Goal: Transaction & Acquisition: Book appointment/travel/reservation

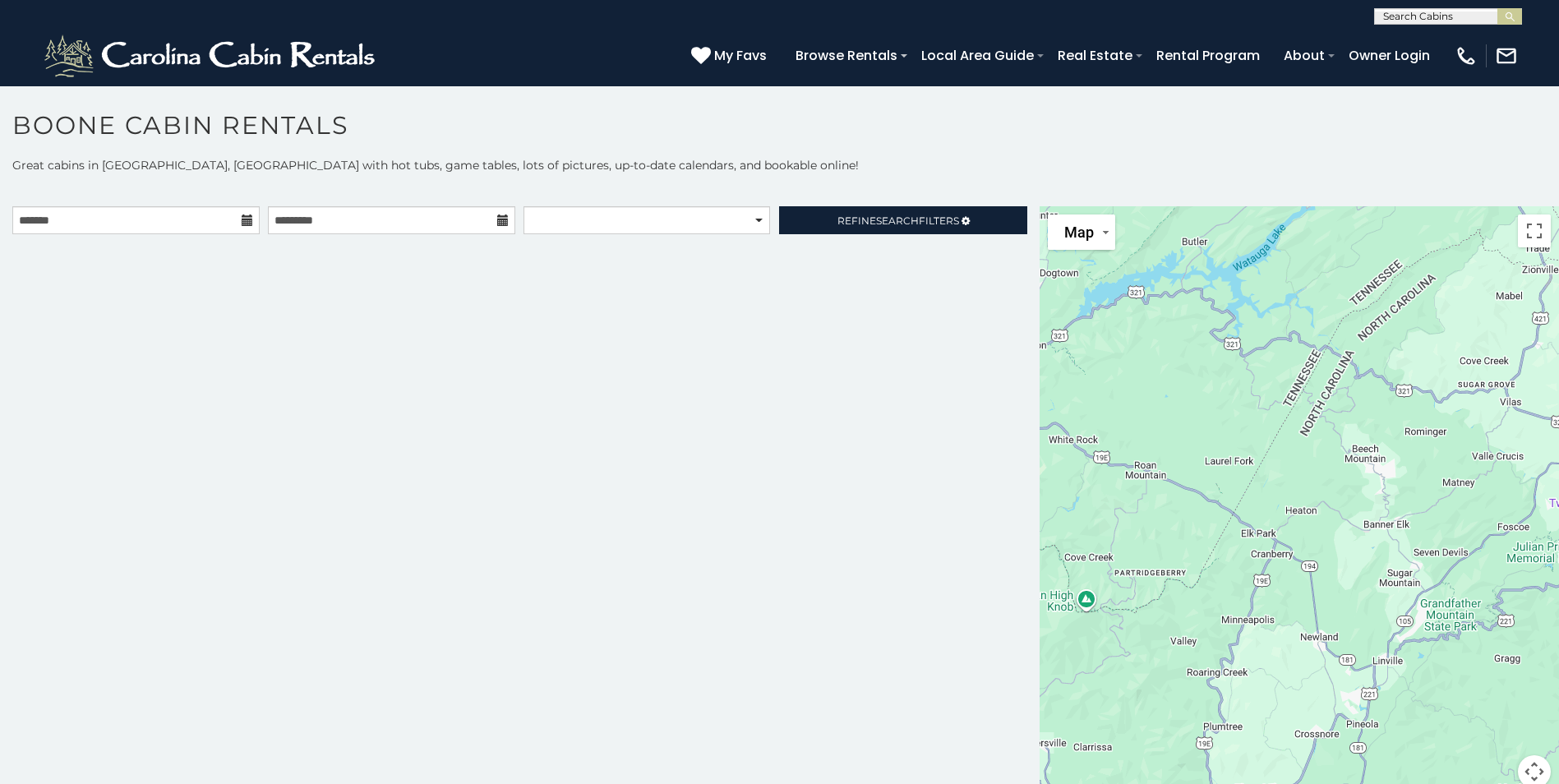
click at [244, 216] on icon at bounding box center [248, 220] width 12 height 12
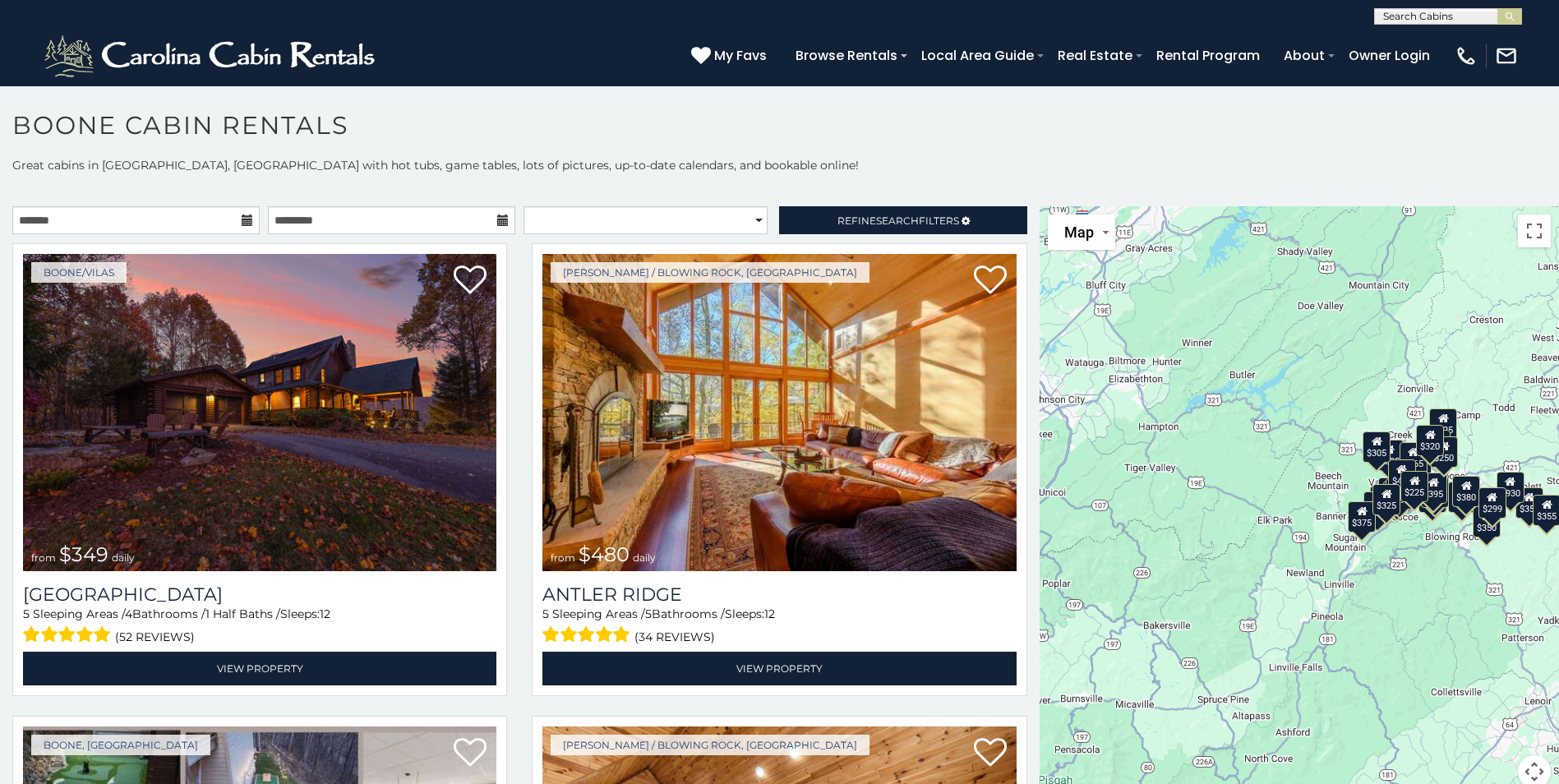
click at [244, 223] on icon at bounding box center [248, 220] width 12 height 12
click at [177, 223] on input "text" at bounding box center [136, 220] width 248 height 28
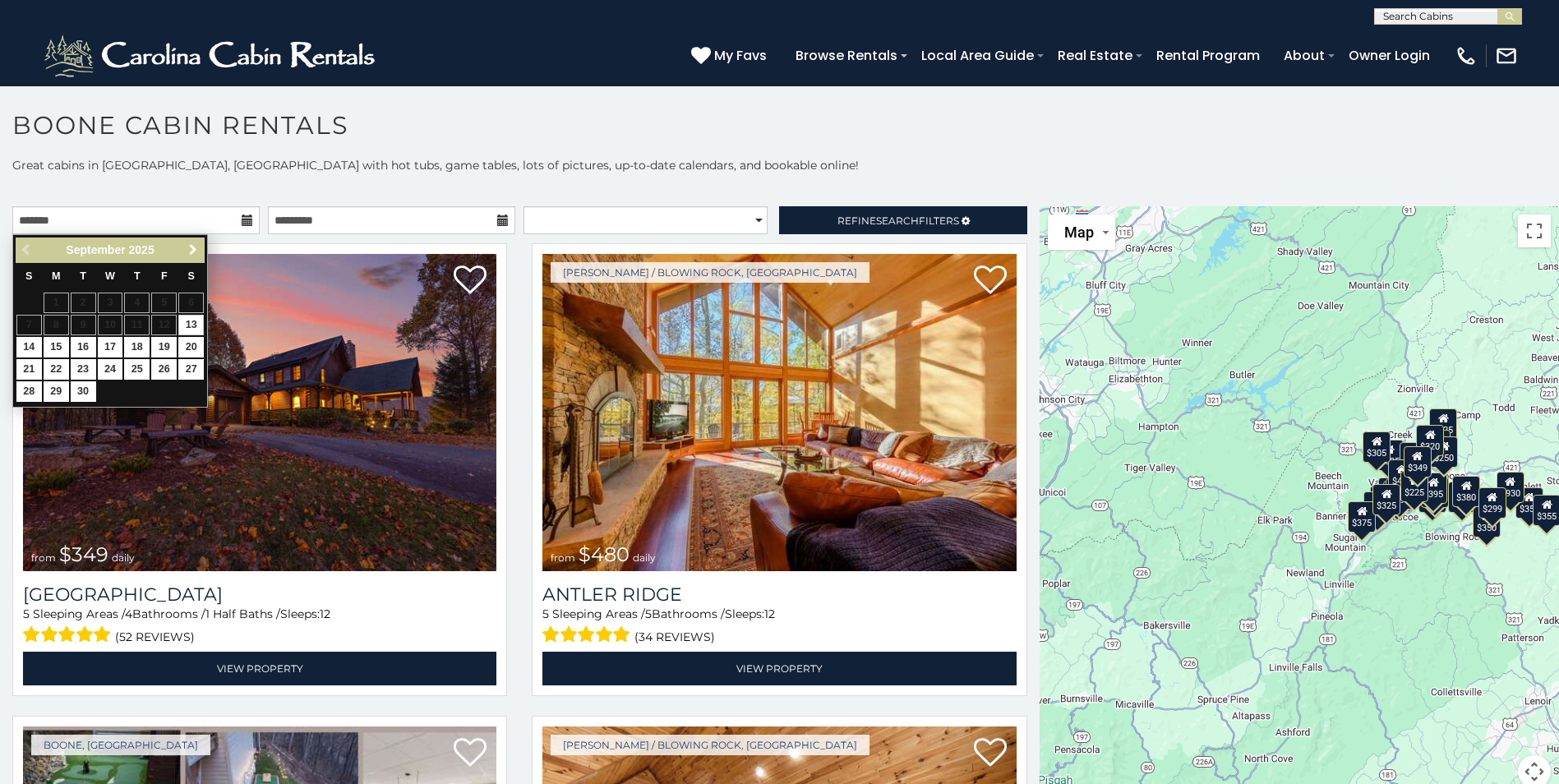
click at [192, 248] on span "Next" at bounding box center [193, 249] width 13 height 13
click at [164, 350] on link "17" at bounding box center [164, 346] width 25 height 21
type input "**********"
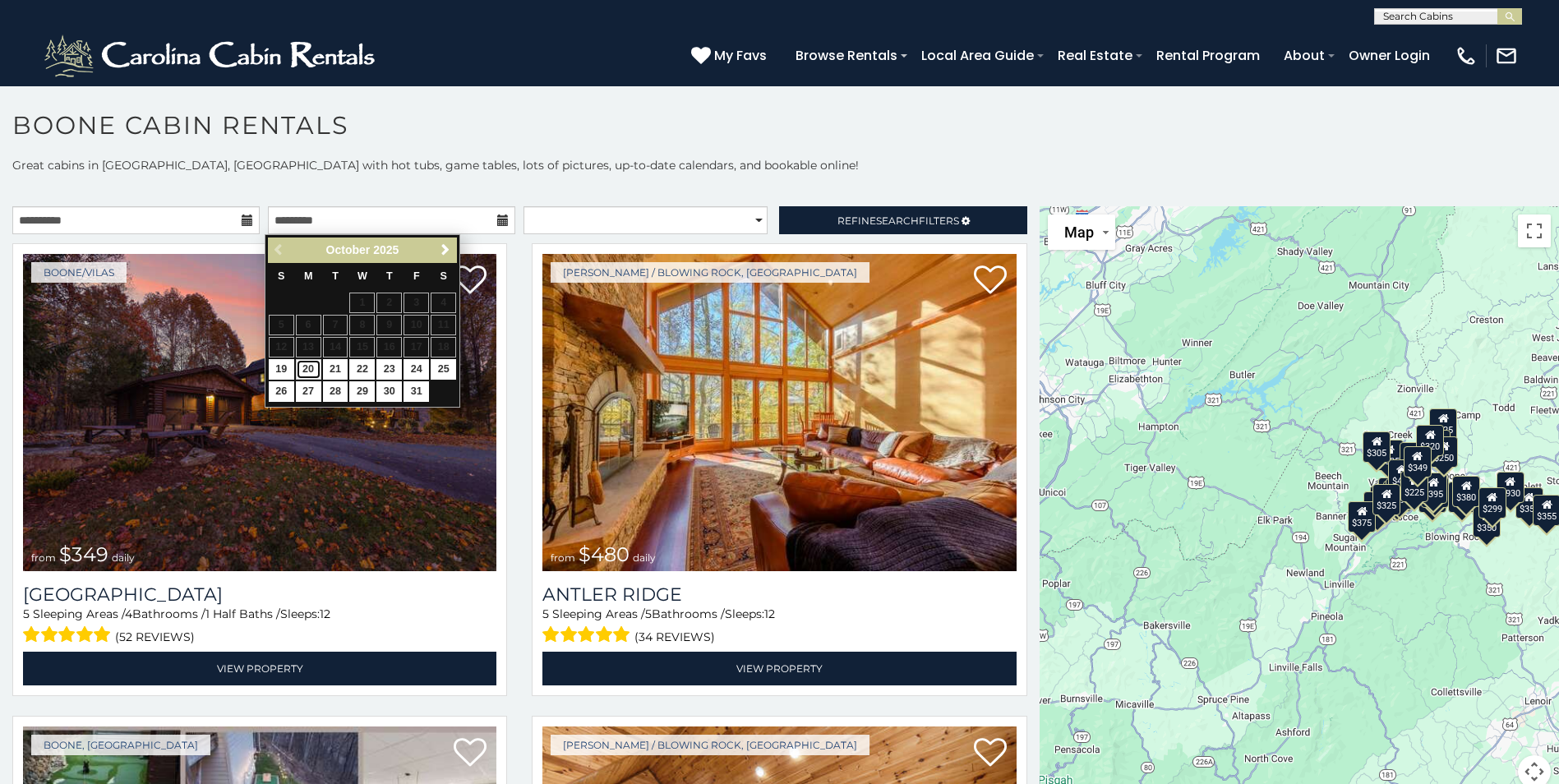
click at [314, 372] on link "20" at bounding box center [308, 369] width 25 height 21
type input "**********"
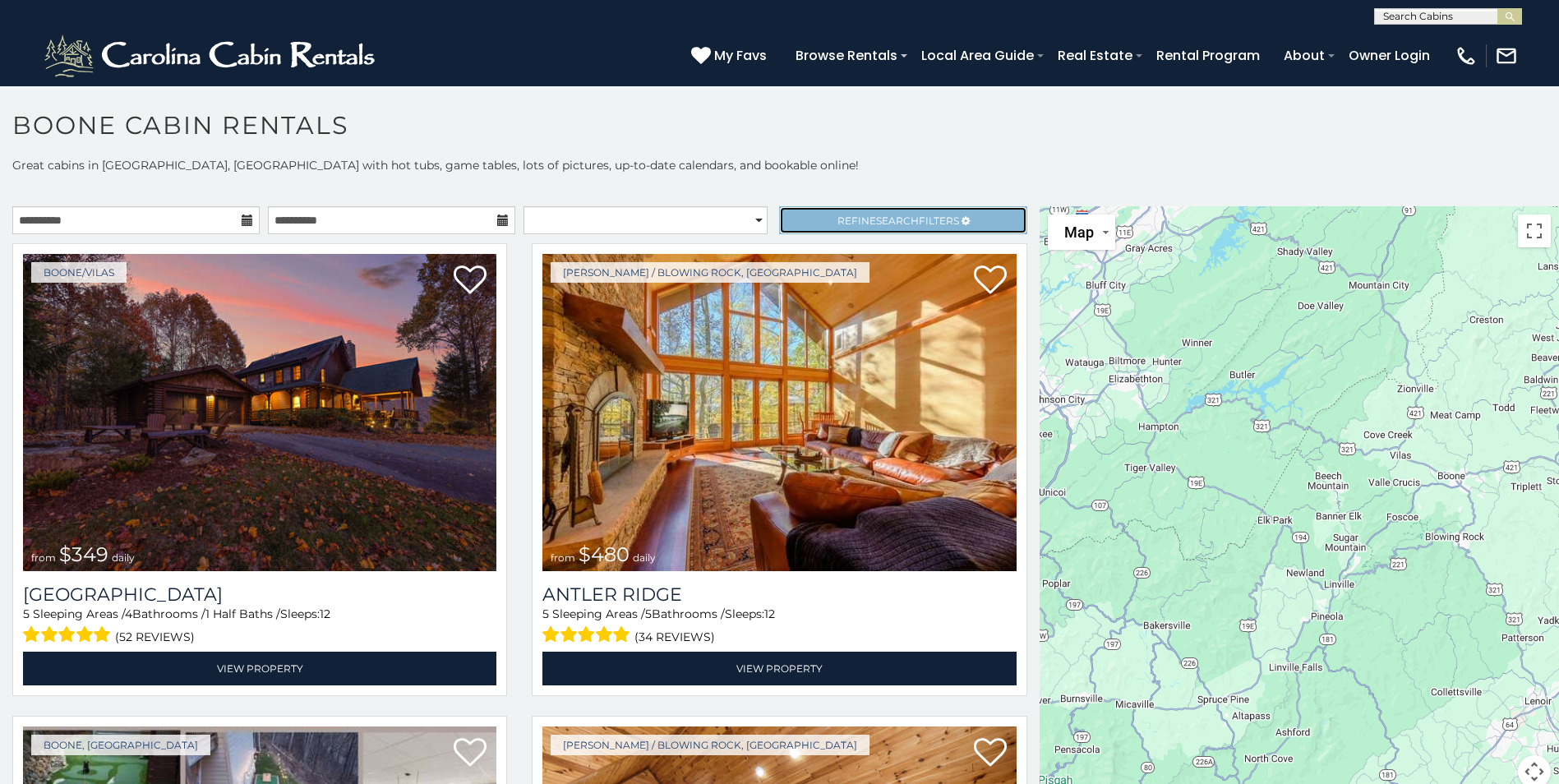
click at [892, 220] on span "Search" at bounding box center [898, 220] width 43 height 13
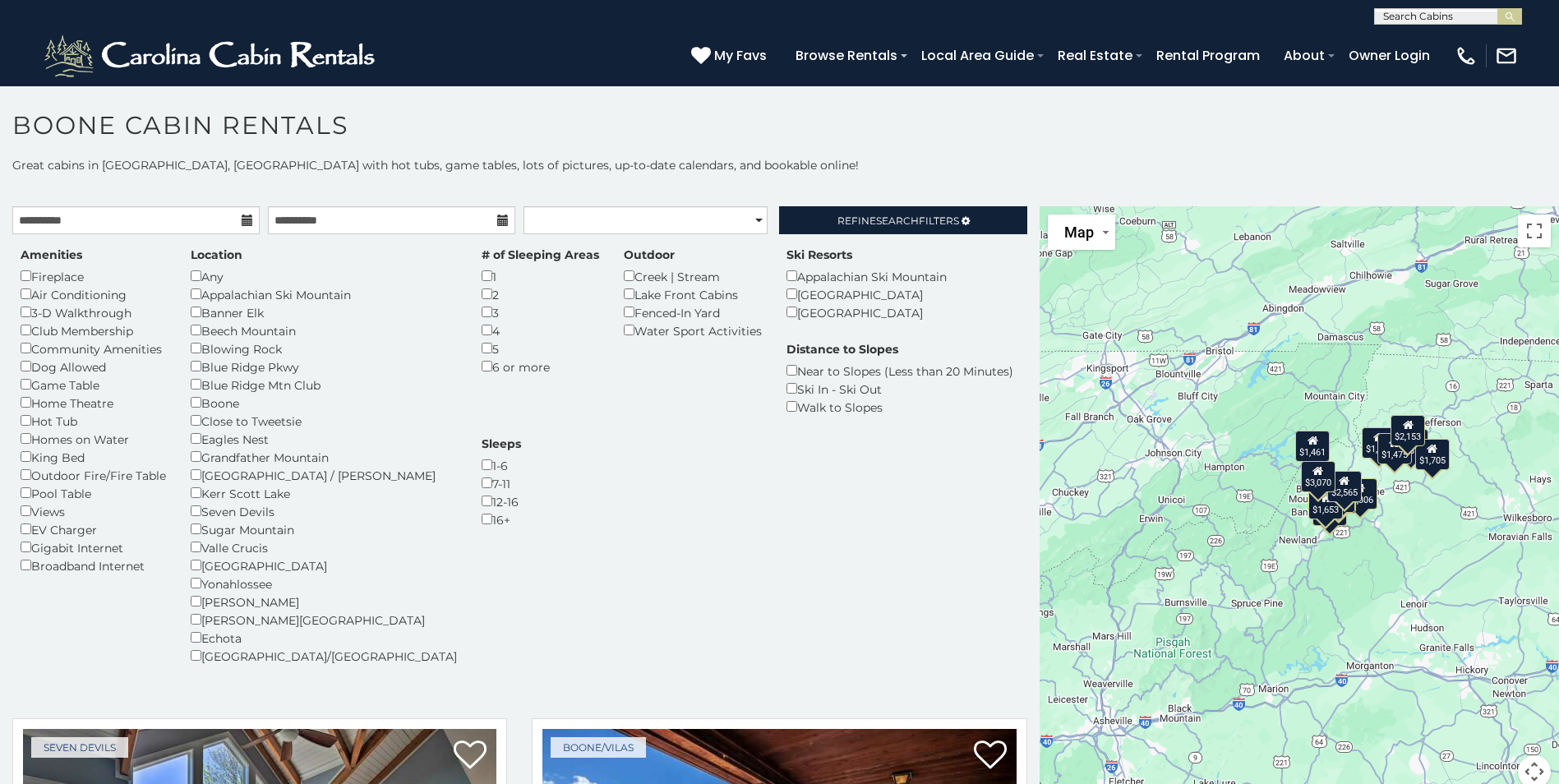
click at [201, 281] on div "Any" at bounding box center [324, 276] width 266 height 18
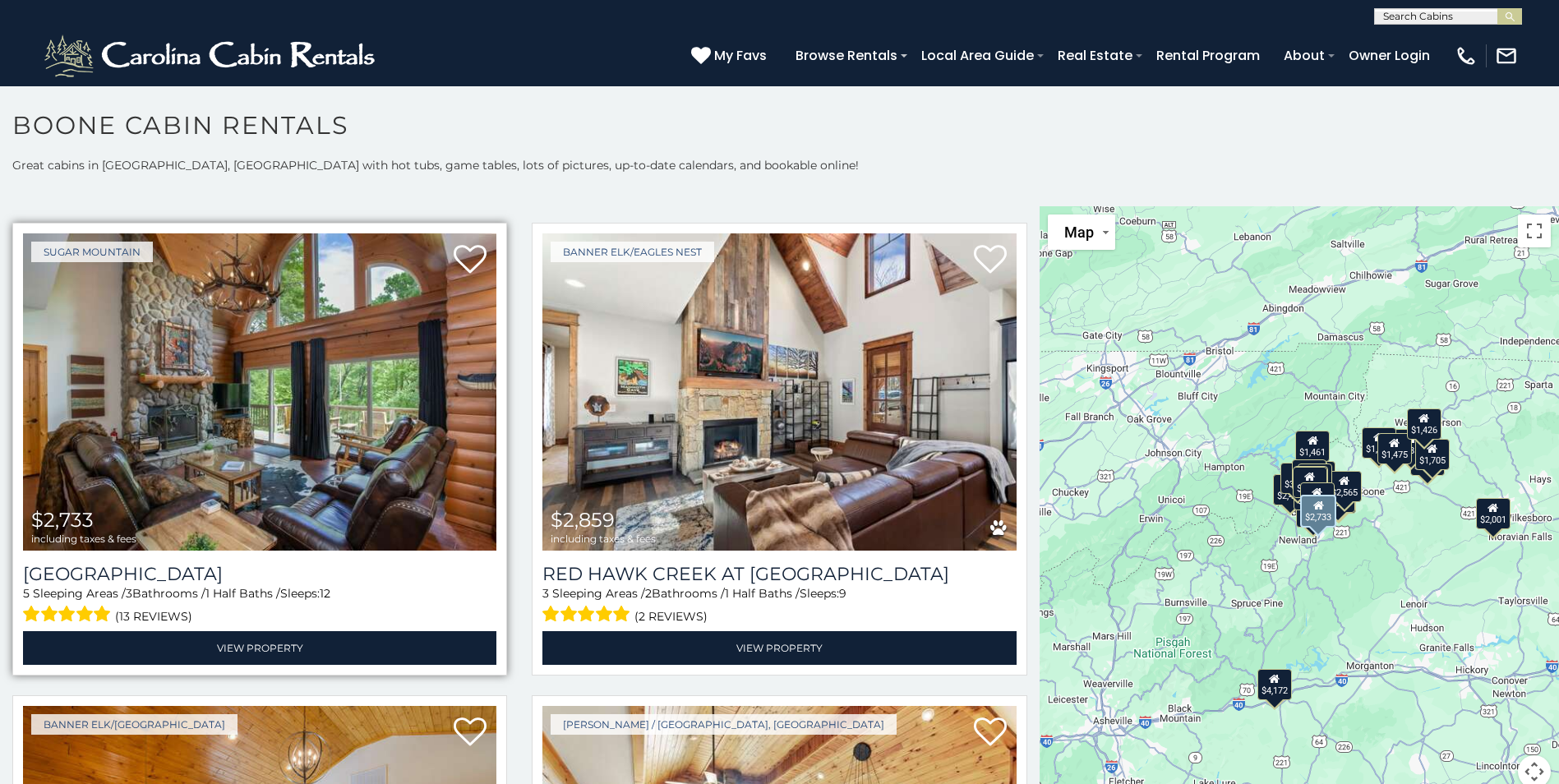
scroll to position [1479, 0]
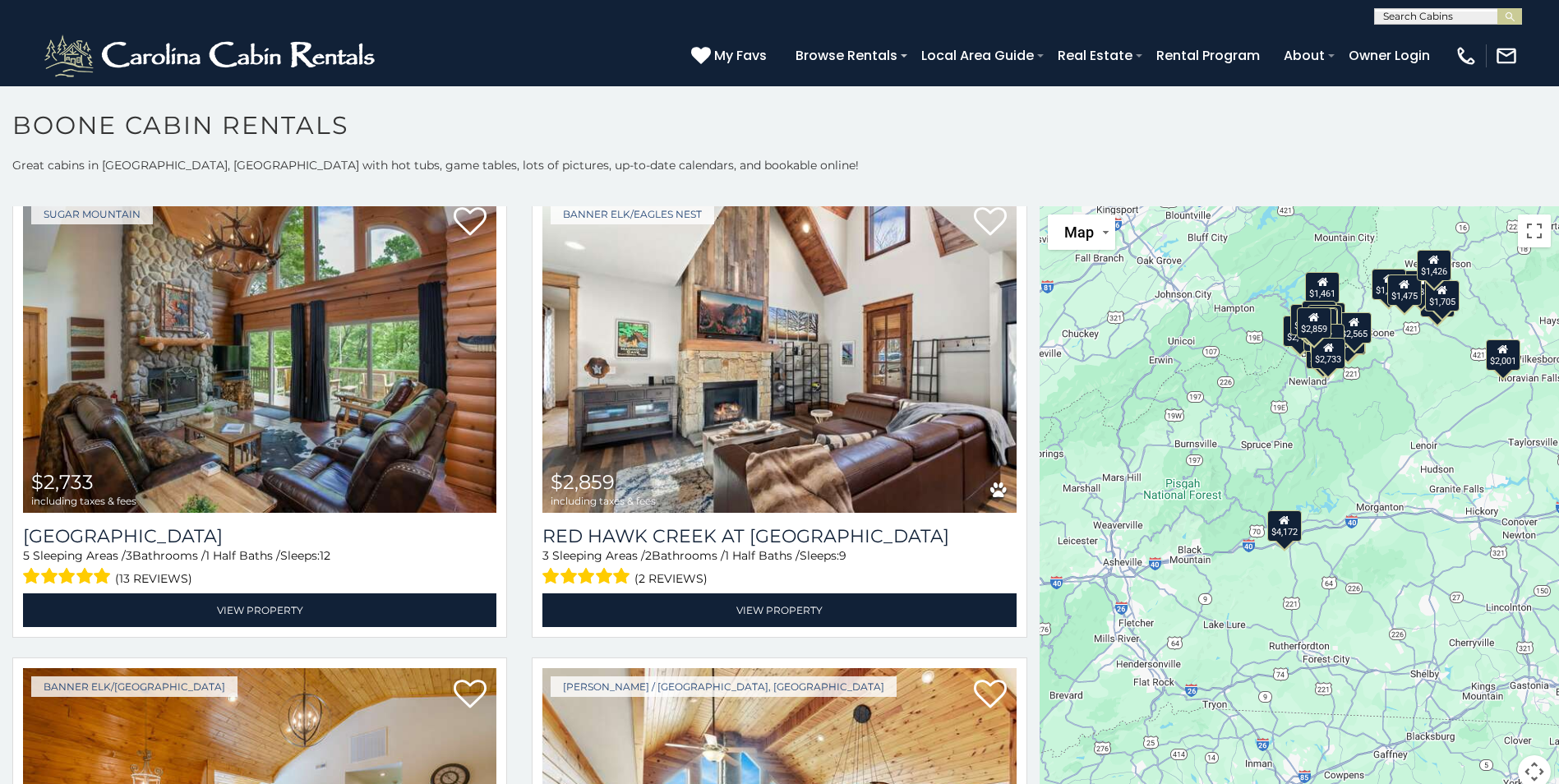
drag, startPoint x: 1331, startPoint y: 611, endPoint x: 1341, endPoint y: 441, distance: 170.3
click at [1341, 441] on div "$4,172 $3,739 $5,766 $3,070 $2,733 $2,859 $2,184 $2,632 $2,780 $2,001 $1,461 $2…" at bounding box center [1299, 507] width 519 height 601
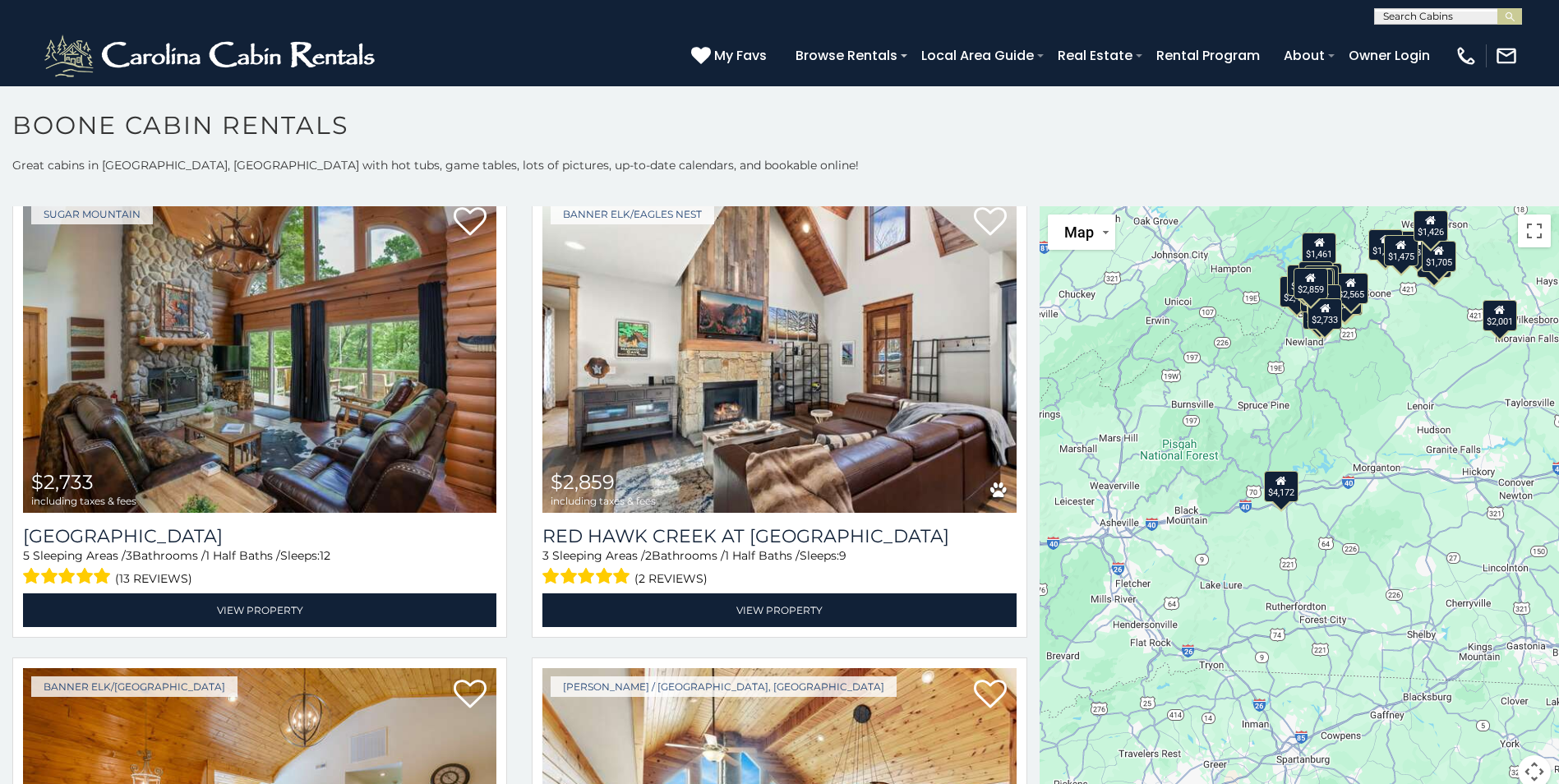
drag, startPoint x: 1352, startPoint y: 433, endPoint x: 1264, endPoint y: 540, distance: 138.5
click at [1264, 540] on div "$4,172 $3,739 $5,766 $3,070 $2,733 $2,859 $2,184 $2,632 $2,780 $2,001 $1,461 $2…" at bounding box center [1299, 507] width 519 height 601
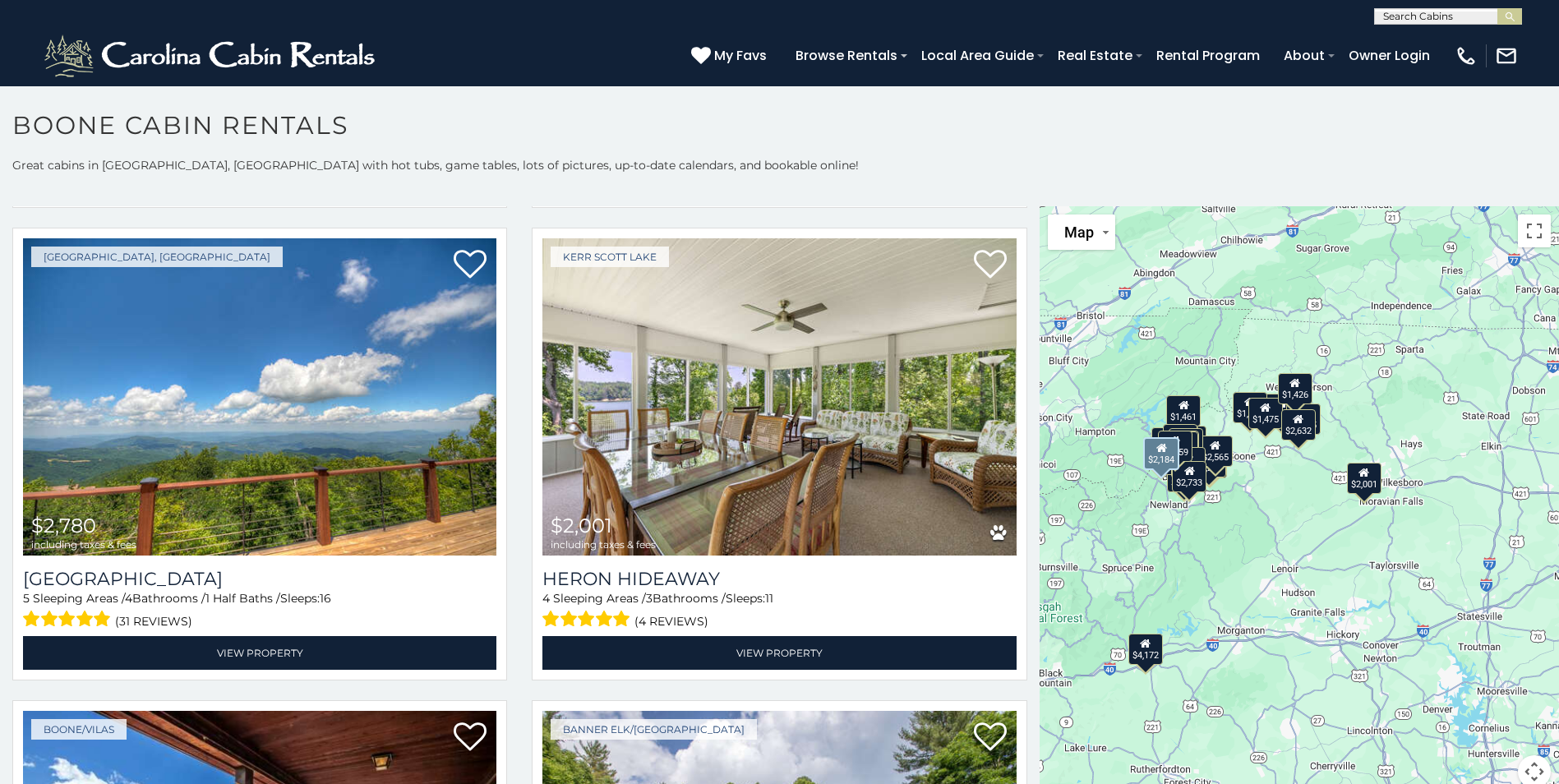
scroll to position [2382, 0]
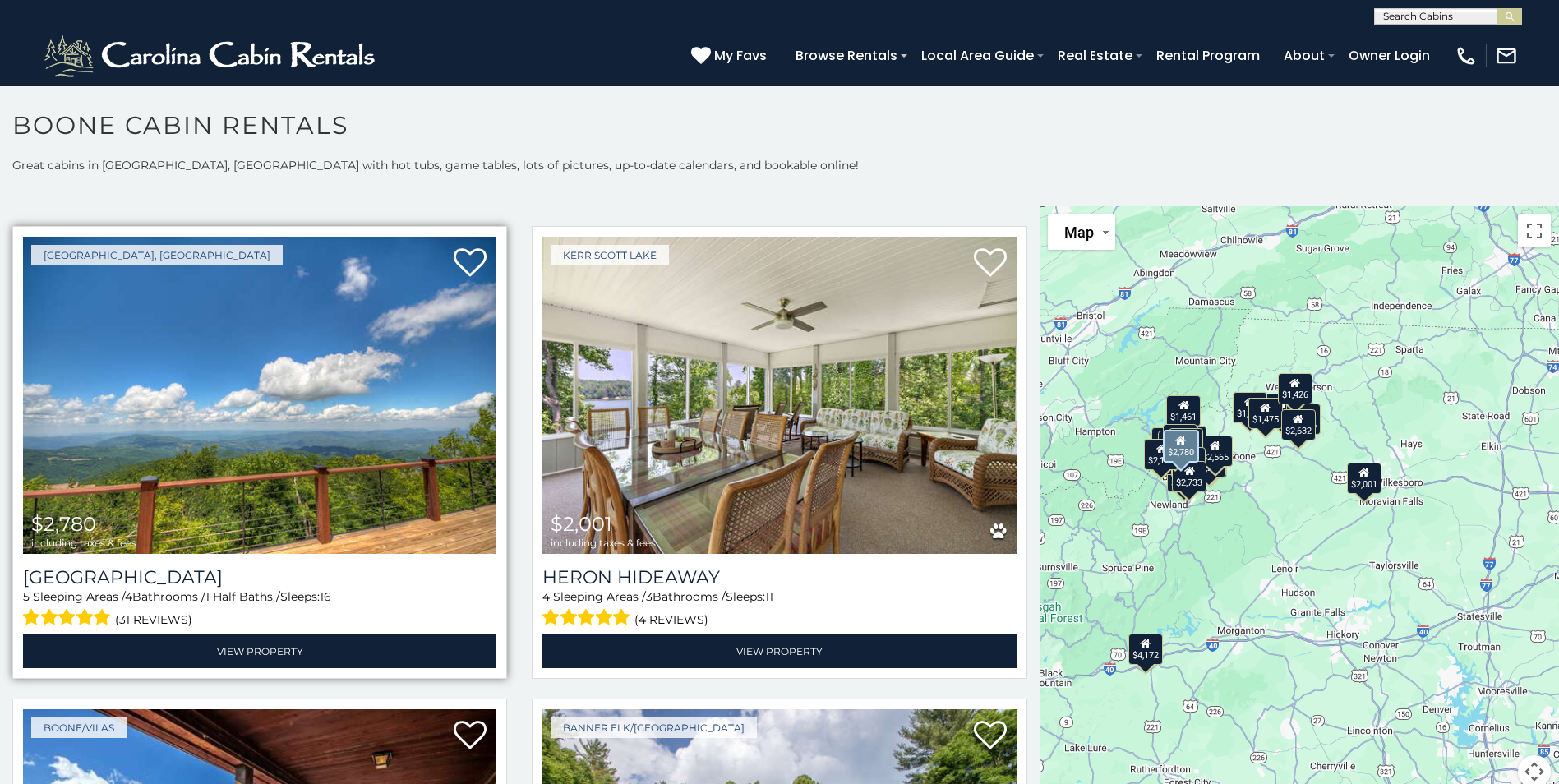
click at [352, 390] on img at bounding box center [259, 395] width 473 height 317
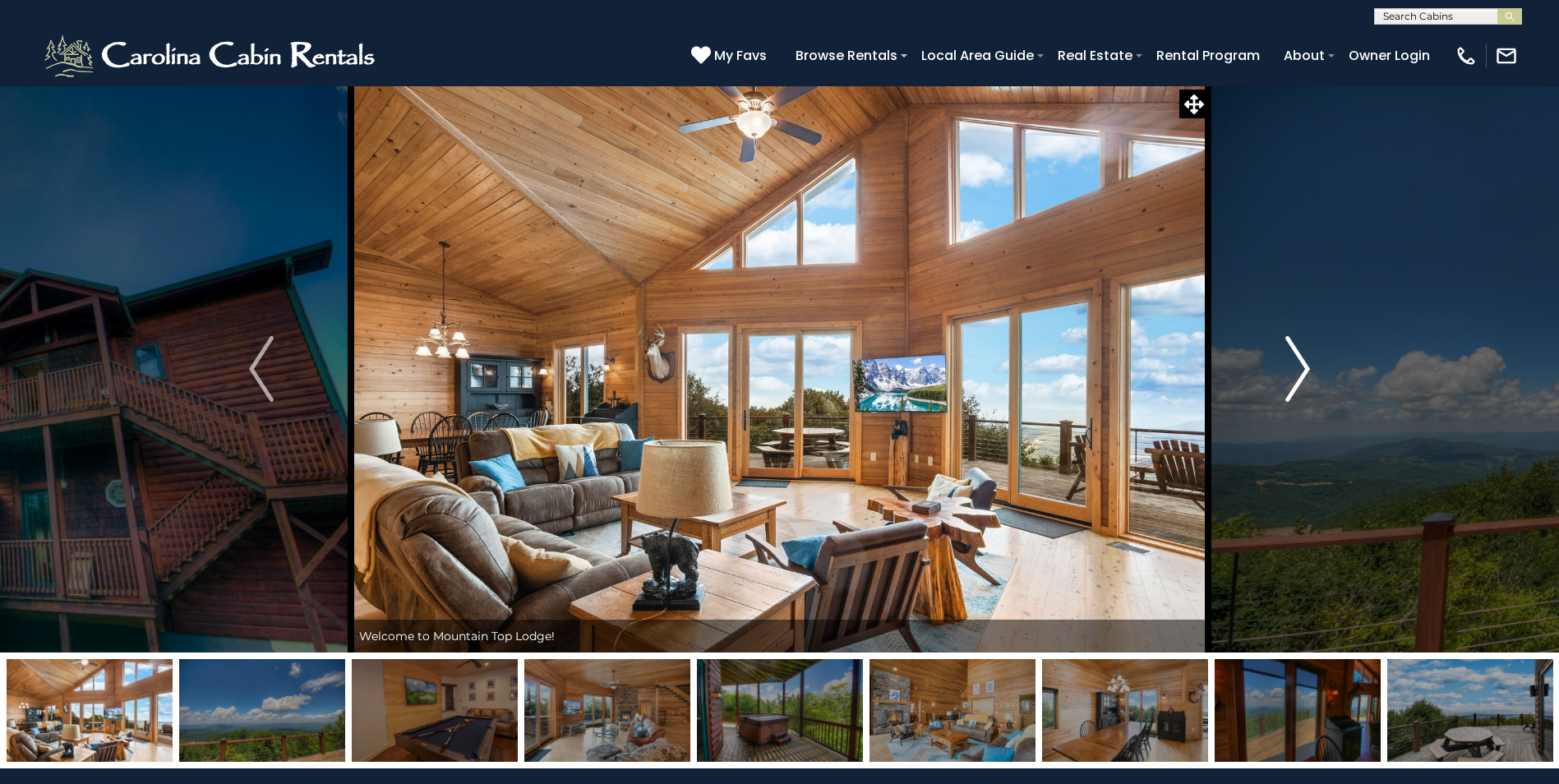
click at [1296, 371] on img "Next" at bounding box center [1298, 368] width 24 height 66
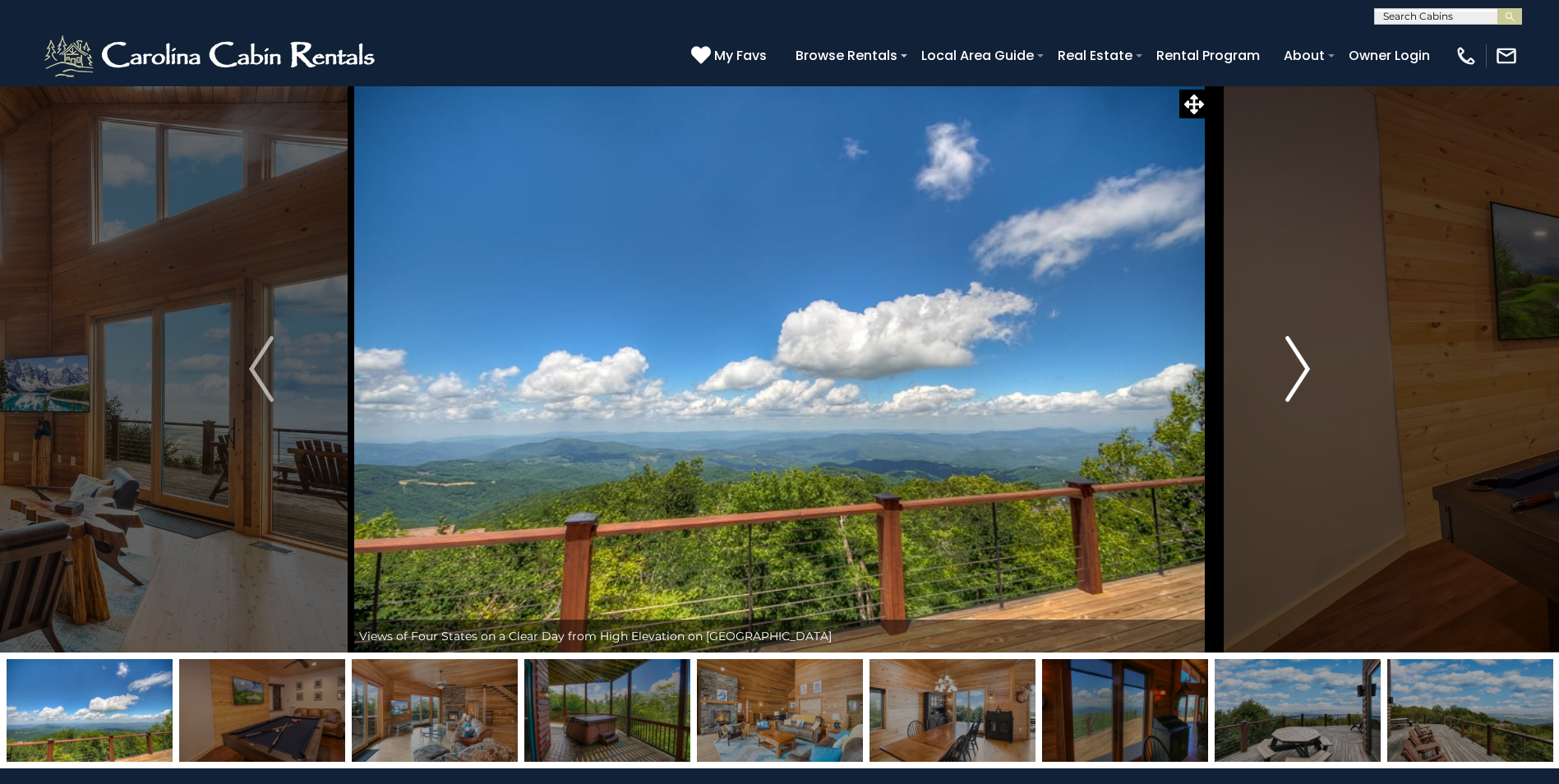
click at [1296, 371] on img "Next" at bounding box center [1298, 368] width 24 height 66
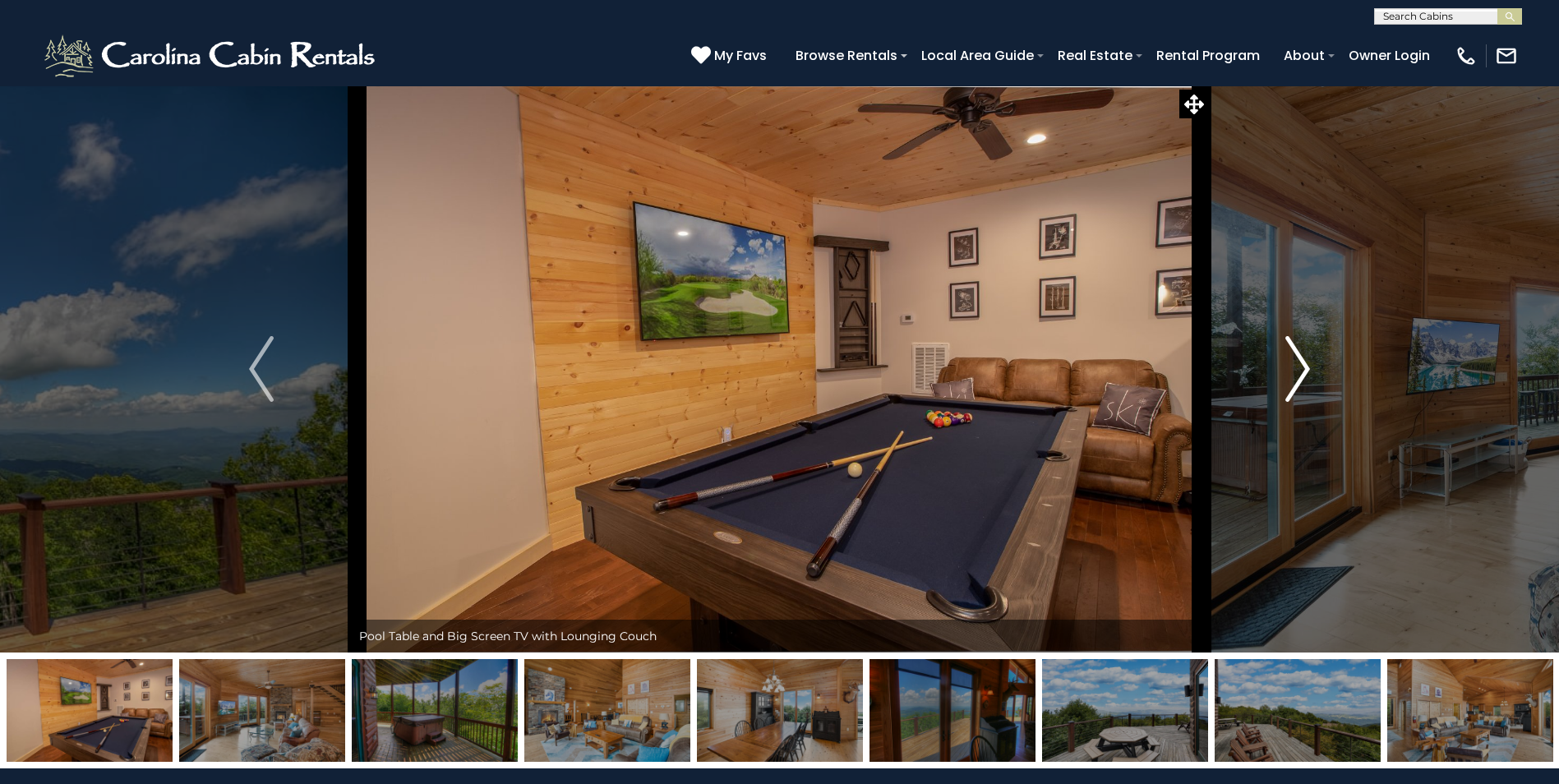
click at [1296, 371] on img "Next" at bounding box center [1298, 368] width 24 height 66
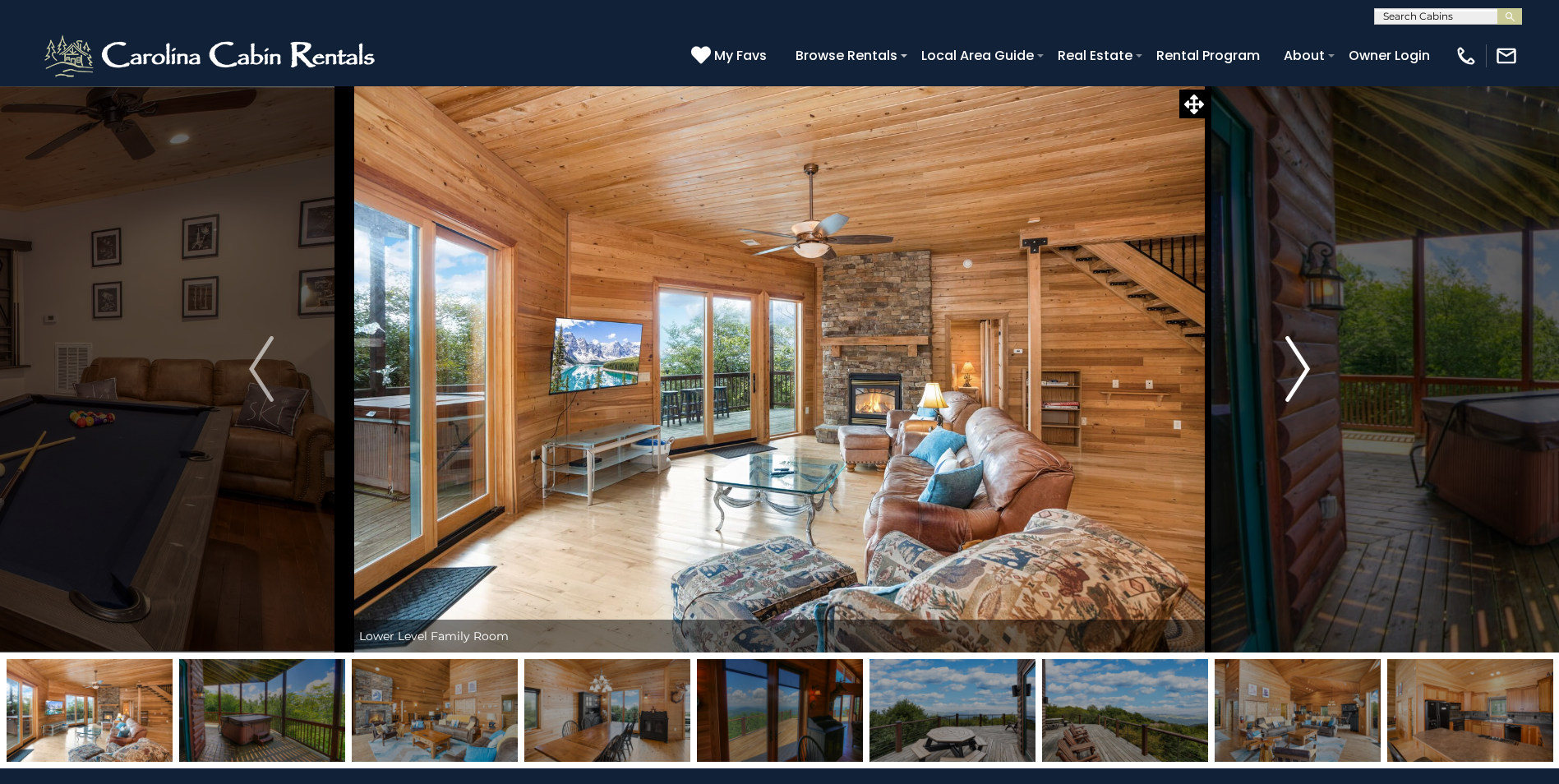
click at [1296, 371] on img "Next" at bounding box center [1298, 368] width 24 height 66
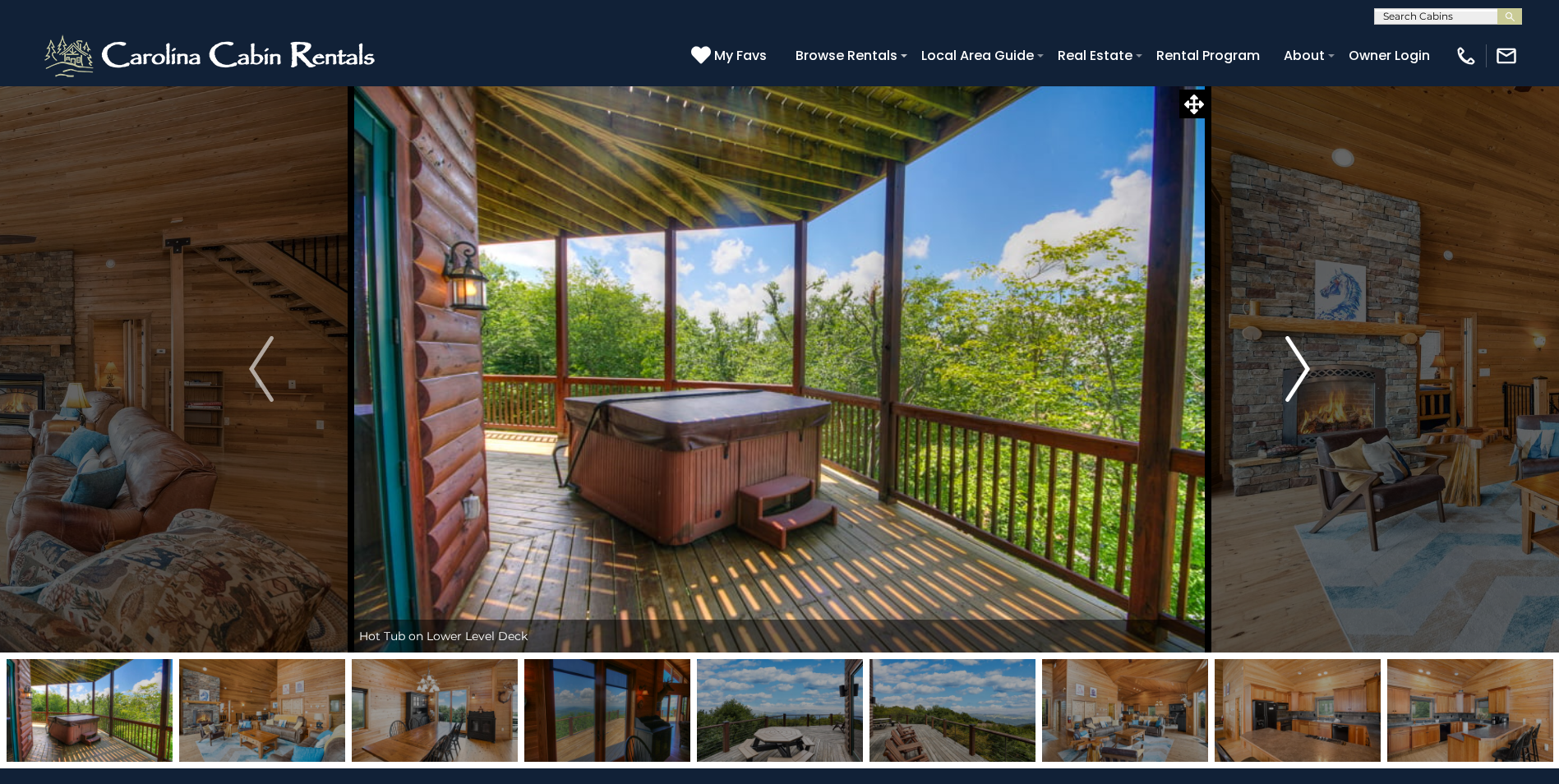
click at [1296, 371] on img "Next" at bounding box center [1298, 368] width 24 height 66
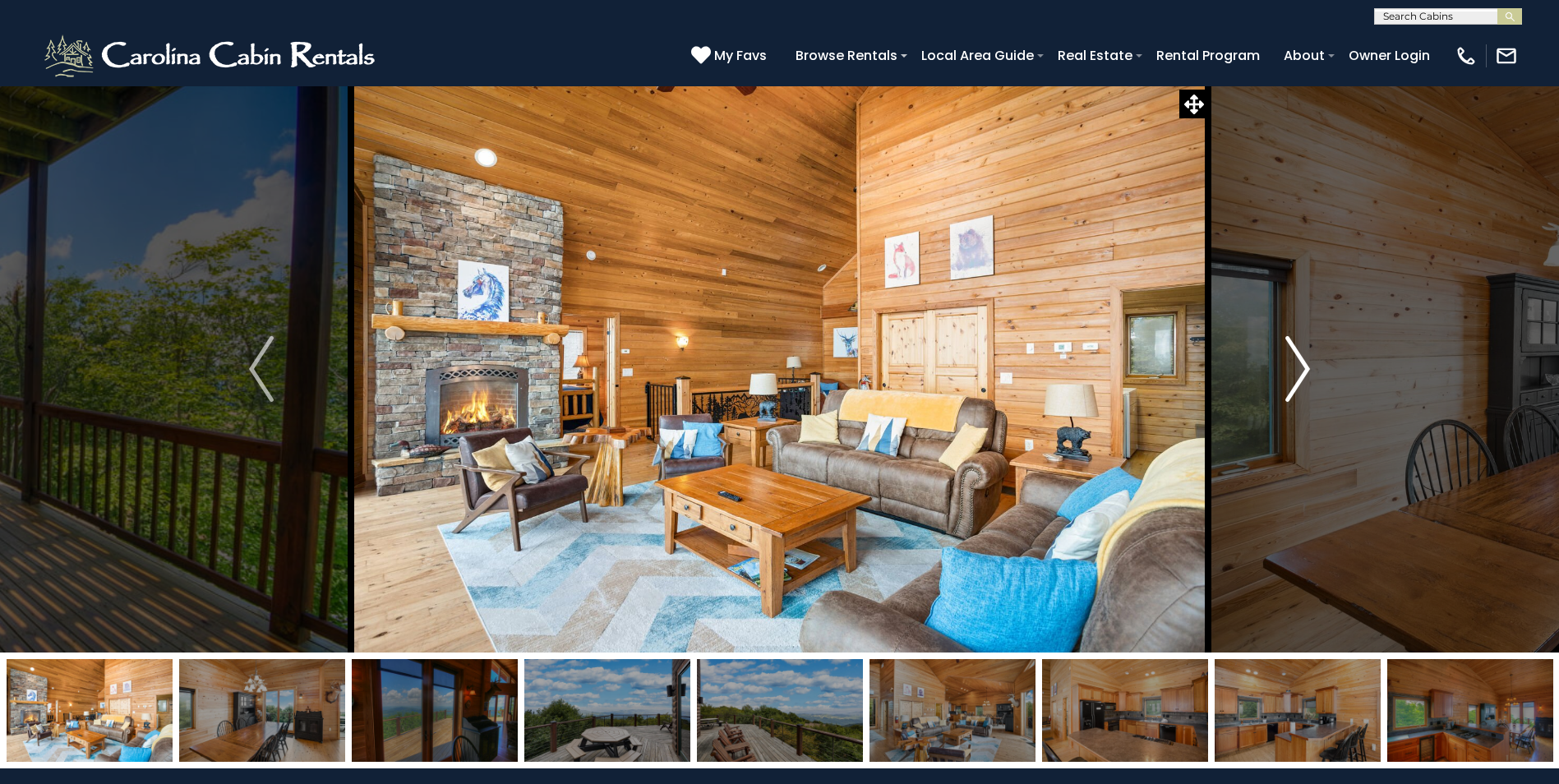
click at [1296, 371] on img "Next" at bounding box center [1298, 368] width 24 height 66
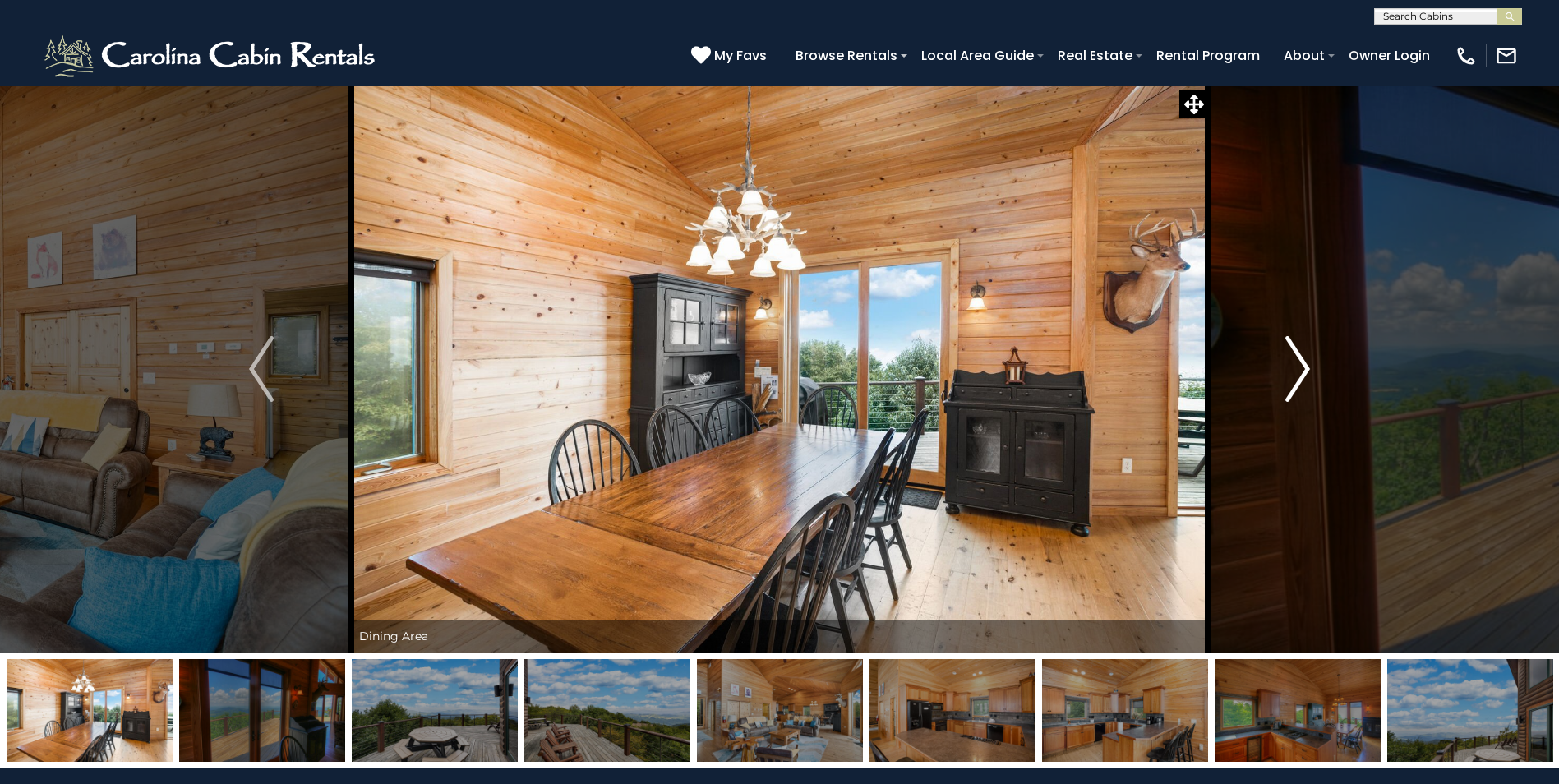
click at [1296, 371] on img "Next" at bounding box center [1298, 368] width 24 height 66
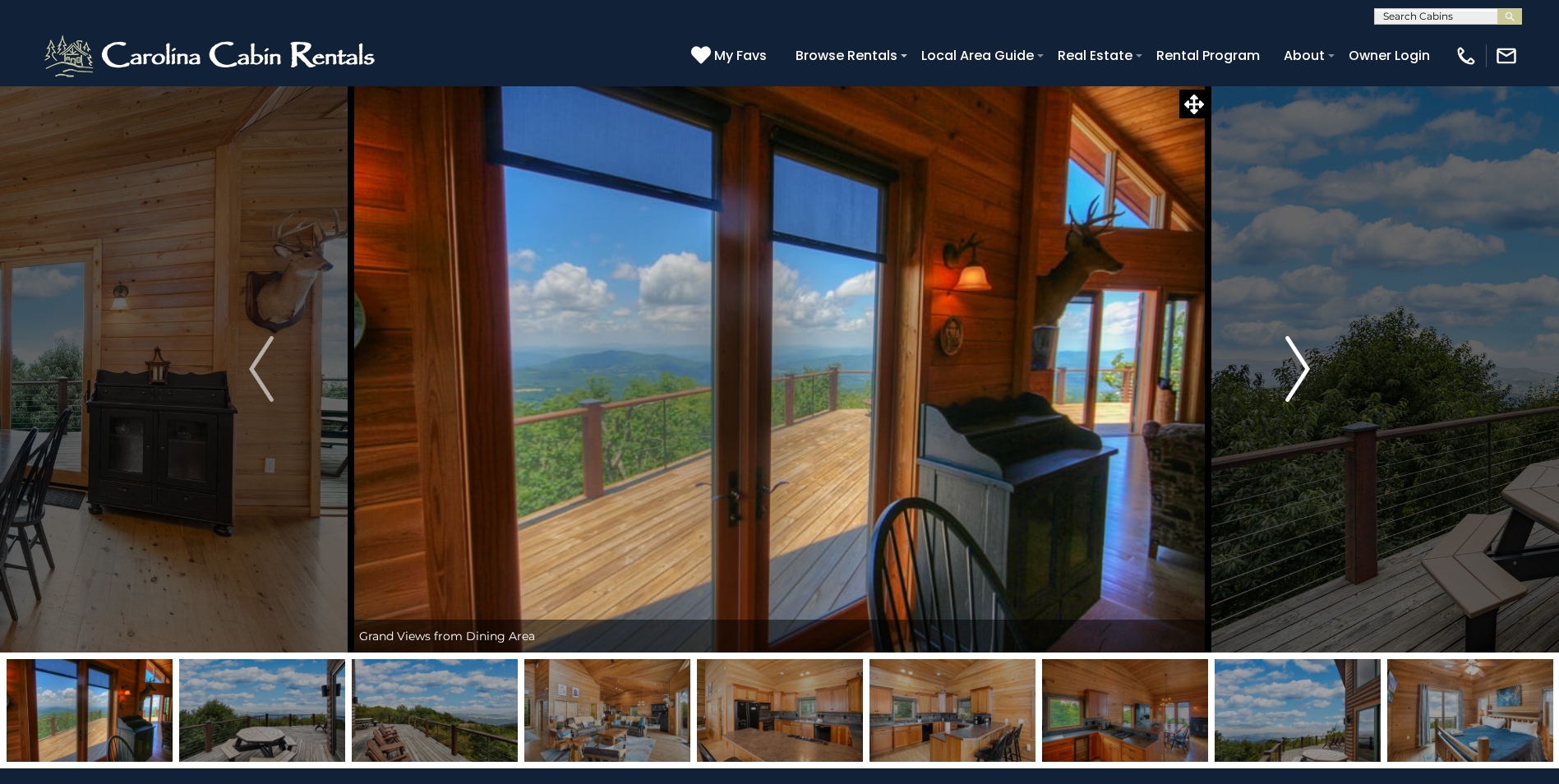
click at [1296, 371] on img "Next" at bounding box center [1298, 368] width 24 height 66
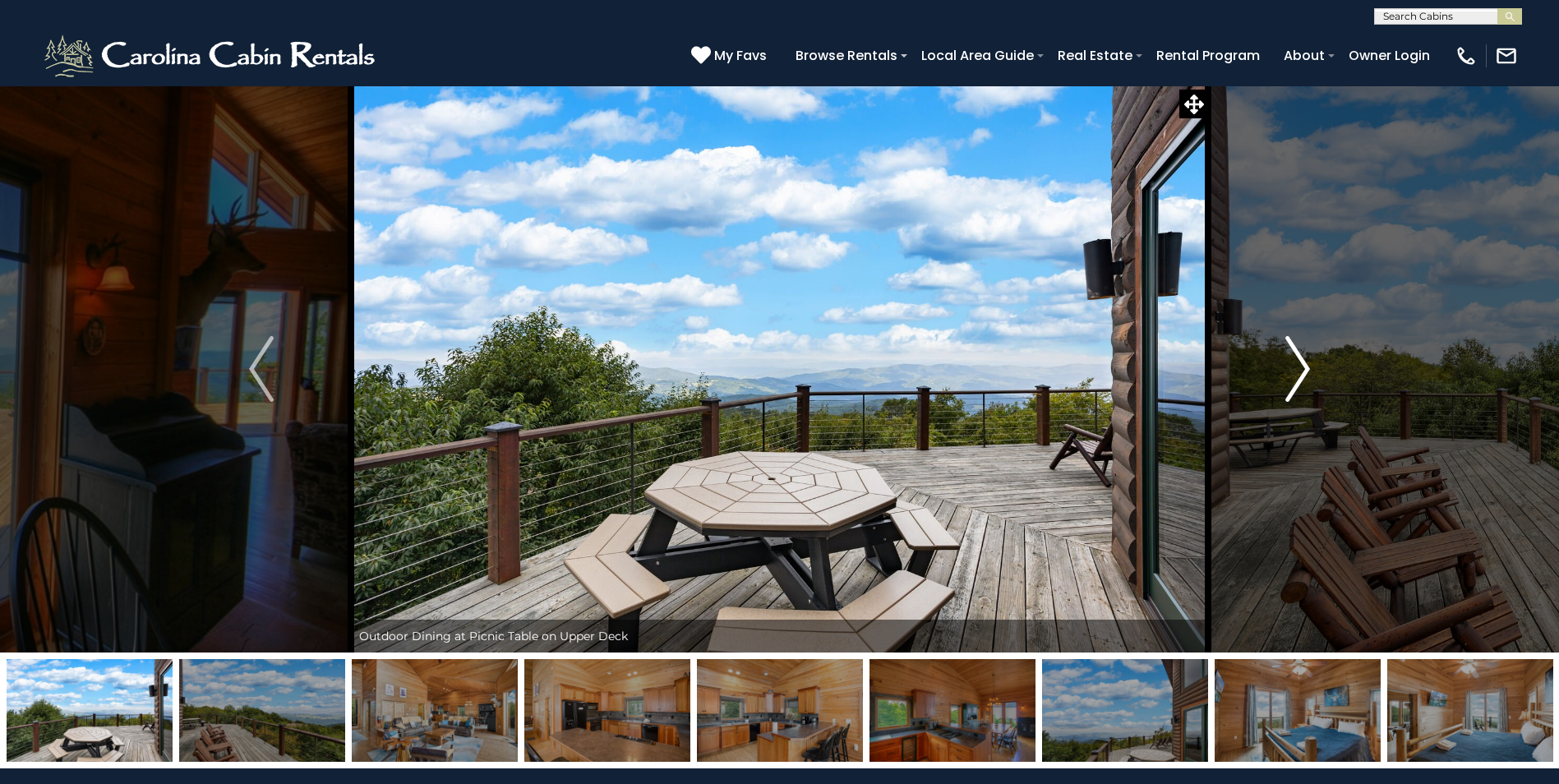
click at [1296, 371] on img "Next" at bounding box center [1298, 368] width 24 height 66
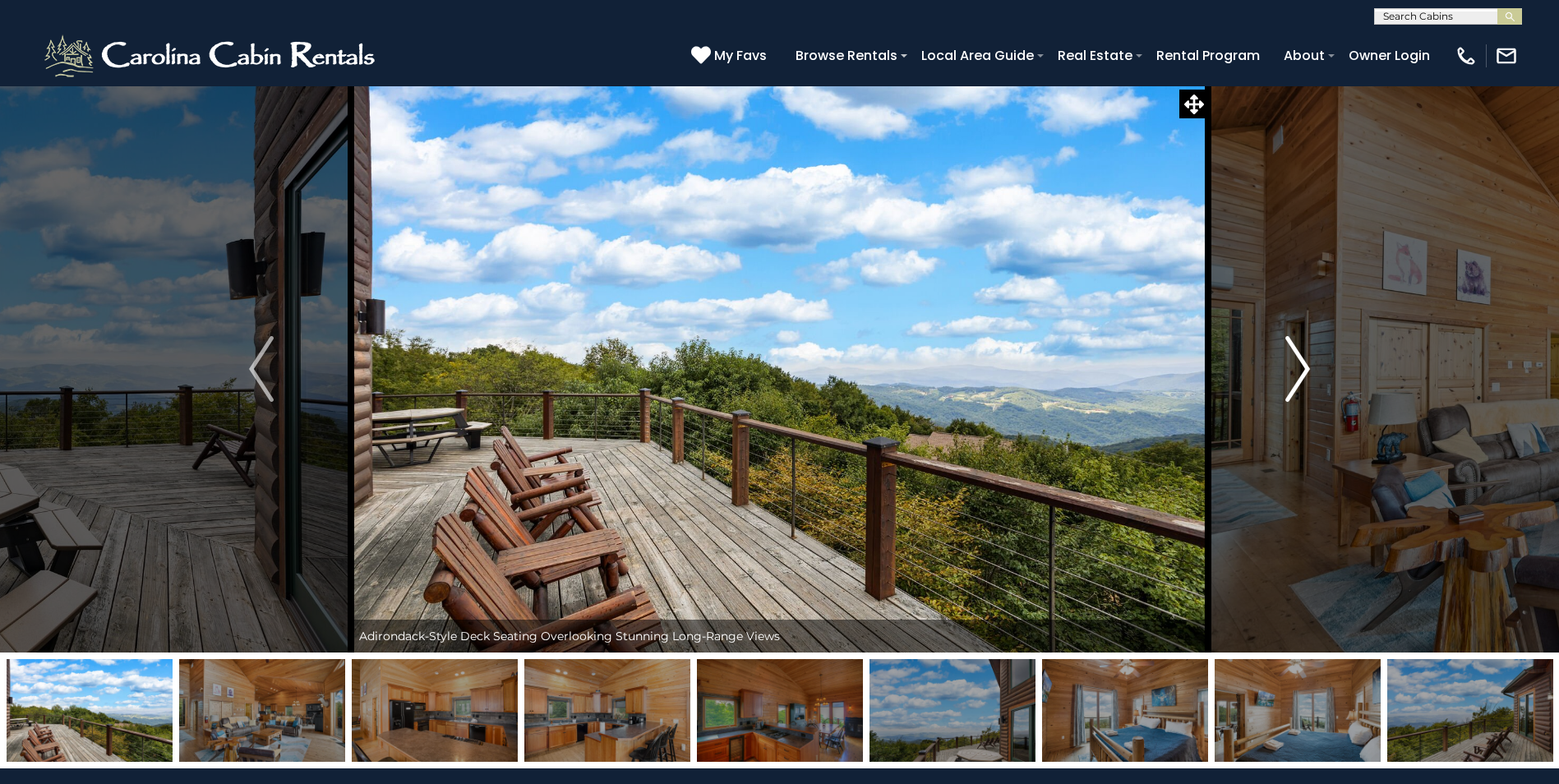
click at [1296, 371] on img "Next" at bounding box center [1298, 368] width 24 height 66
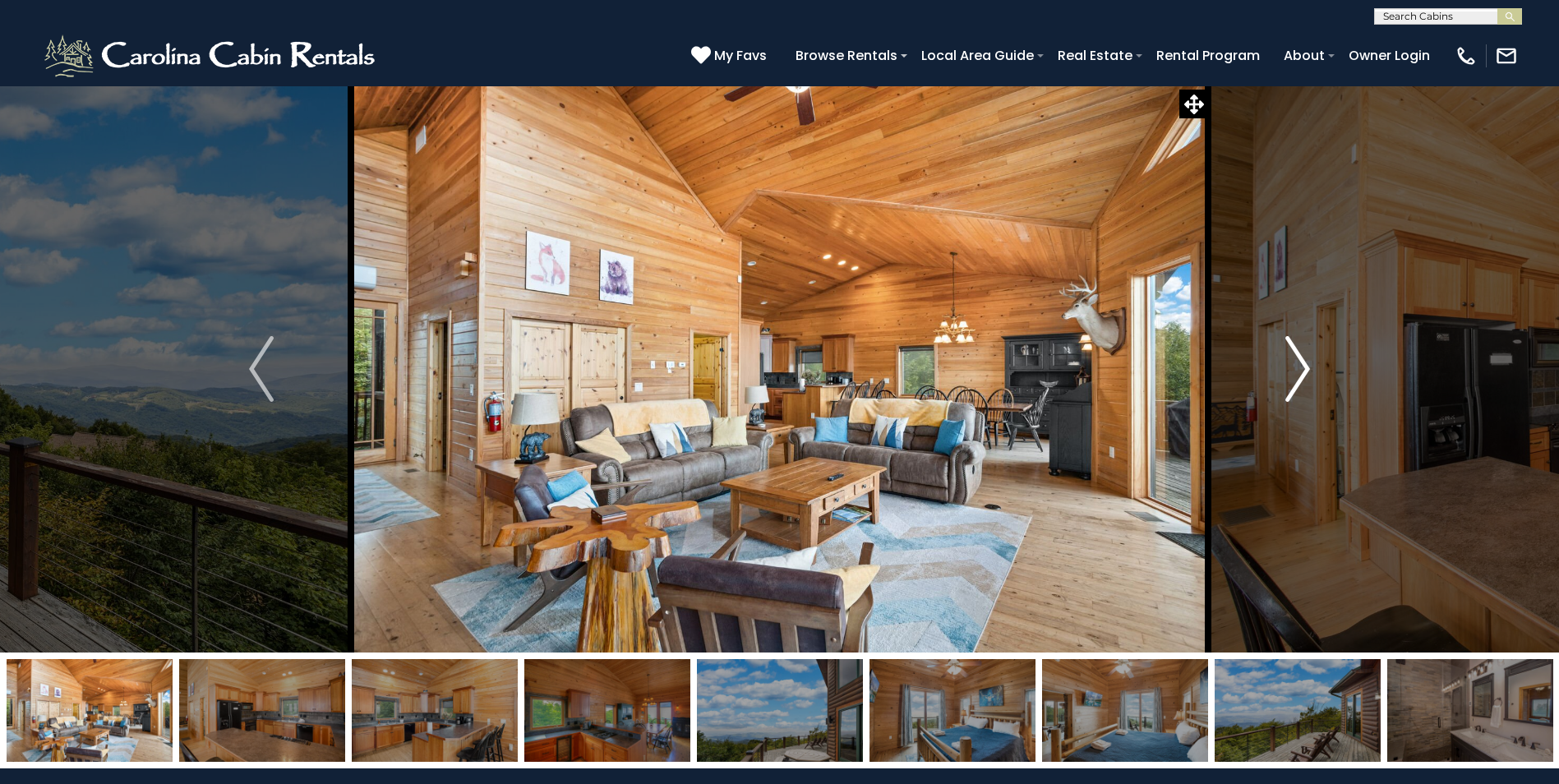
click at [1296, 371] on img "Next" at bounding box center [1298, 368] width 24 height 66
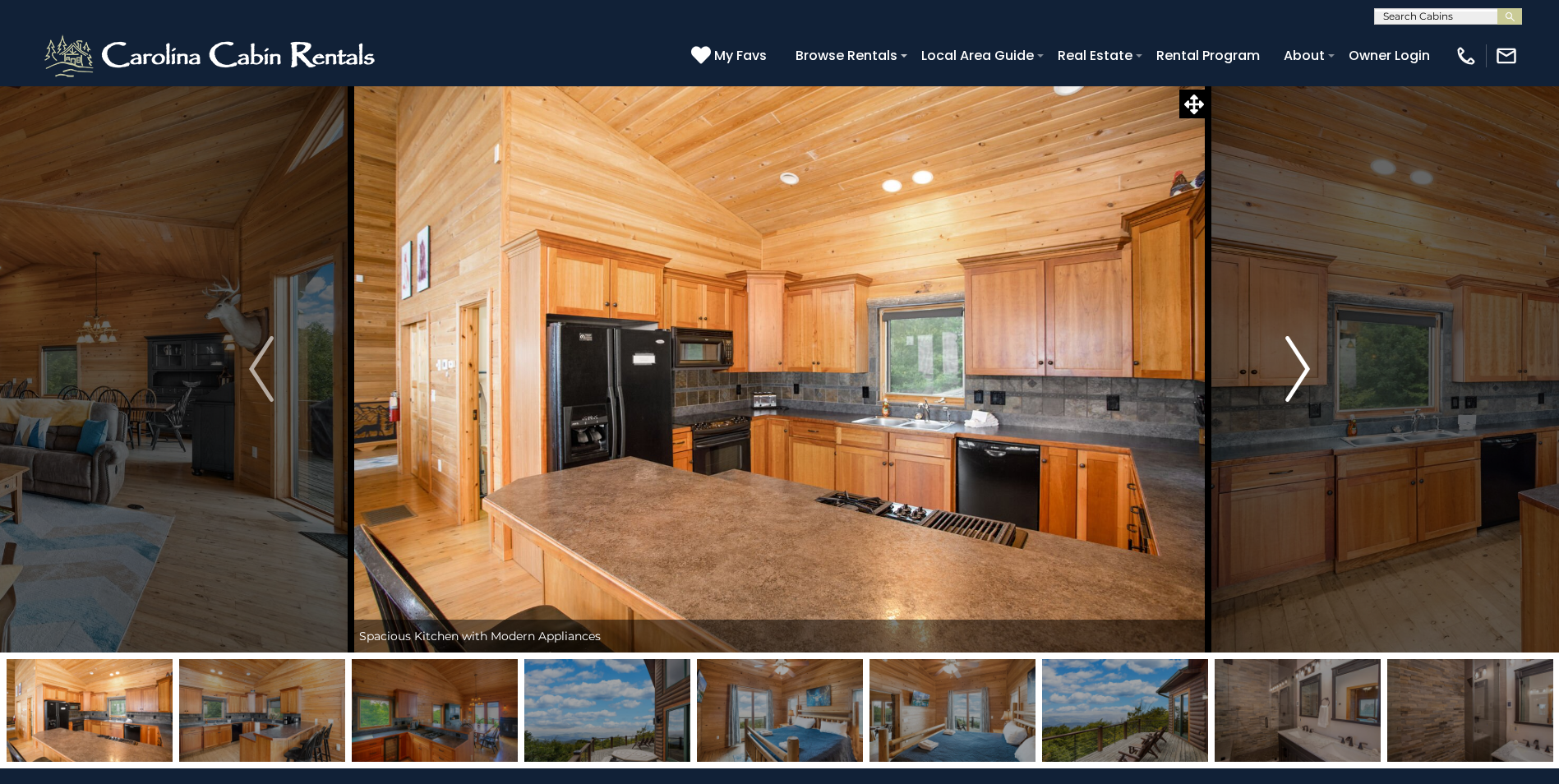
click at [1296, 371] on img "Next" at bounding box center [1298, 368] width 24 height 66
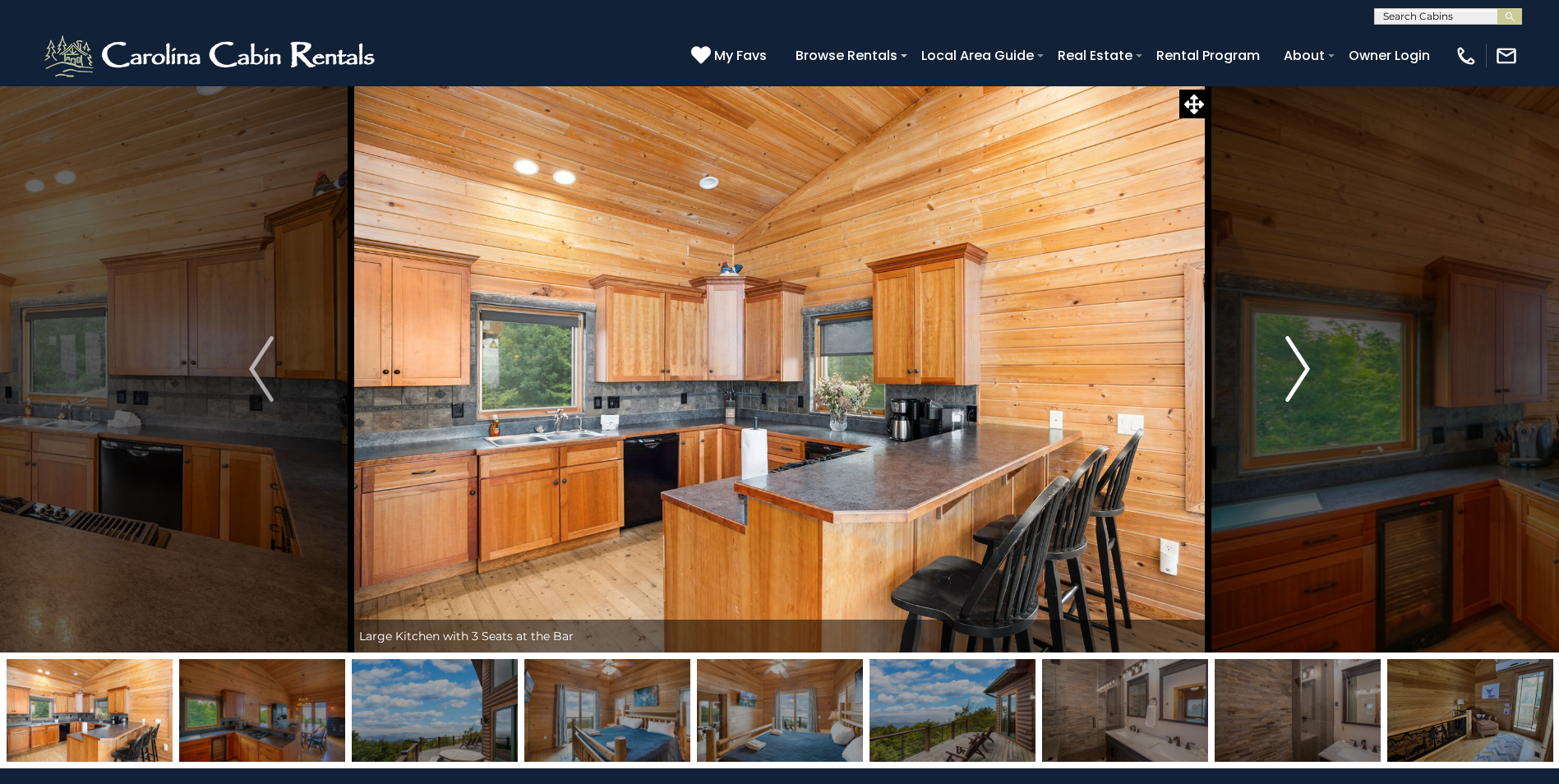
click at [1296, 371] on img "Next" at bounding box center [1298, 368] width 24 height 66
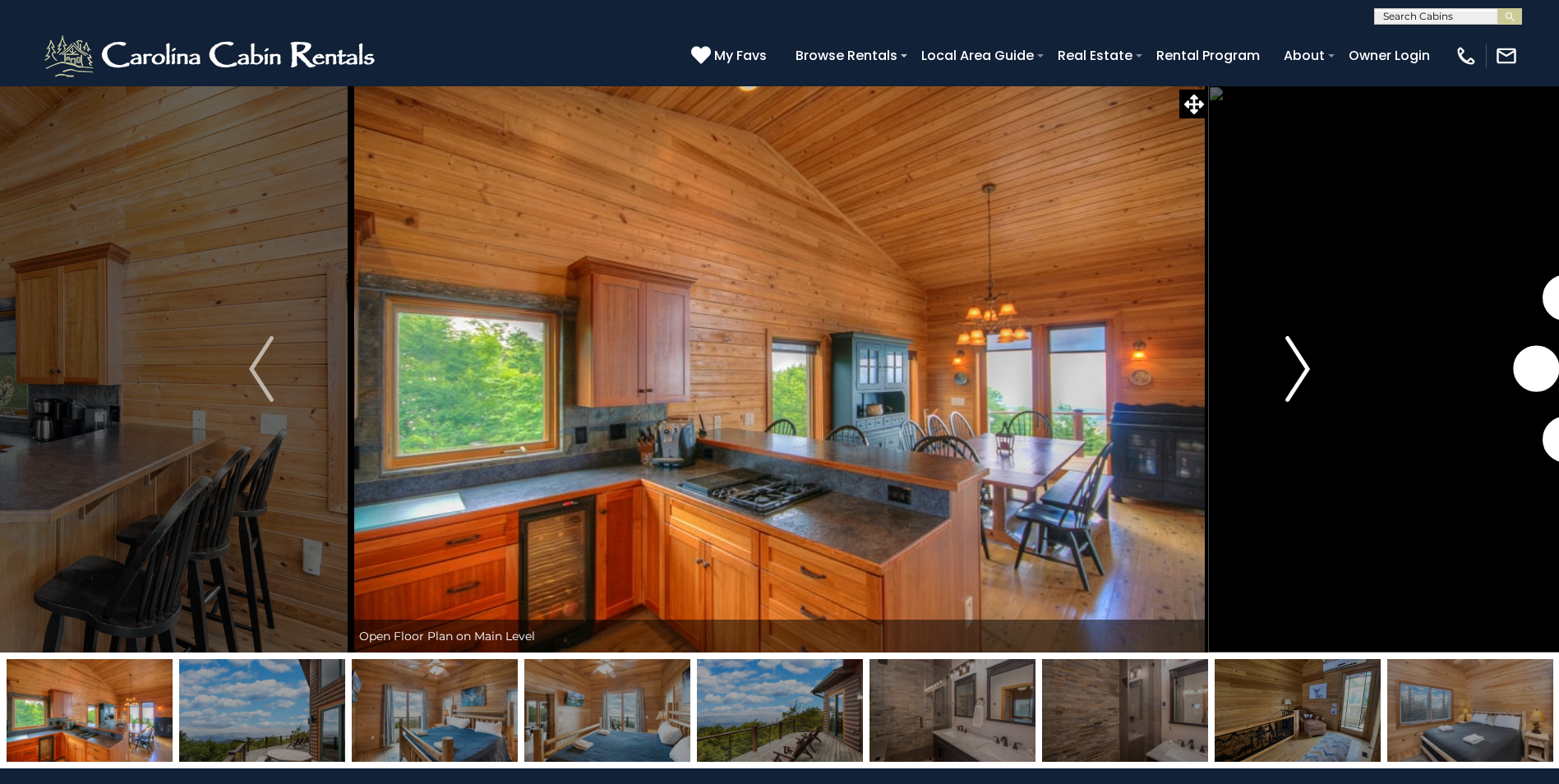
click at [1296, 371] on img "Next" at bounding box center [1298, 368] width 24 height 66
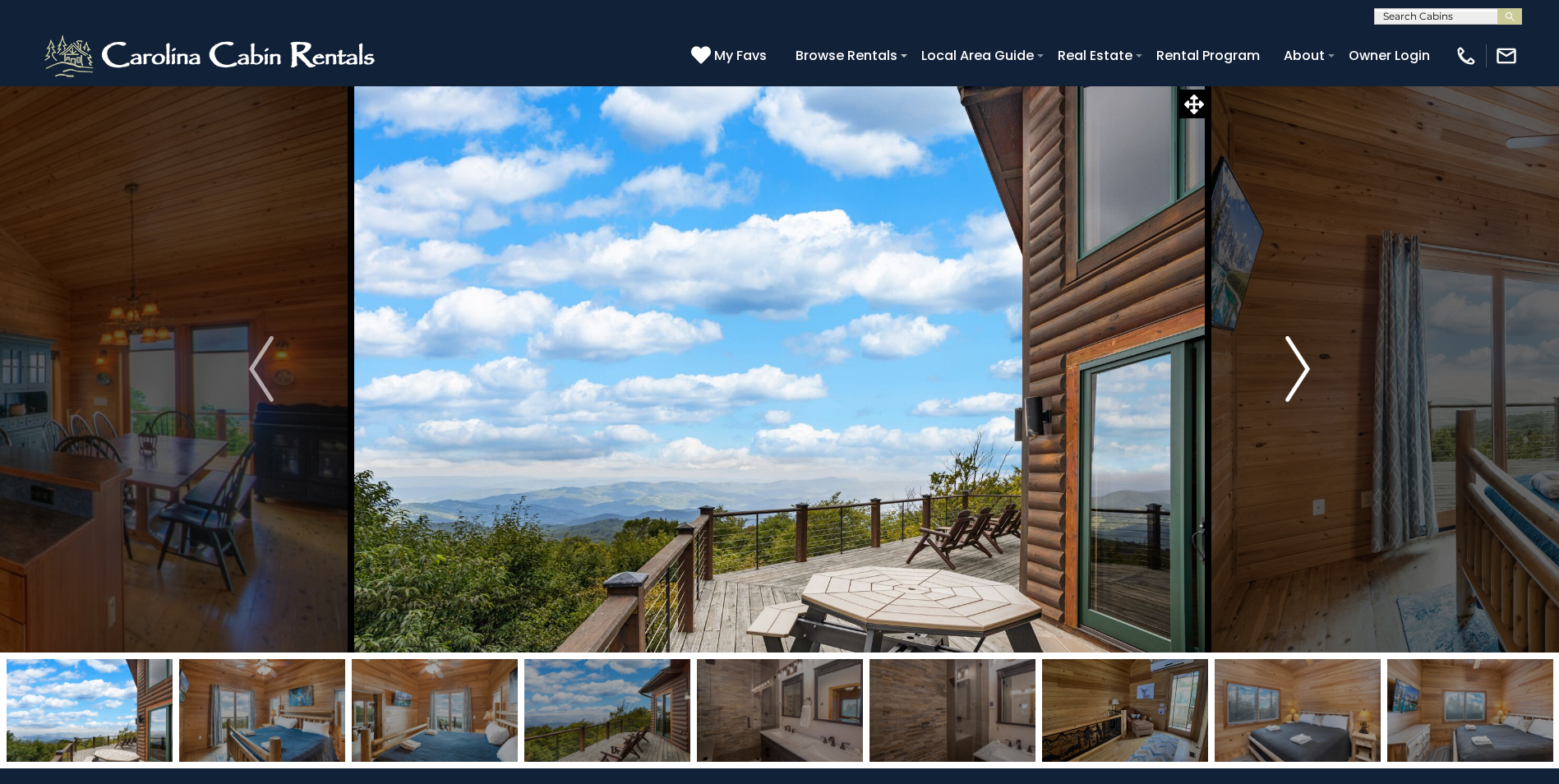
click at [1296, 371] on img "Next" at bounding box center [1298, 368] width 24 height 66
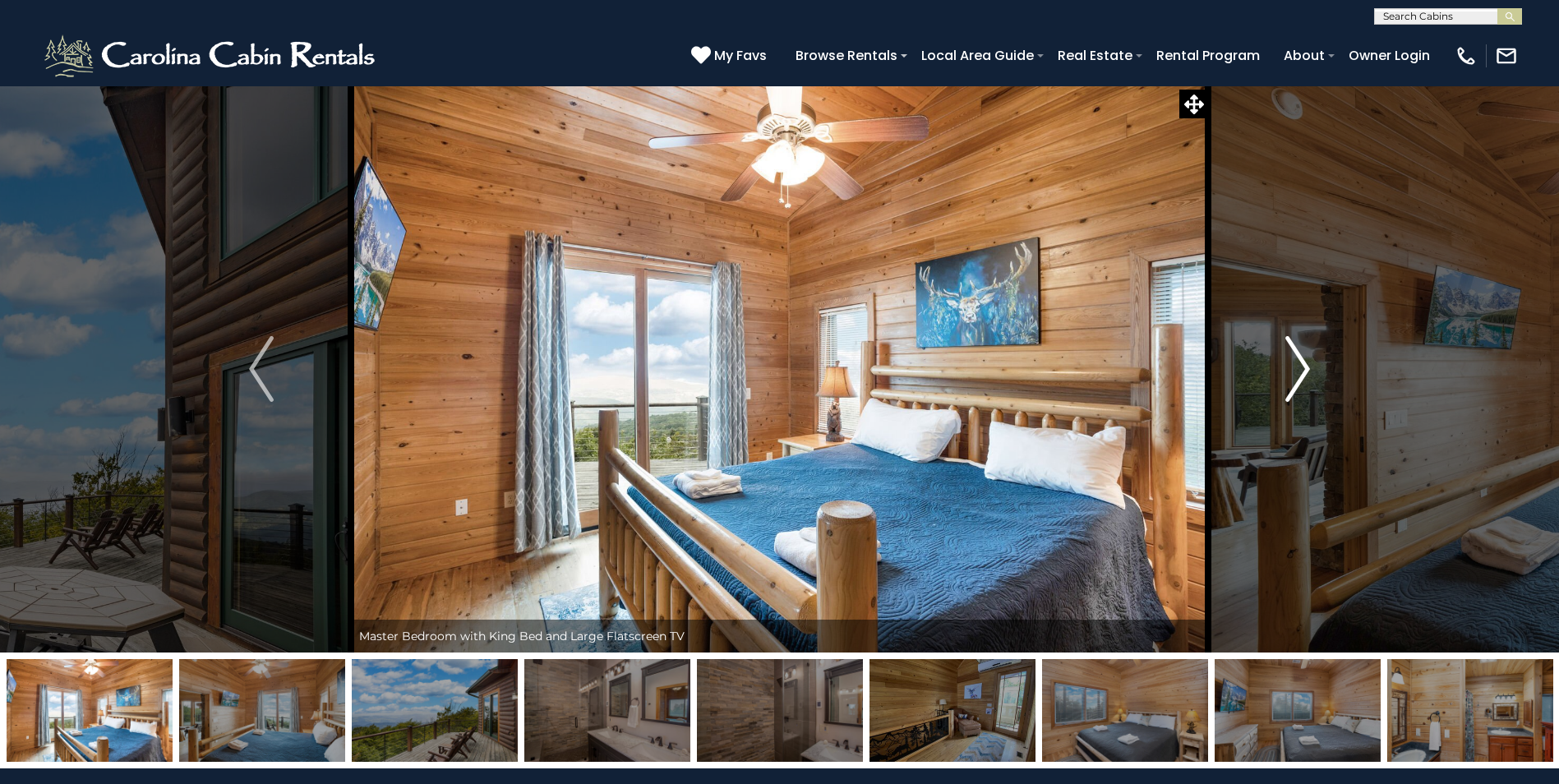
click at [1296, 371] on img "Next" at bounding box center [1298, 368] width 24 height 66
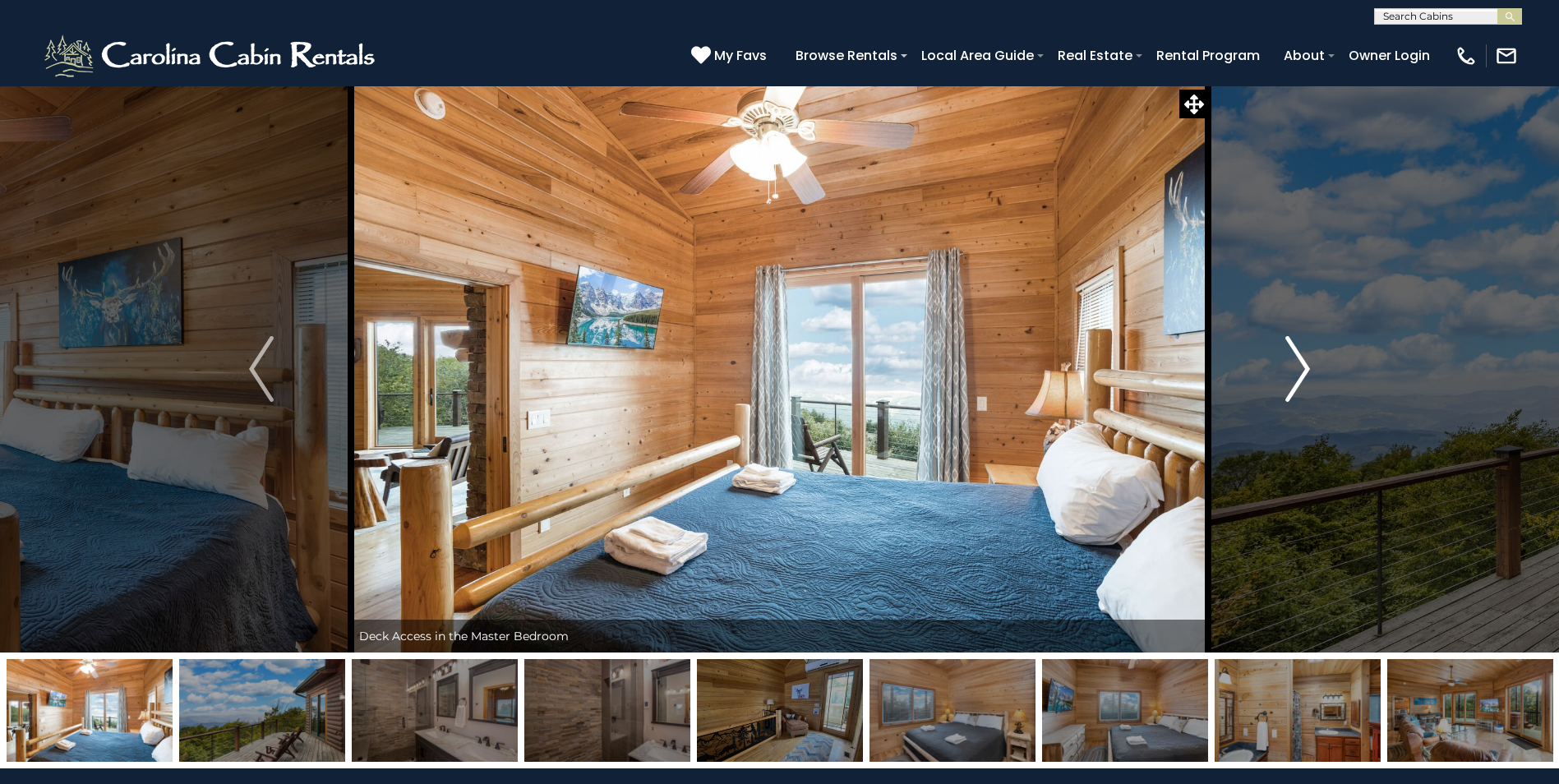
click at [1296, 371] on img "Next" at bounding box center [1298, 368] width 24 height 66
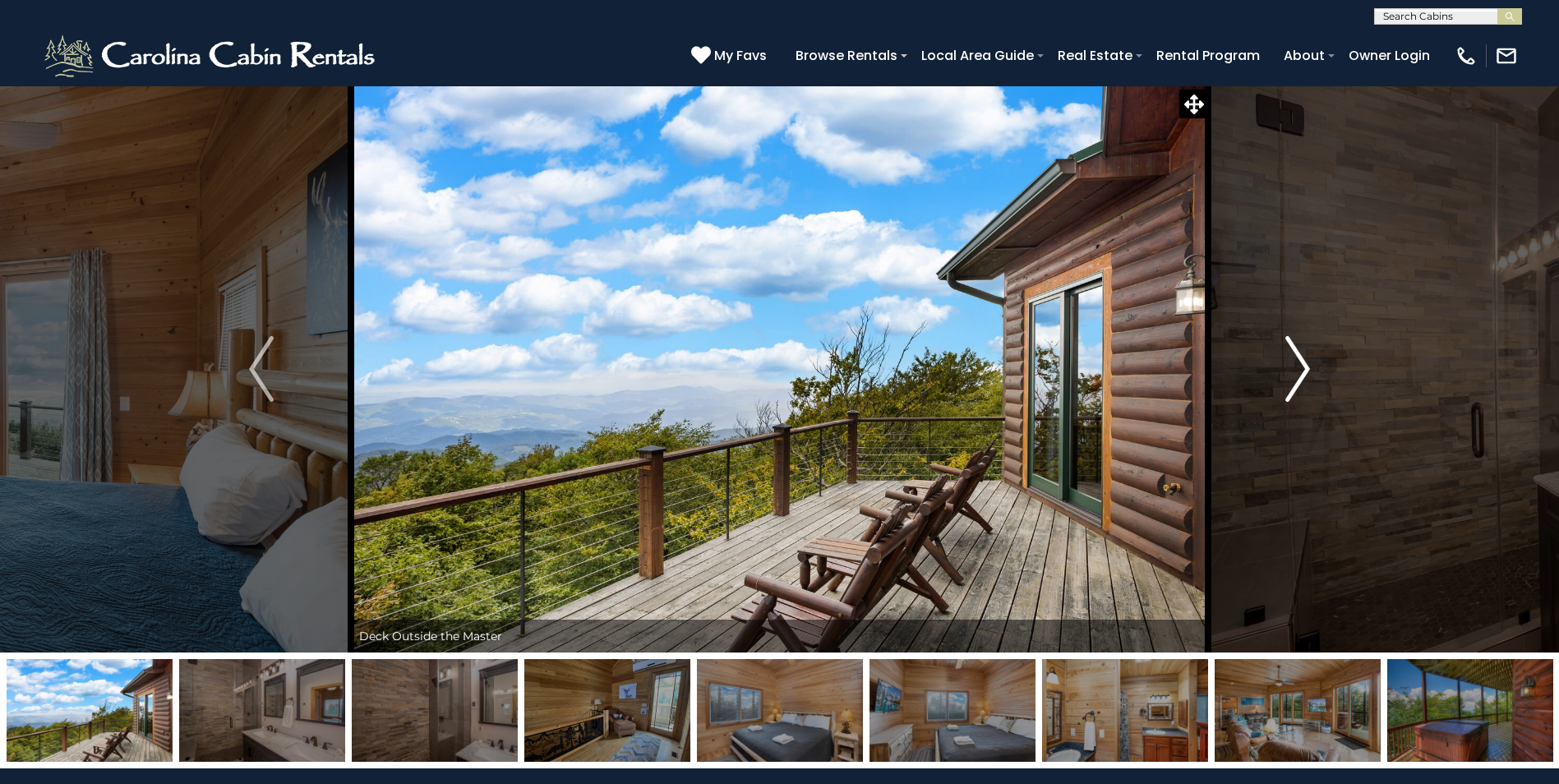
click at [1296, 371] on img "Next" at bounding box center [1298, 368] width 24 height 66
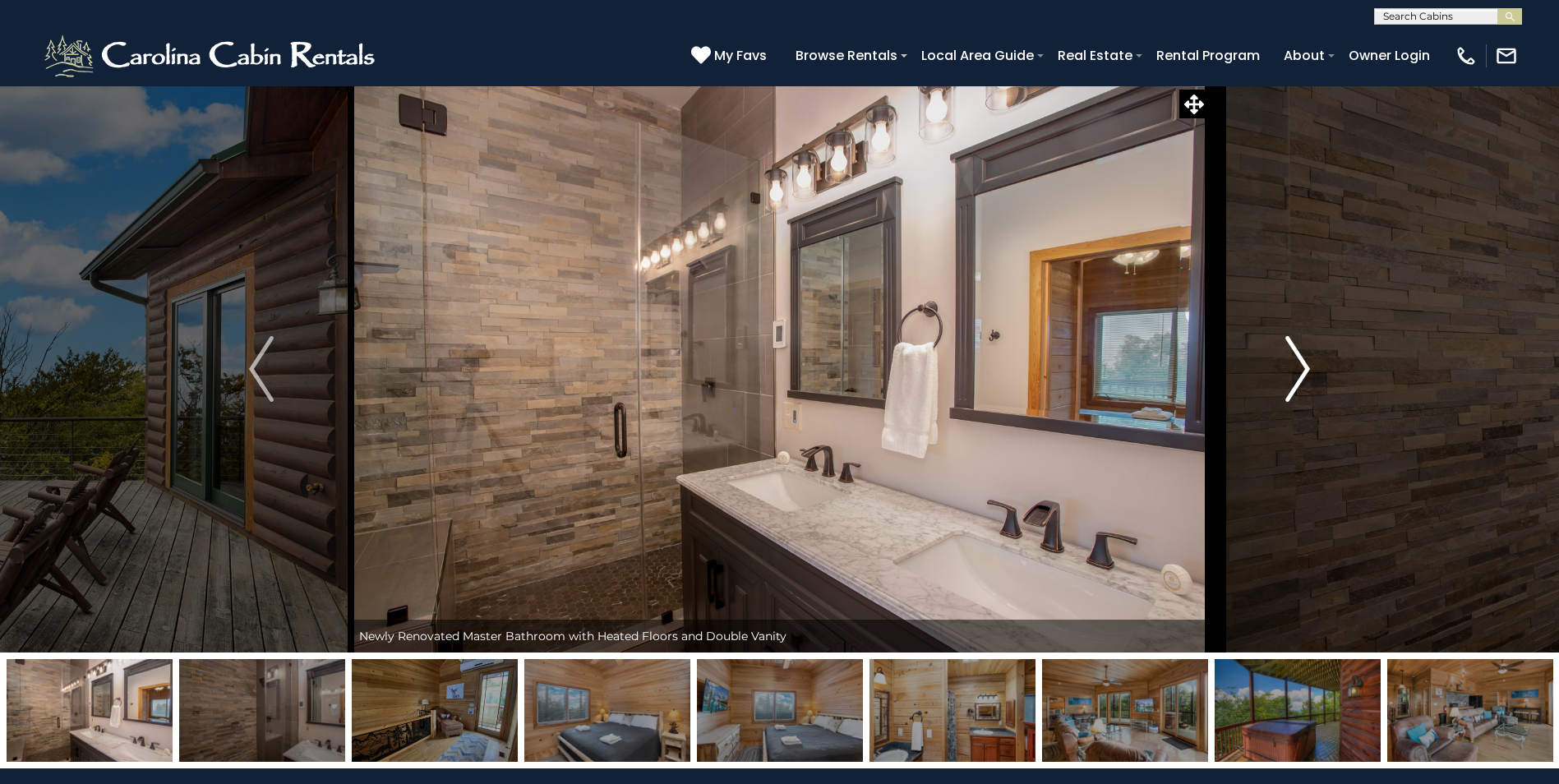
click at [1297, 360] on img "Next" at bounding box center [1298, 368] width 24 height 66
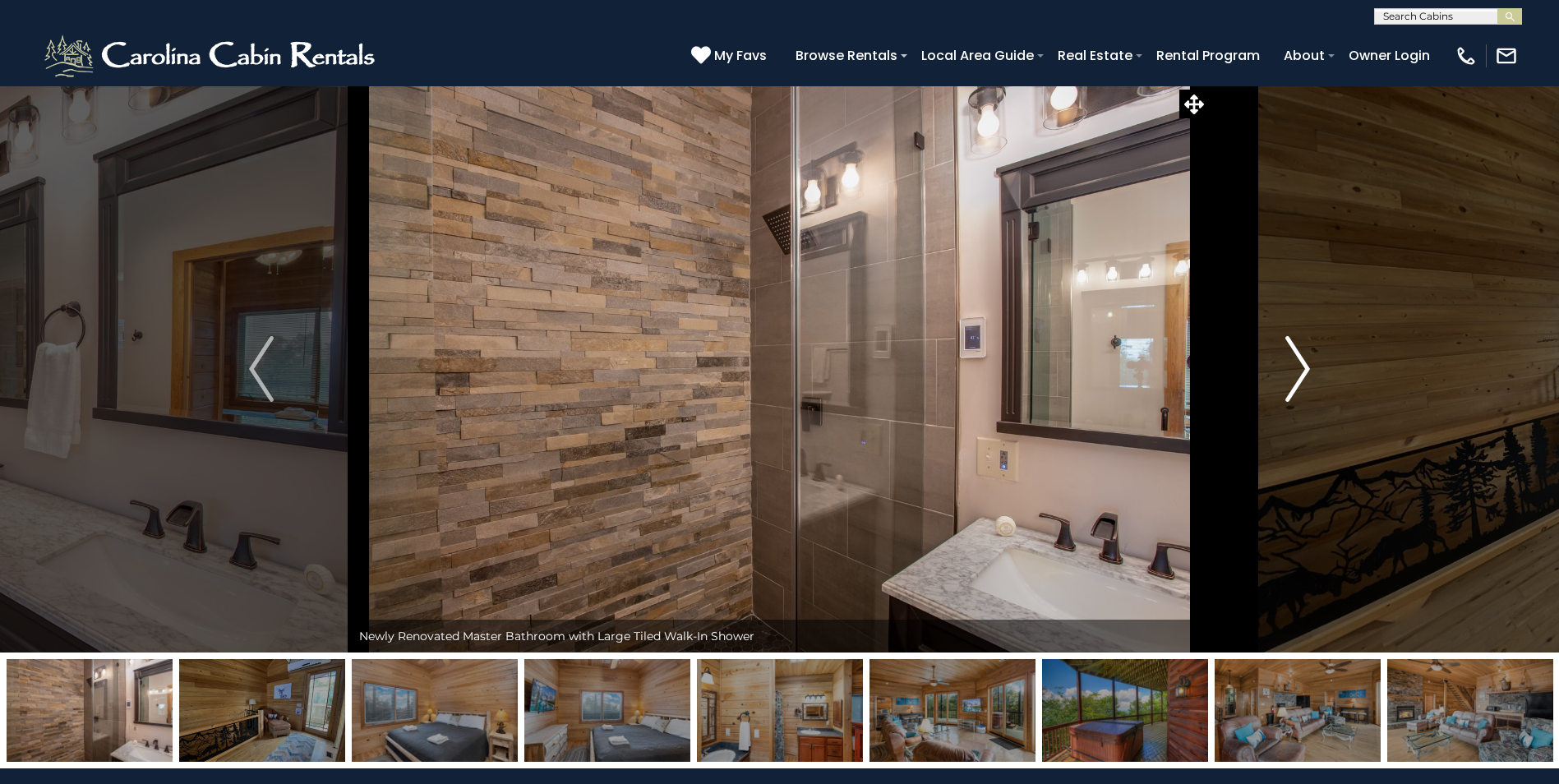
click at [1297, 360] on img "Next" at bounding box center [1298, 368] width 24 height 66
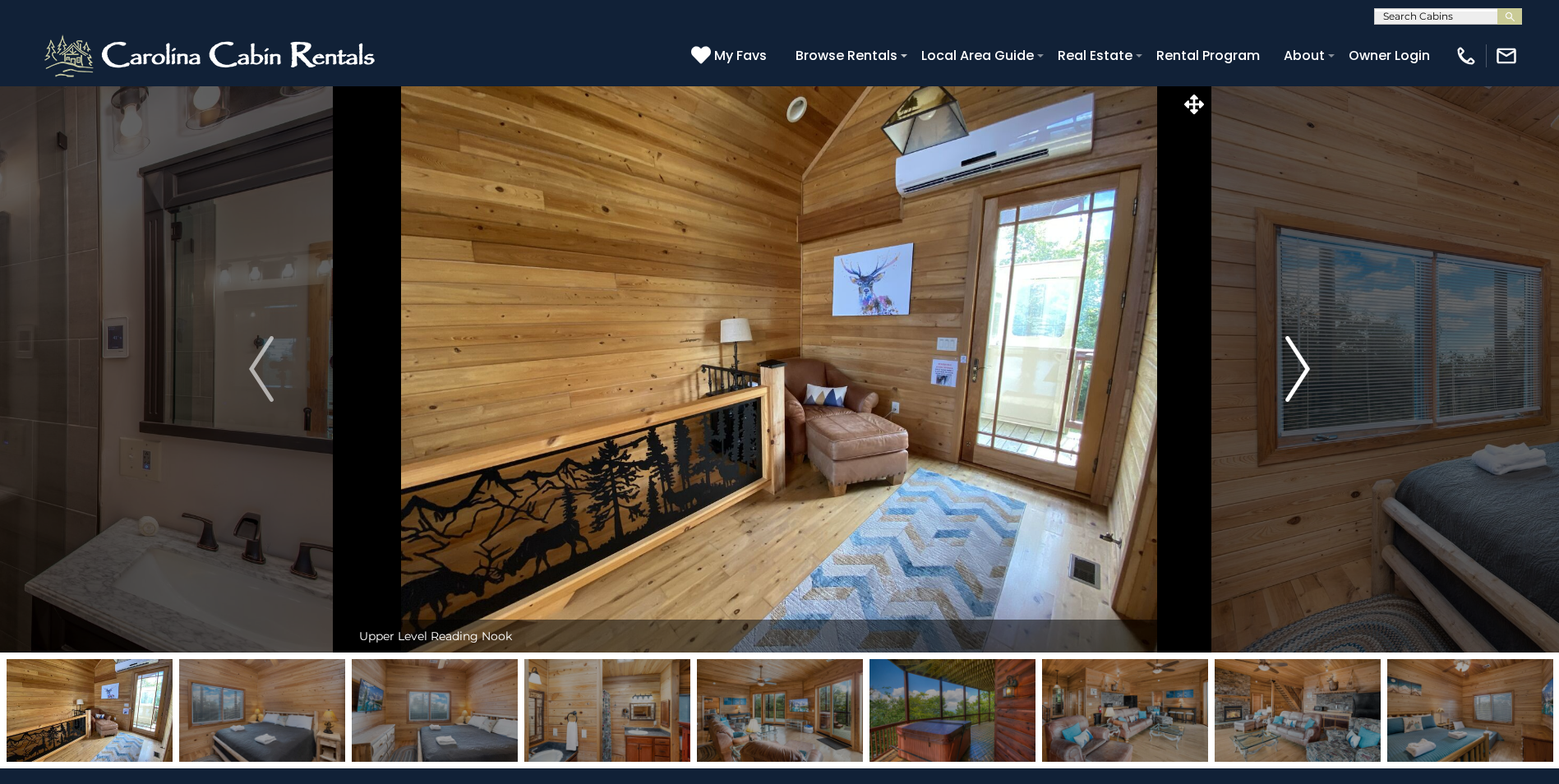
click at [1297, 360] on img "Next" at bounding box center [1298, 368] width 24 height 66
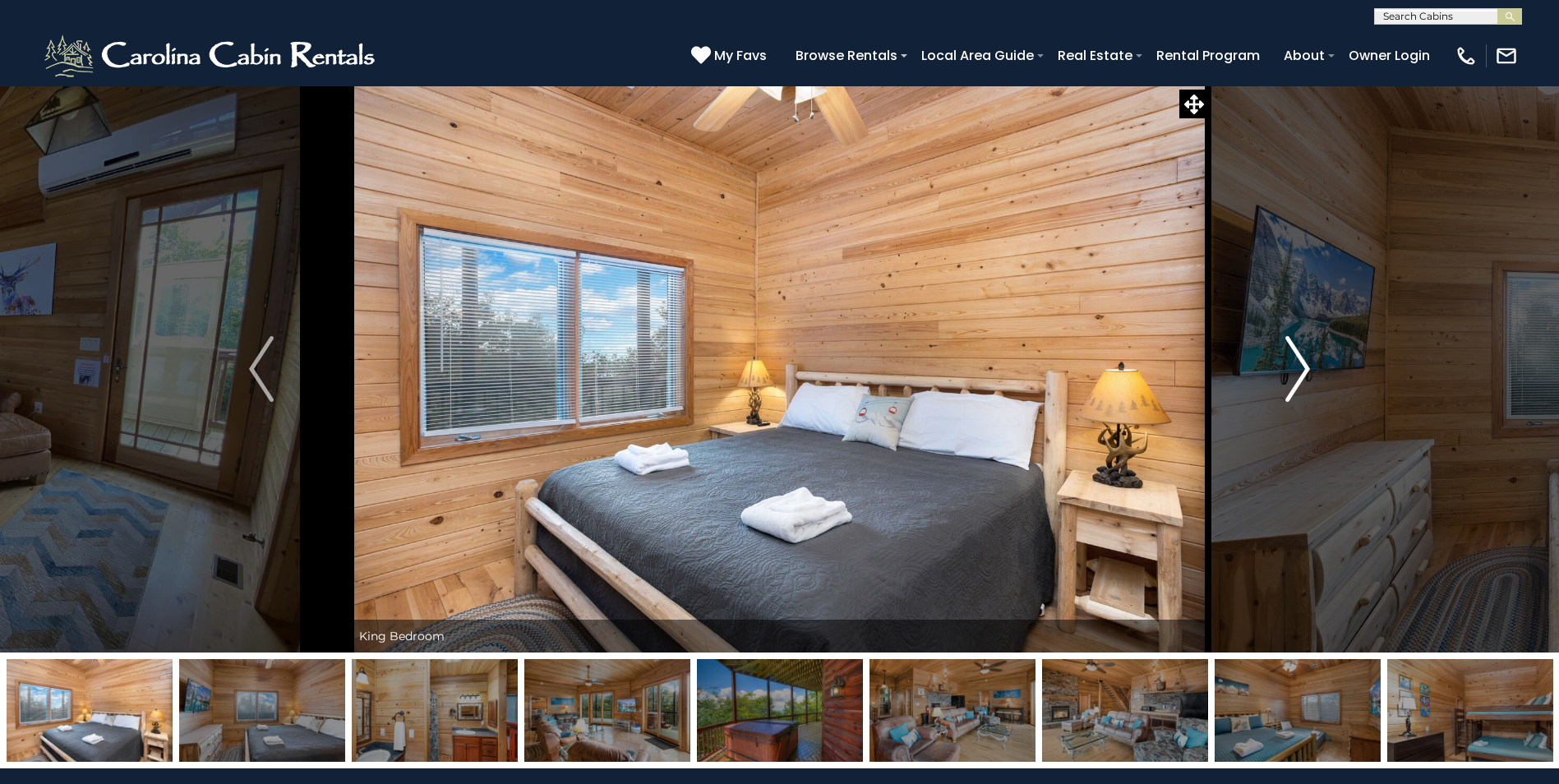
click at [1297, 360] on img "Next" at bounding box center [1298, 368] width 24 height 66
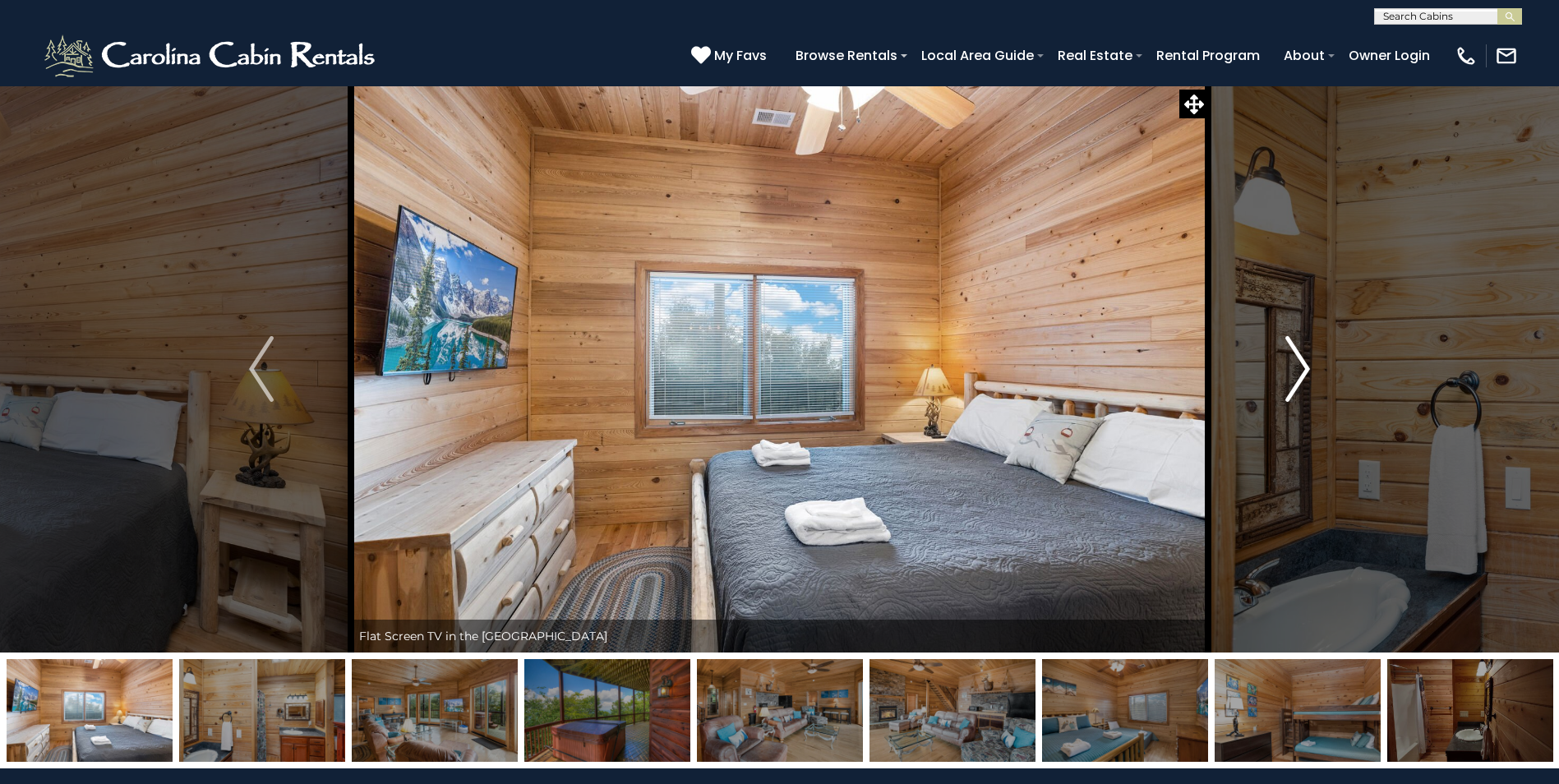
click at [1297, 360] on img "Next" at bounding box center [1298, 368] width 24 height 66
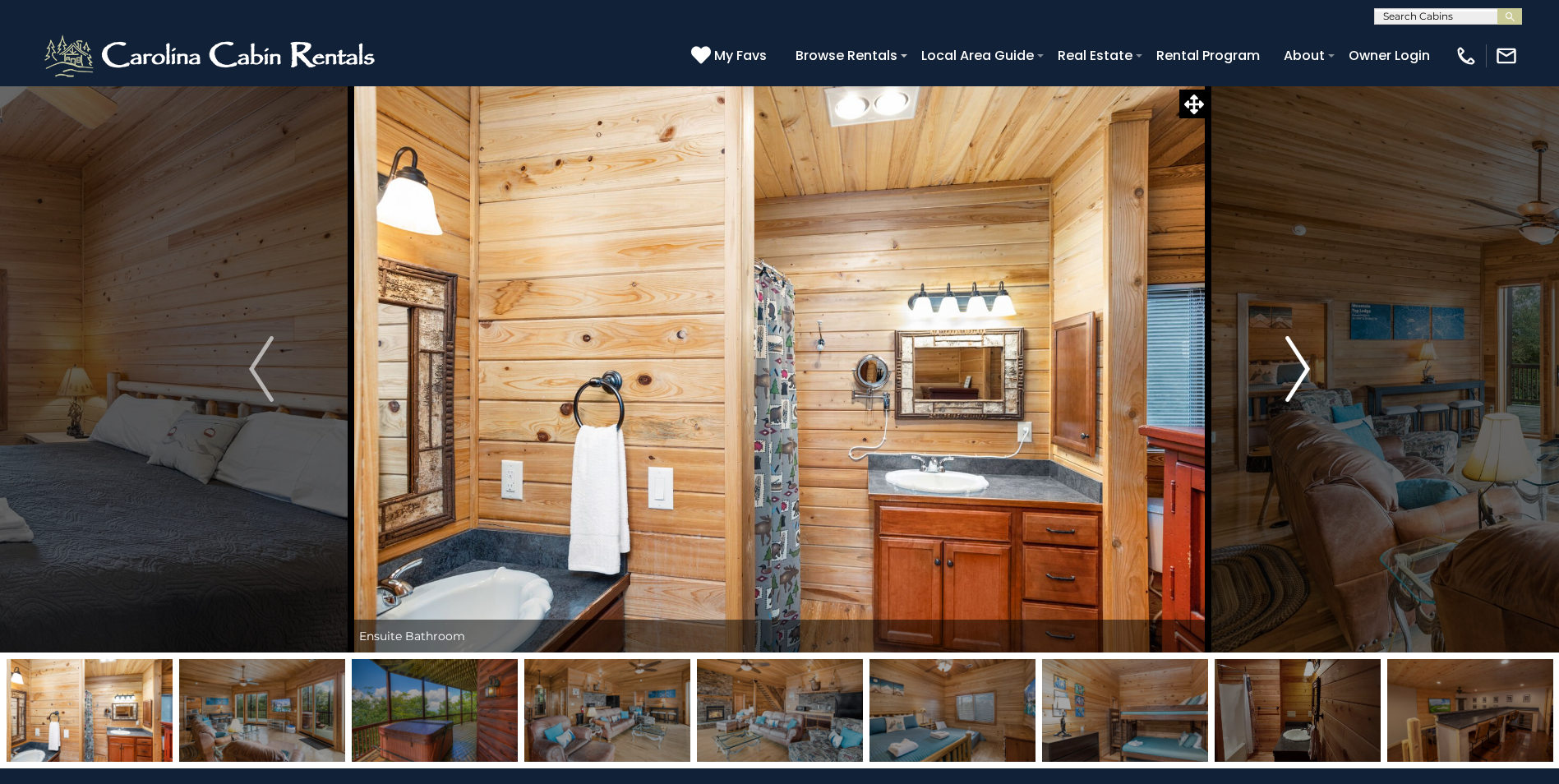
click at [1297, 360] on img "Next" at bounding box center [1298, 368] width 24 height 66
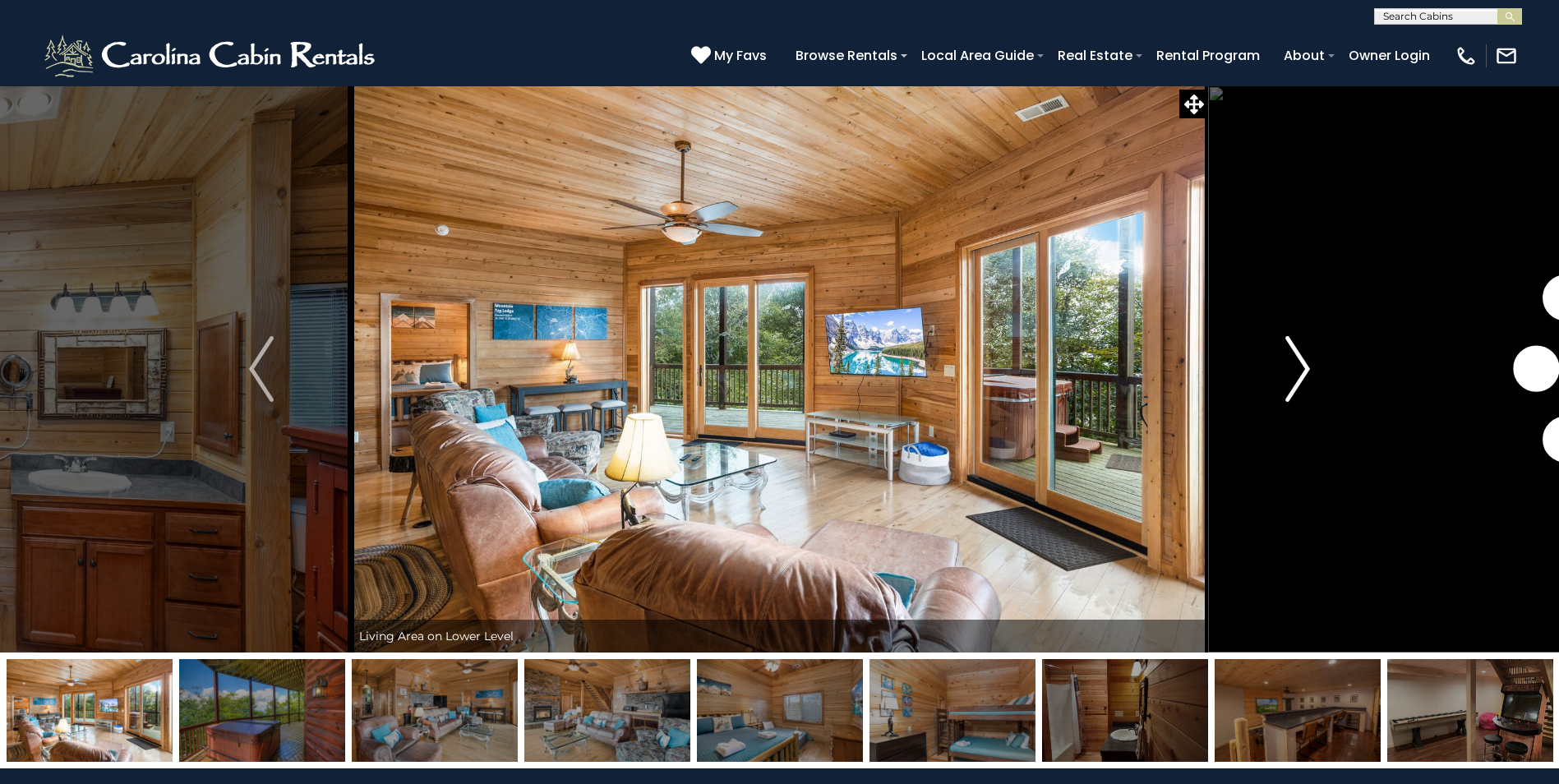
click at [1297, 360] on img "Next" at bounding box center [1298, 368] width 24 height 66
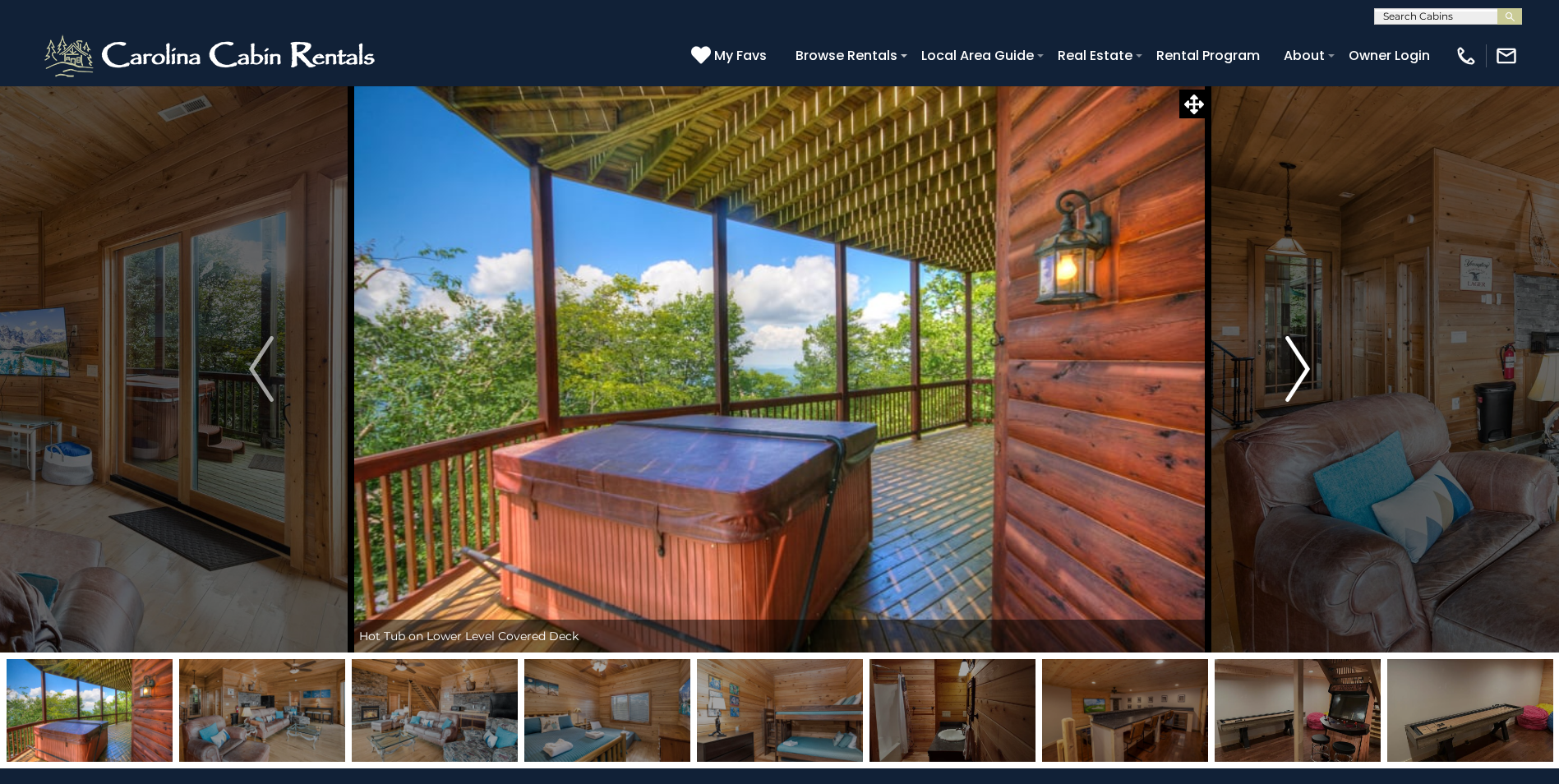
click at [1297, 360] on img "Next" at bounding box center [1298, 368] width 24 height 66
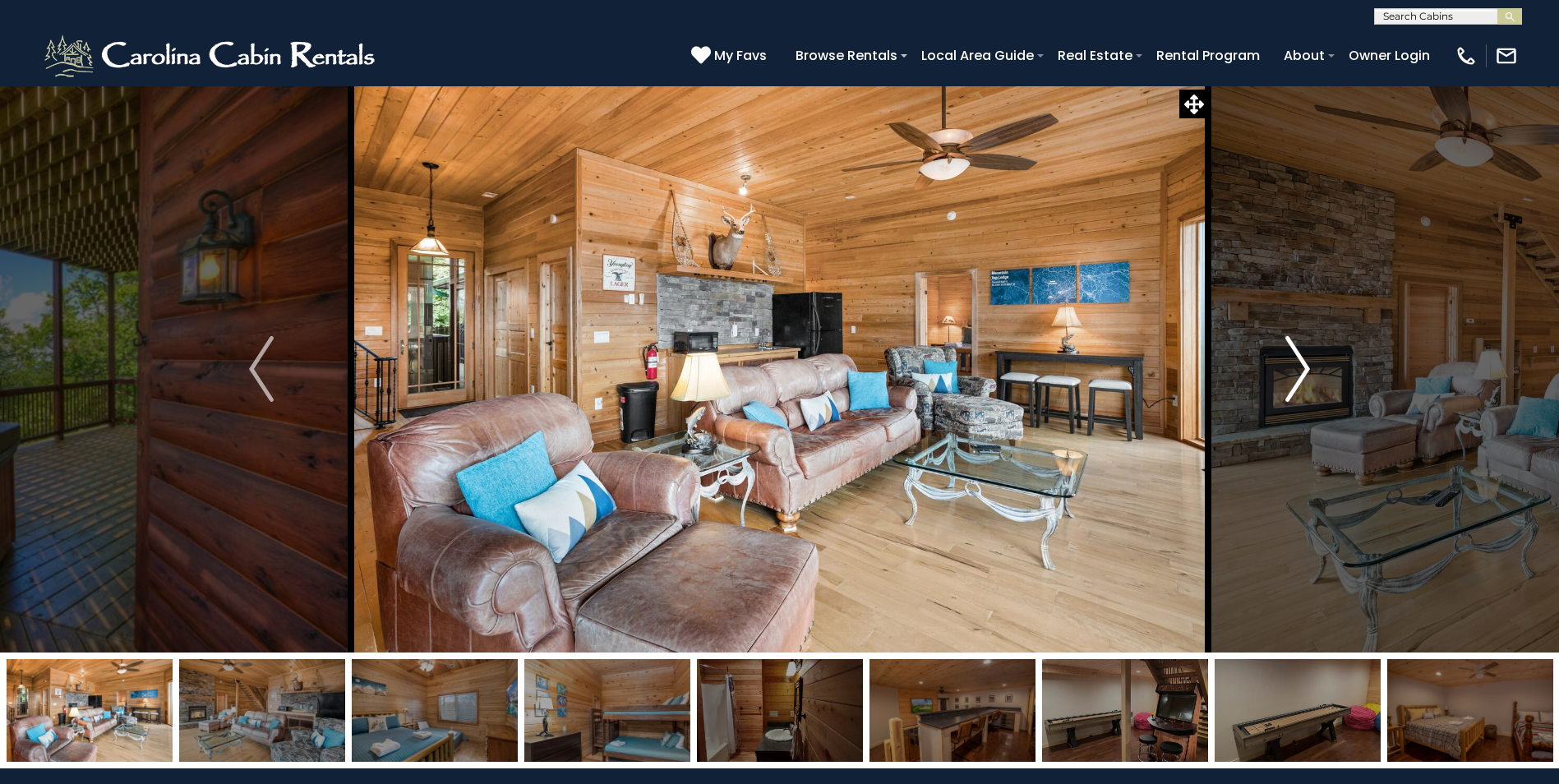
click at [1297, 360] on img "Next" at bounding box center [1298, 368] width 24 height 66
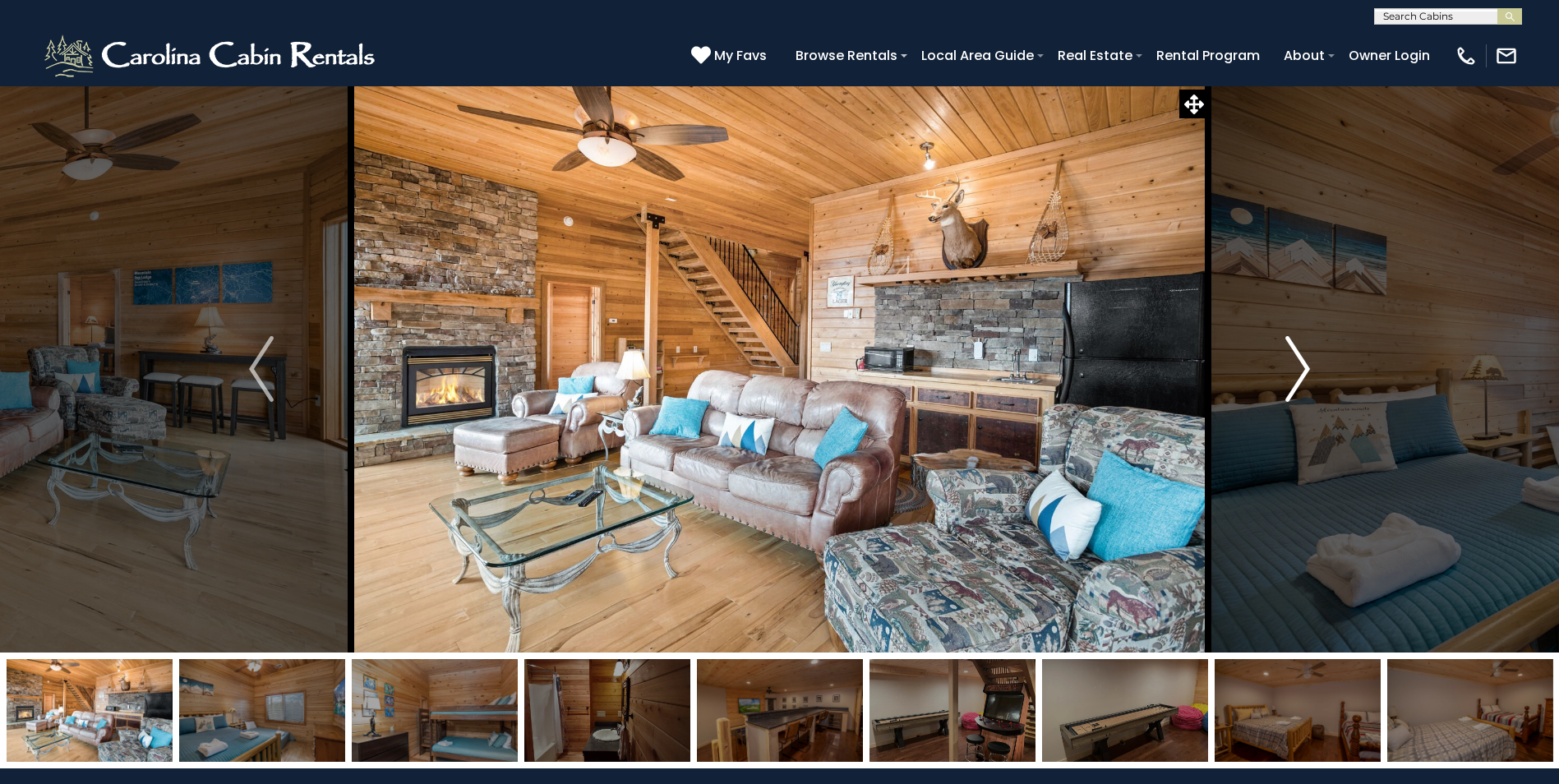
click at [1297, 360] on img "Next" at bounding box center [1298, 368] width 24 height 66
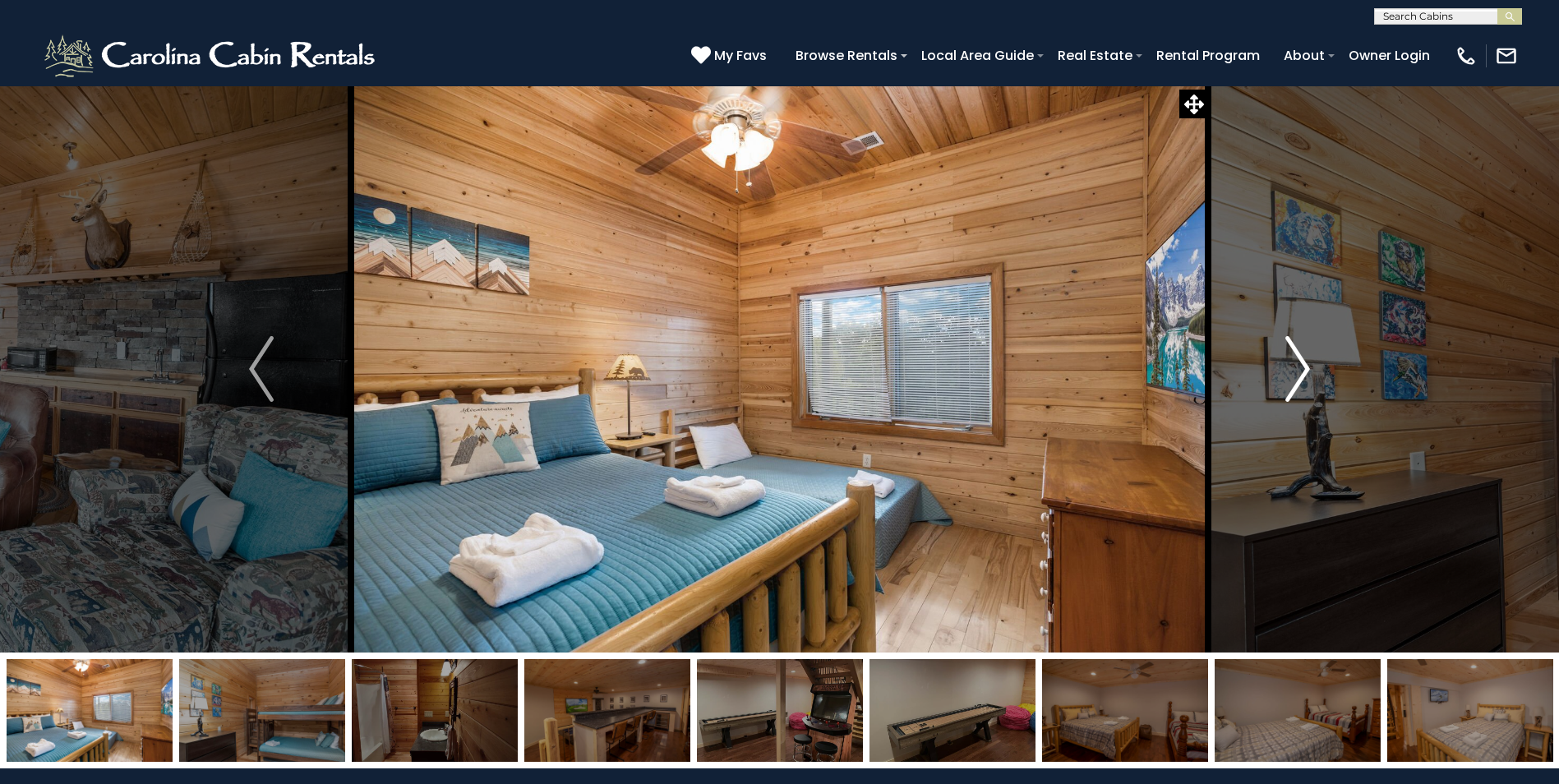
click at [1297, 360] on img "Next" at bounding box center [1298, 368] width 24 height 66
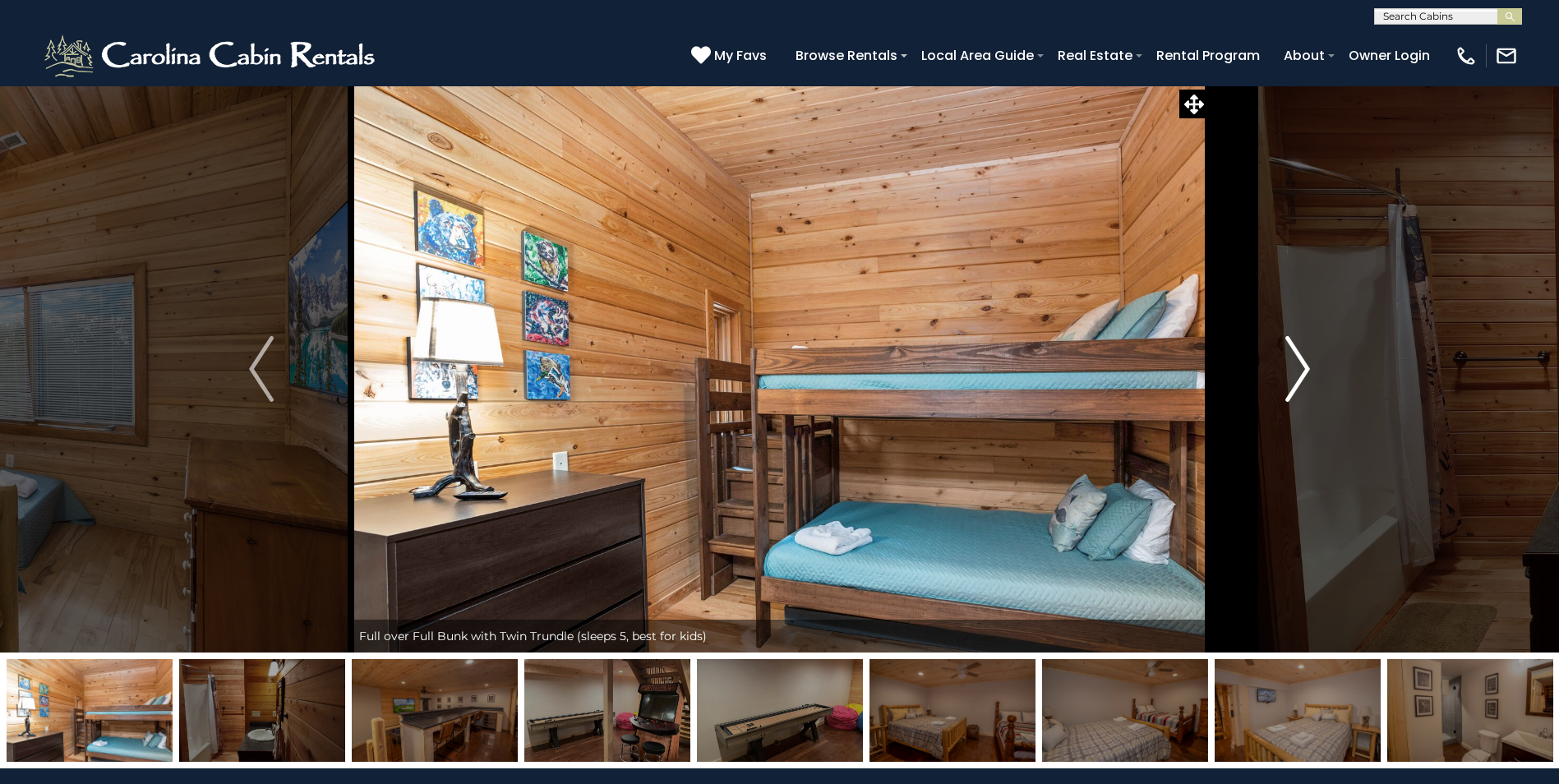
click at [1297, 360] on img "Next" at bounding box center [1298, 368] width 24 height 66
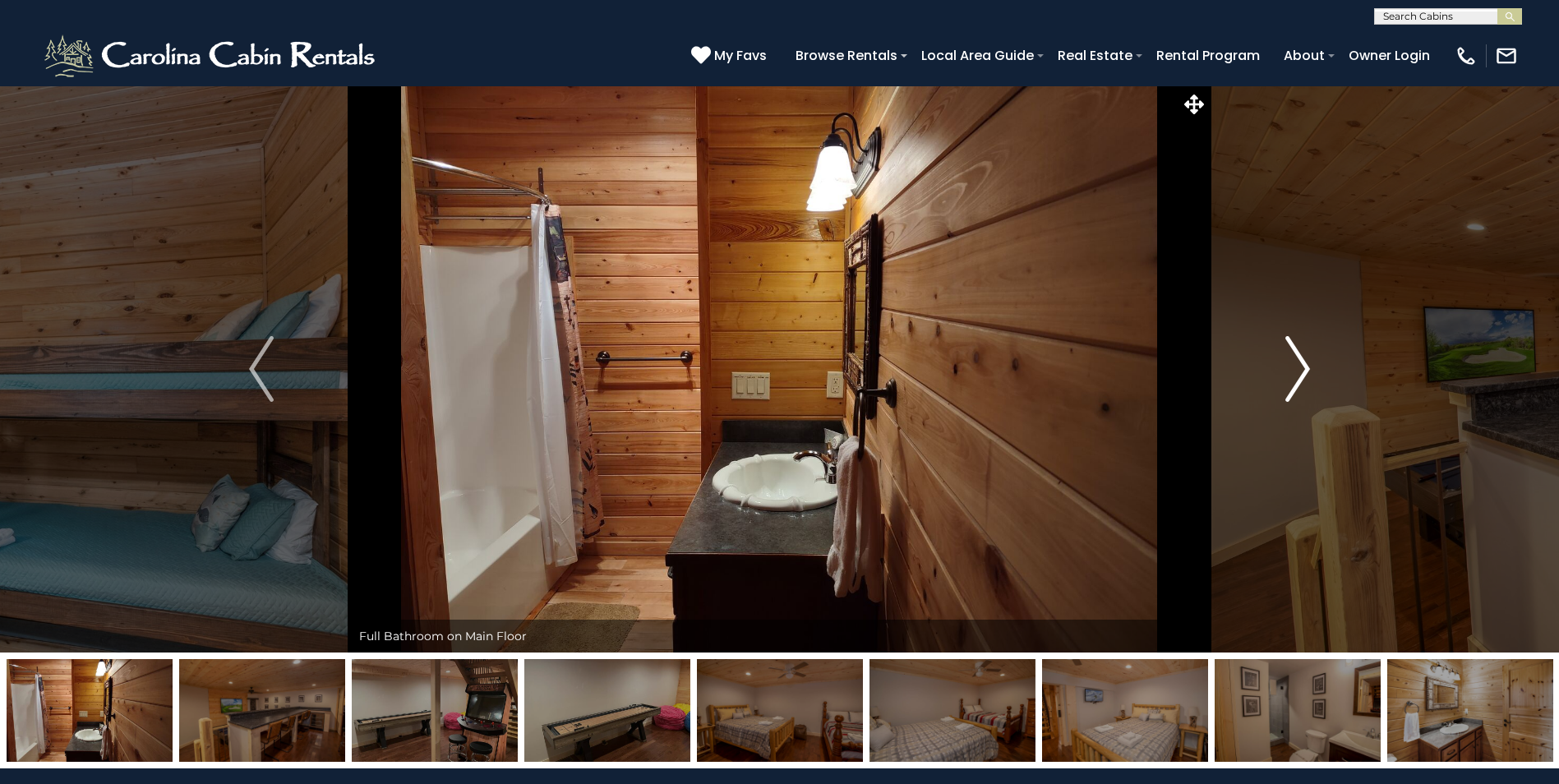
click at [1297, 360] on img "Next" at bounding box center [1298, 368] width 24 height 66
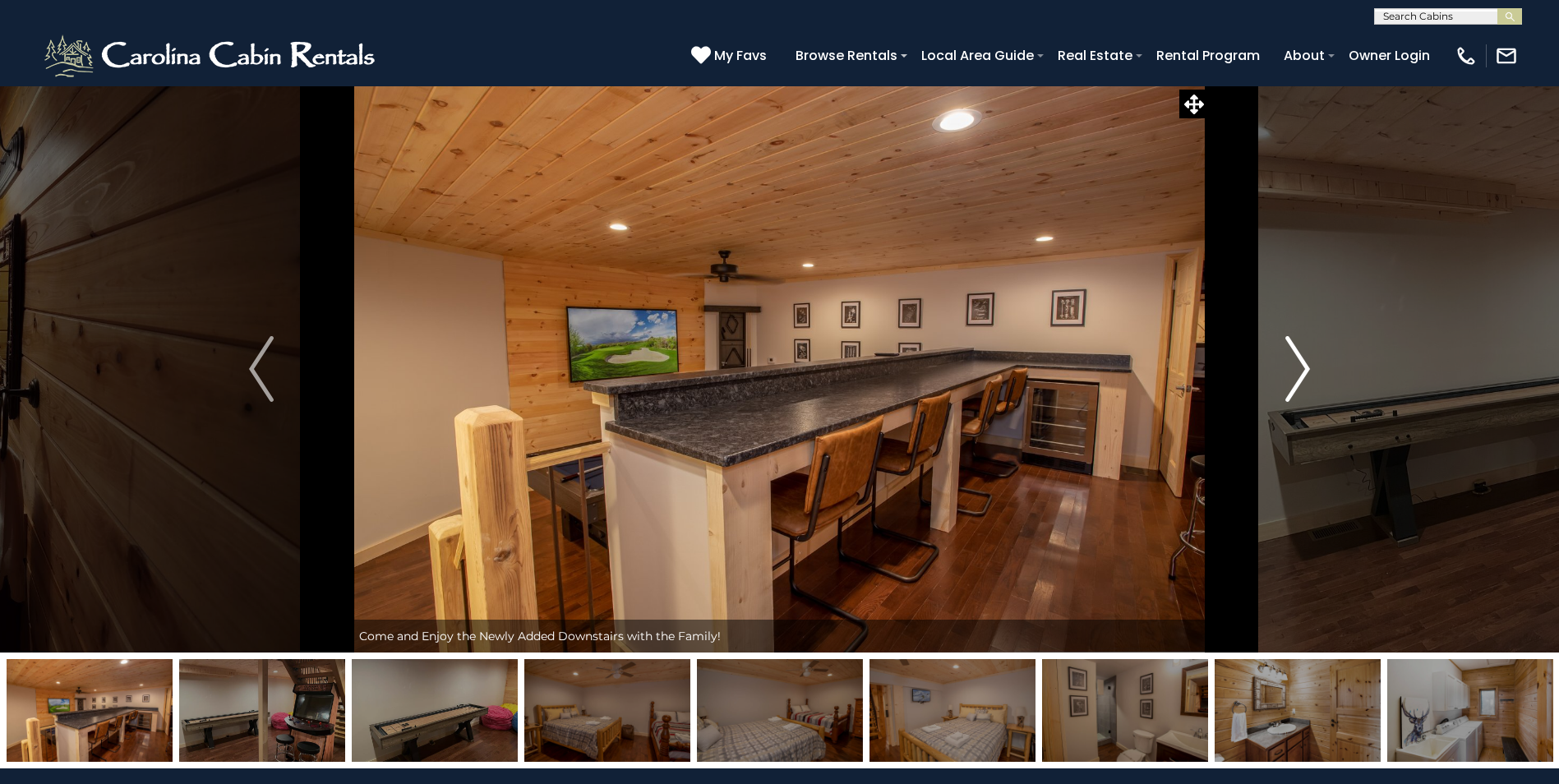
click at [1297, 360] on img "Next" at bounding box center [1298, 368] width 24 height 66
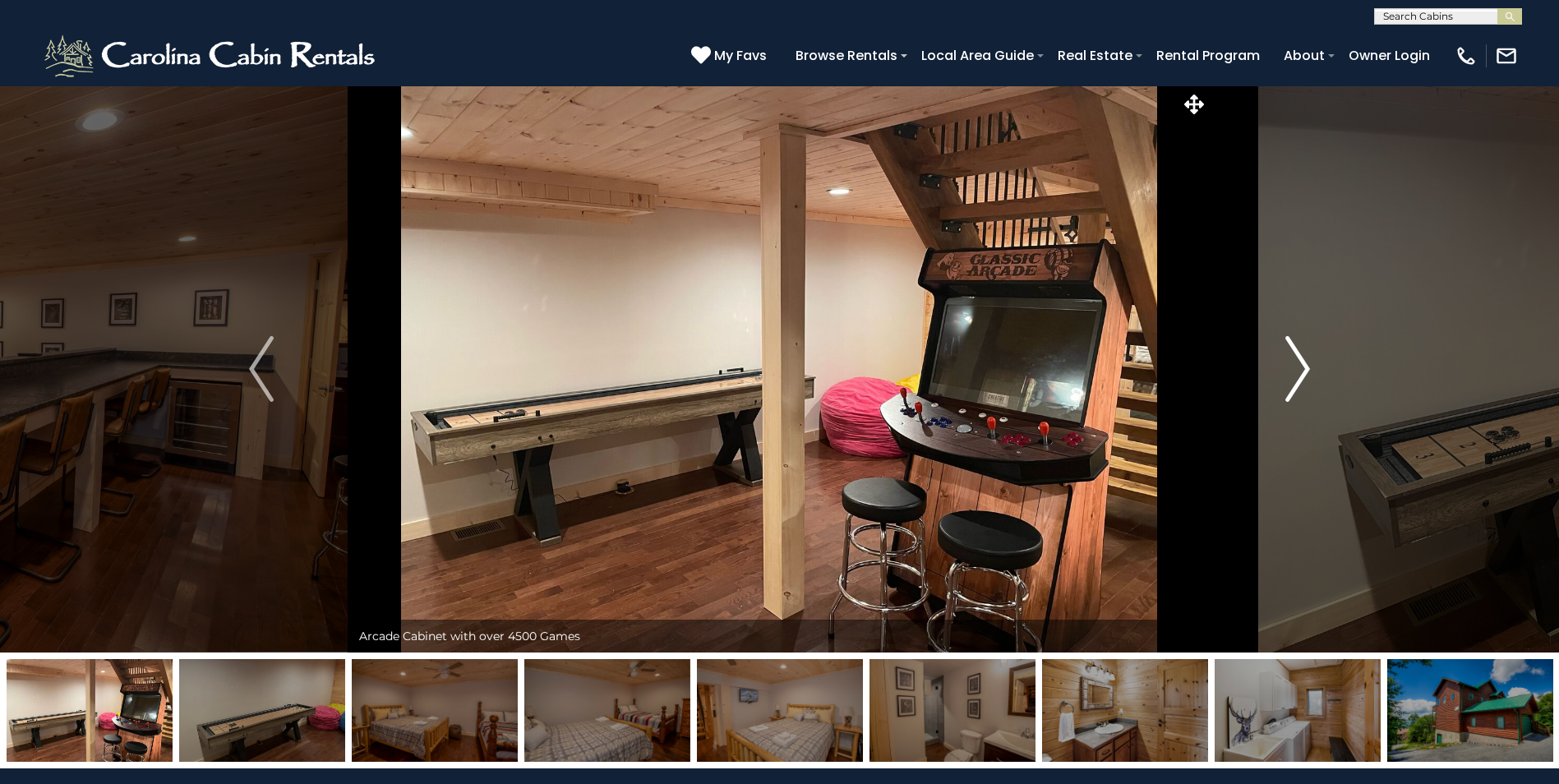
click at [1301, 374] on img "Next" at bounding box center [1298, 368] width 24 height 66
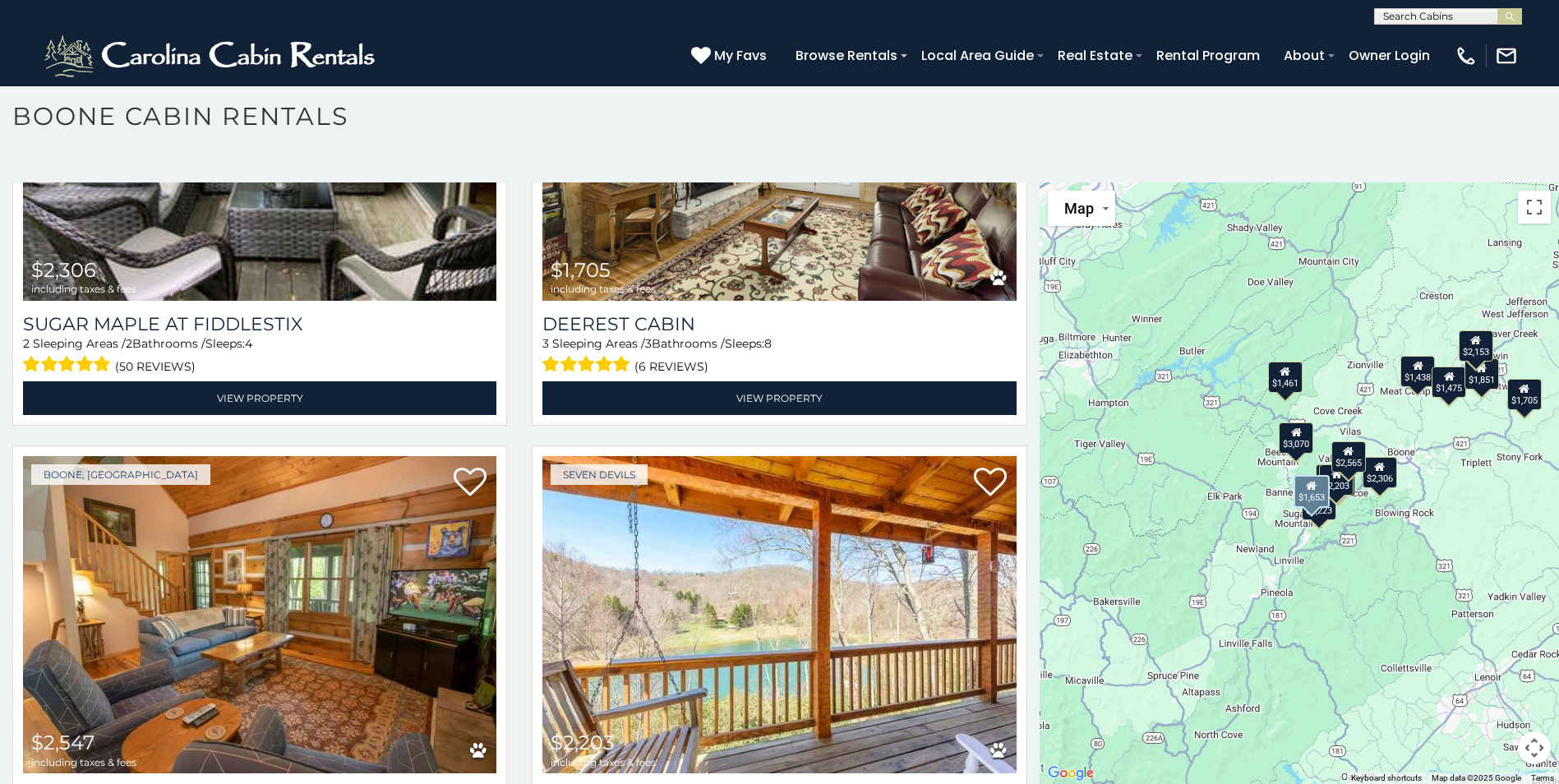
scroll to position [987, 0]
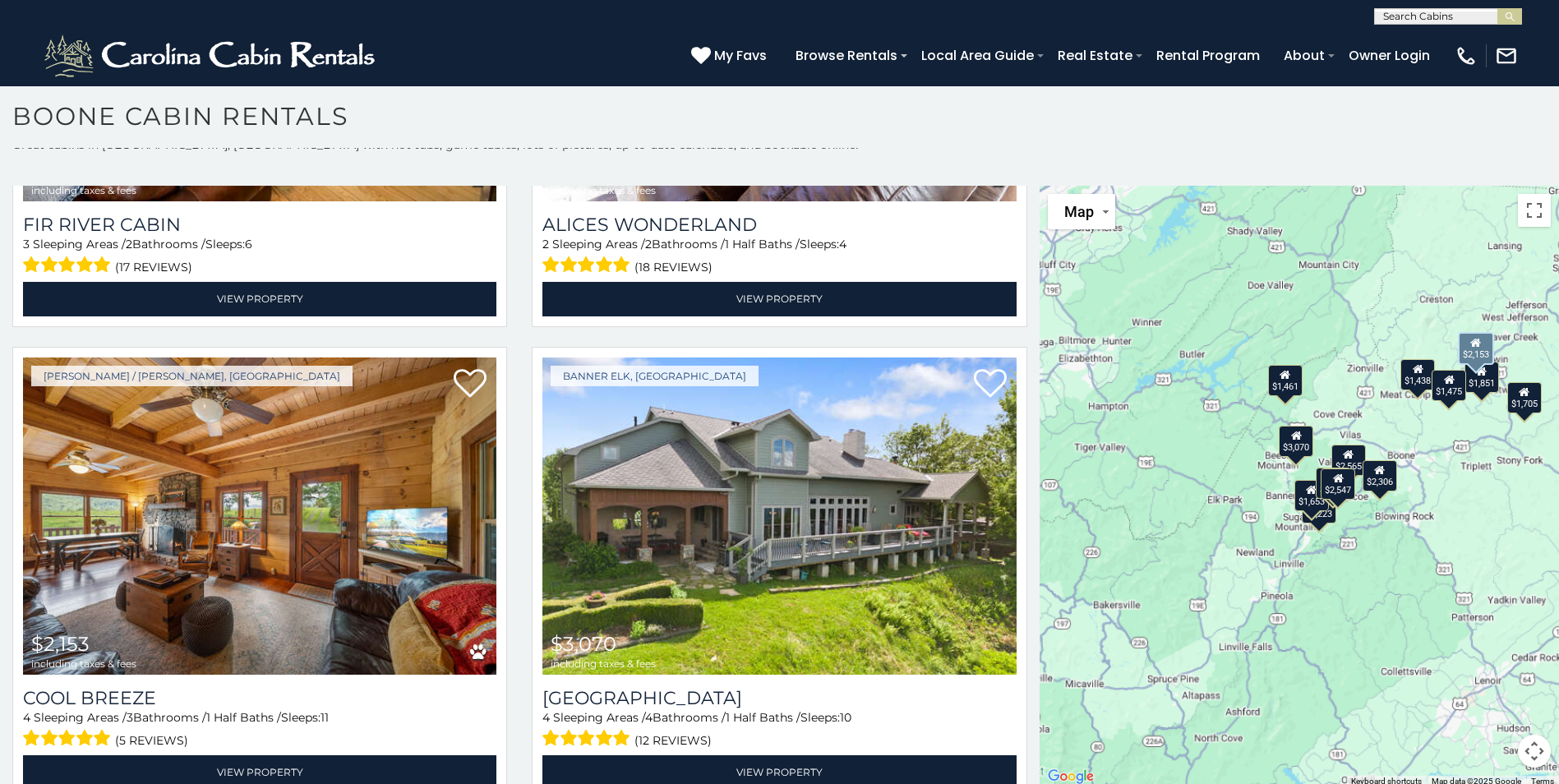
scroll to position [15, 0]
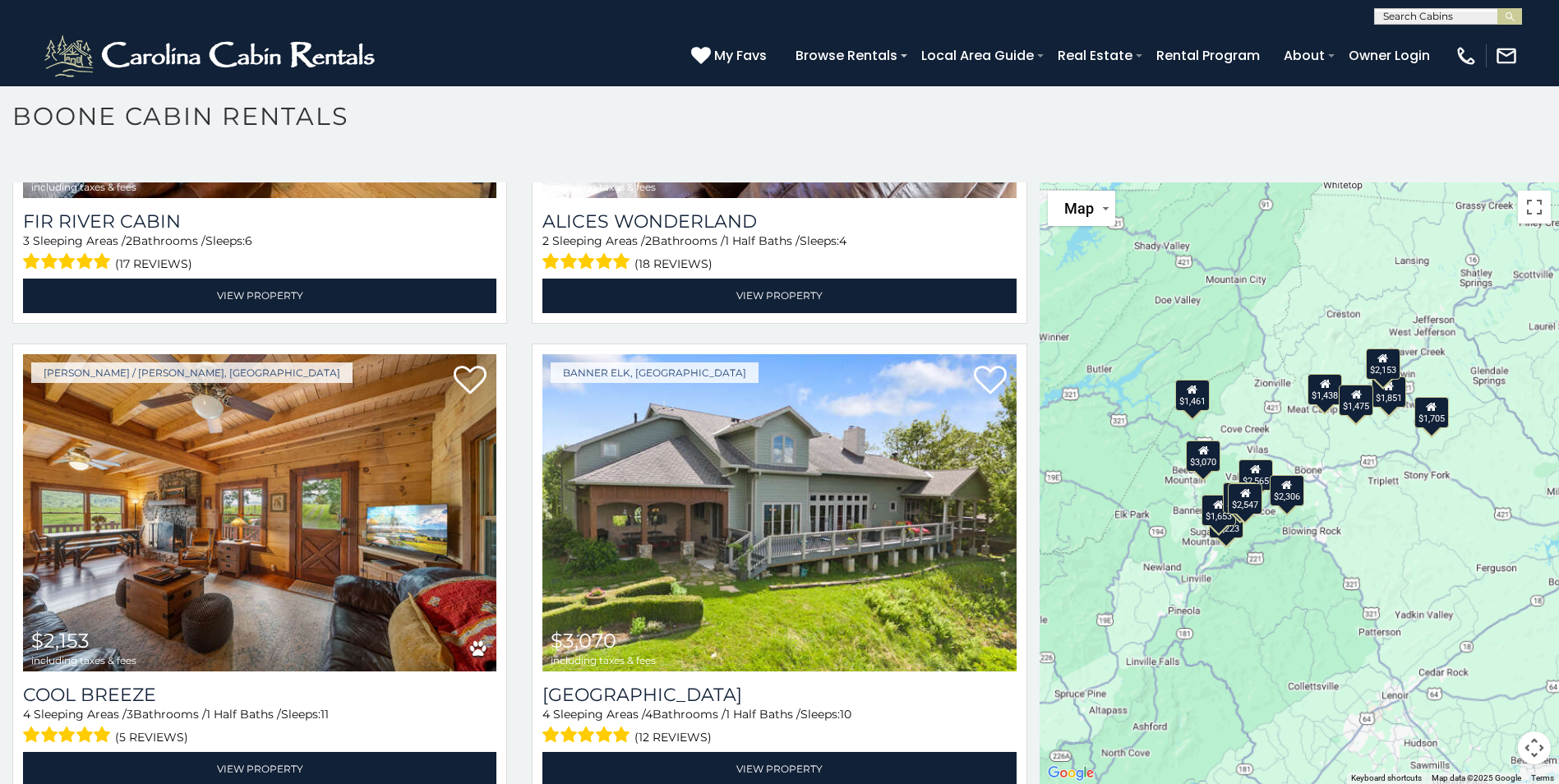
drag, startPoint x: 1433, startPoint y: 498, endPoint x: 1337, endPoint y: 516, distance: 97.7
click at [1337, 516] on div "$2,964 $1,461 $1,851 $1,223 $2,306 $1,705 $2,547 $2,203 $1,438 $1,653 $1,475 $2…" at bounding box center [1299, 483] width 519 height 601
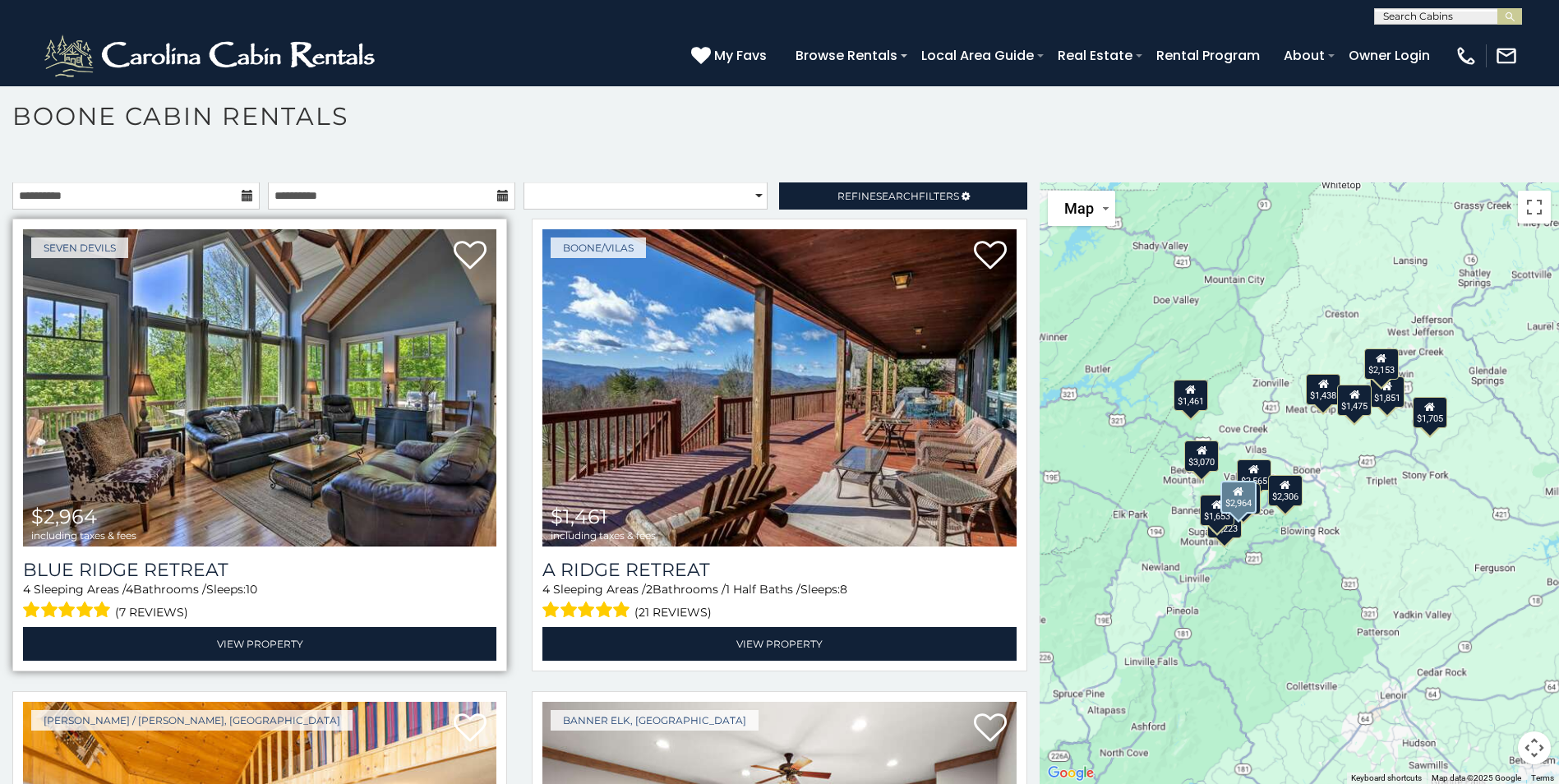
scroll to position [0, 0]
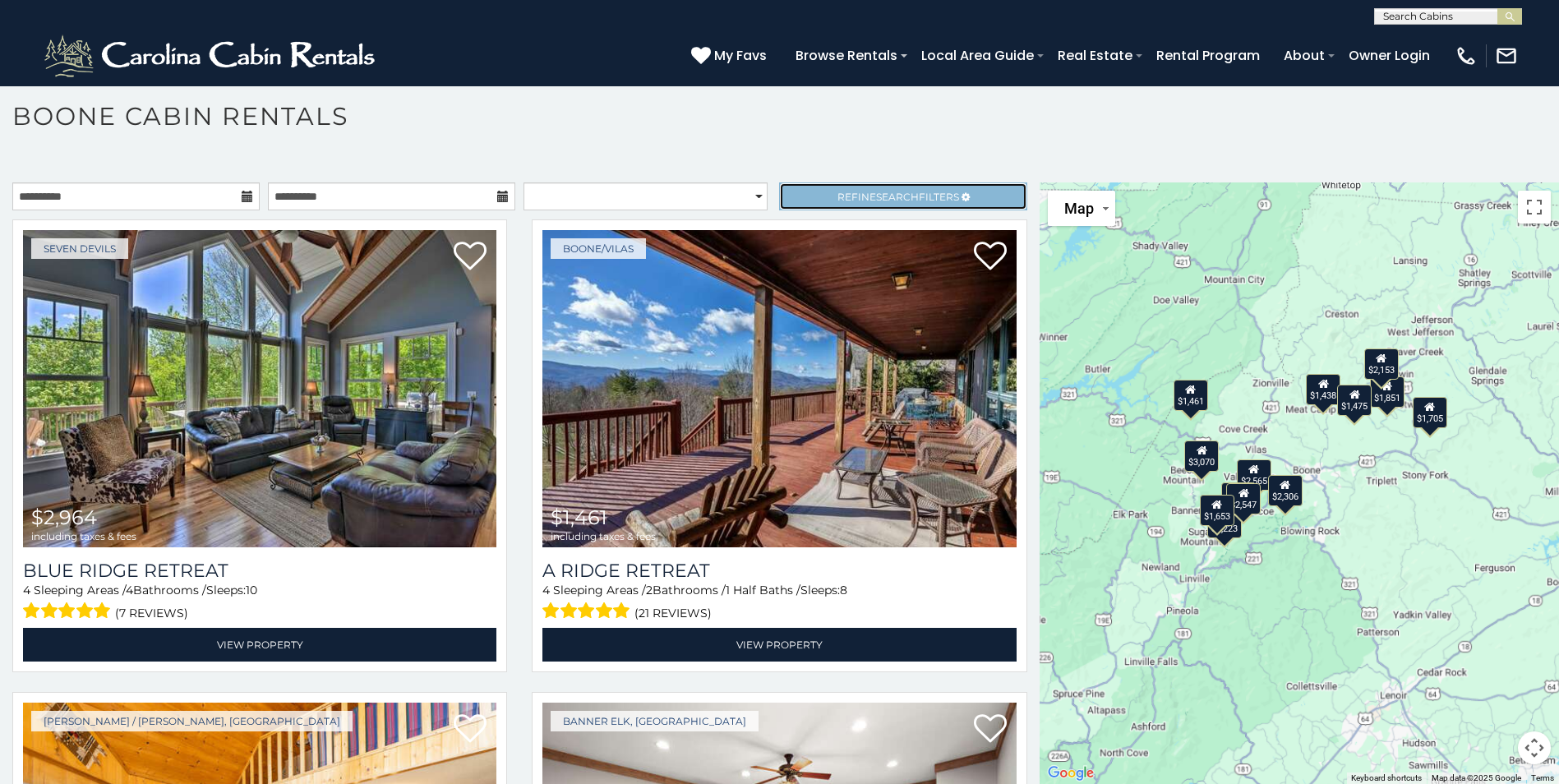
click at [876, 201] on span "Search" at bounding box center [898, 197] width 43 height 13
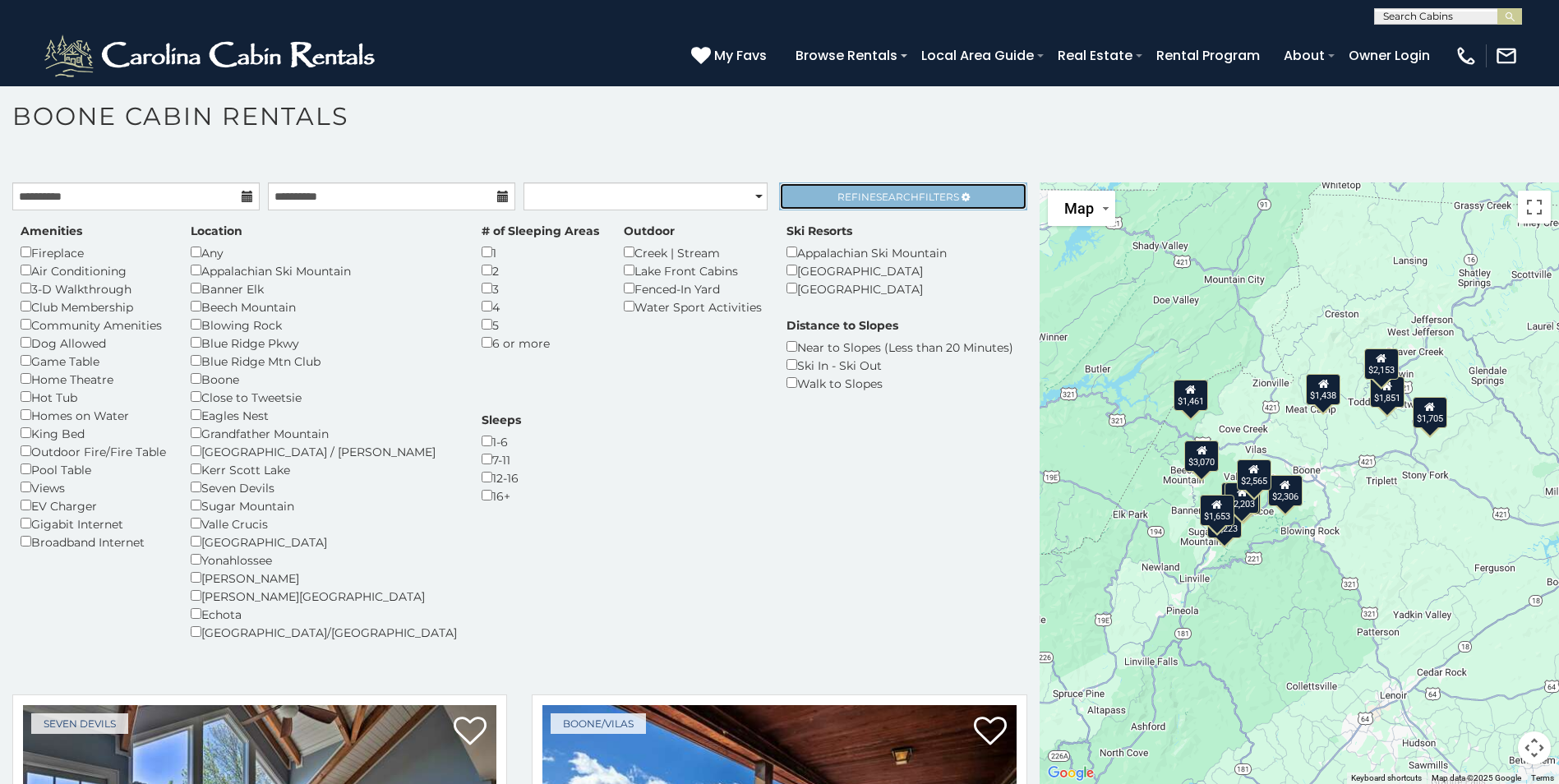
click at [894, 198] on span "Search" at bounding box center [898, 197] width 43 height 13
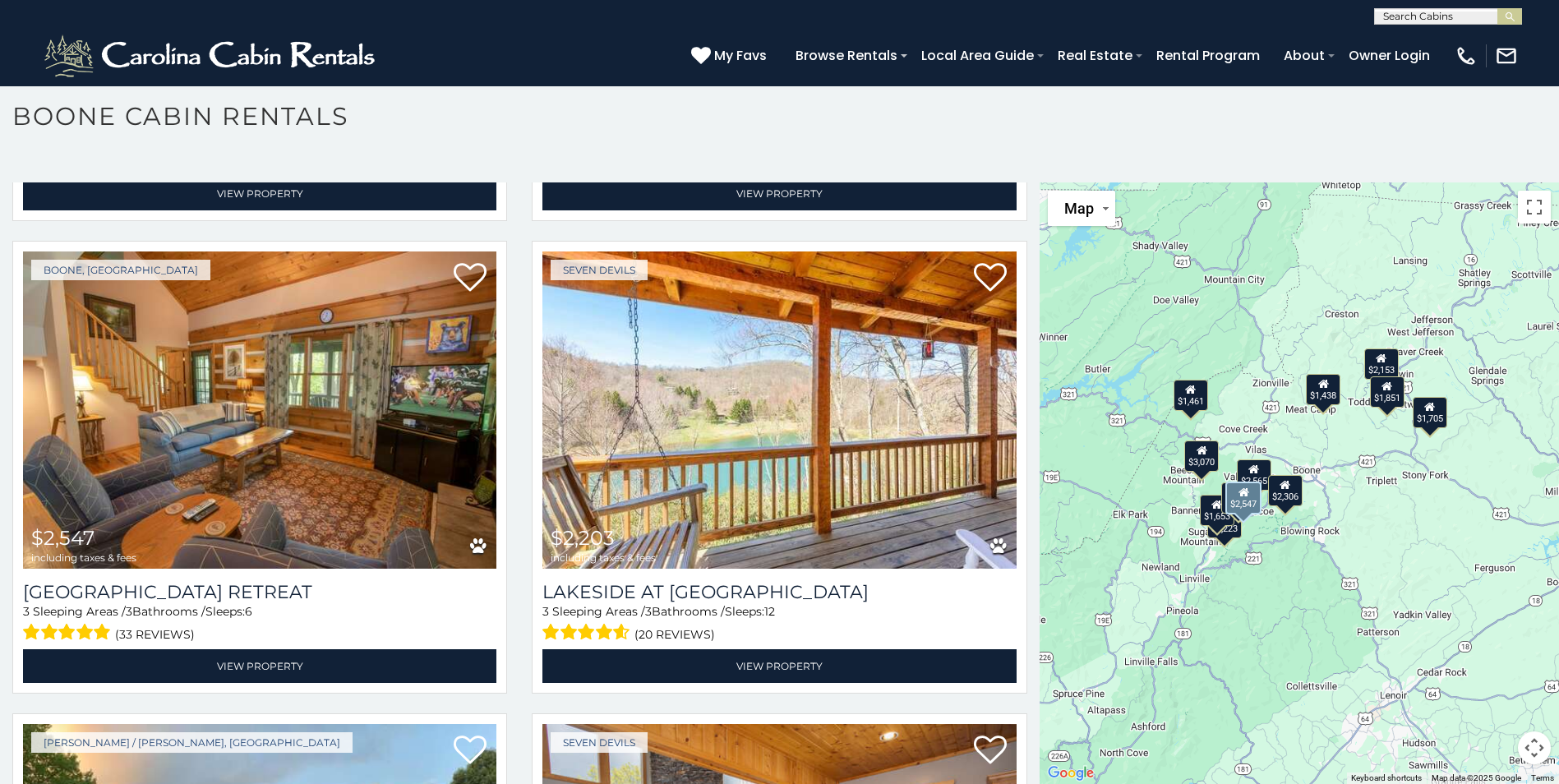
scroll to position [1479, 0]
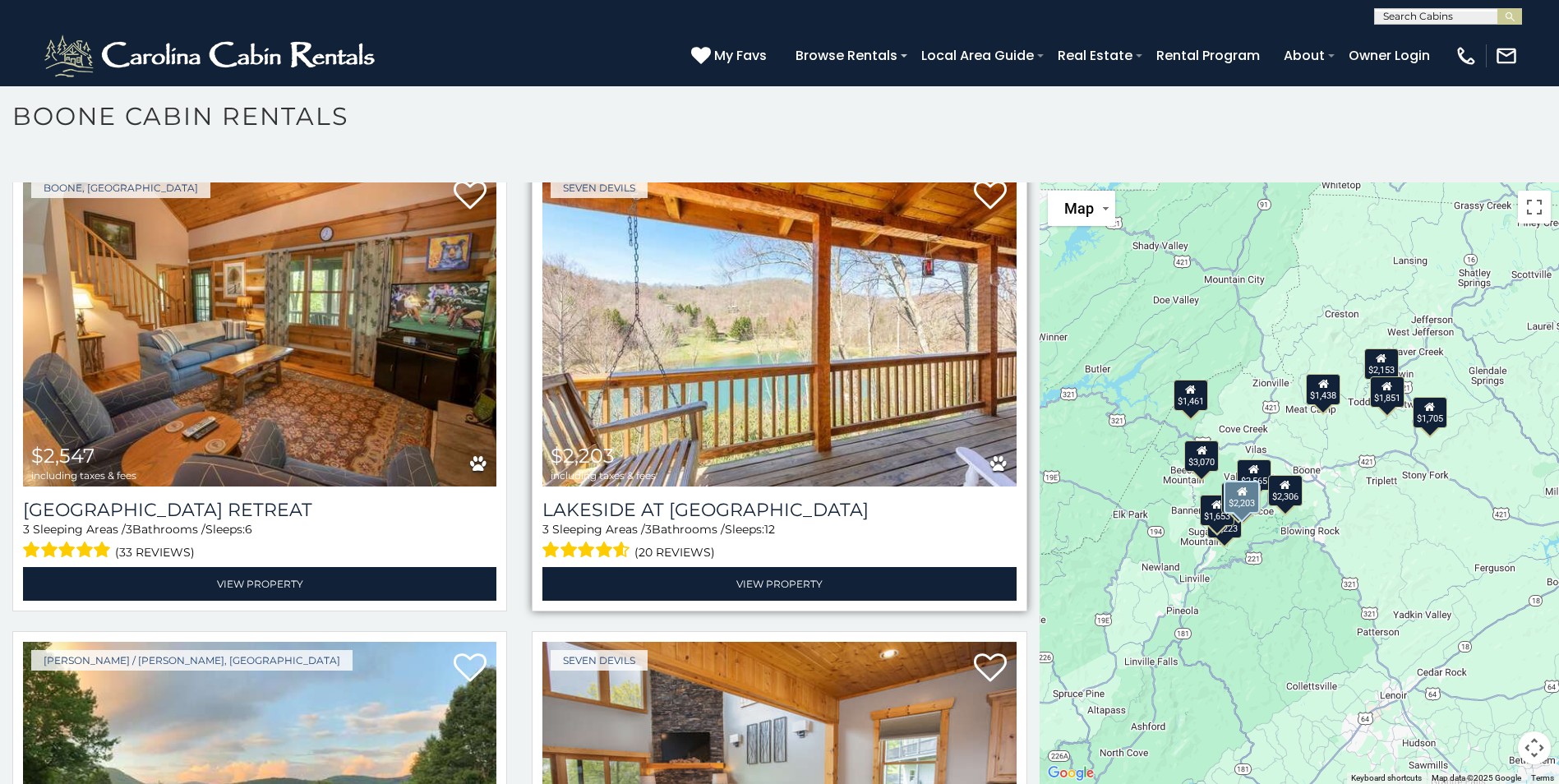
click at [763, 350] on img at bounding box center [779, 328] width 473 height 317
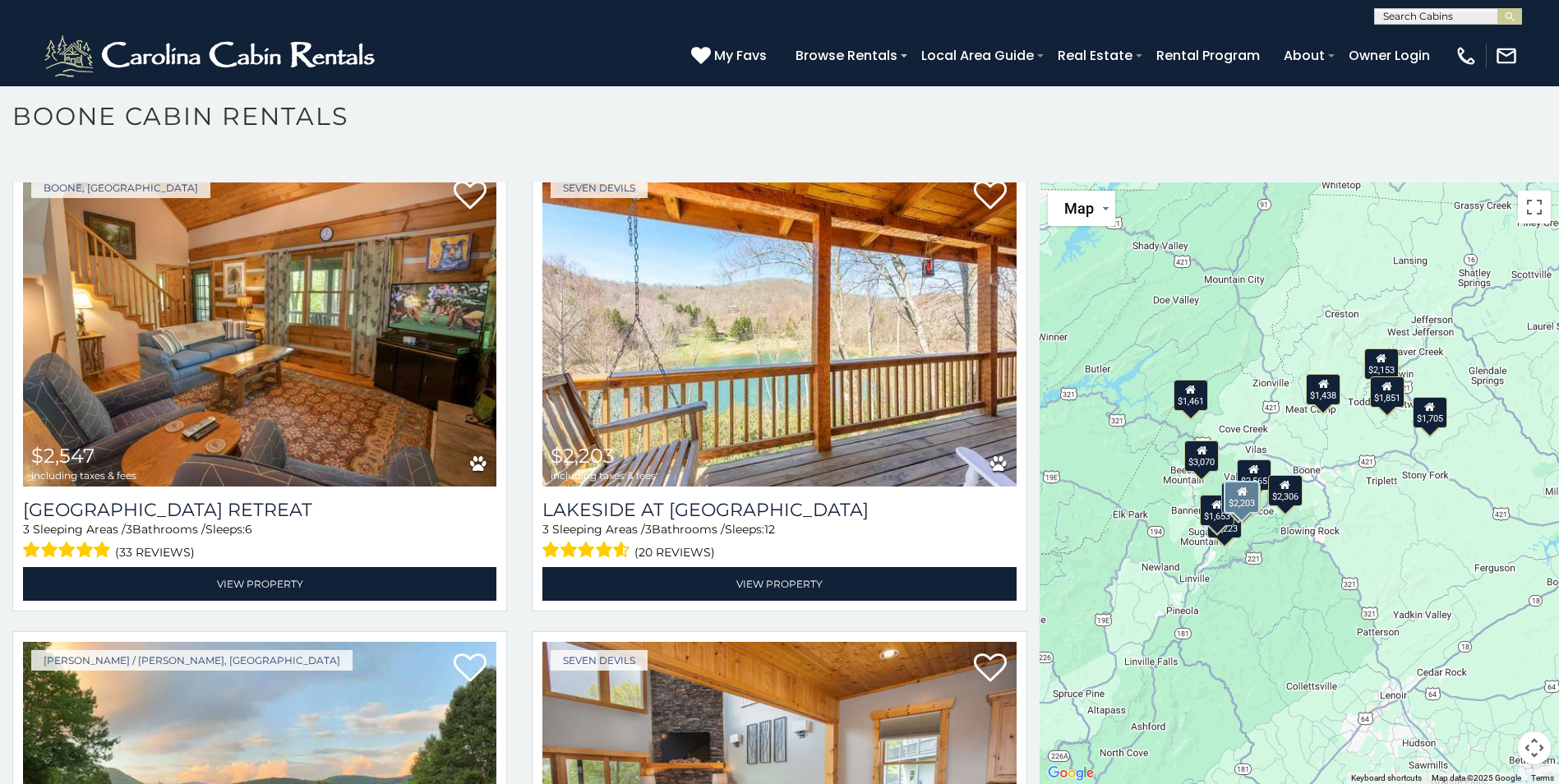
scroll to position [1522, 0]
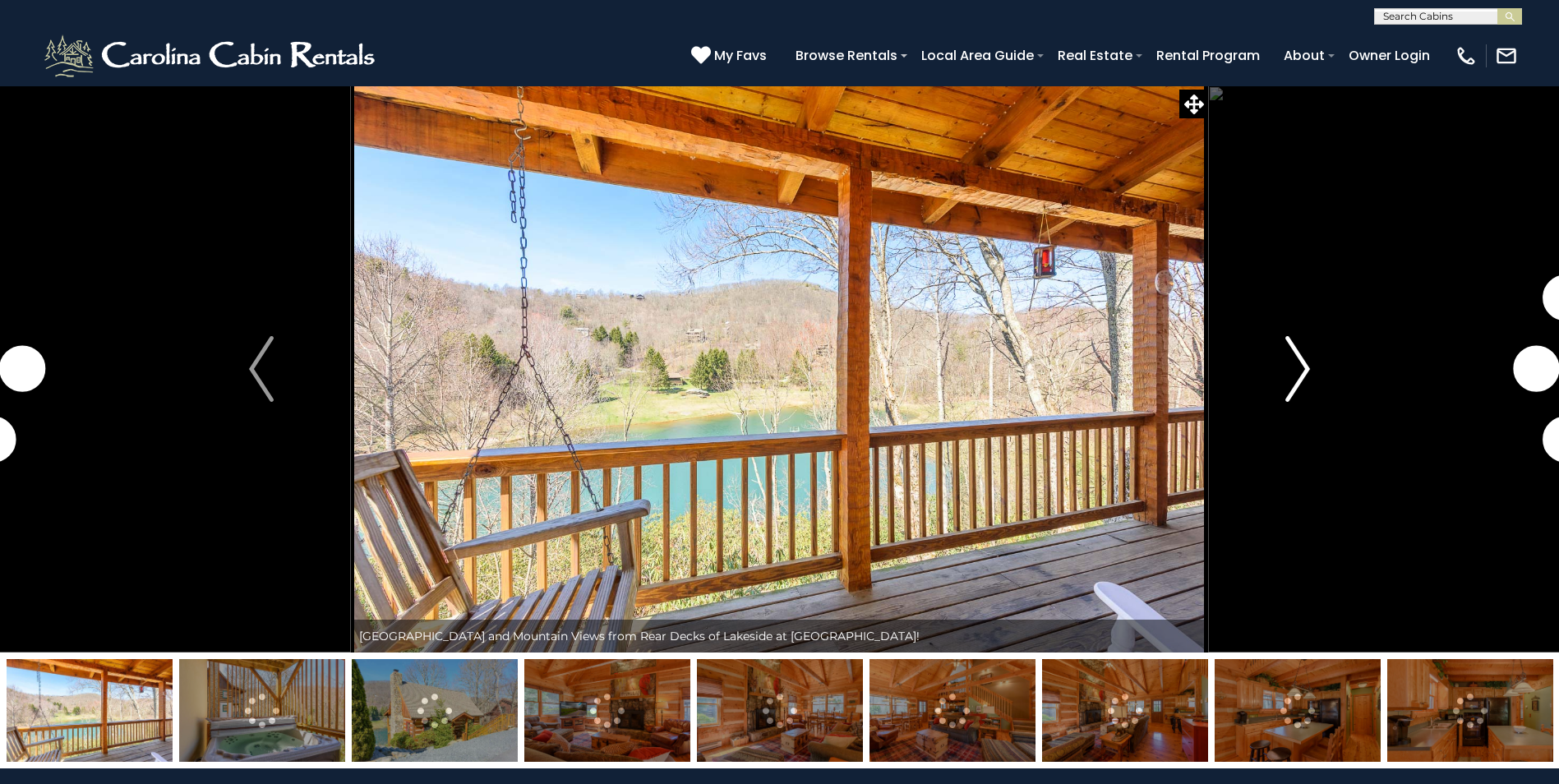
click at [1296, 361] on img "Next" at bounding box center [1298, 368] width 24 height 66
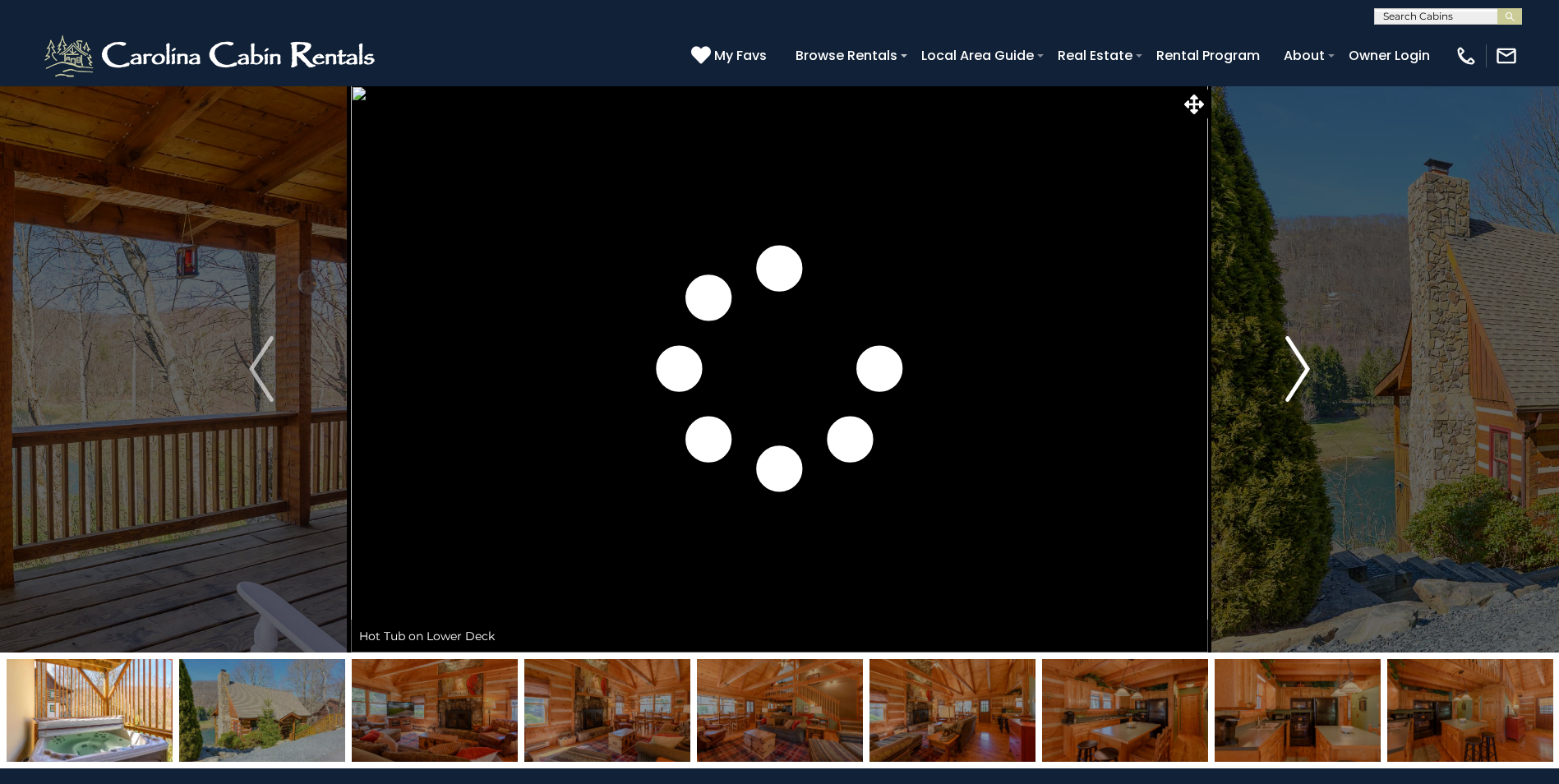
click at [1296, 361] on img "Next" at bounding box center [1298, 368] width 24 height 66
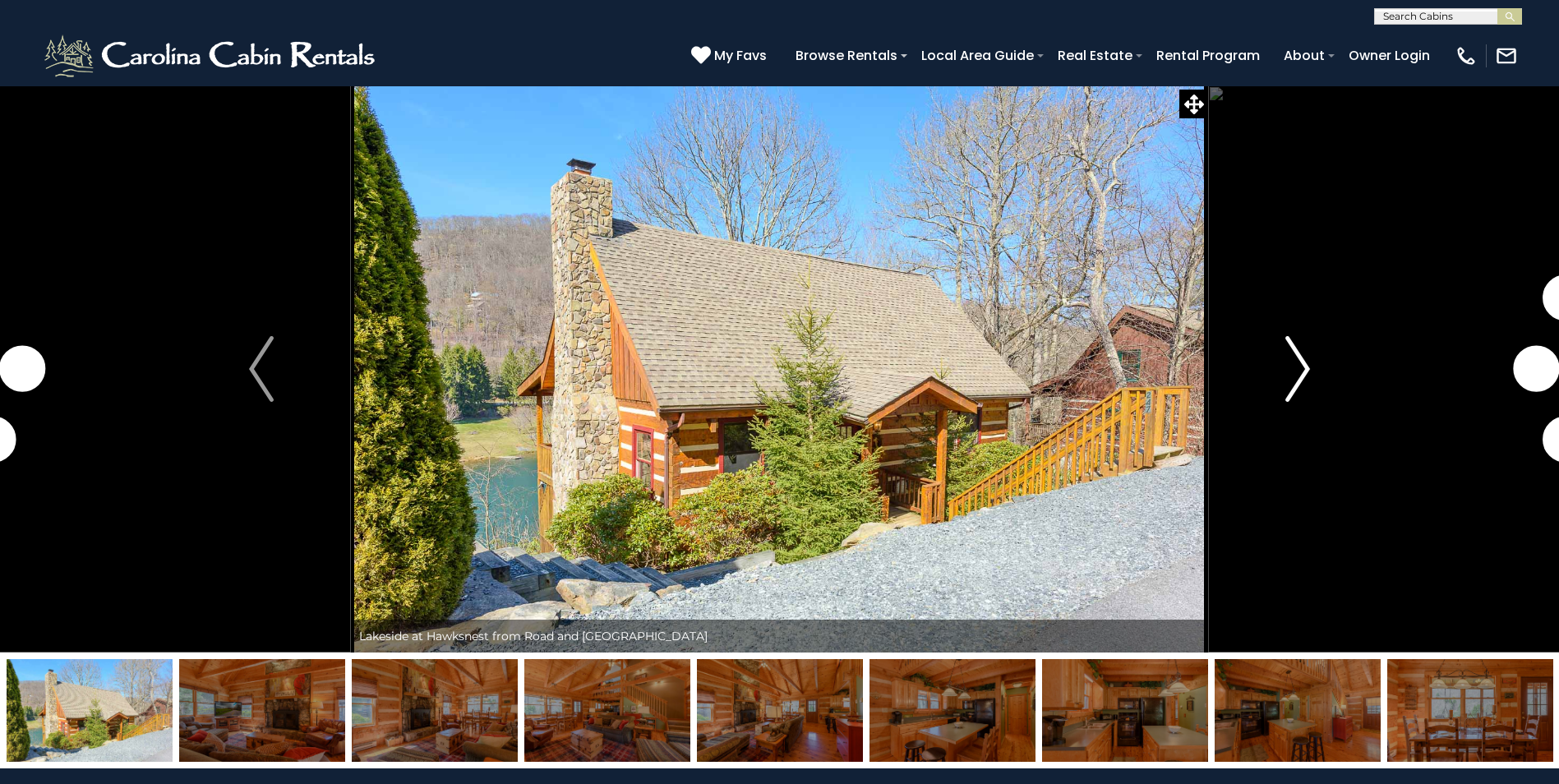
click at [1296, 361] on img "Next" at bounding box center [1298, 368] width 24 height 66
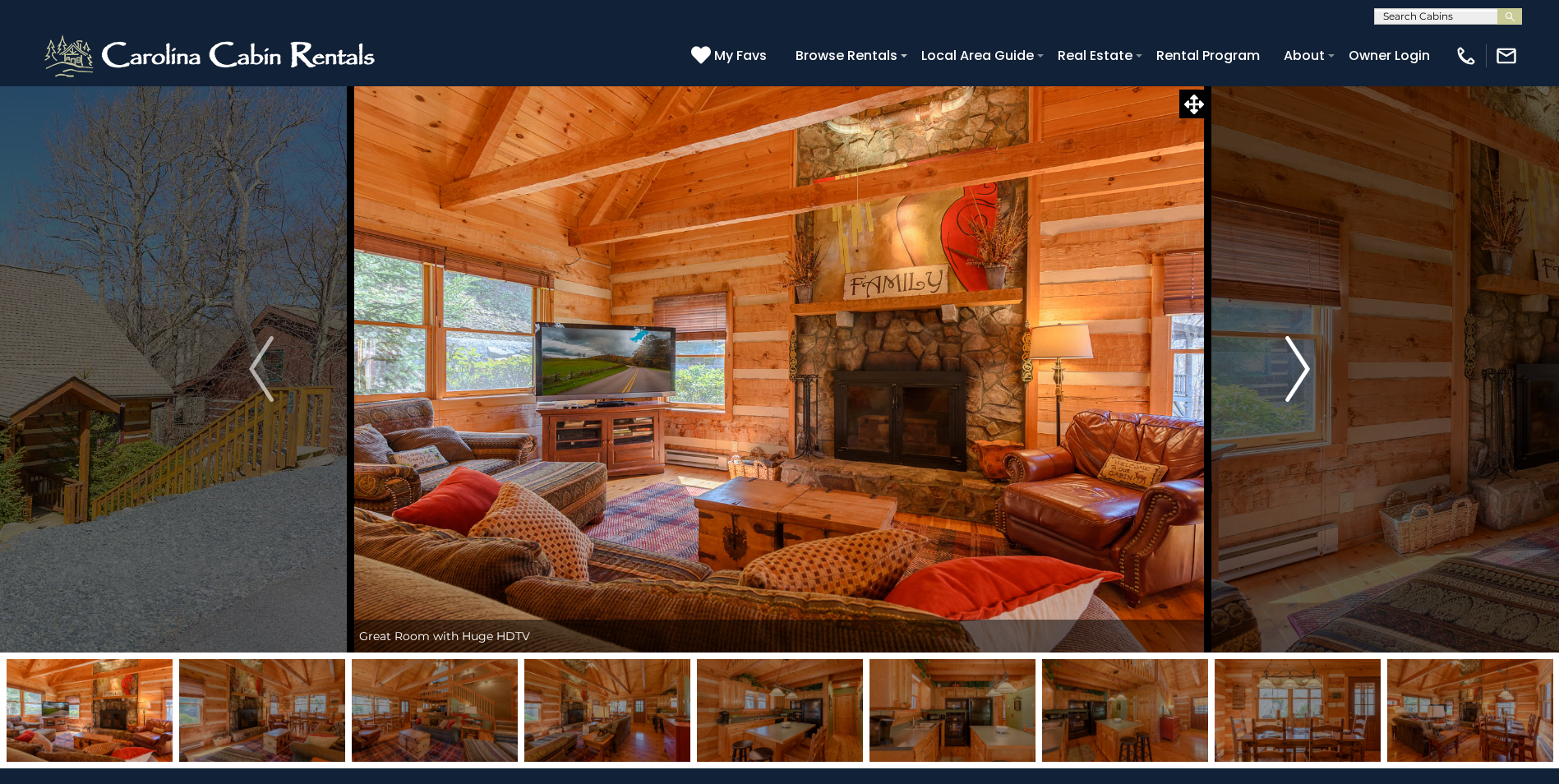
click at [1296, 361] on img "Next" at bounding box center [1298, 368] width 24 height 66
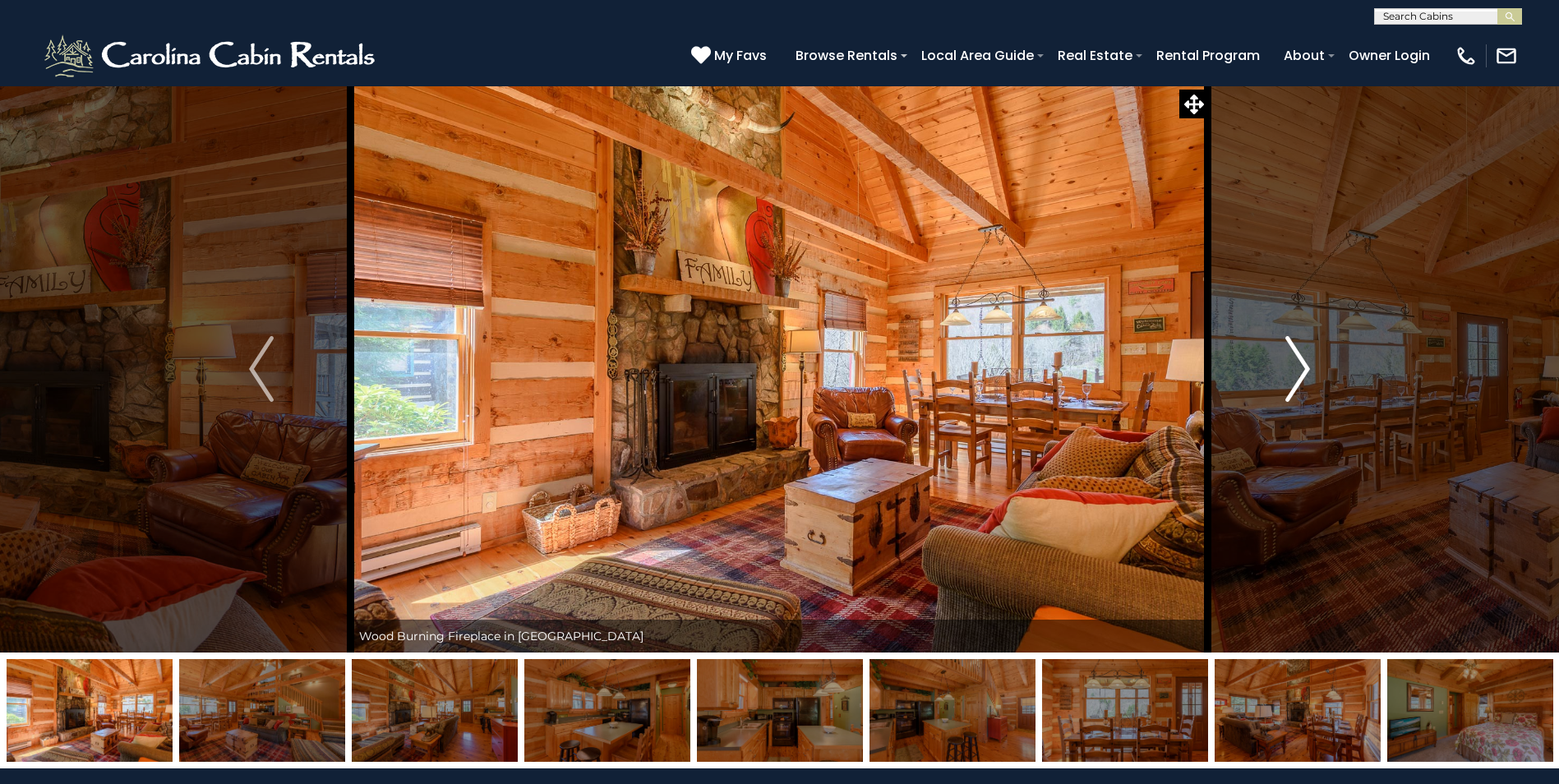
click at [1296, 361] on img "Next" at bounding box center [1298, 368] width 24 height 66
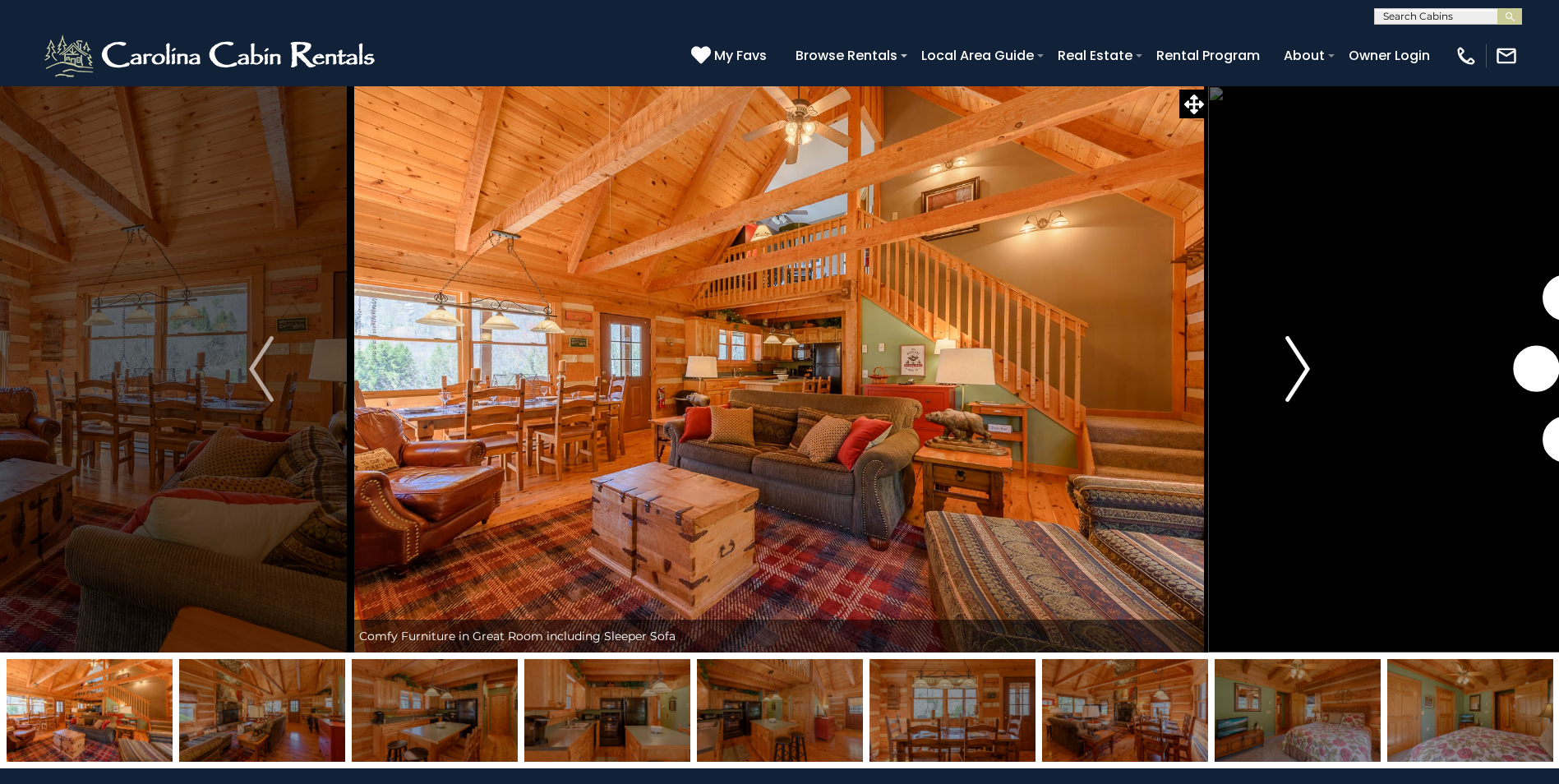
click at [1296, 361] on img "Next" at bounding box center [1298, 368] width 24 height 66
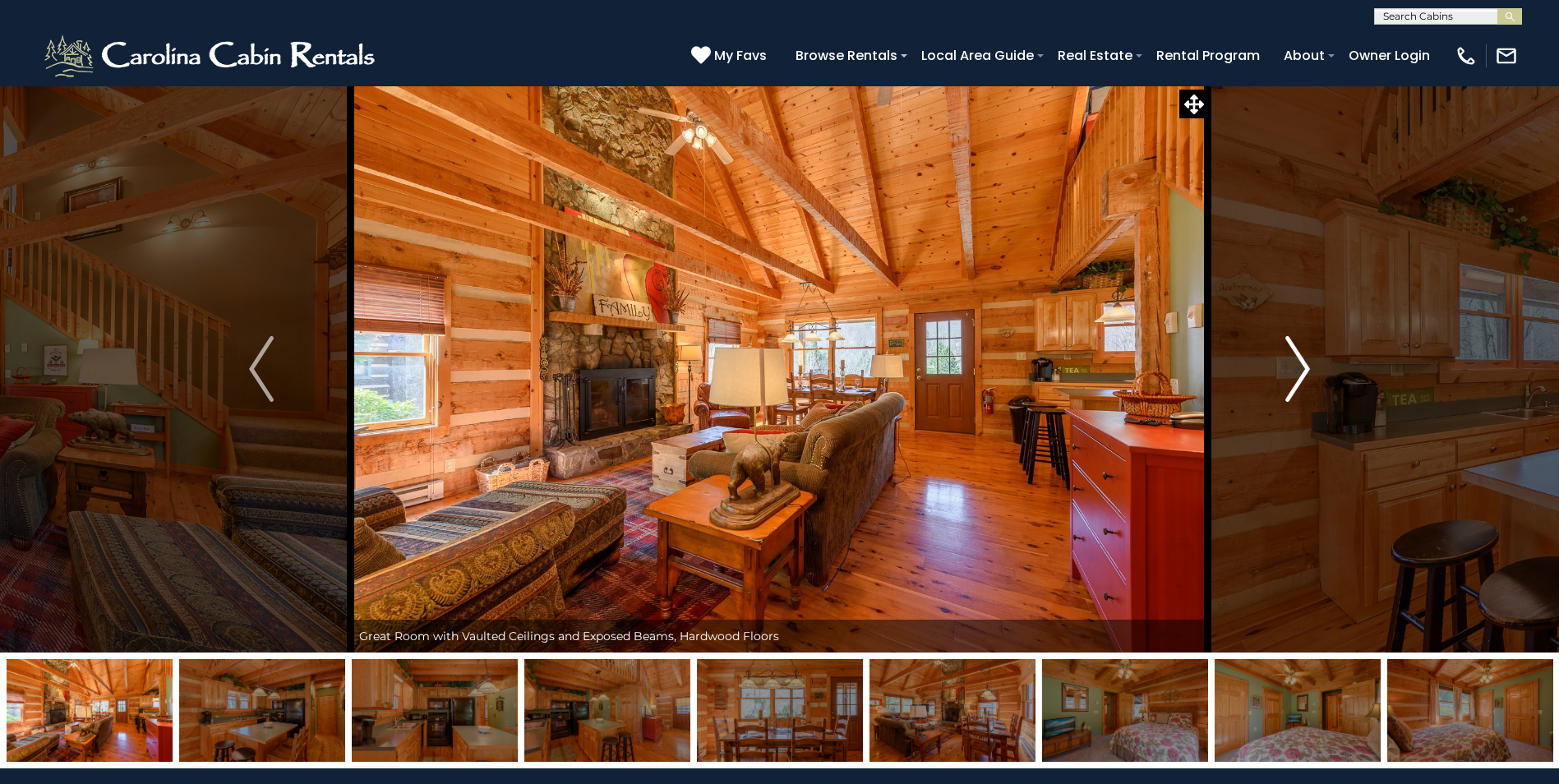
click at [1296, 361] on img "Next" at bounding box center [1298, 368] width 24 height 66
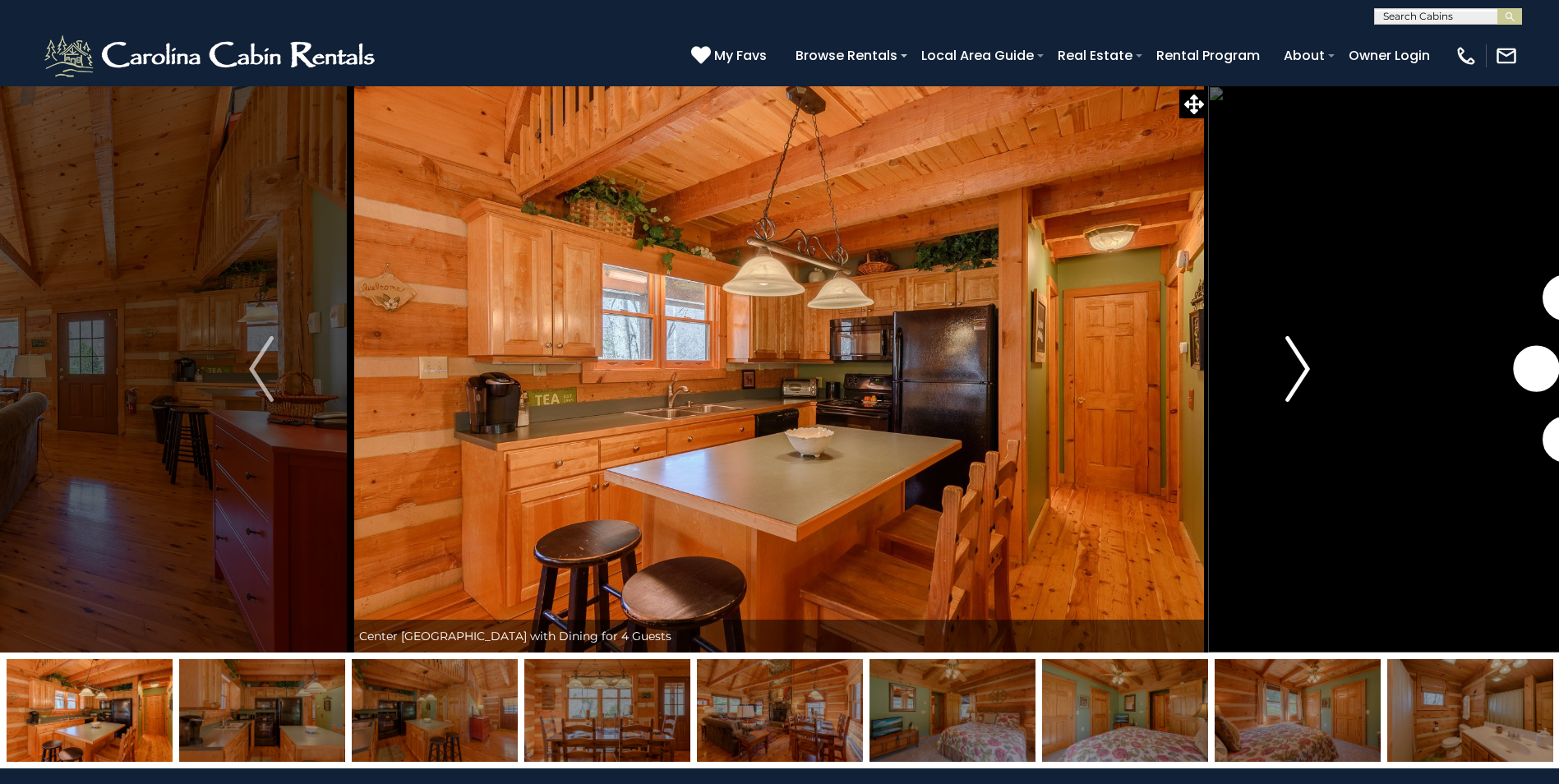
click at [1296, 361] on img "Next" at bounding box center [1298, 368] width 24 height 66
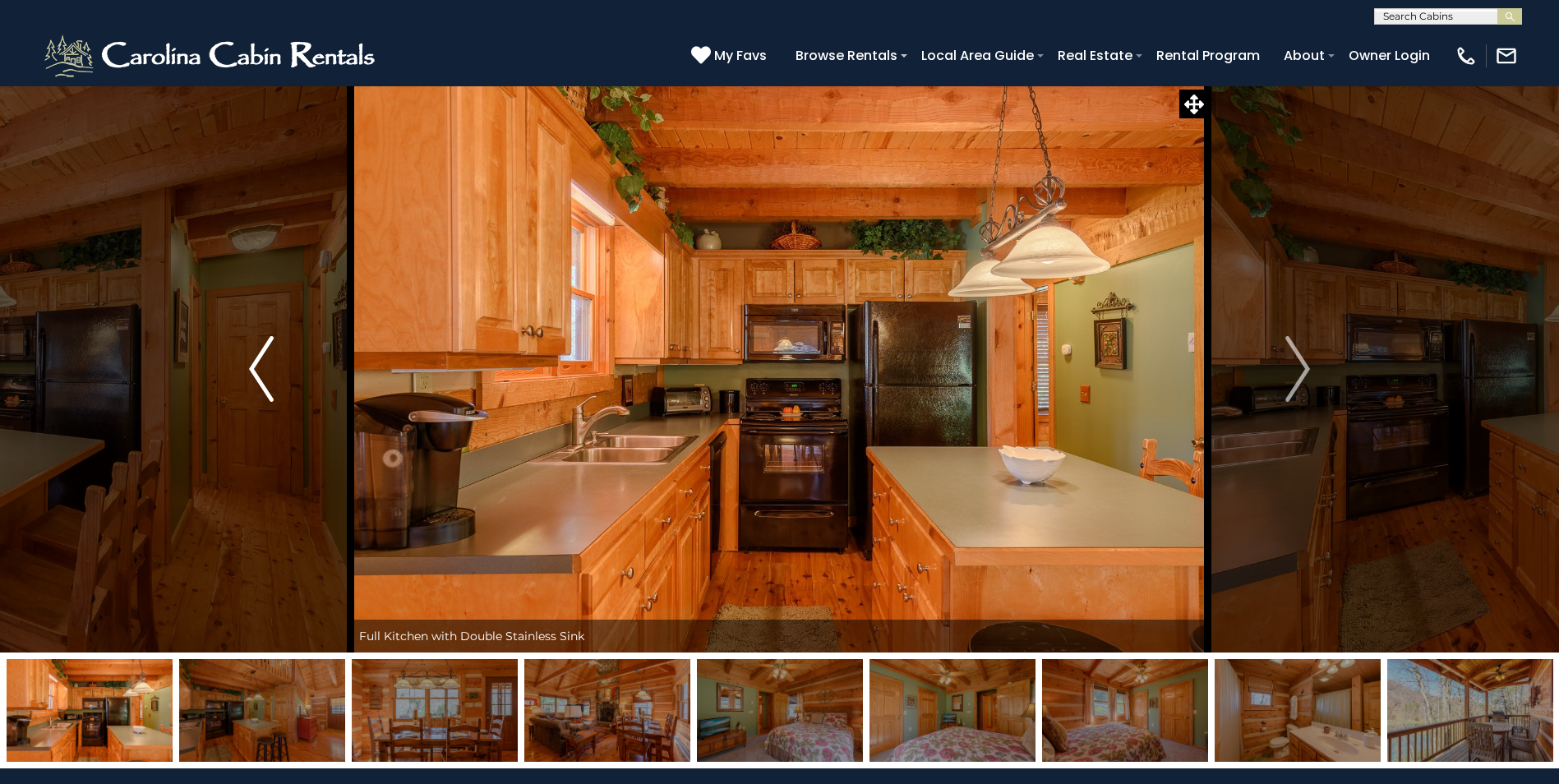
click at [252, 360] on img "Previous" at bounding box center [260, 368] width 24 height 66
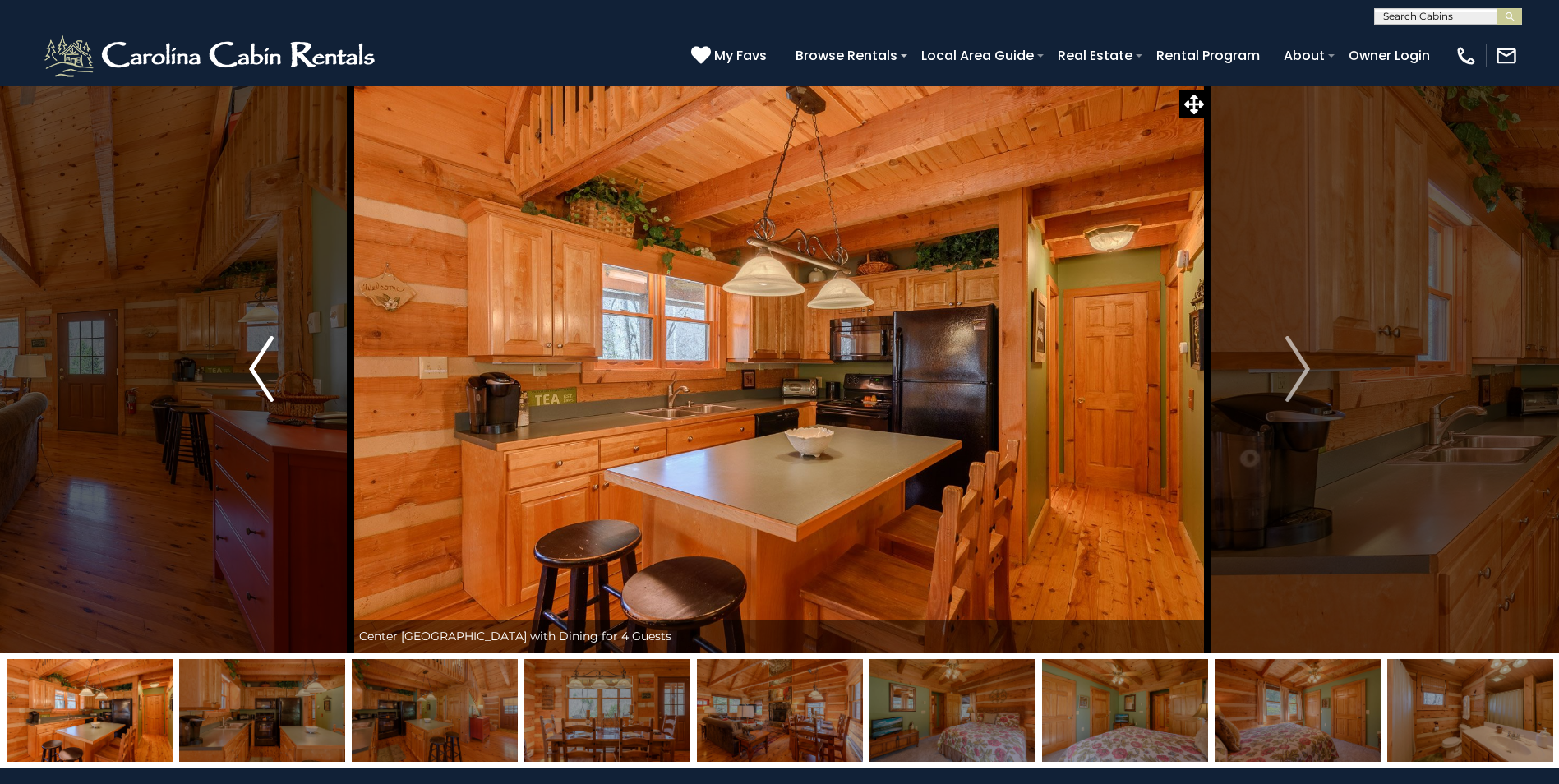
click at [252, 360] on img "Previous" at bounding box center [260, 368] width 24 height 66
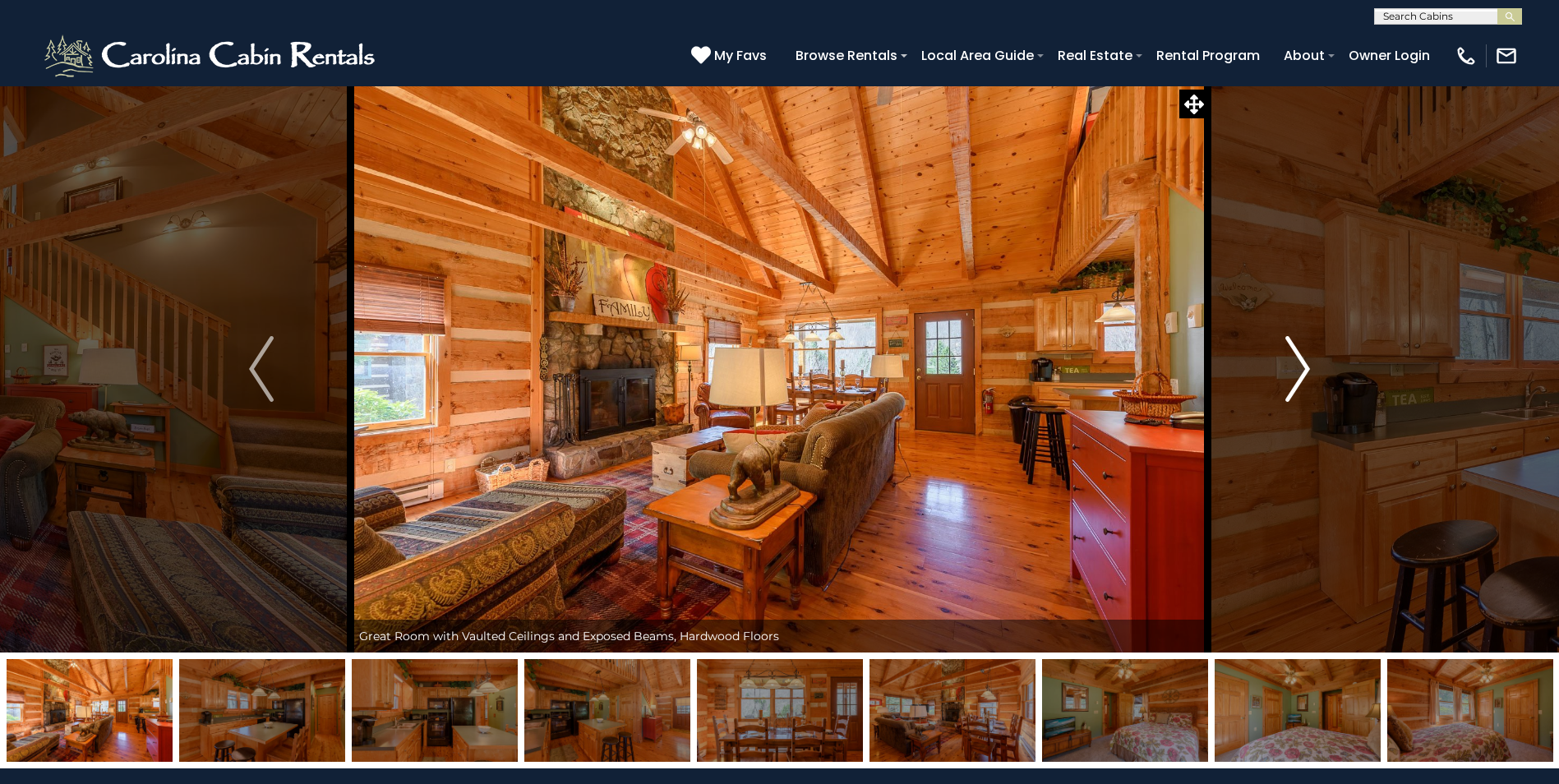
click at [1281, 366] on button "Next" at bounding box center [1298, 368] width 179 height 567
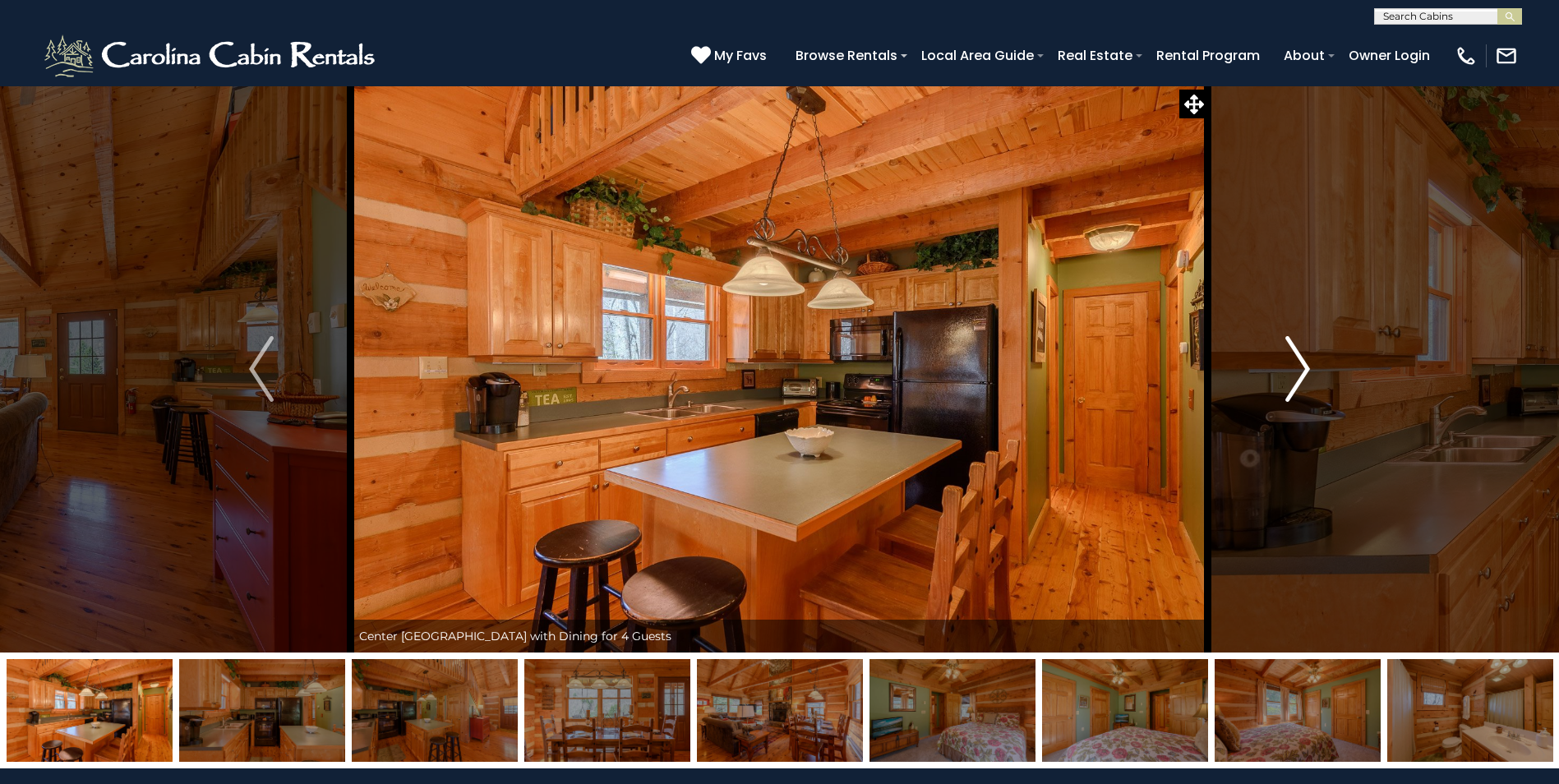
click at [1281, 366] on button "Next" at bounding box center [1298, 368] width 179 height 567
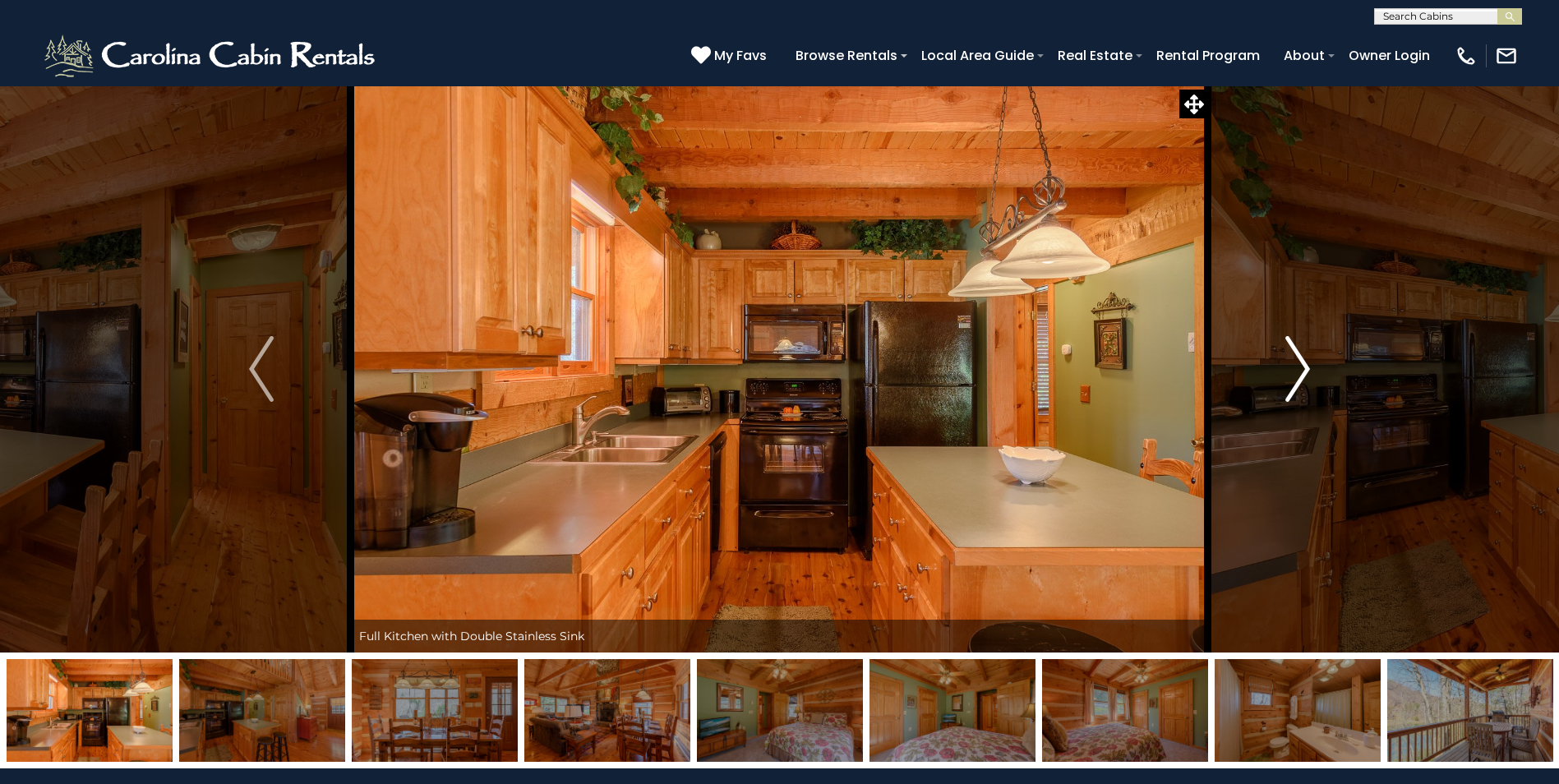
click at [1281, 366] on button "Next" at bounding box center [1298, 368] width 179 height 567
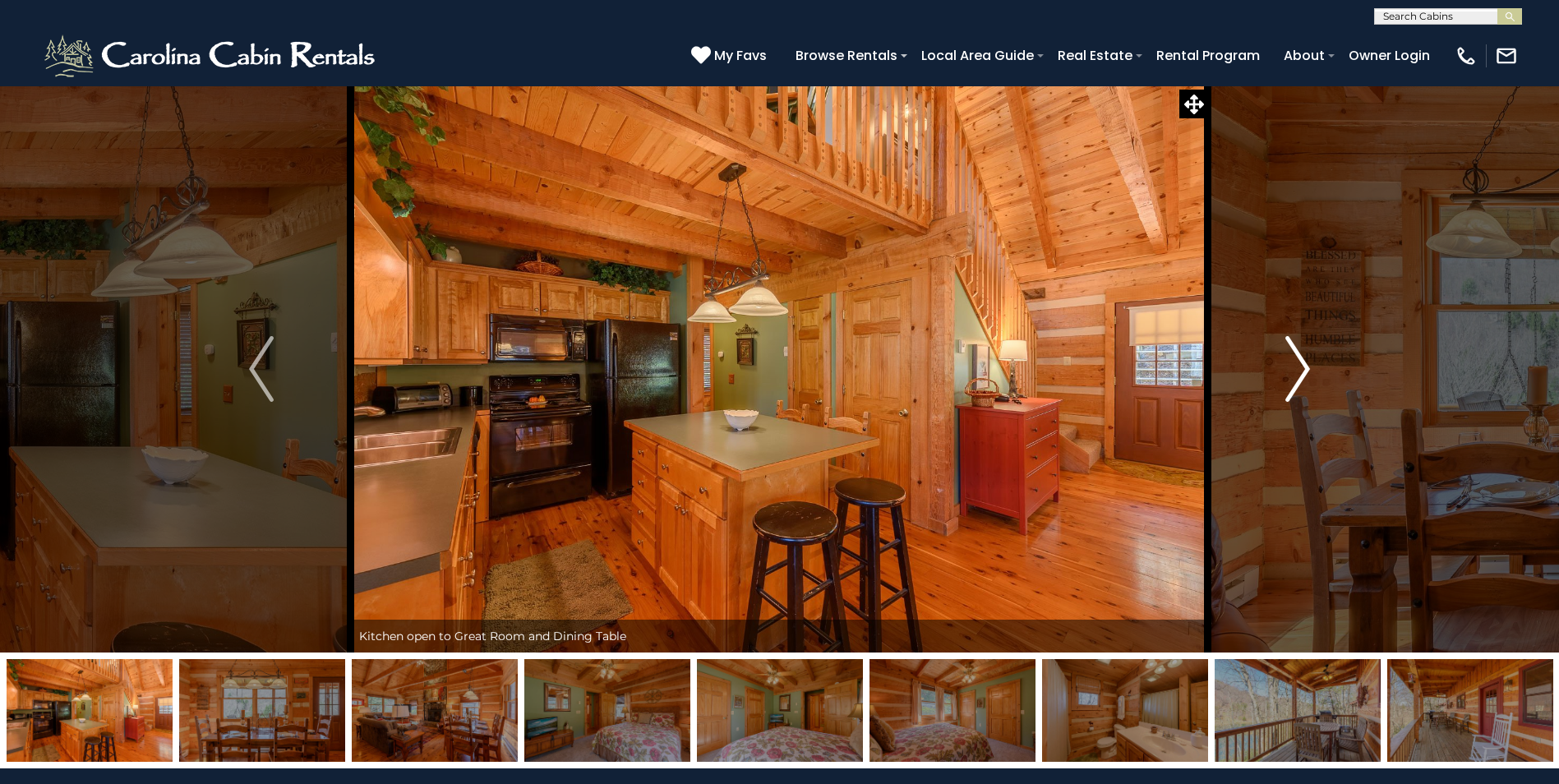
click at [1281, 366] on button "Next" at bounding box center [1298, 368] width 179 height 567
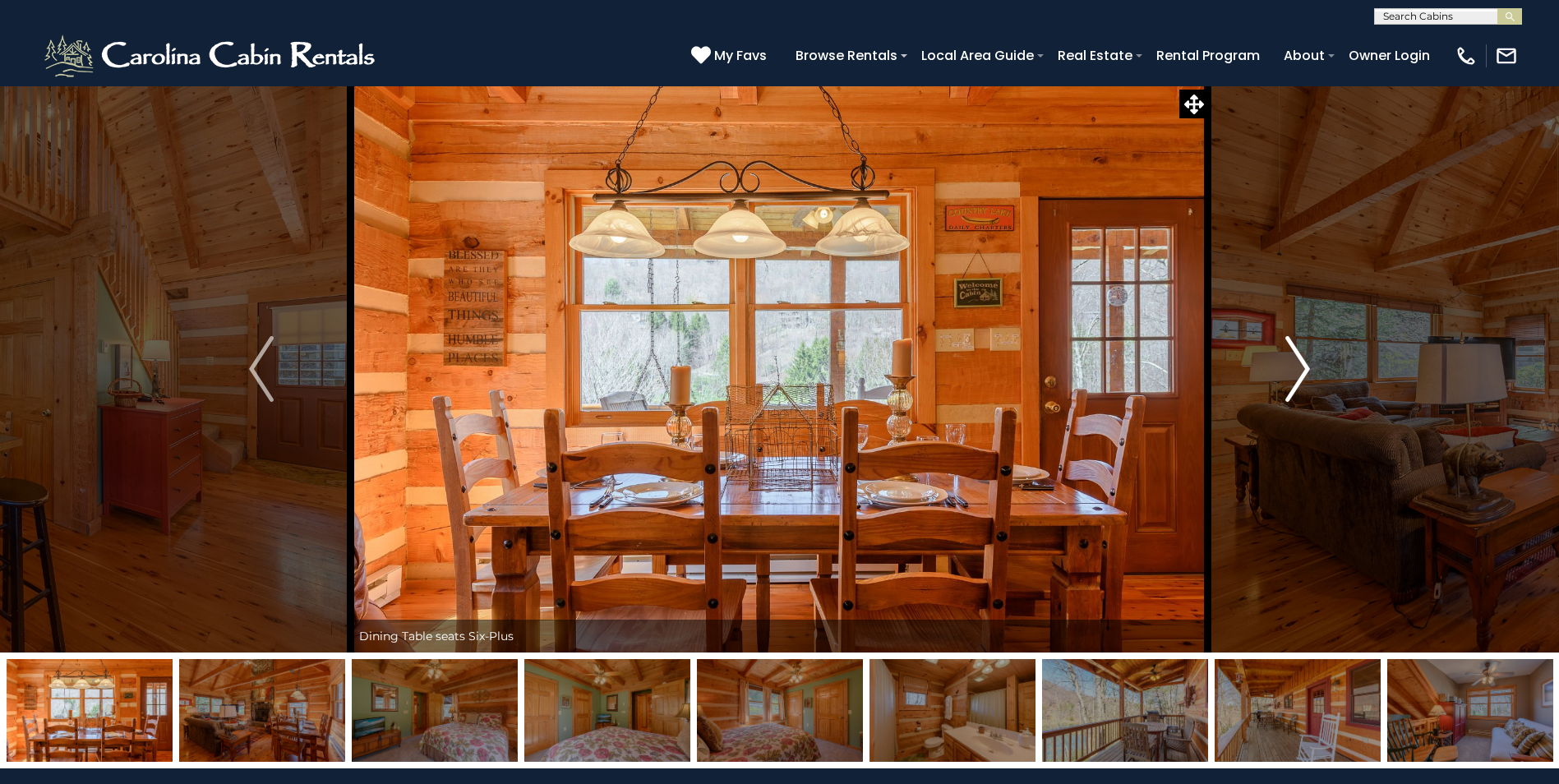
click at [1281, 366] on button "Next" at bounding box center [1298, 368] width 179 height 567
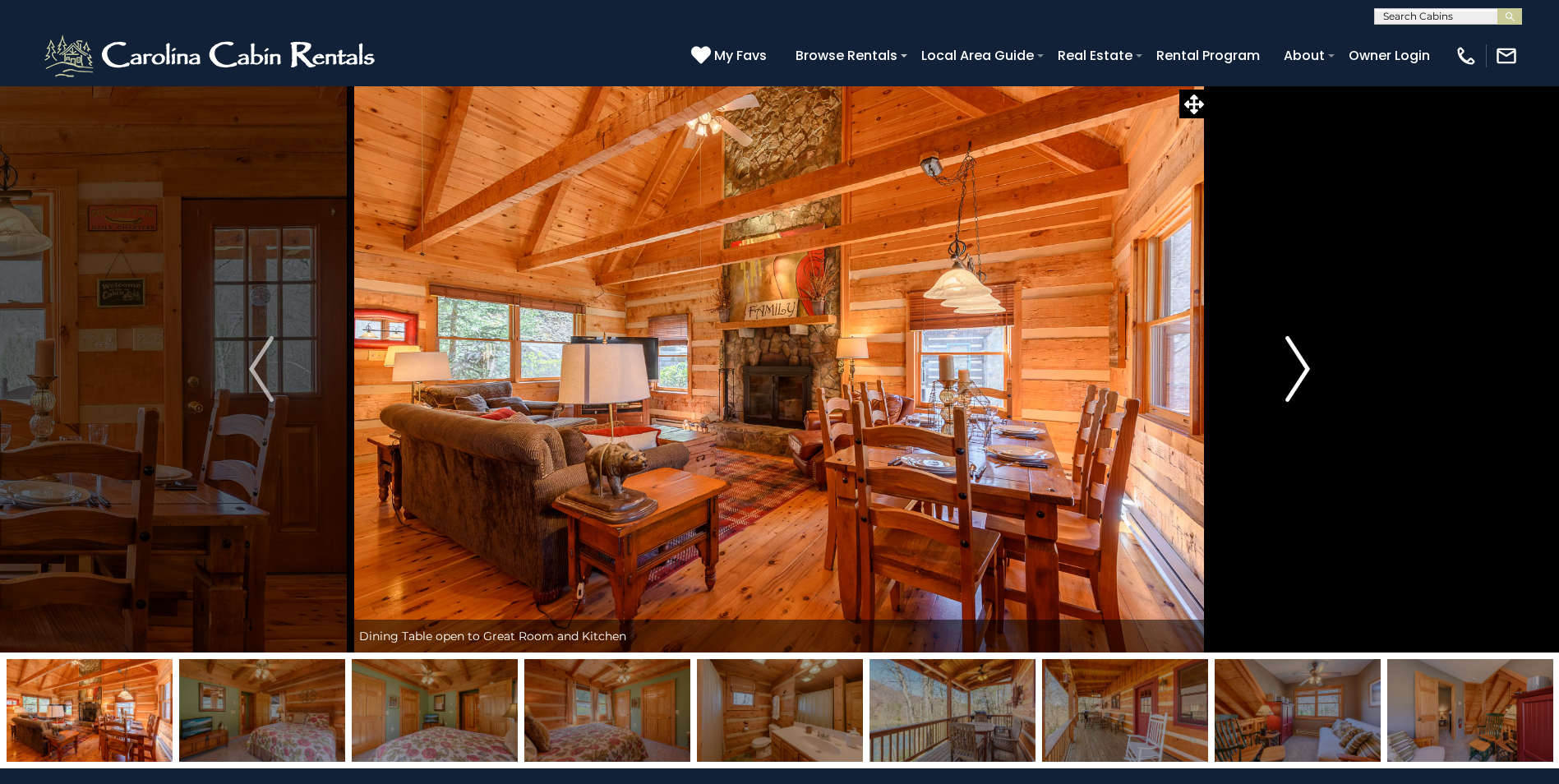
click at [1281, 366] on button "Next" at bounding box center [1298, 368] width 179 height 567
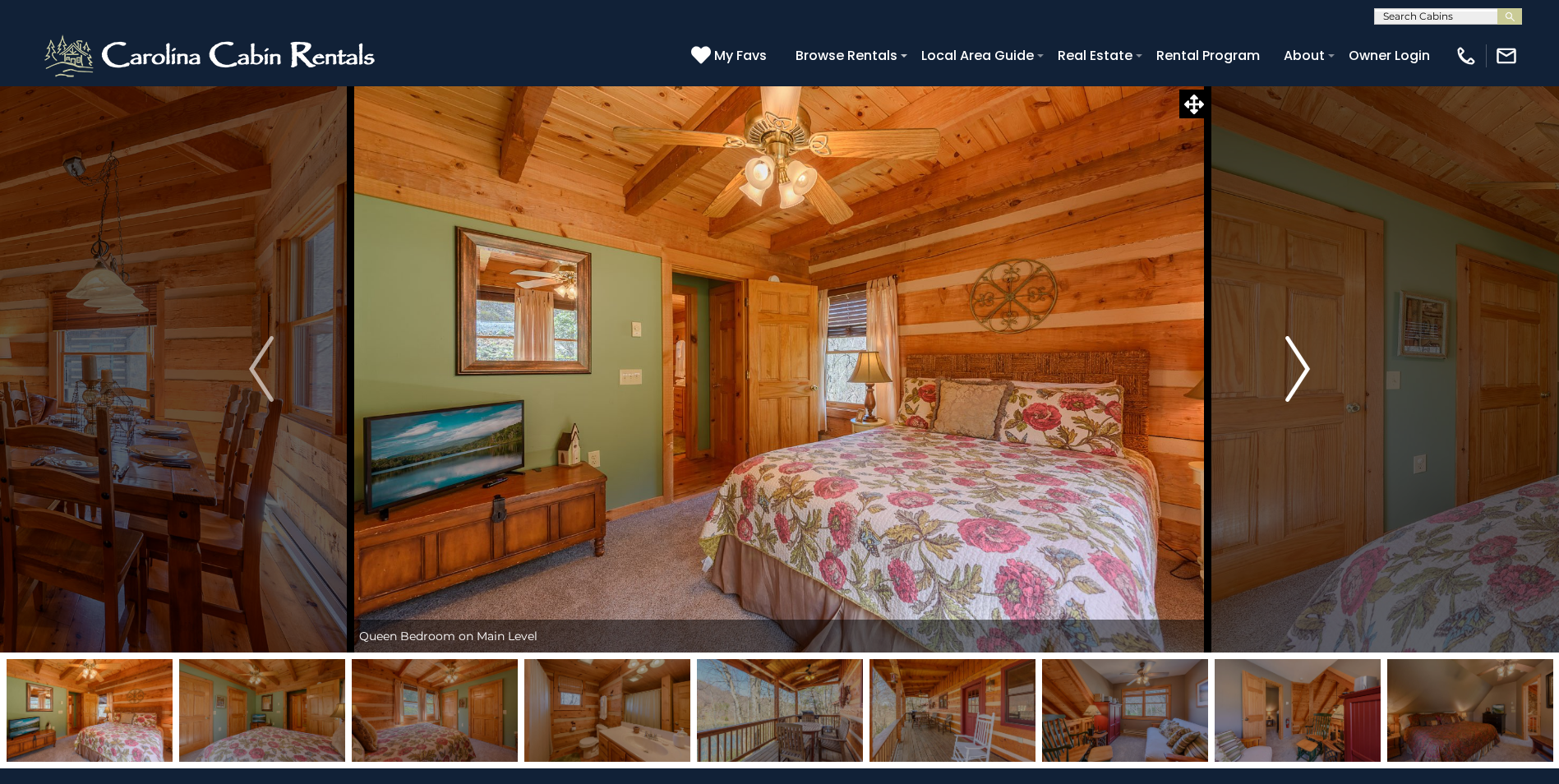
click at [1281, 366] on button "Next" at bounding box center [1298, 368] width 179 height 567
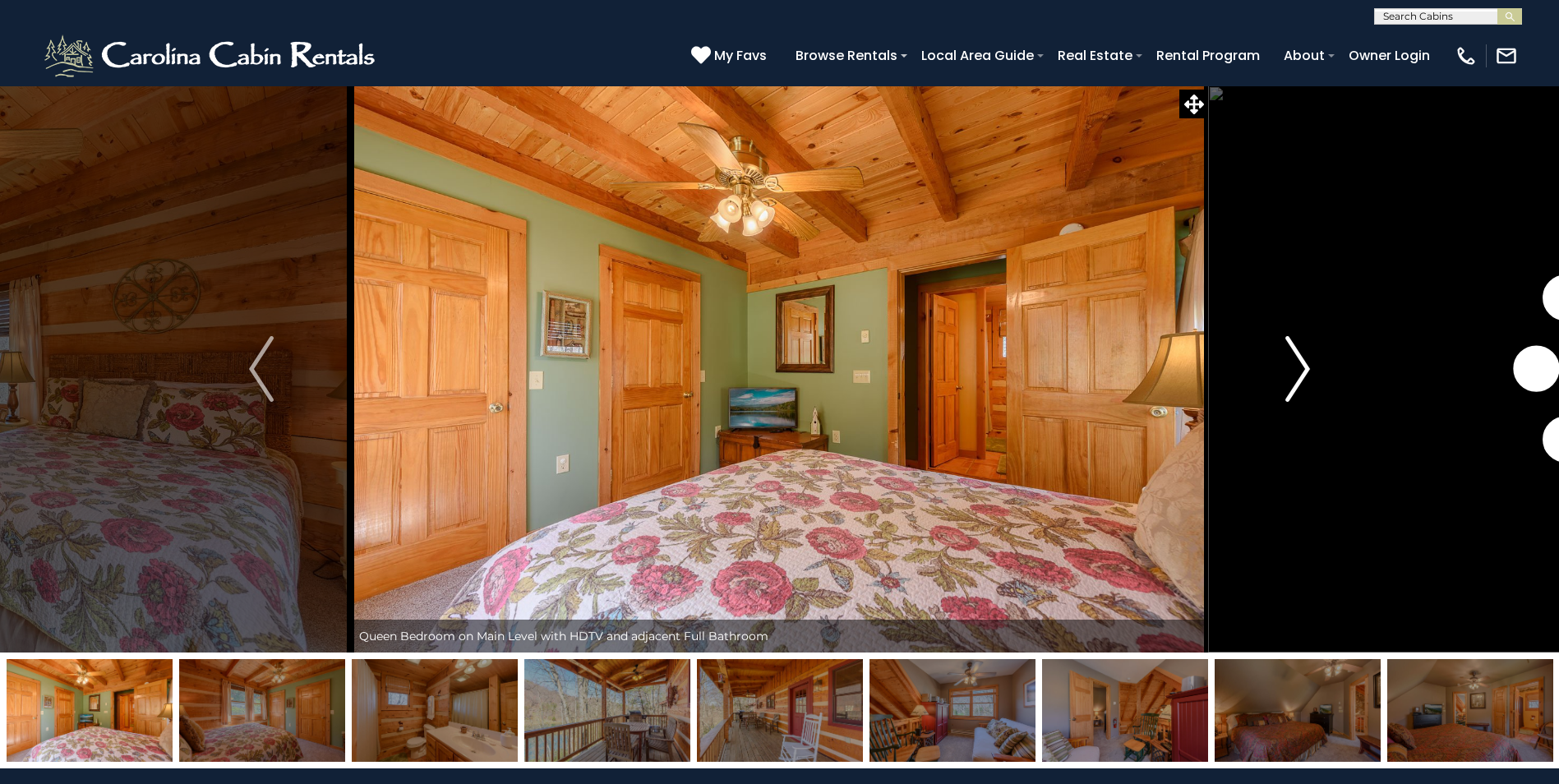
click at [1281, 366] on button "Next" at bounding box center [1298, 368] width 179 height 567
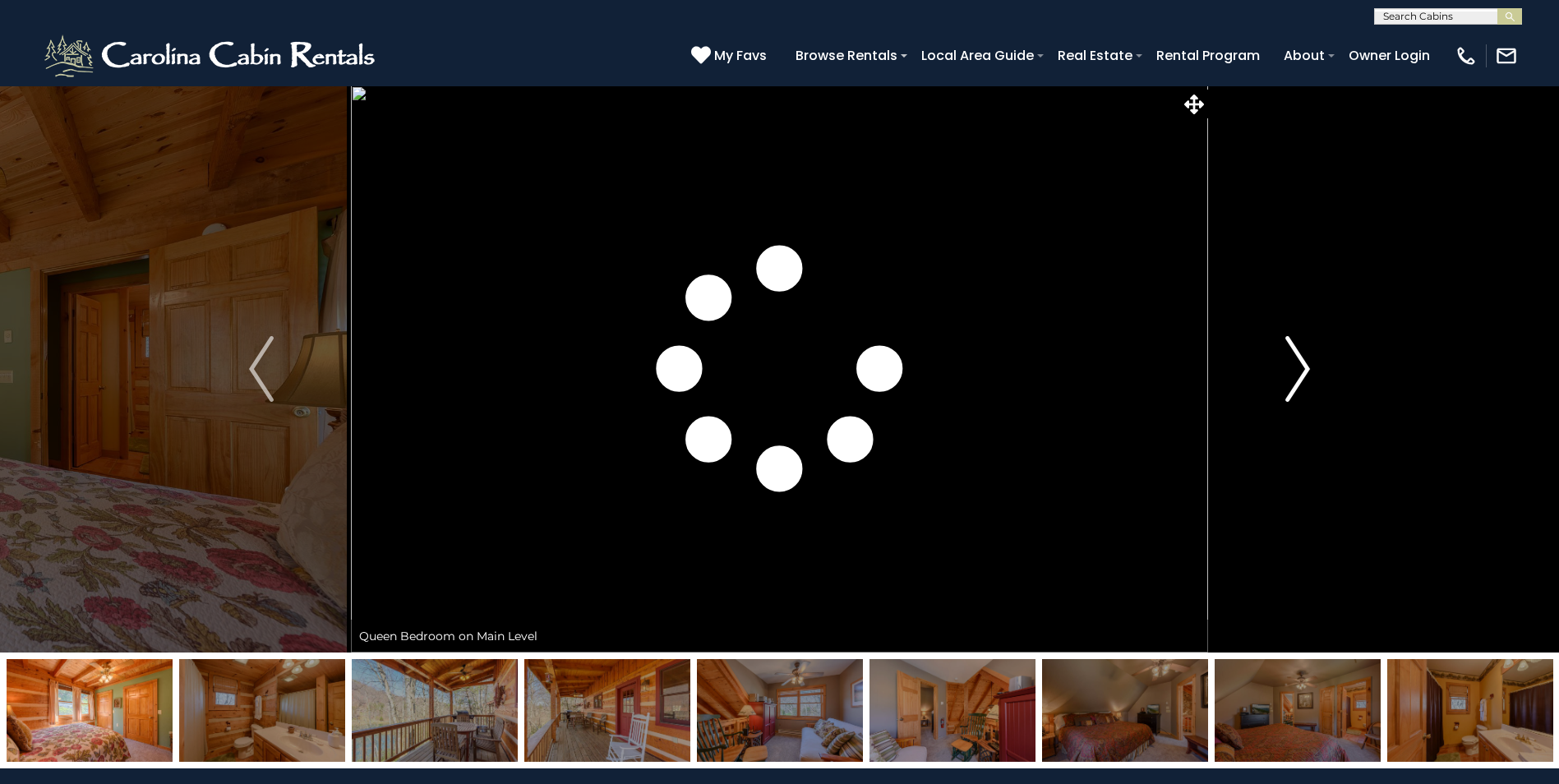
click at [1281, 366] on button "Next" at bounding box center [1298, 368] width 179 height 567
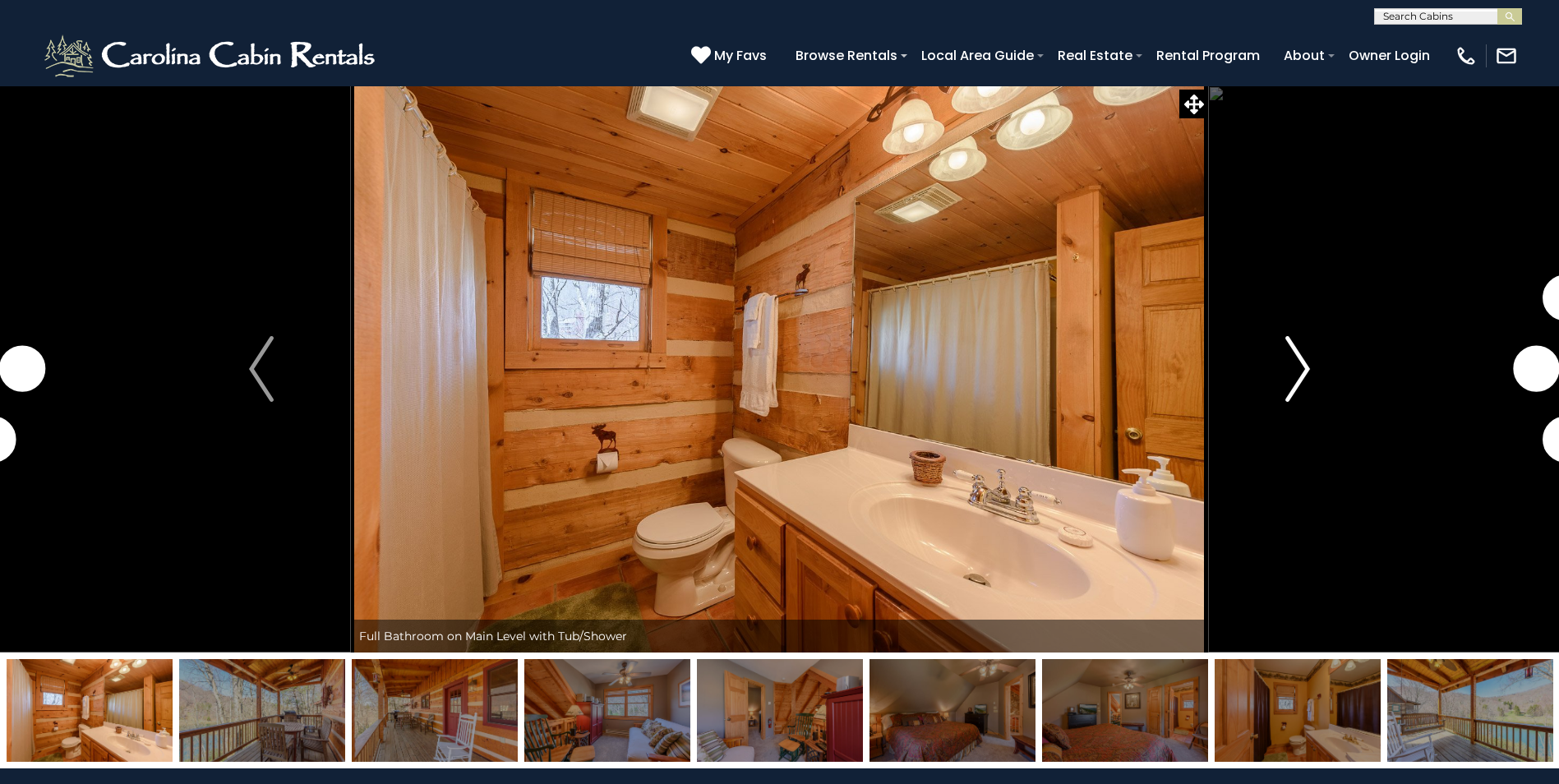
click at [1281, 366] on button "Next" at bounding box center [1298, 368] width 179 height 567
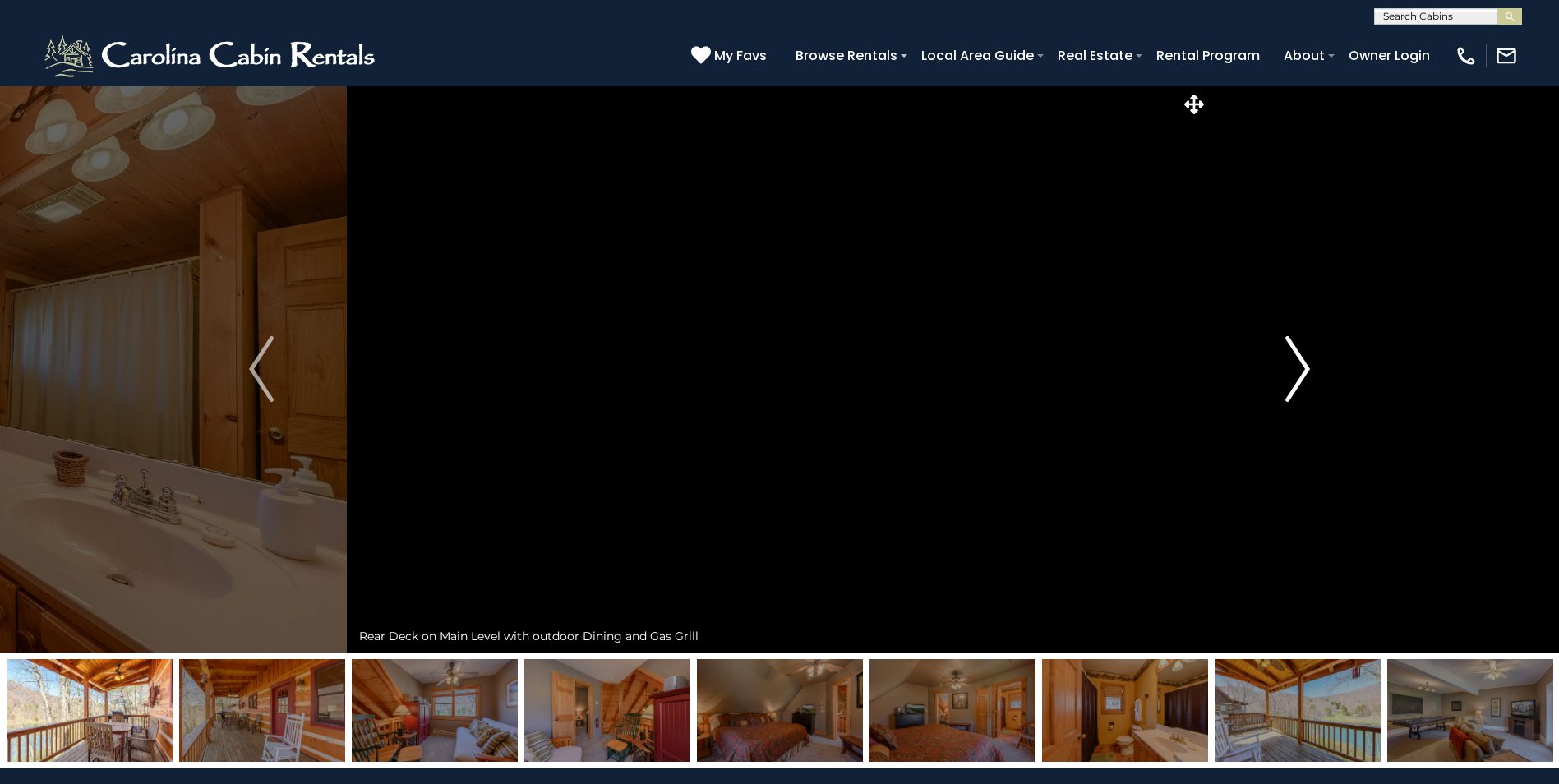
click at [1281, 366] on button "Next" at bounding box center [1298, 368] width 179 height 567
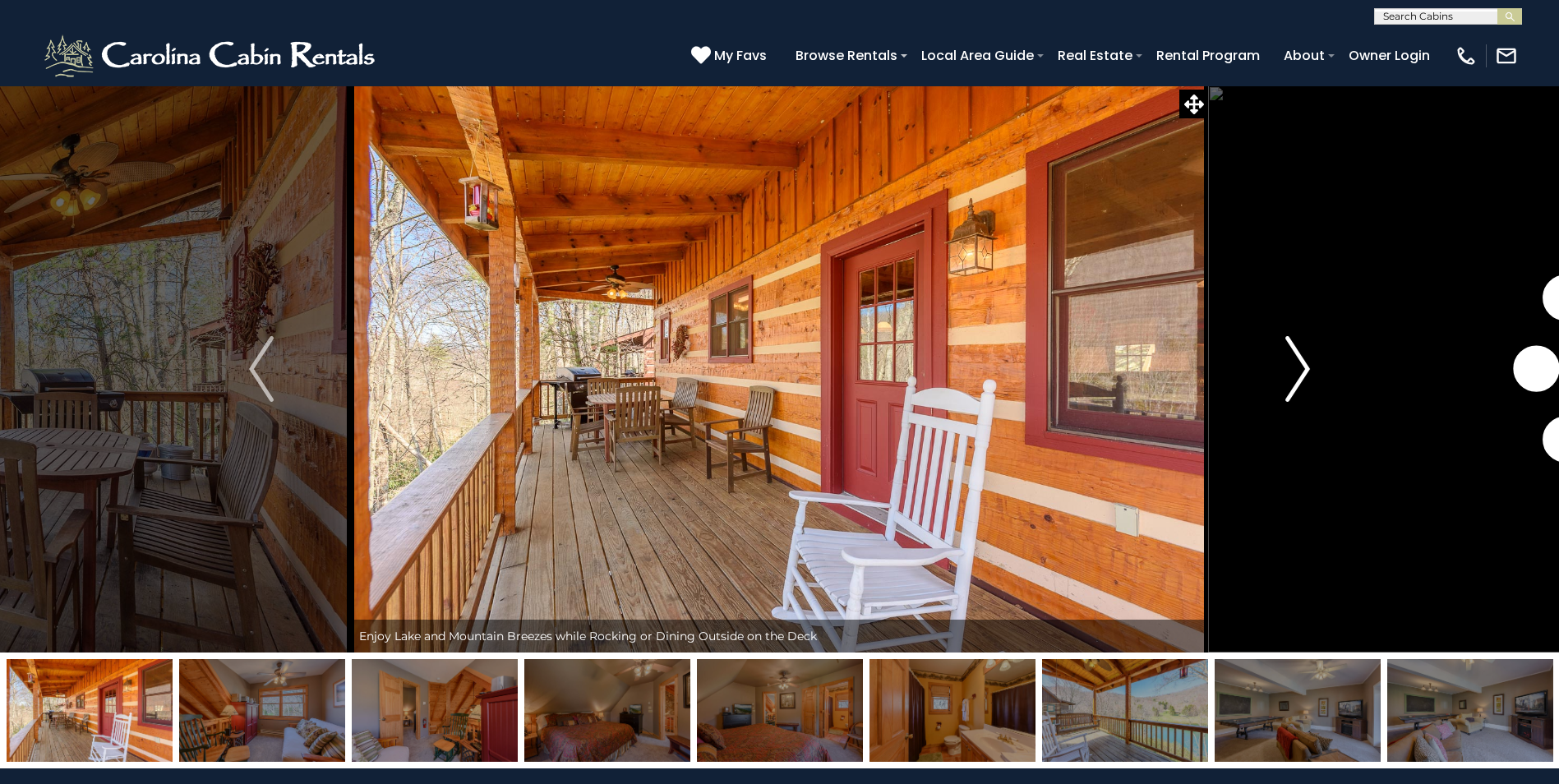
click at [1281, 366] on button "Next" at bounding box center [1298, 368] width 179 height 567
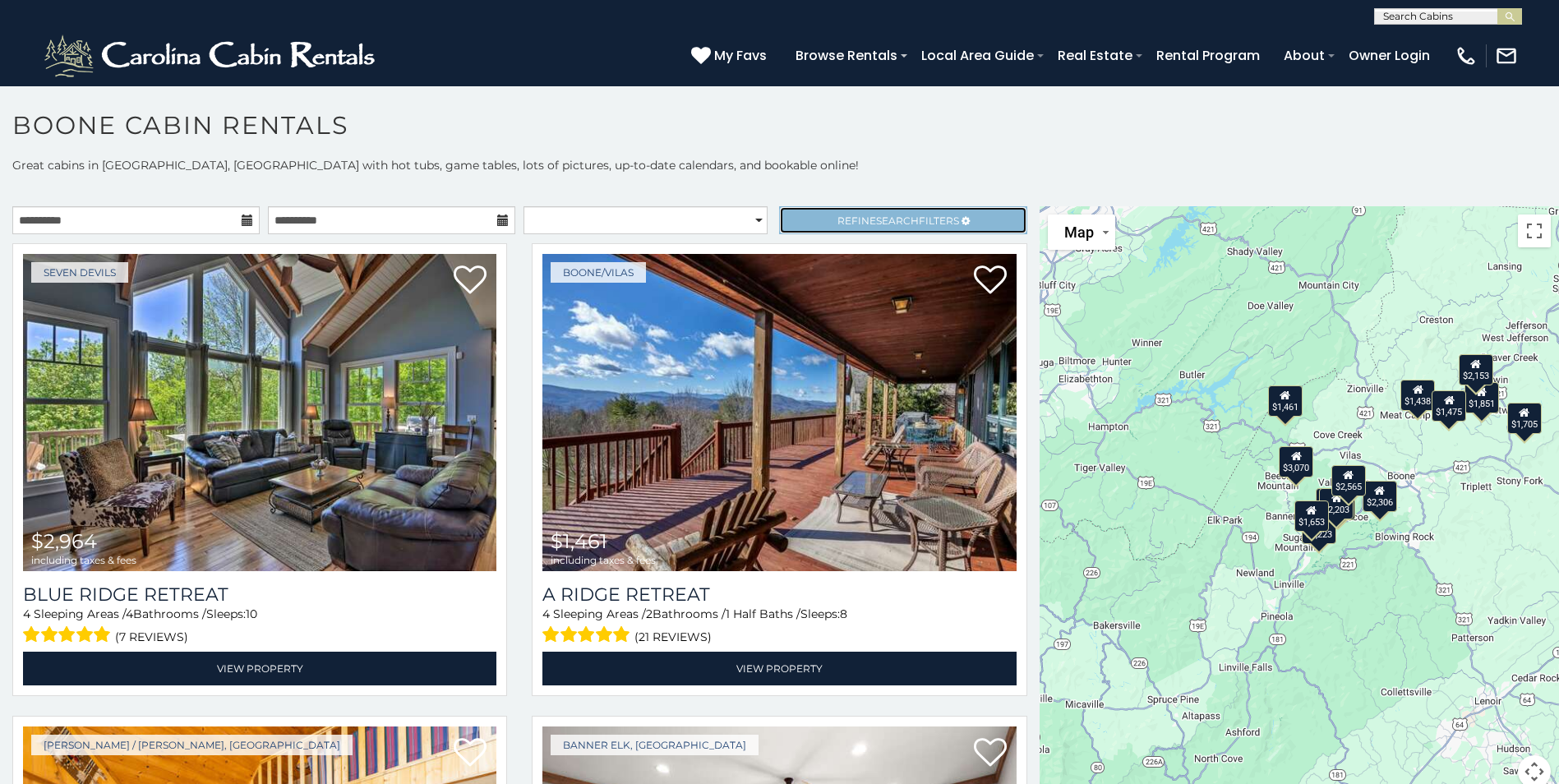
click at [876, 218] on span "Search" at bounding box center [898, 220] width 43 height 13
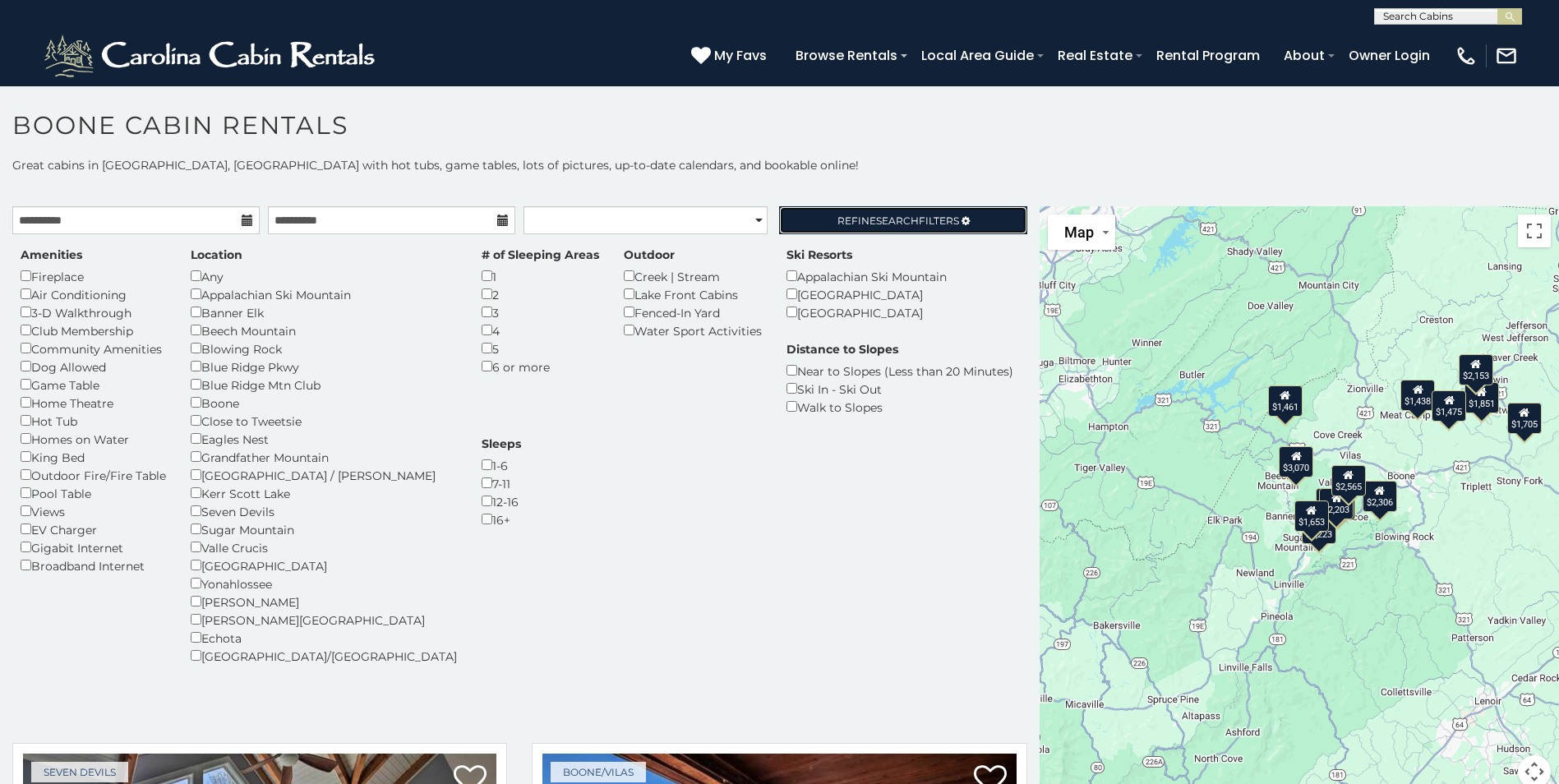
scroll to position [9, 0]
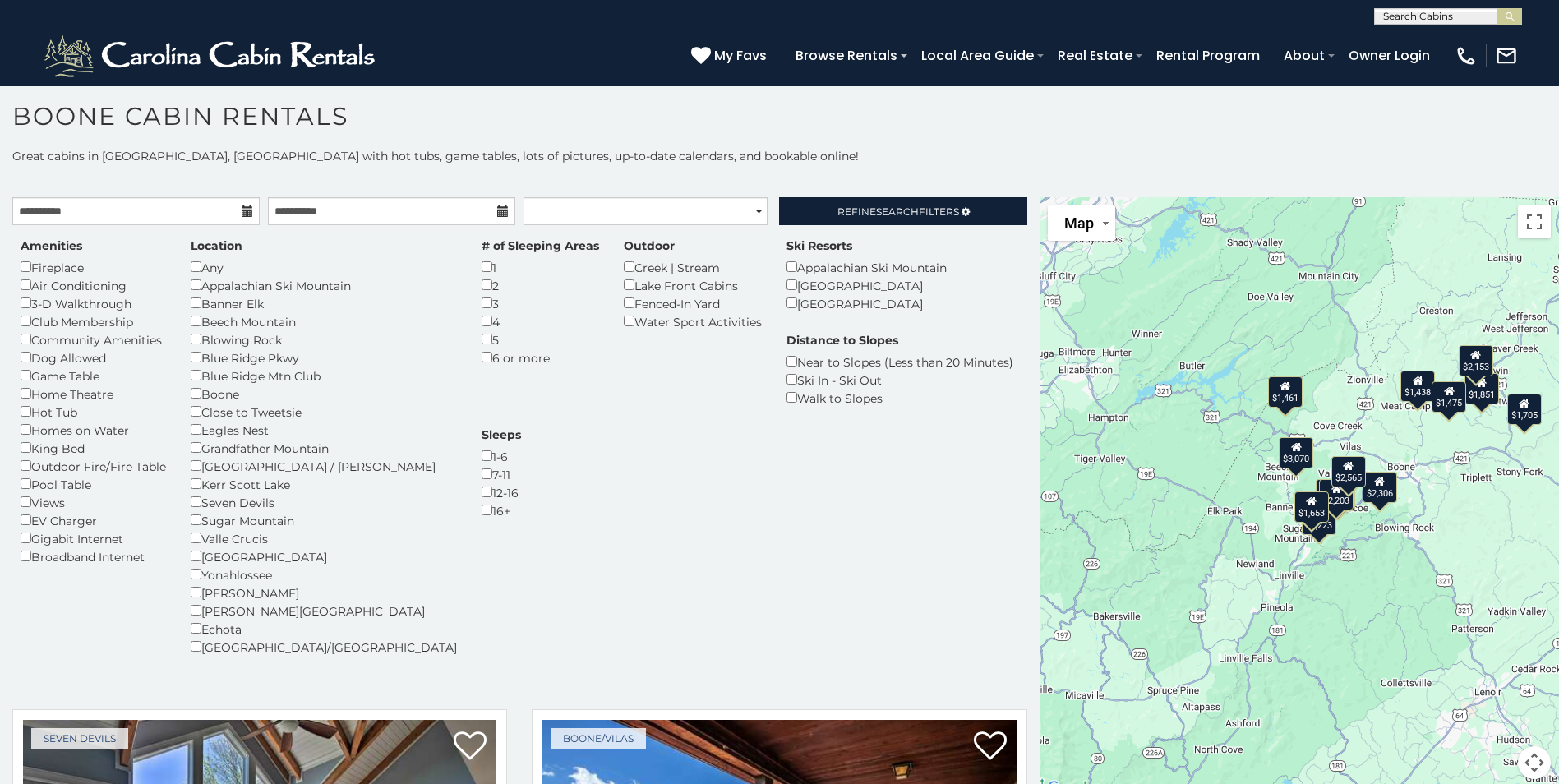
click at [197, 326] on div "Beech Mountain" at bounding box center [324, 321] width 266 height 18
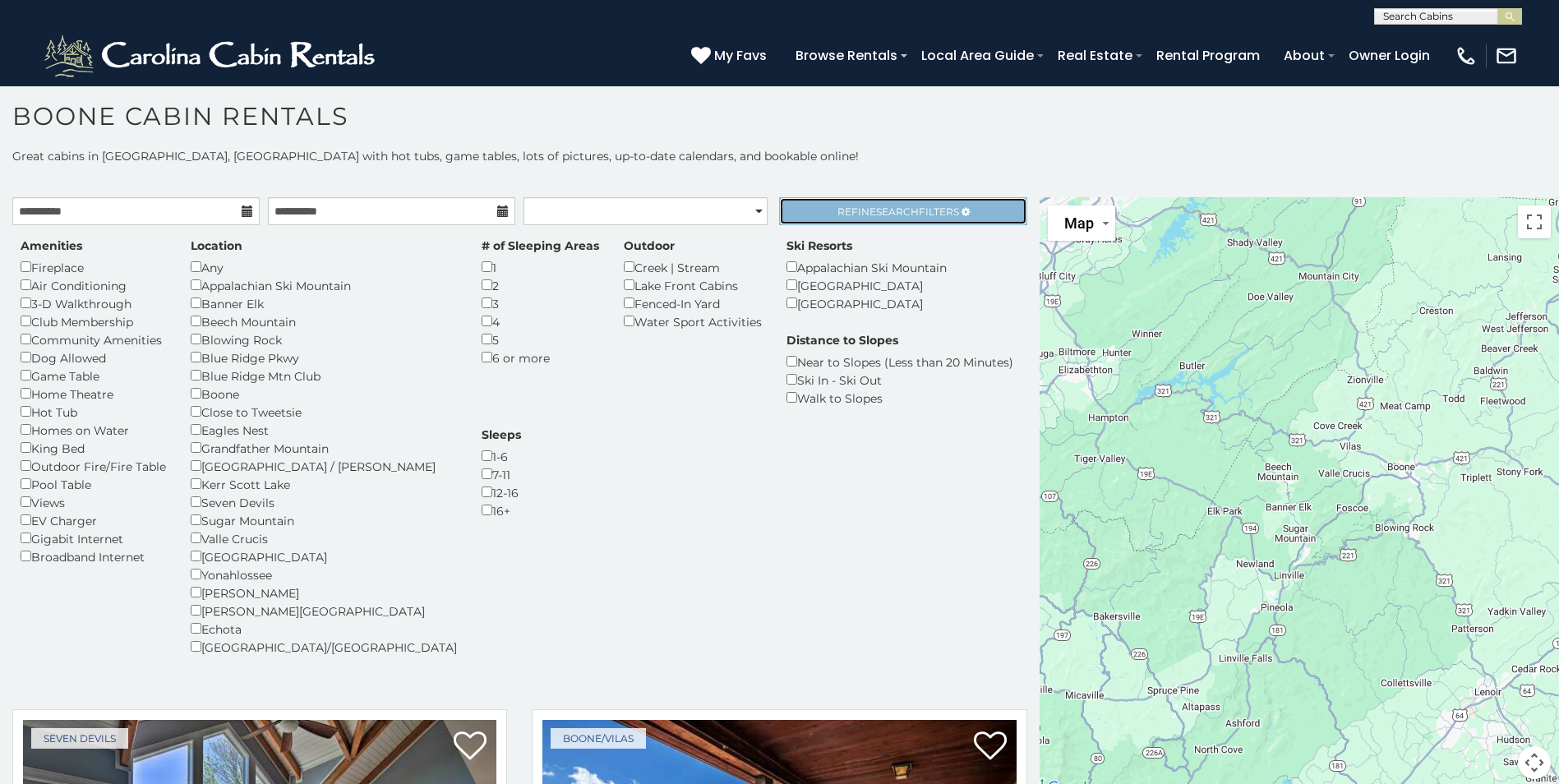
click at [906, 210] on span "Refine Search Filters" at bounding box center [898, 211] width 121 height 13
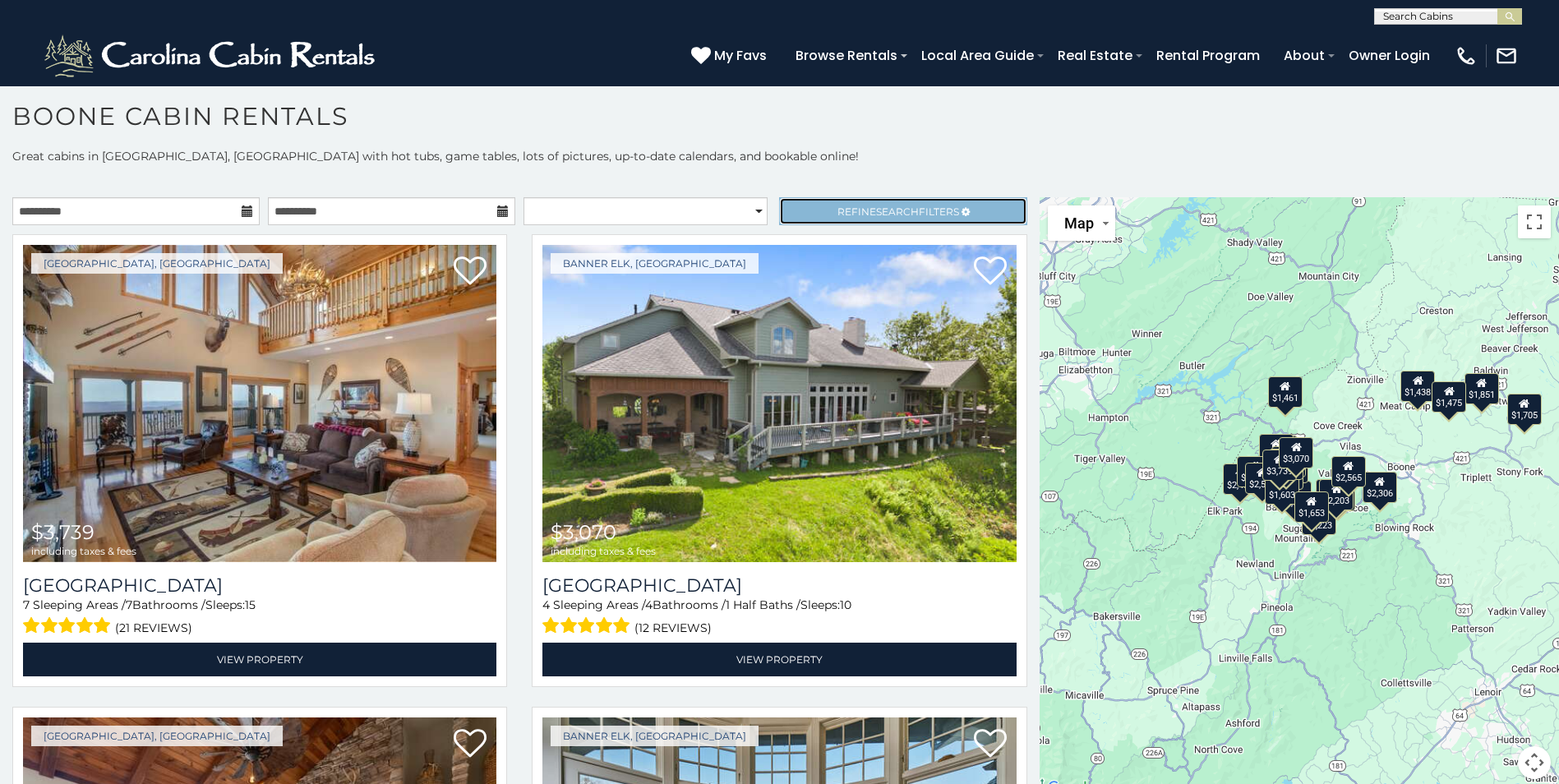
click at [880, 211] on span "Search" at bounding box center [898, 211] width 43 height 13
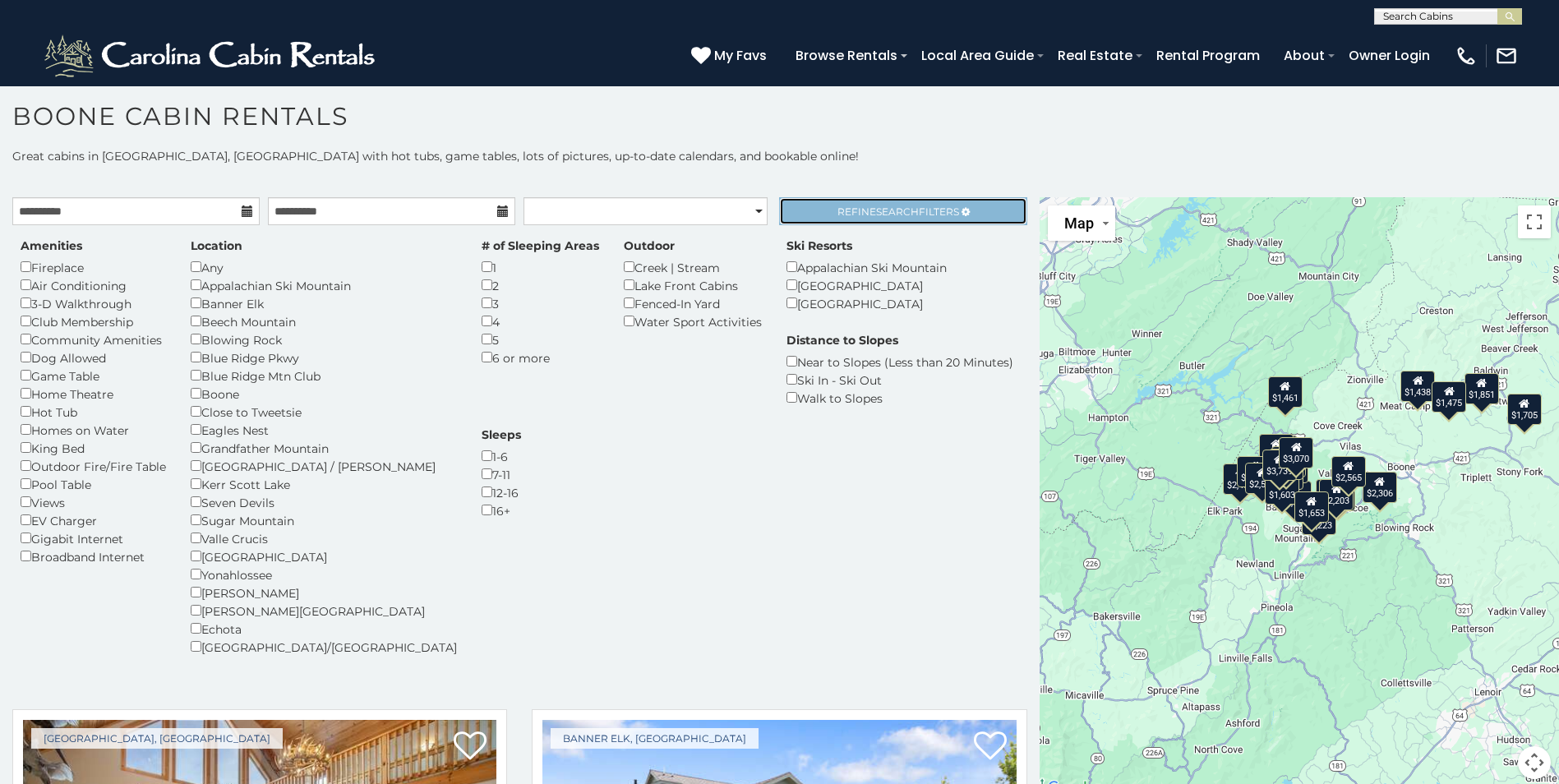
click at [849, 206] on span "Refine Search Filters" at bounding box center [898, 211] width 121 height 13
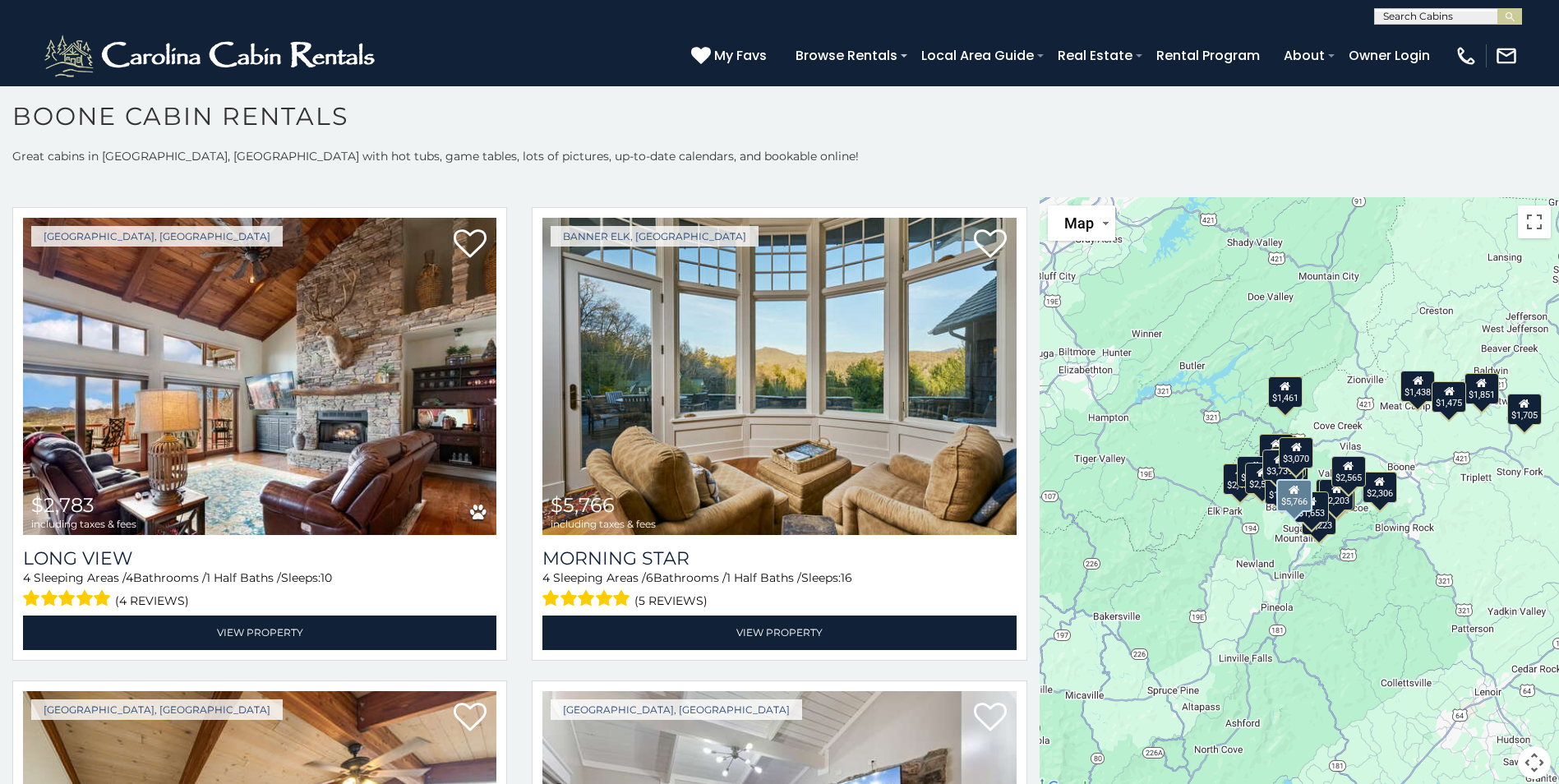
scroll to position [493, 0]
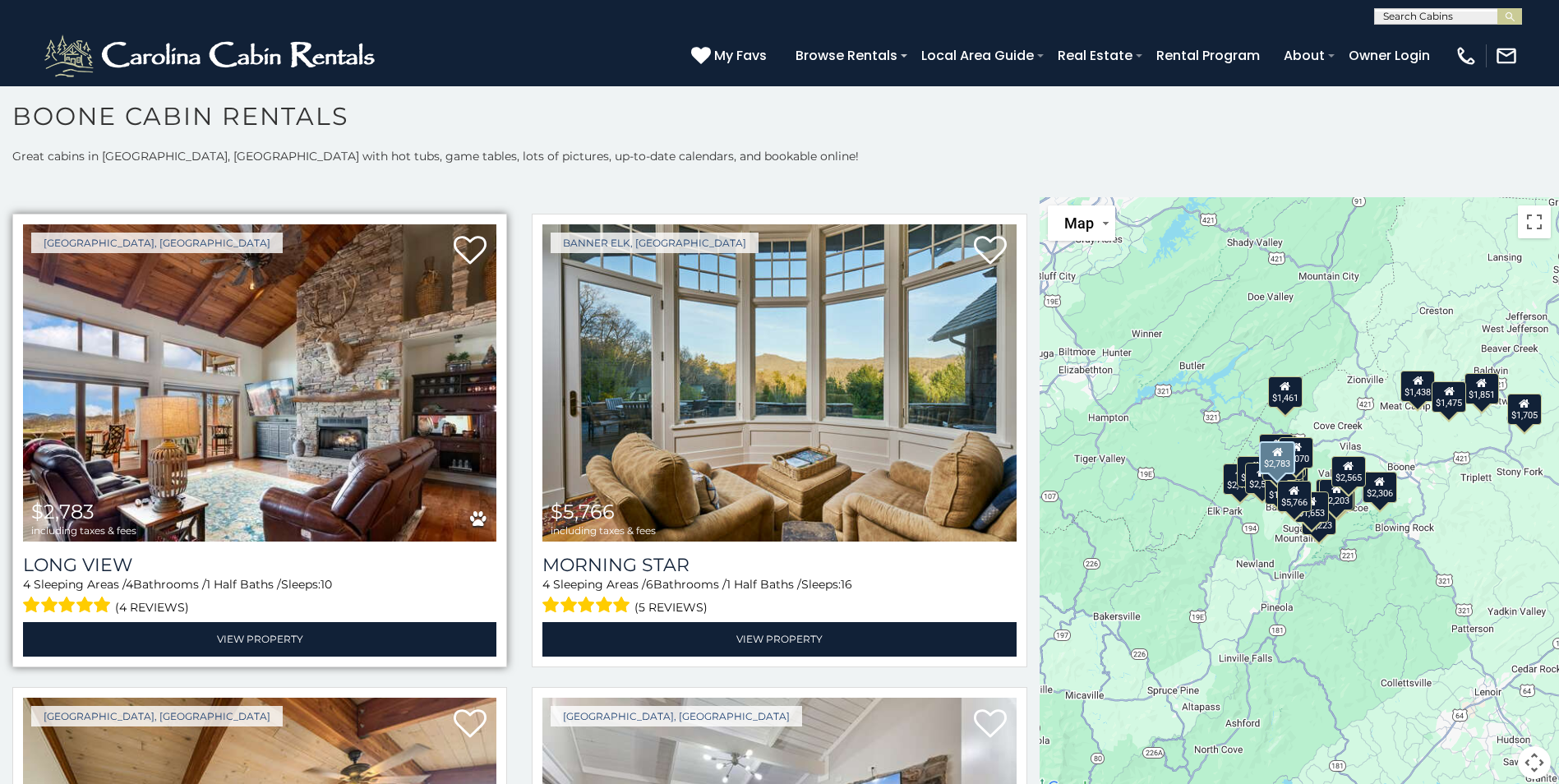
click at [405, 377] on img at bounding box center [259, 383] width 473 height 317
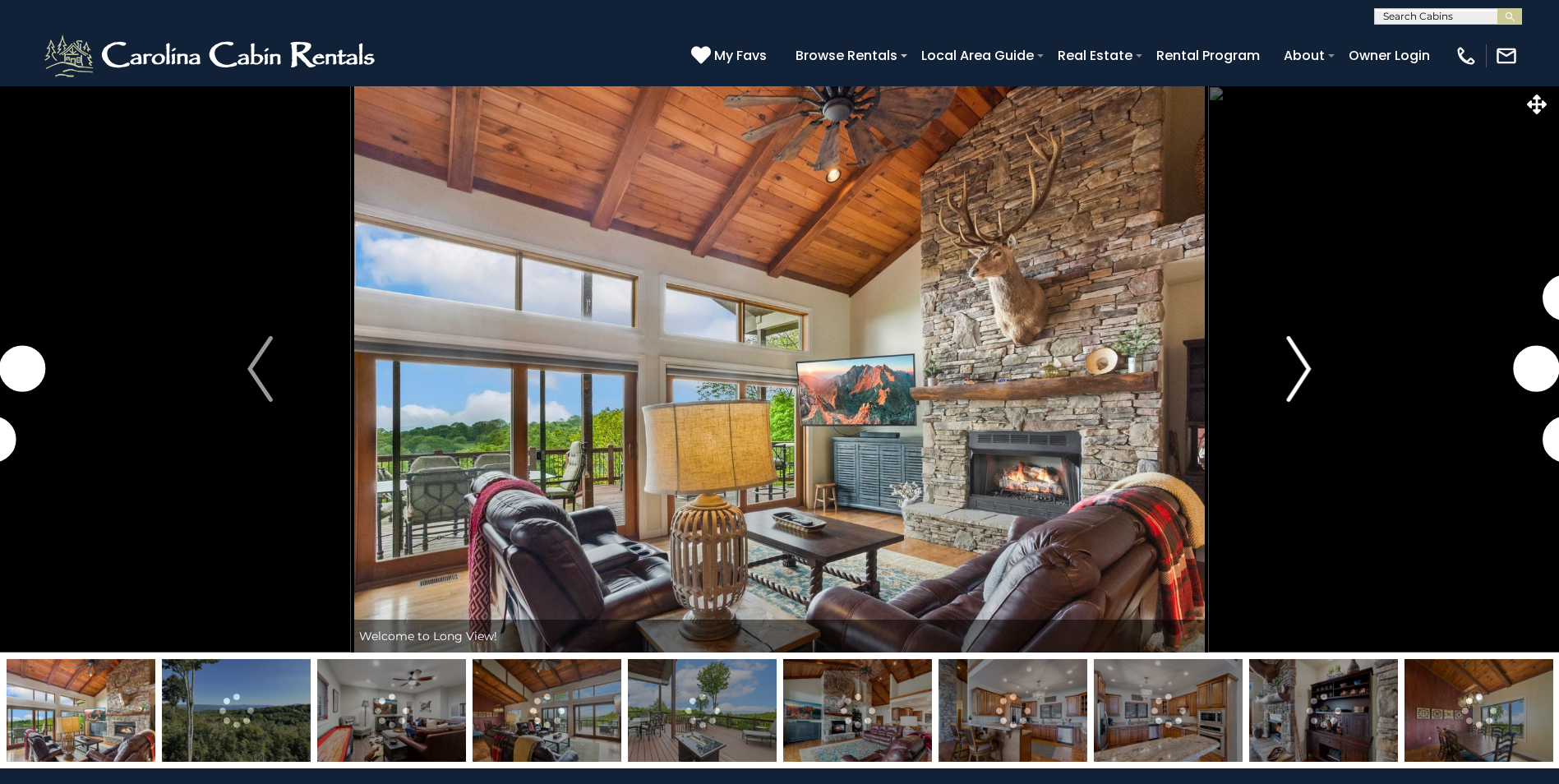
click at [1310, 368] on img "Next" at bounding box center [1298, 368] width 24 height 66
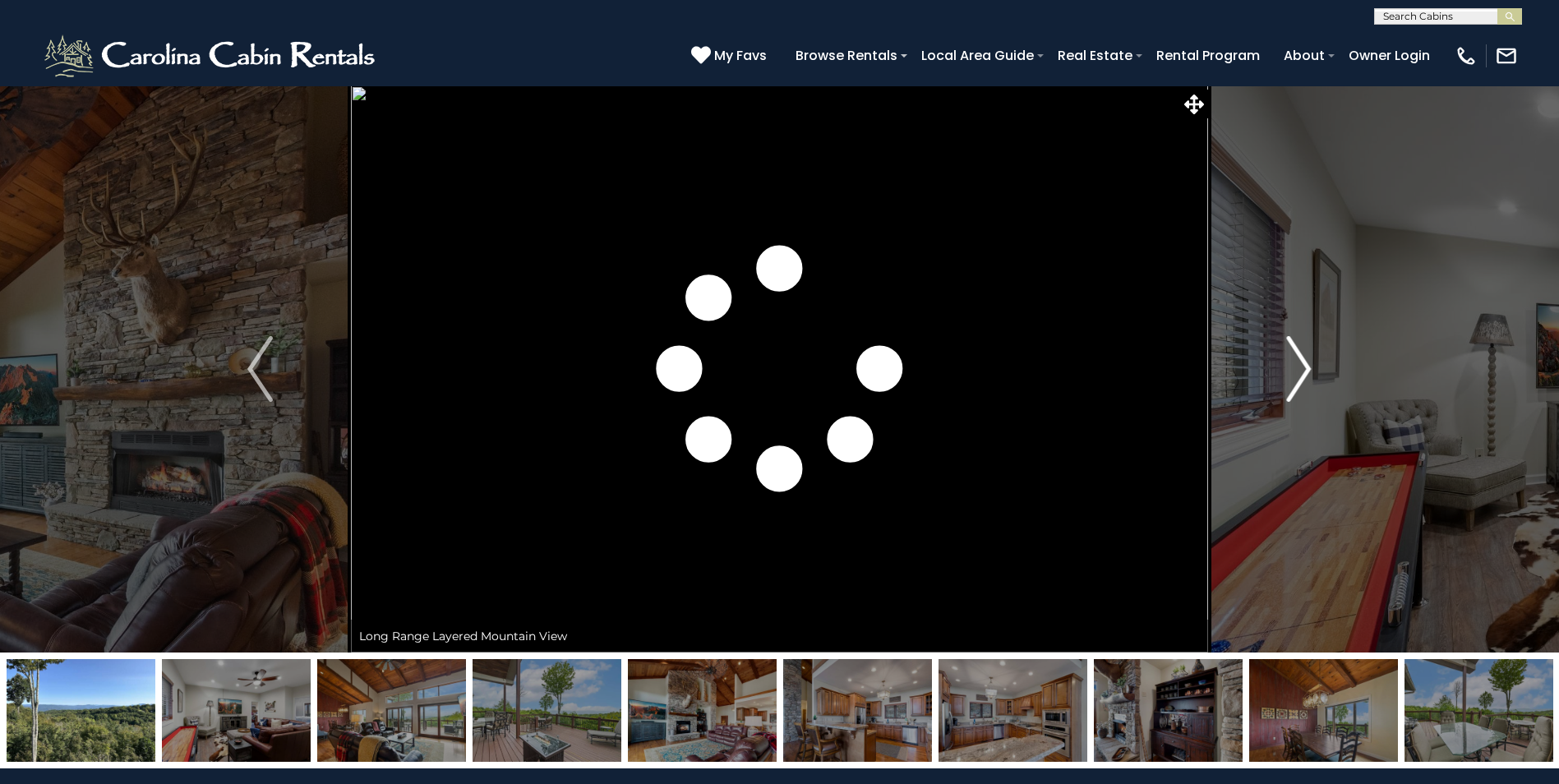
click at [1308, 370] on img "Next" at bounding box center [1298, 368] width 24 height 66
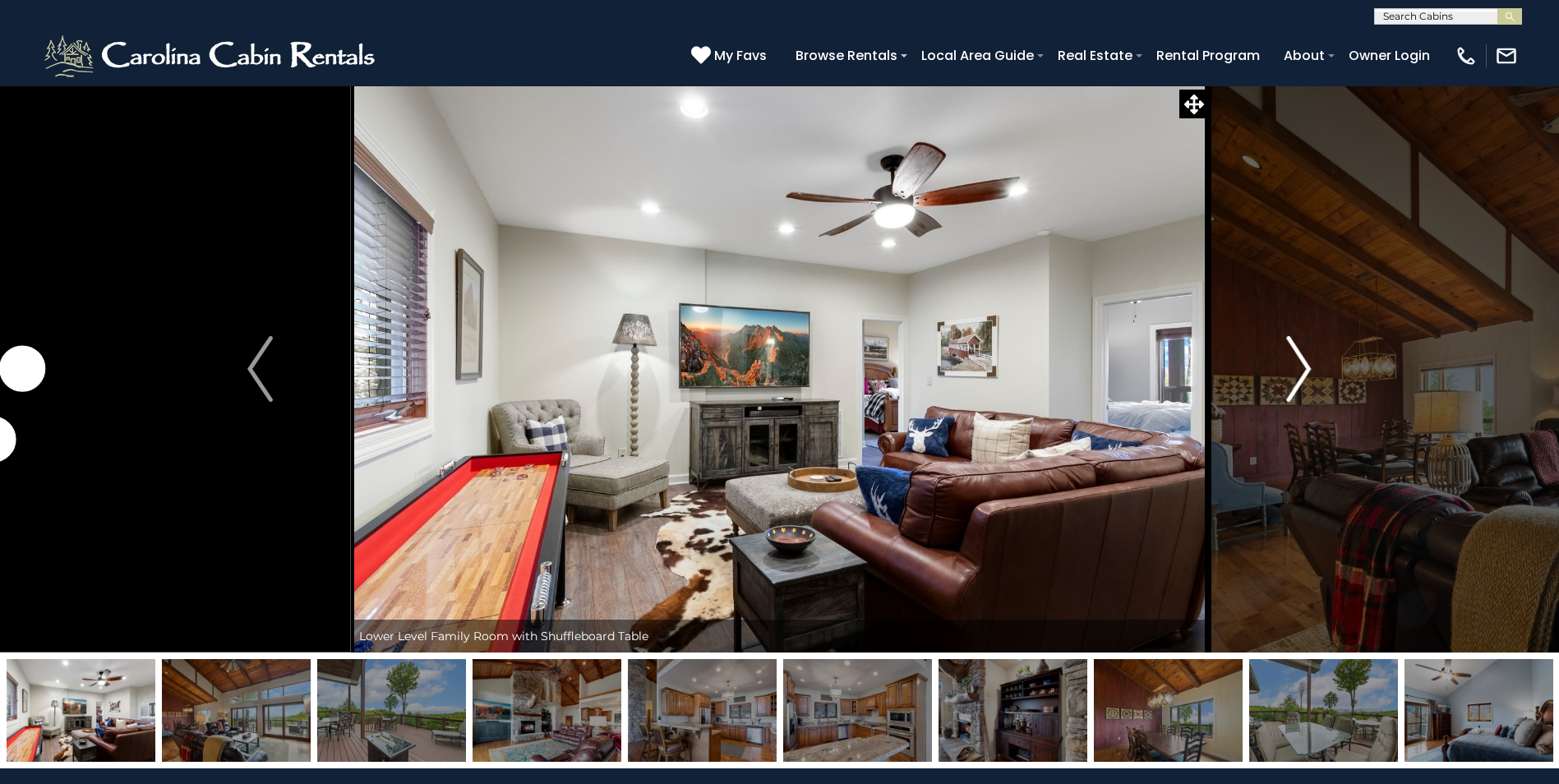
click at [1308, 370] on img "Next" at bounding box center [1298, 368] width 24 height 66
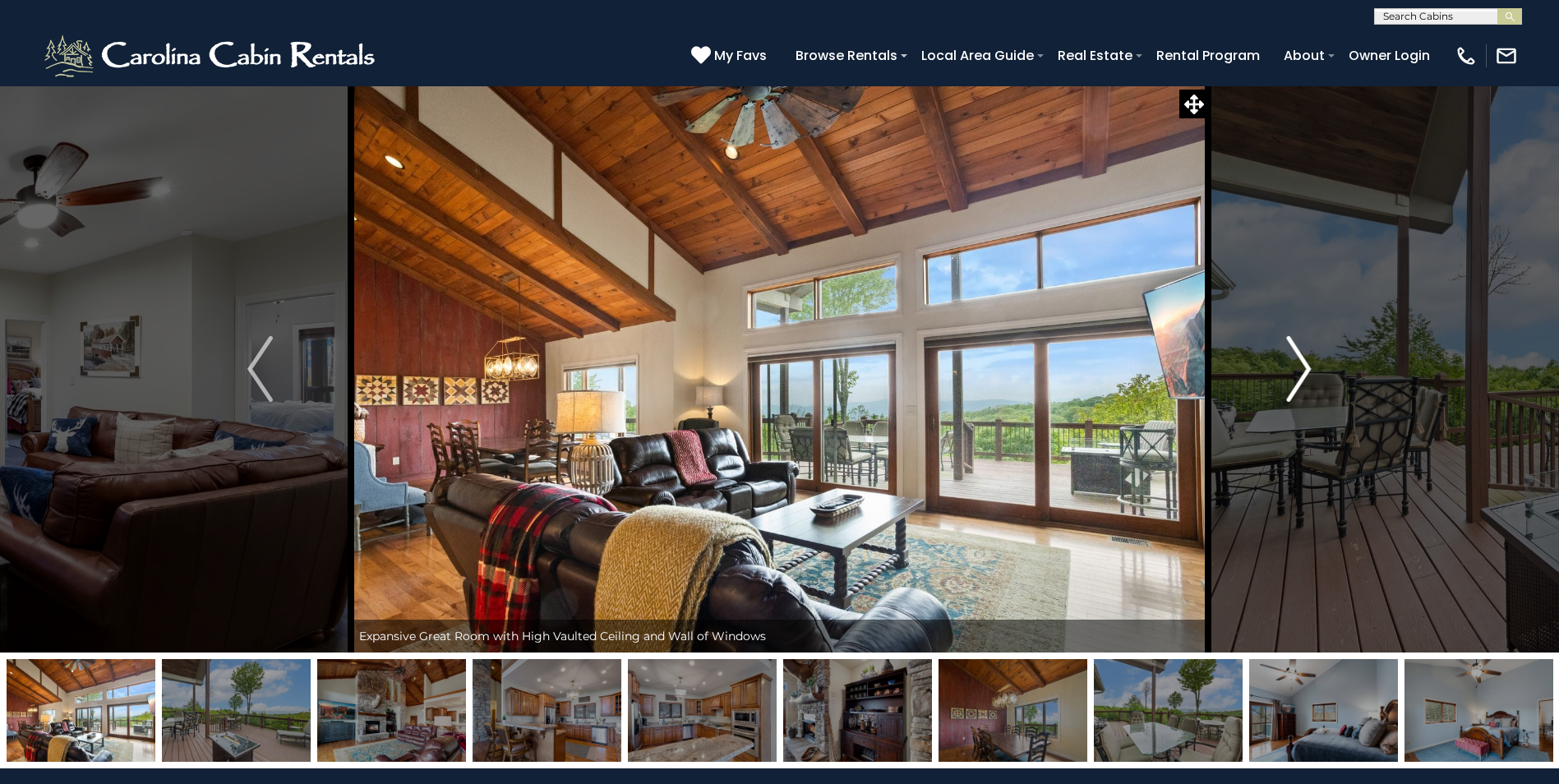
click at [1308, 370] on img "Next" at bounding box center [1298, 368] width 24 height 66
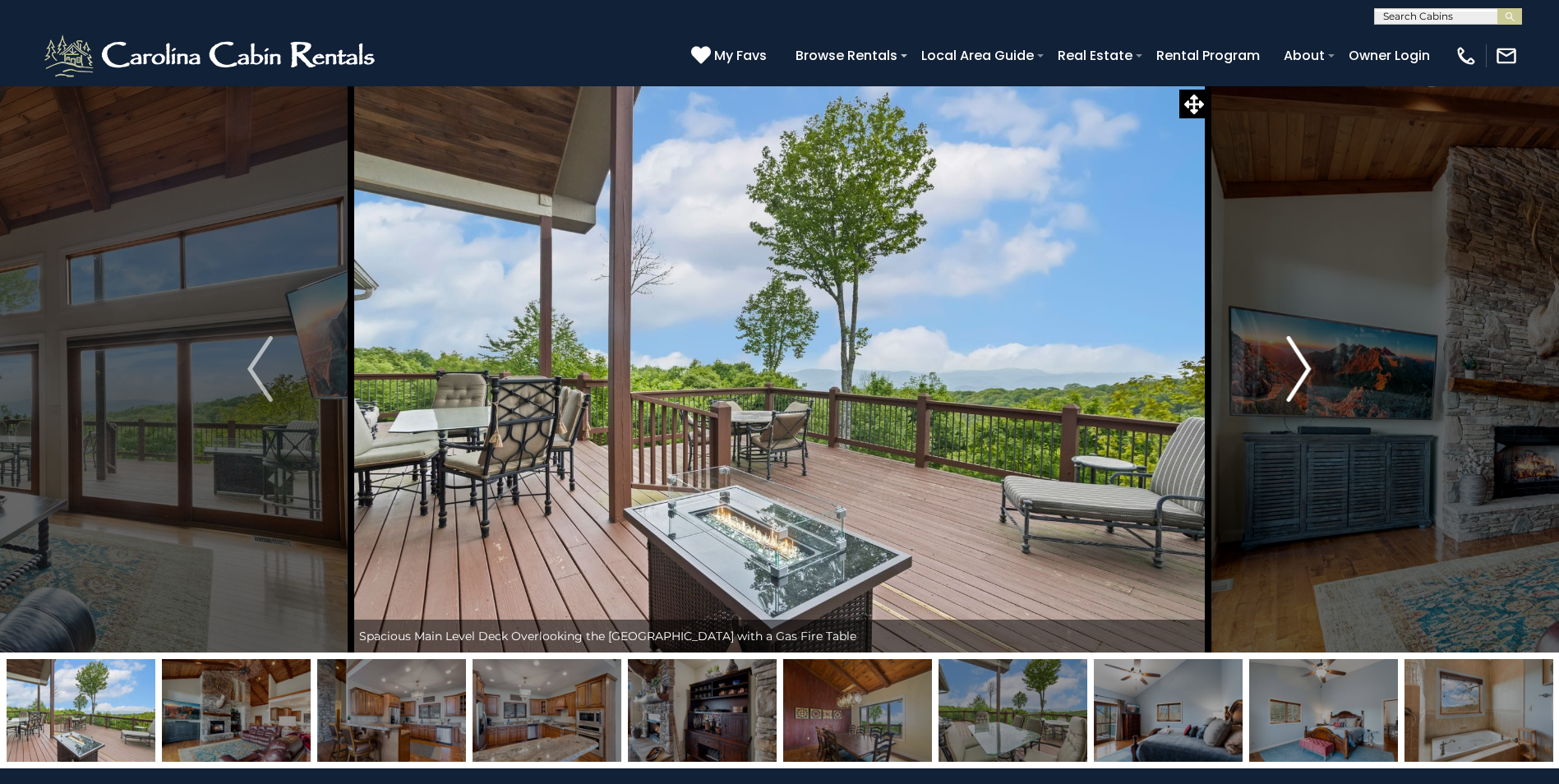
click at [1308, 370] on img "Next" at bounding box center [1298, 368] width 24 height 66
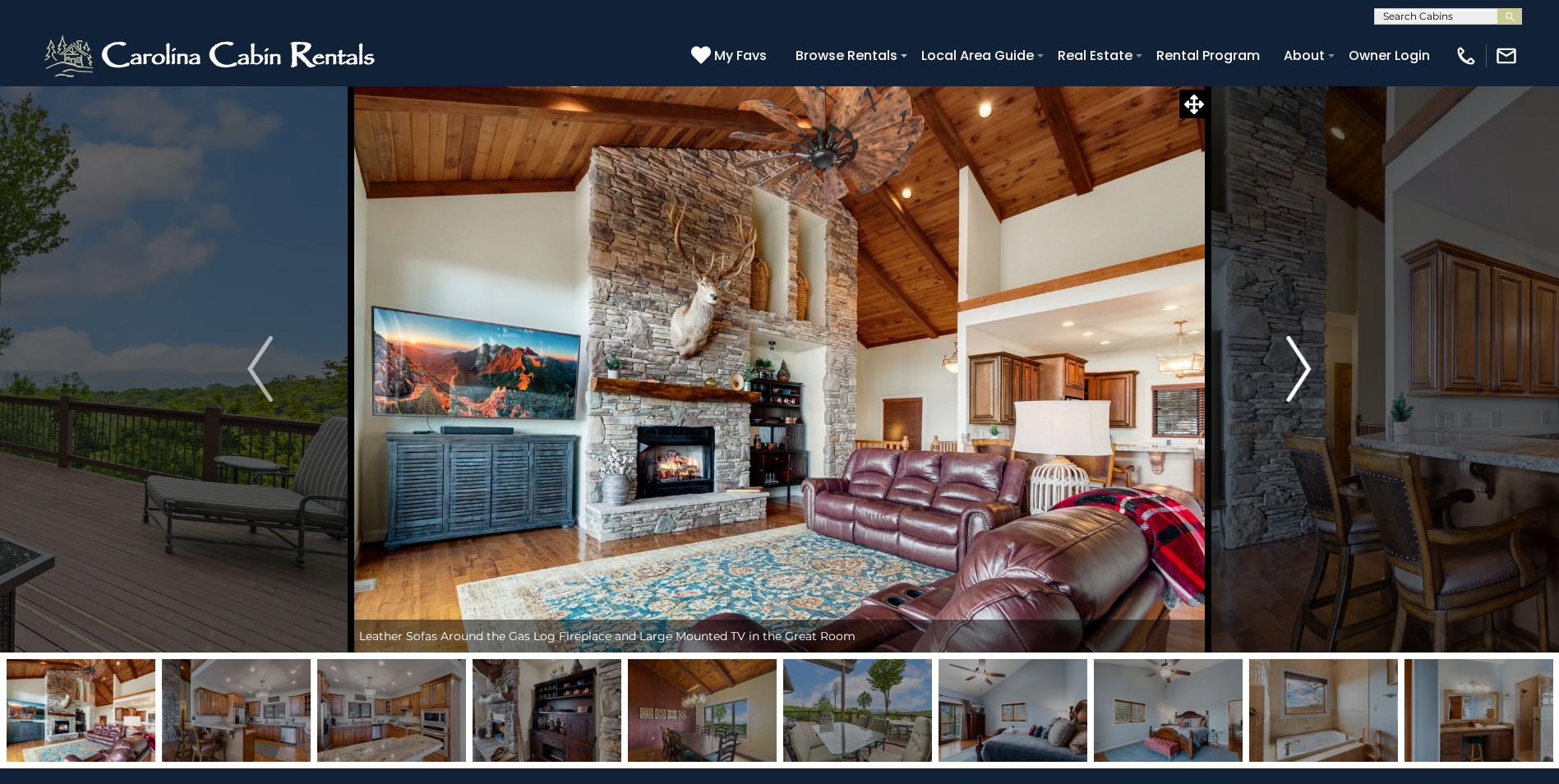
click at [1308, 370] on img "Next" at bounding box center [1298, 368] width 24 height 66
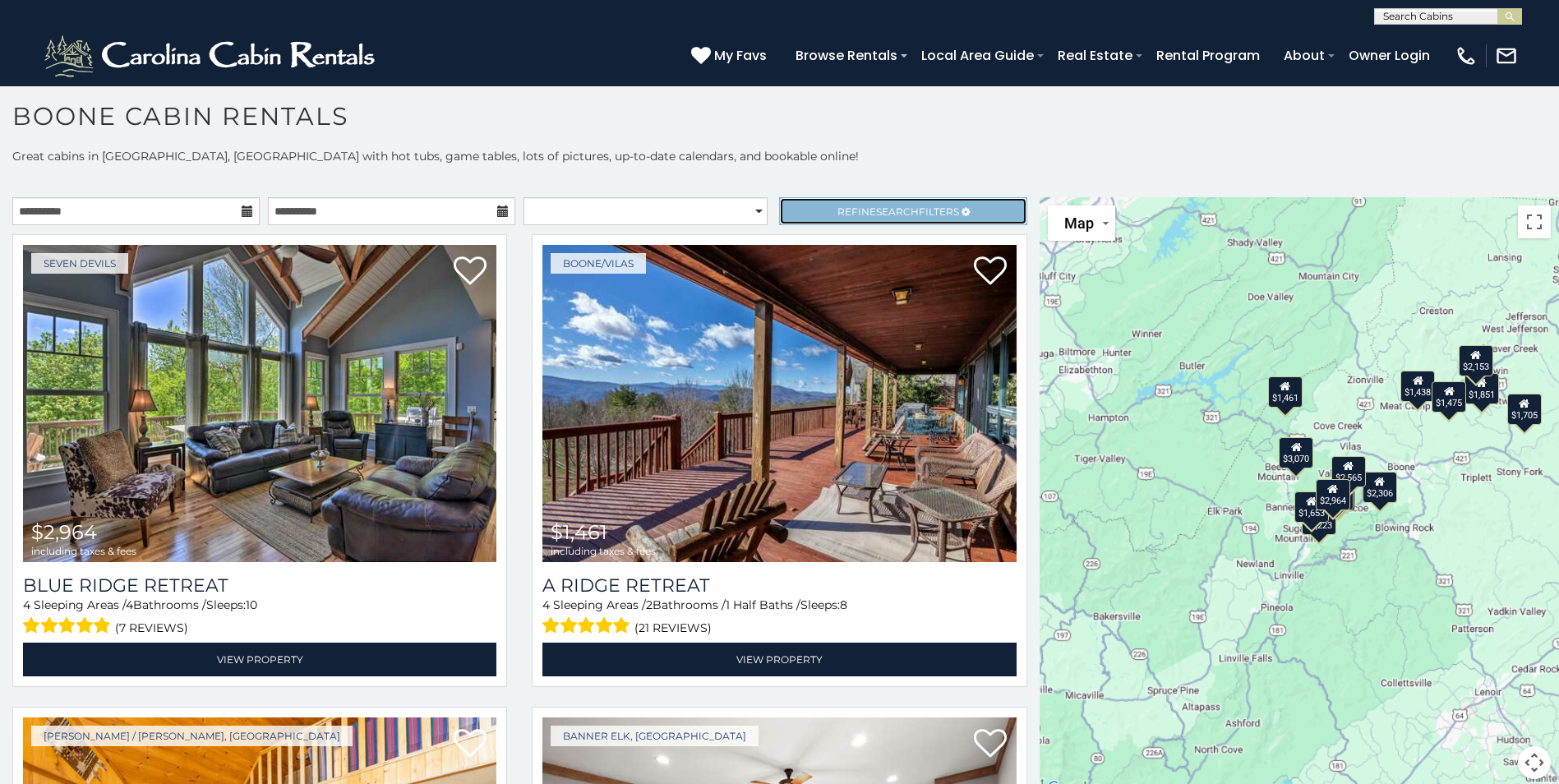
click at [876, 217] on span "Search" at bounding box center [898, 211] width 43 height 13
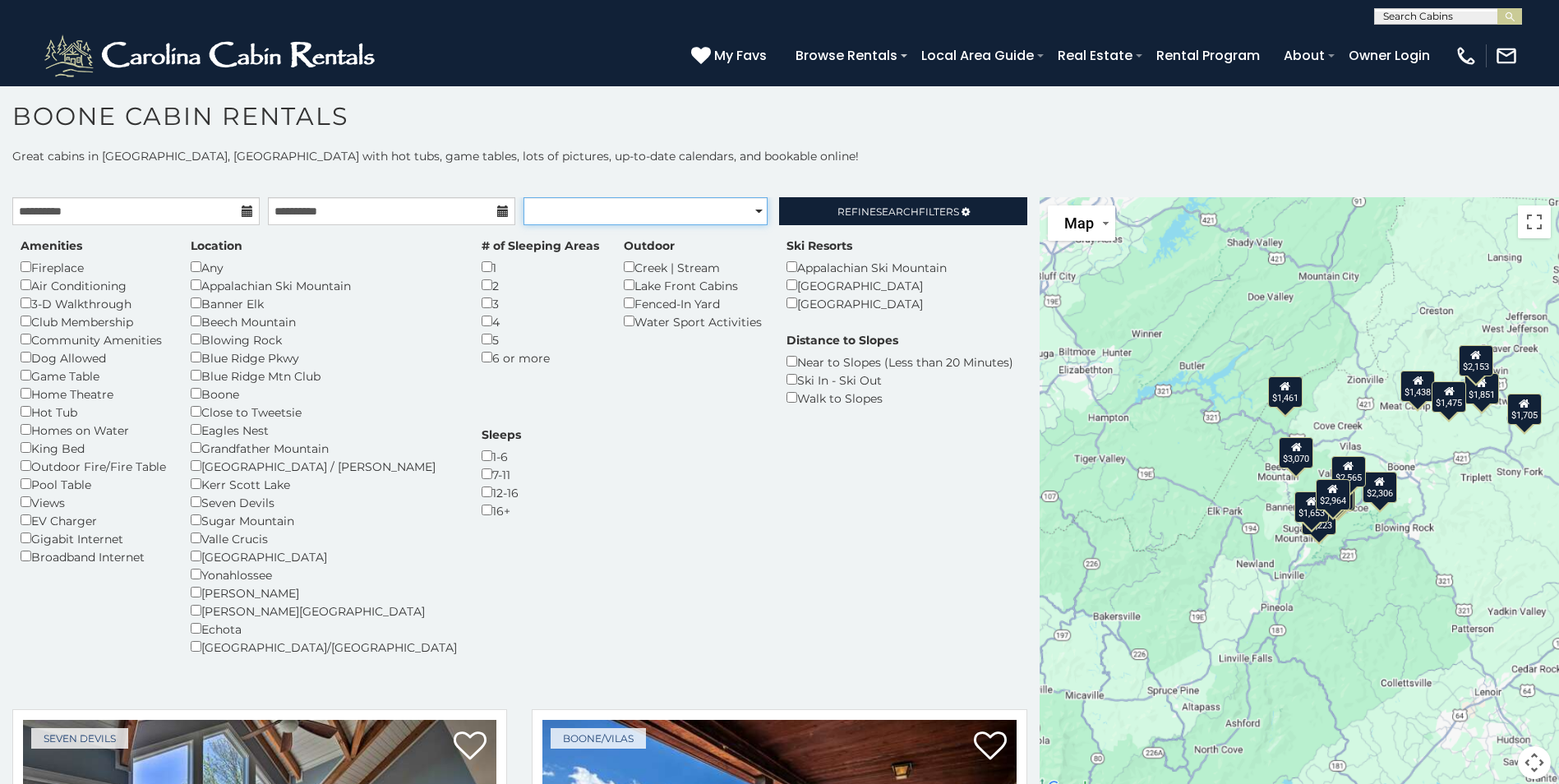
click at [743, 216] on select "**********" at bounding box center [645, 210] width 244 height 28
click at [821, 209] on link "Refine Search Filters" at bounding box center [903, 210] width 248 height 28
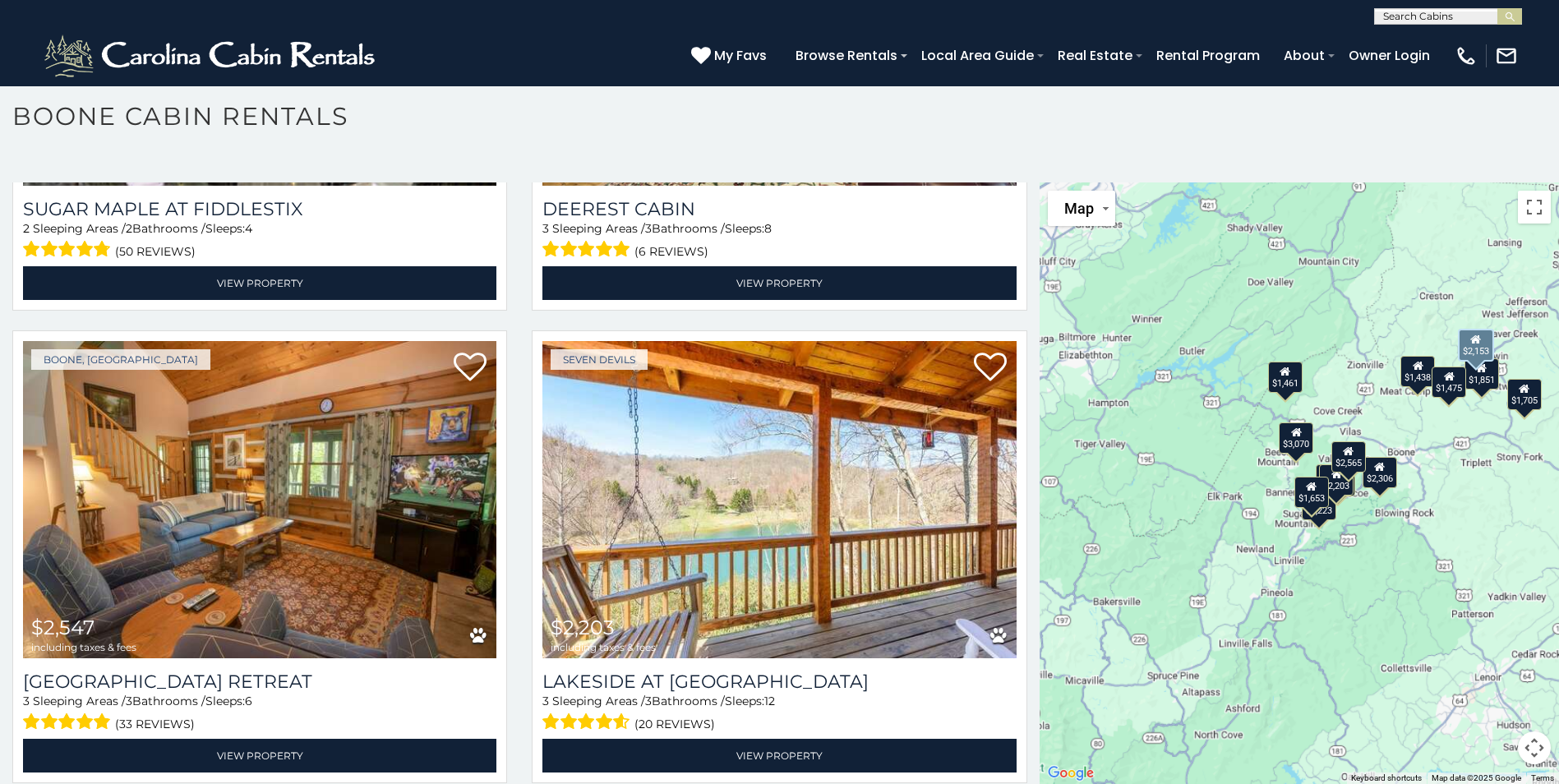
scroll to position [1069, 0]
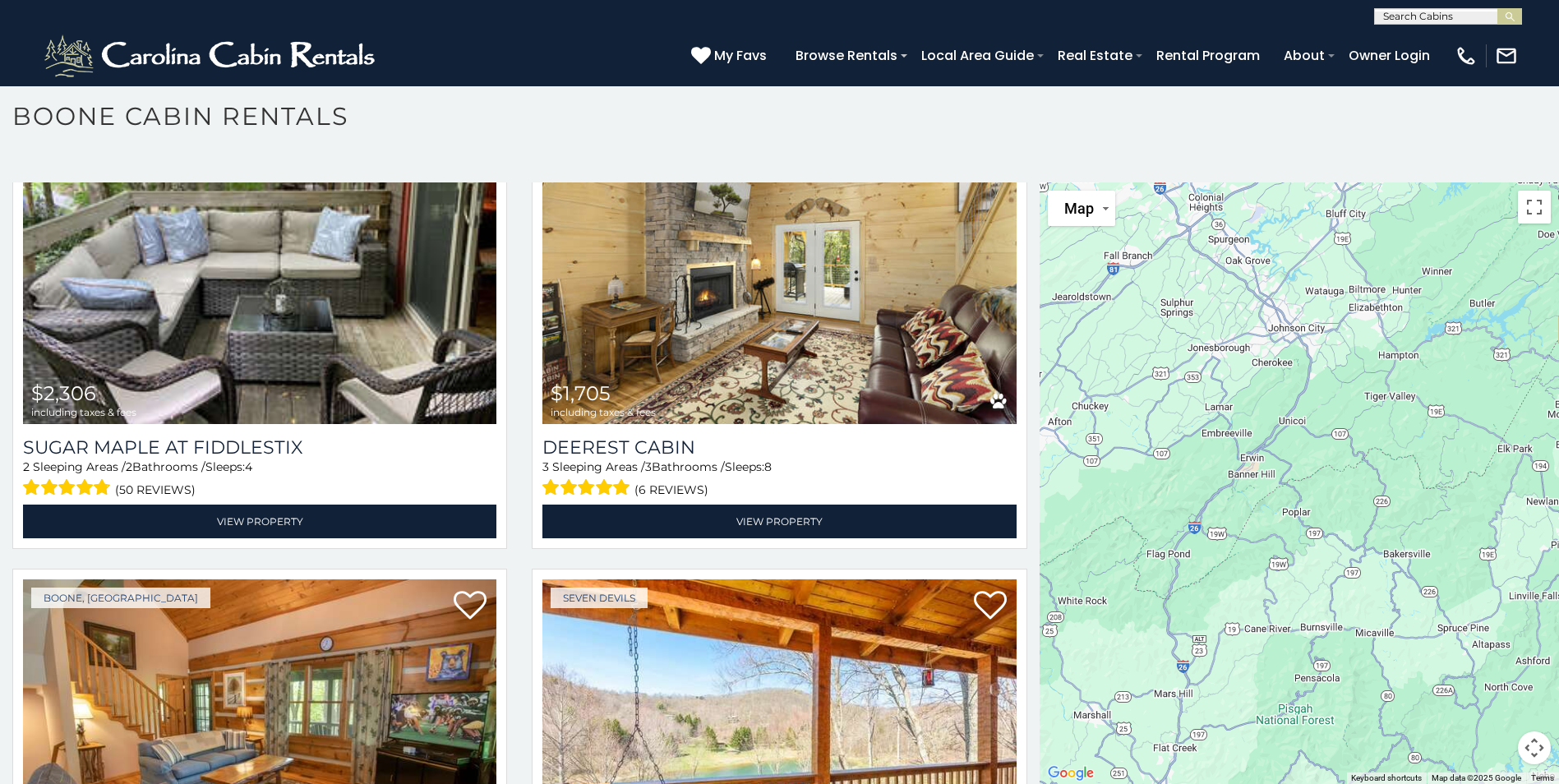
drag, startPoint x: 1206, startPoint y: 557, endPoint x: 1500, endPoint y: 508, distance: 298.1
click at [1500, 508] on div "$2,964 $1,461 $1,851 $1,223 $2,306 $1,705 $2,547 $2,203 $1,438 $1,653 $1,475 $2…" at bounding box center [1299, 483] width 519 height 601
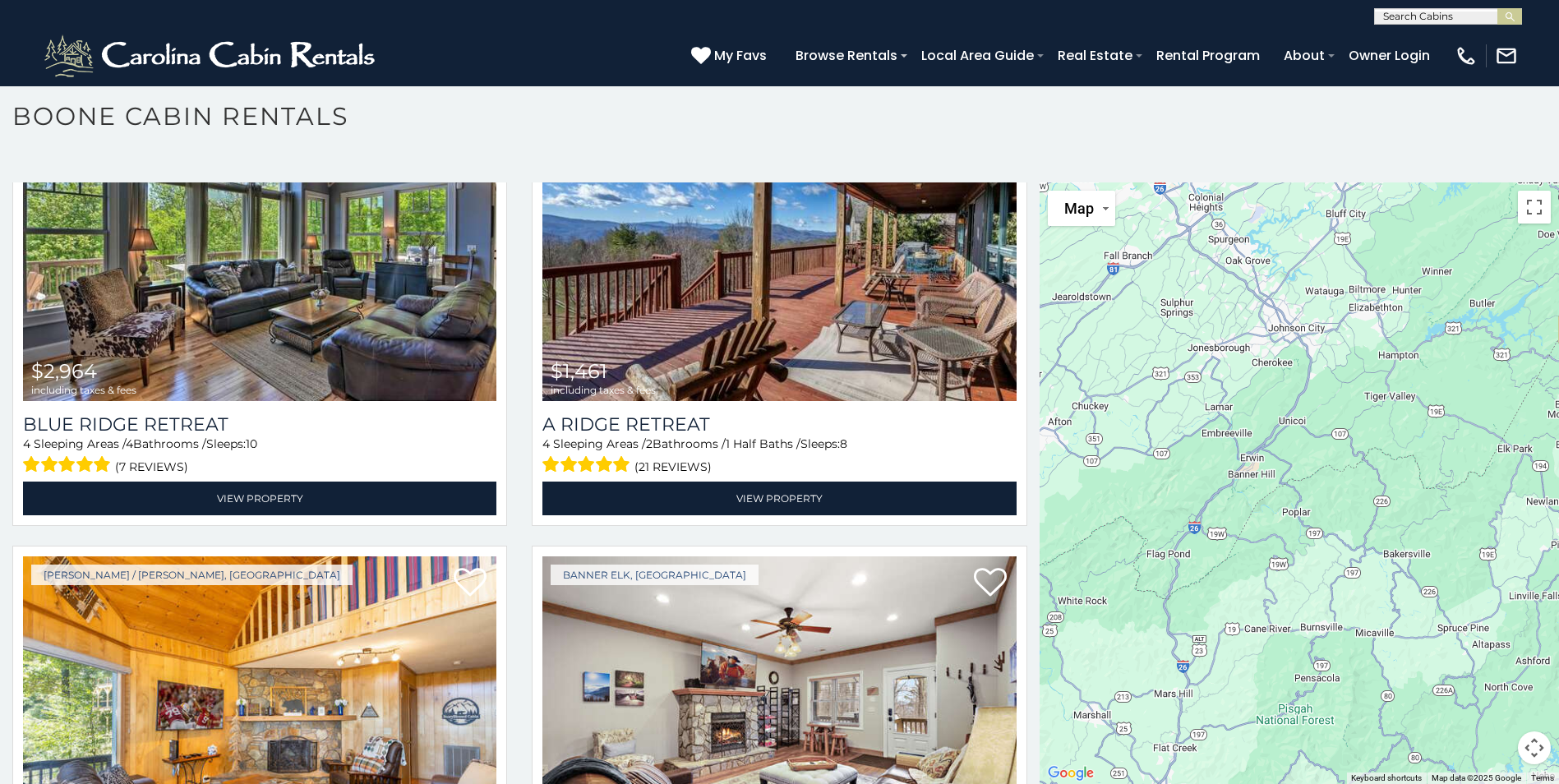
scroll to position [0, 0]
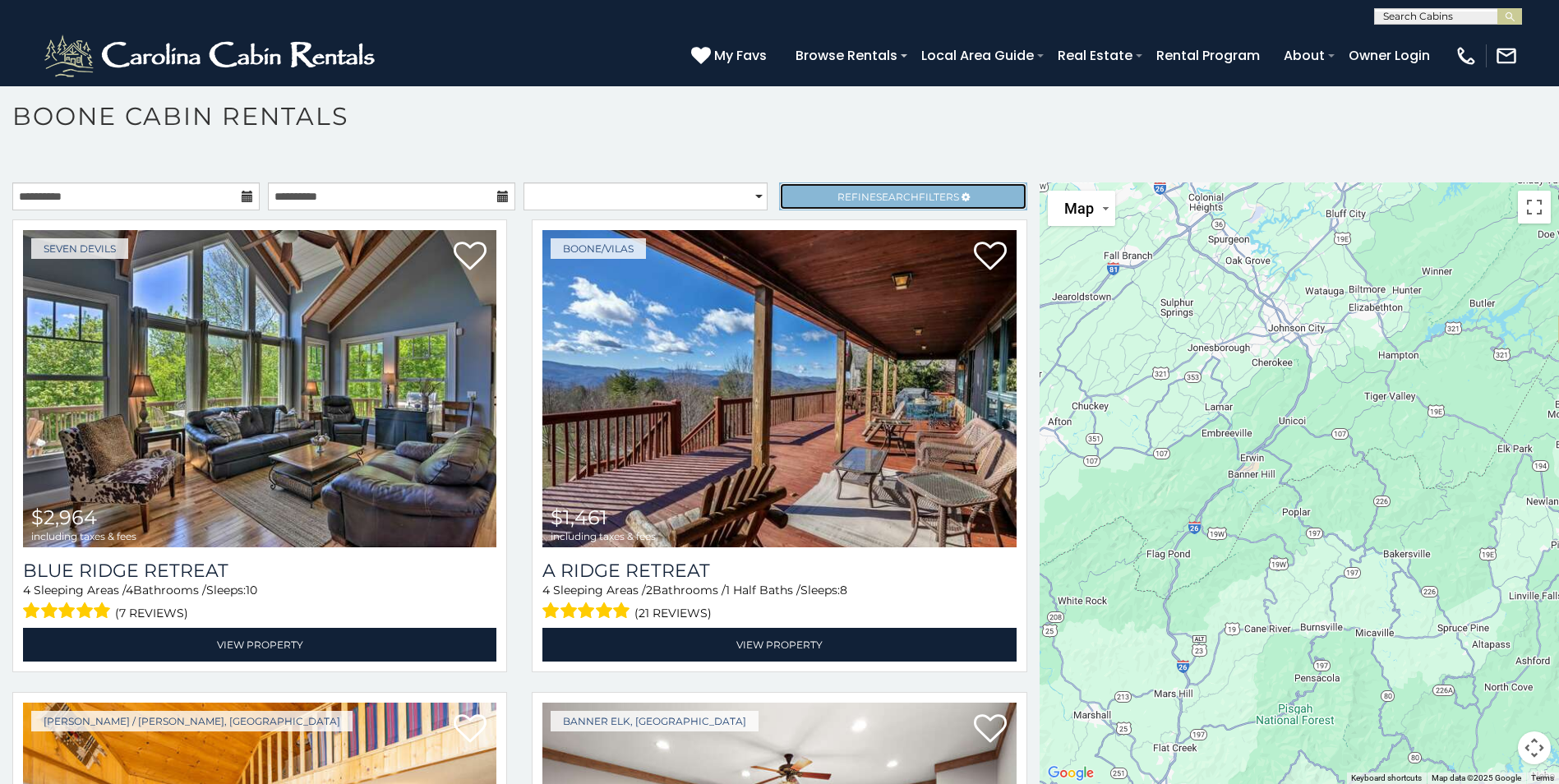
click at [894, 189] on link "Refine Search Filters" at bounding box center [903, 196] width 248 height 28
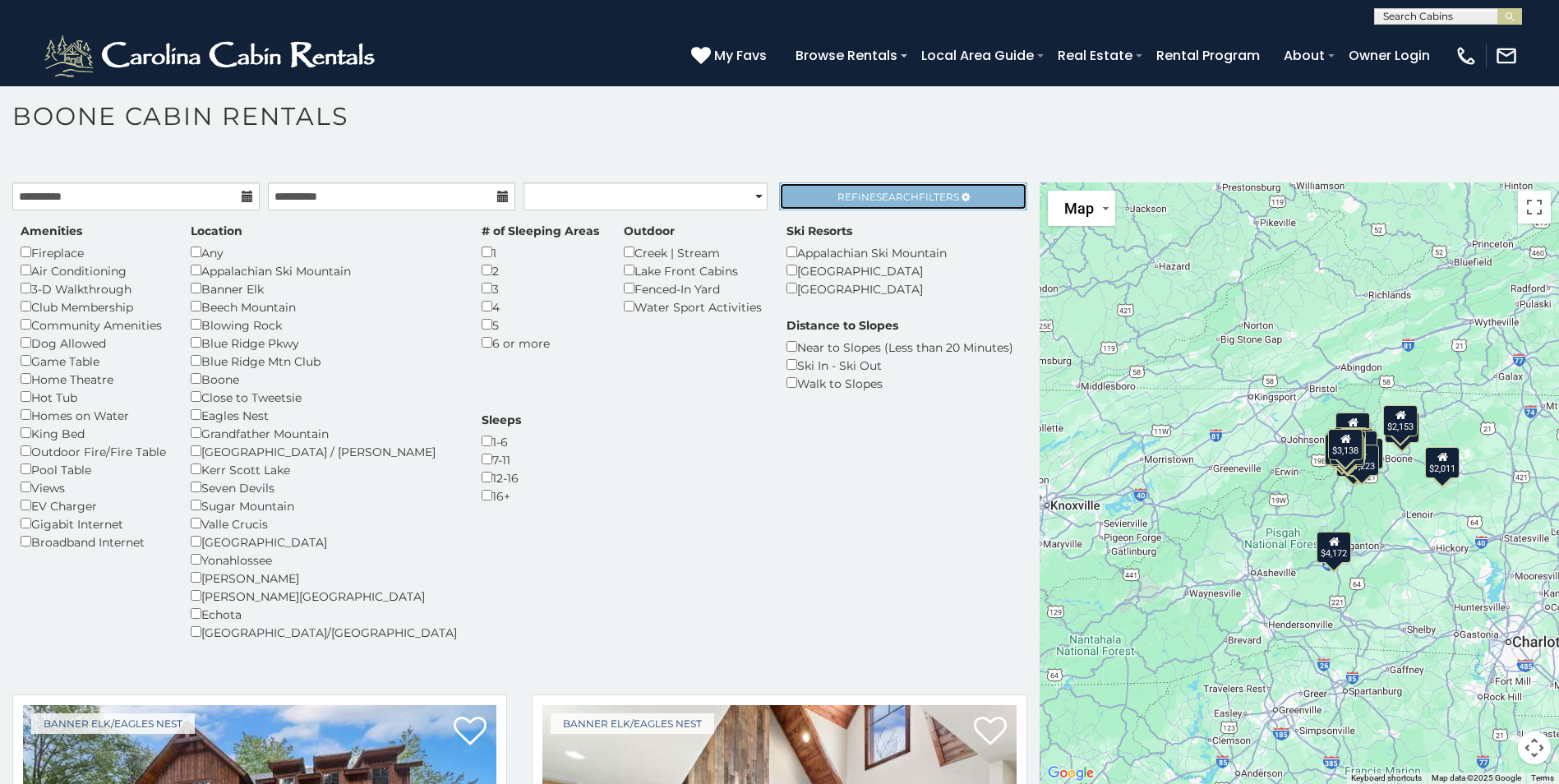
click at [940, 202] on span "Refine Search Filters" at bounding box center [898, 197] width 121 height 13
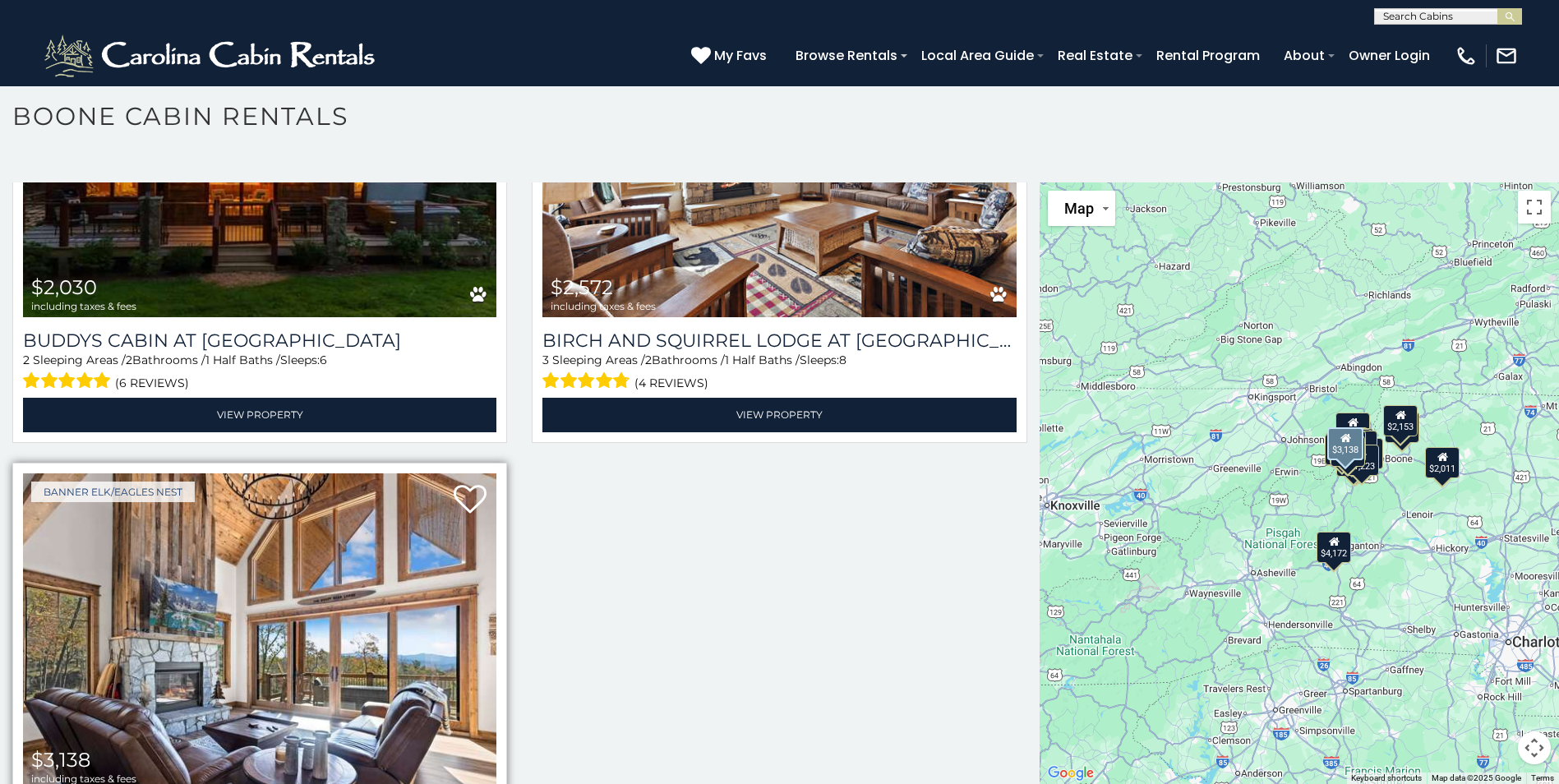
scroll to position [593, 0]
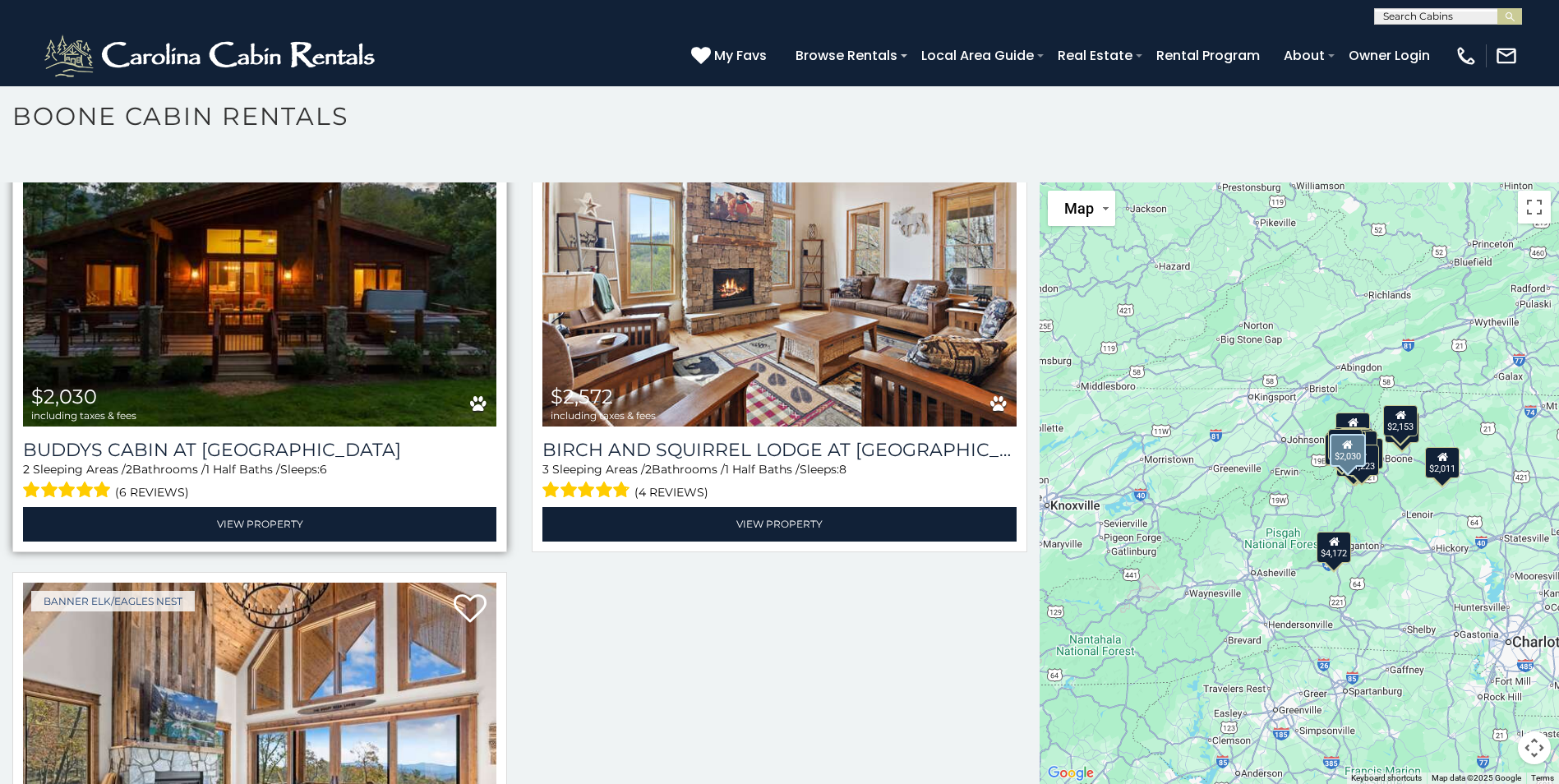
click at [371, 317] on img at bounding box center [259, 268] width 473 height 317
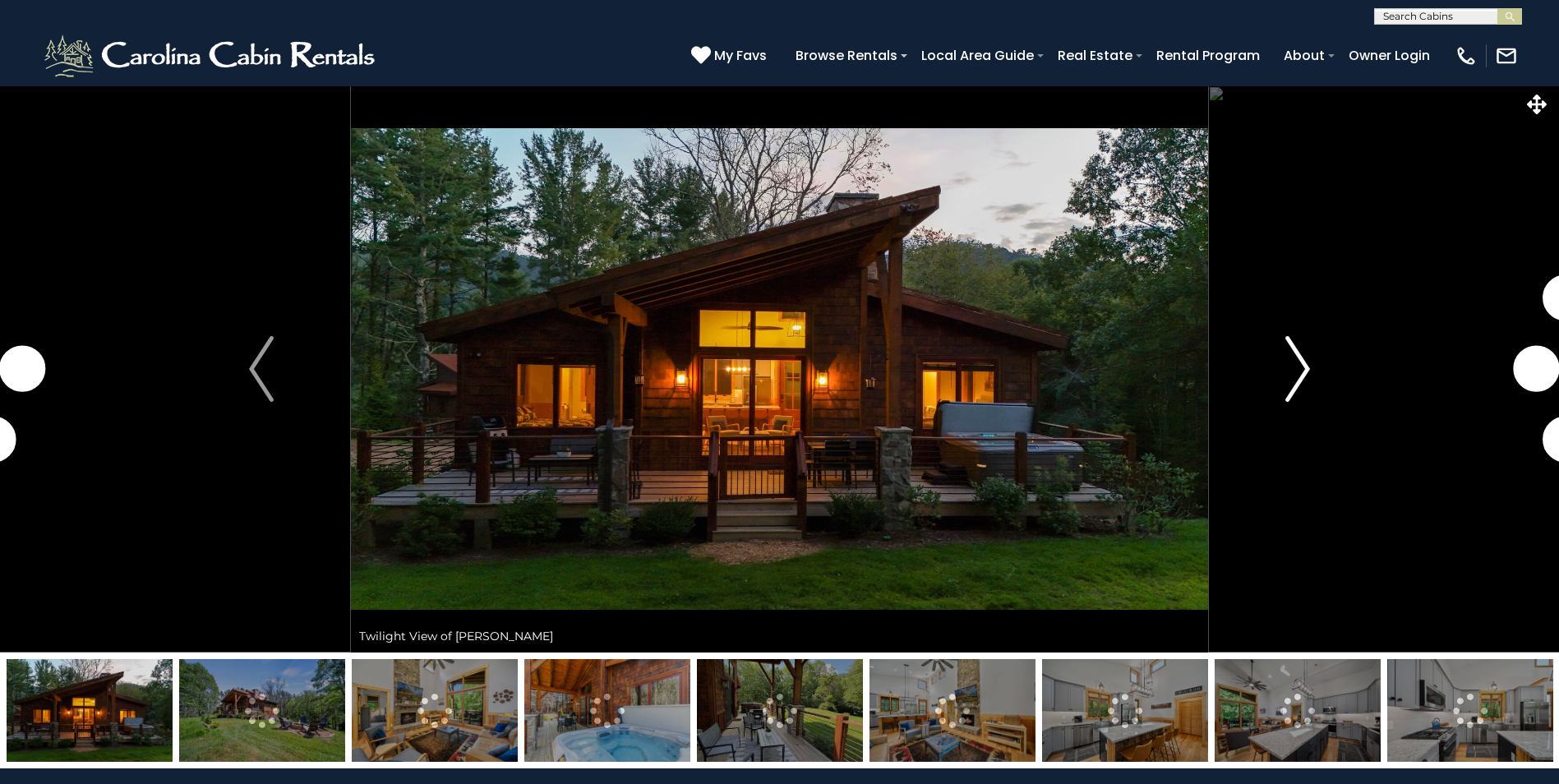
click at [1296, 370] on img "Next" at bounding box center [1298, 368] width 24 height 66
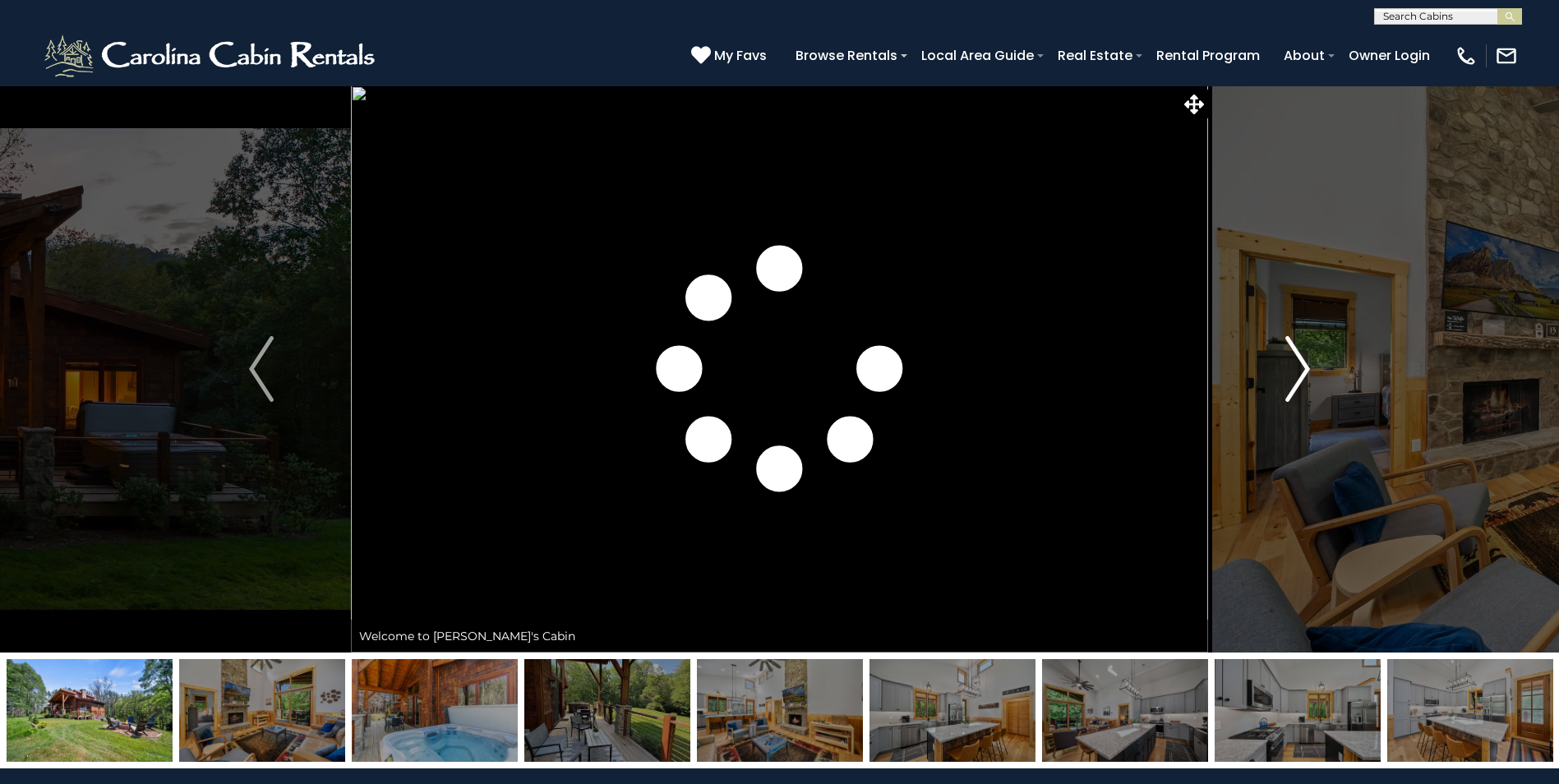
click at [1296, 370] on img "Next" at bounding box center [1298, 368] width 24 height 66
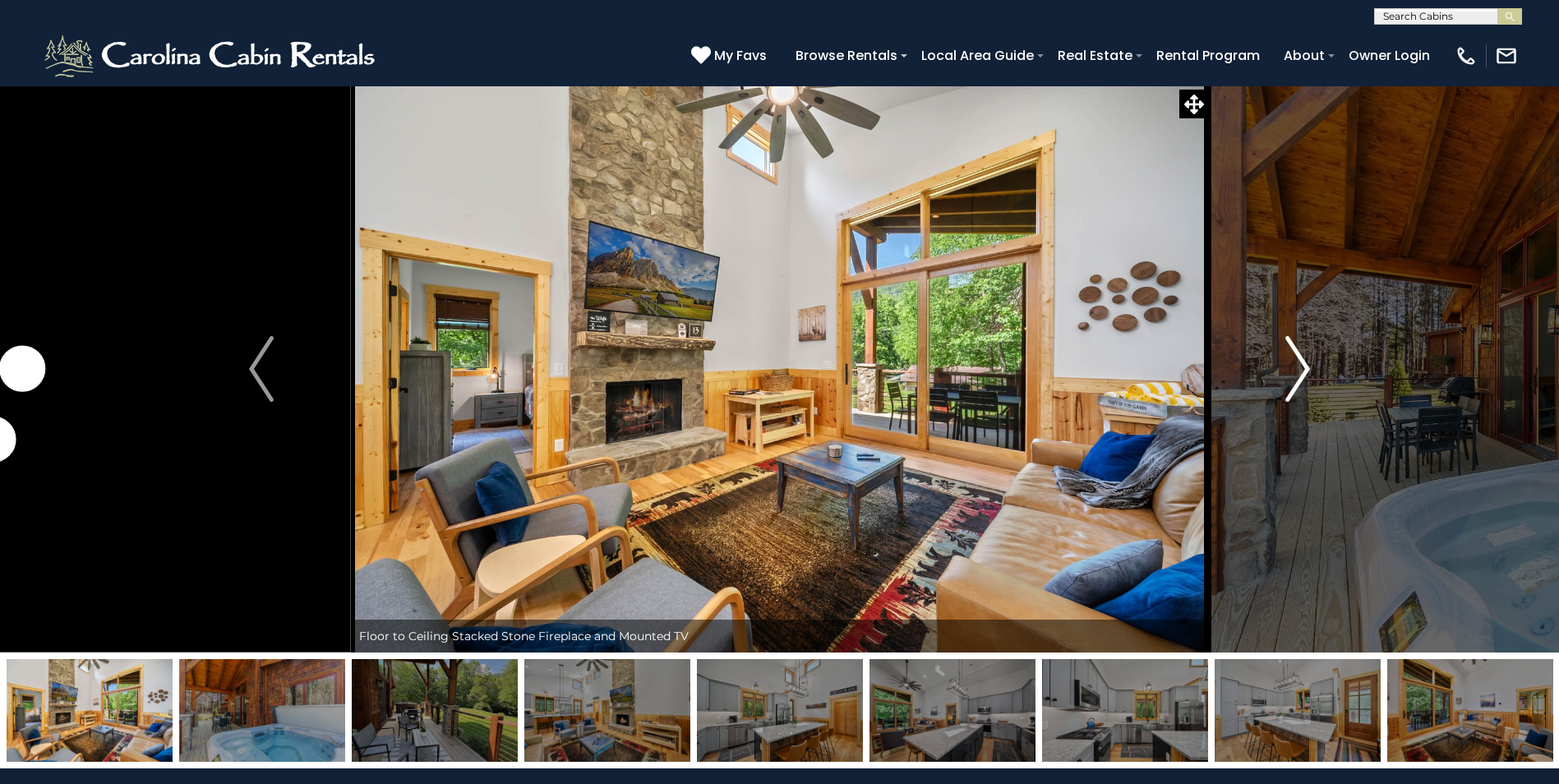
click at [1296, 370] on img "Next" at bounding box center [1298, 368] width 24 height 66
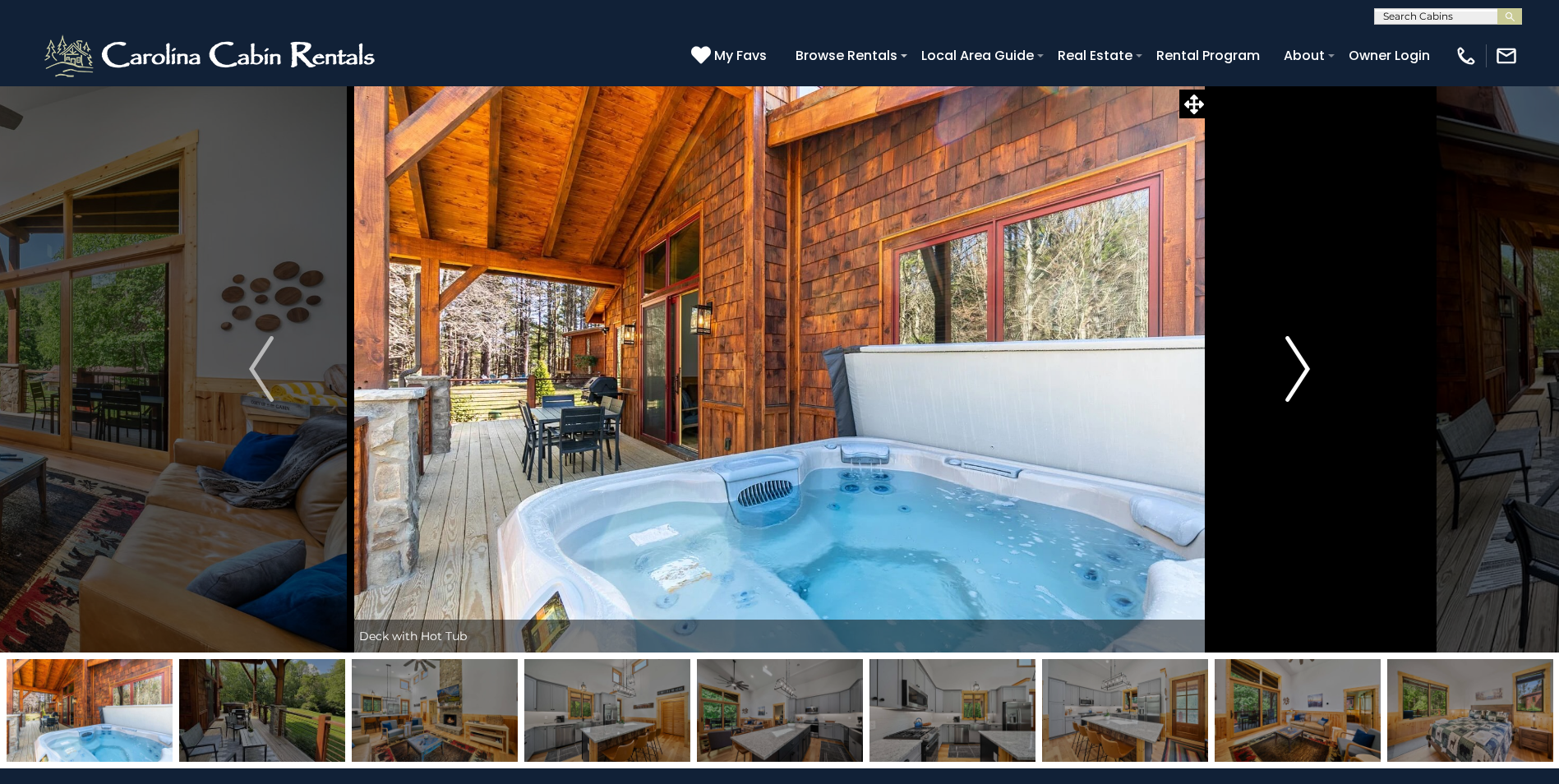
click at [1296, 370] on img "Next" at bounding box center [1298, 368] width 24 height 66
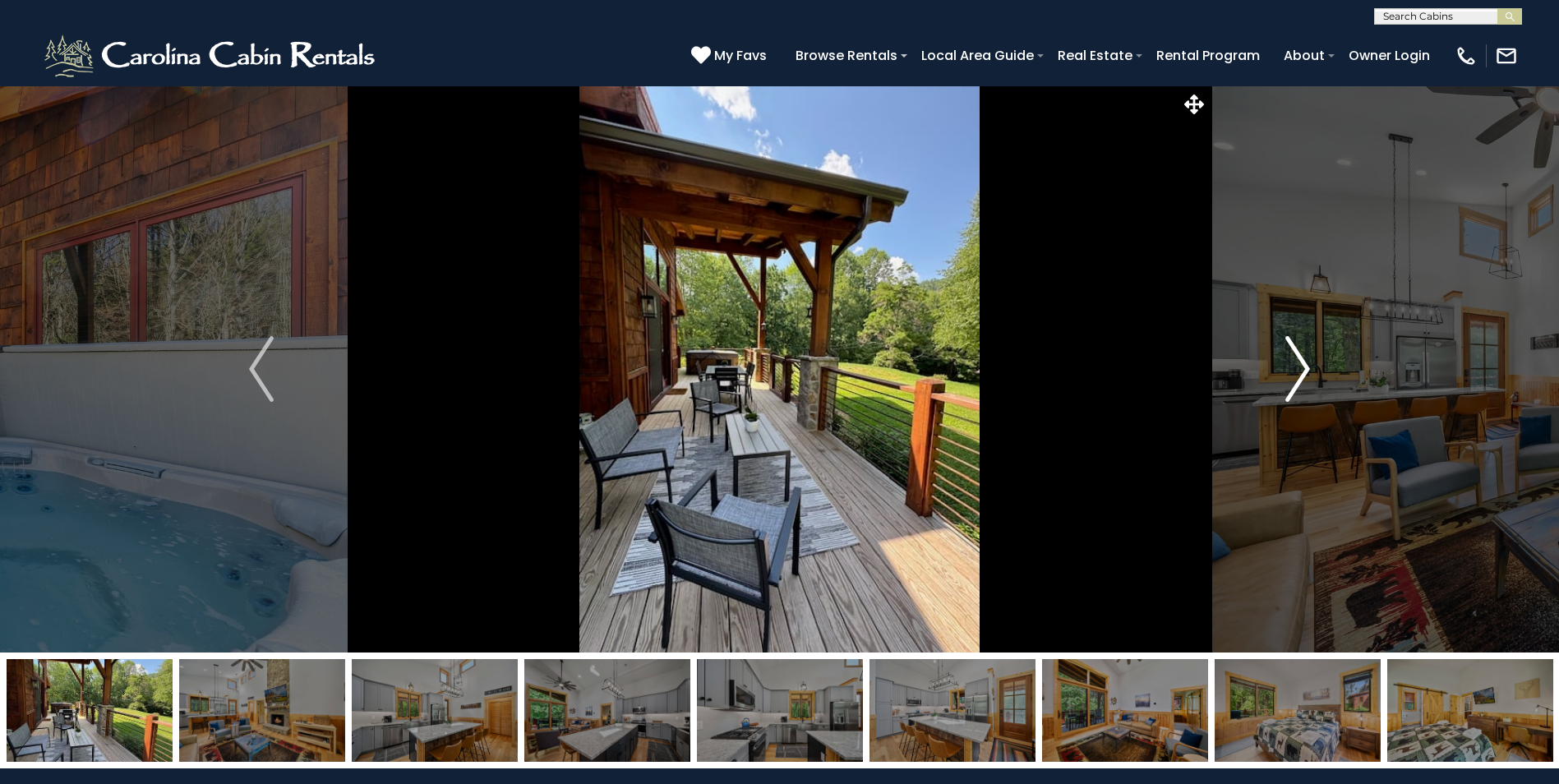
click at [1295, 367] on img "Next" at bounding box center [1298, 368] width 24 height 66
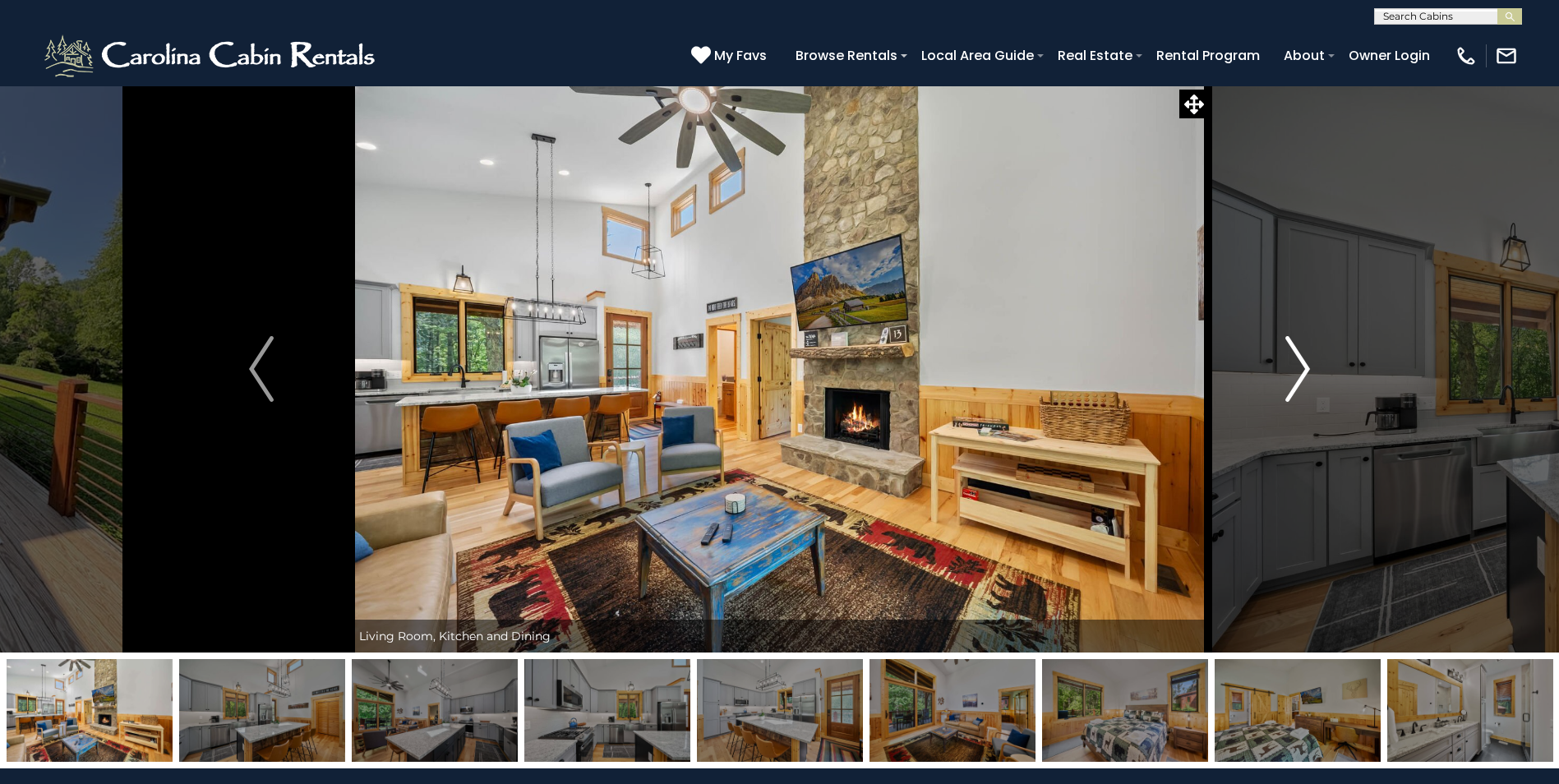
click at [1295, 367] on img "Next" at bounding box center [1298, 368] width 24 height 66
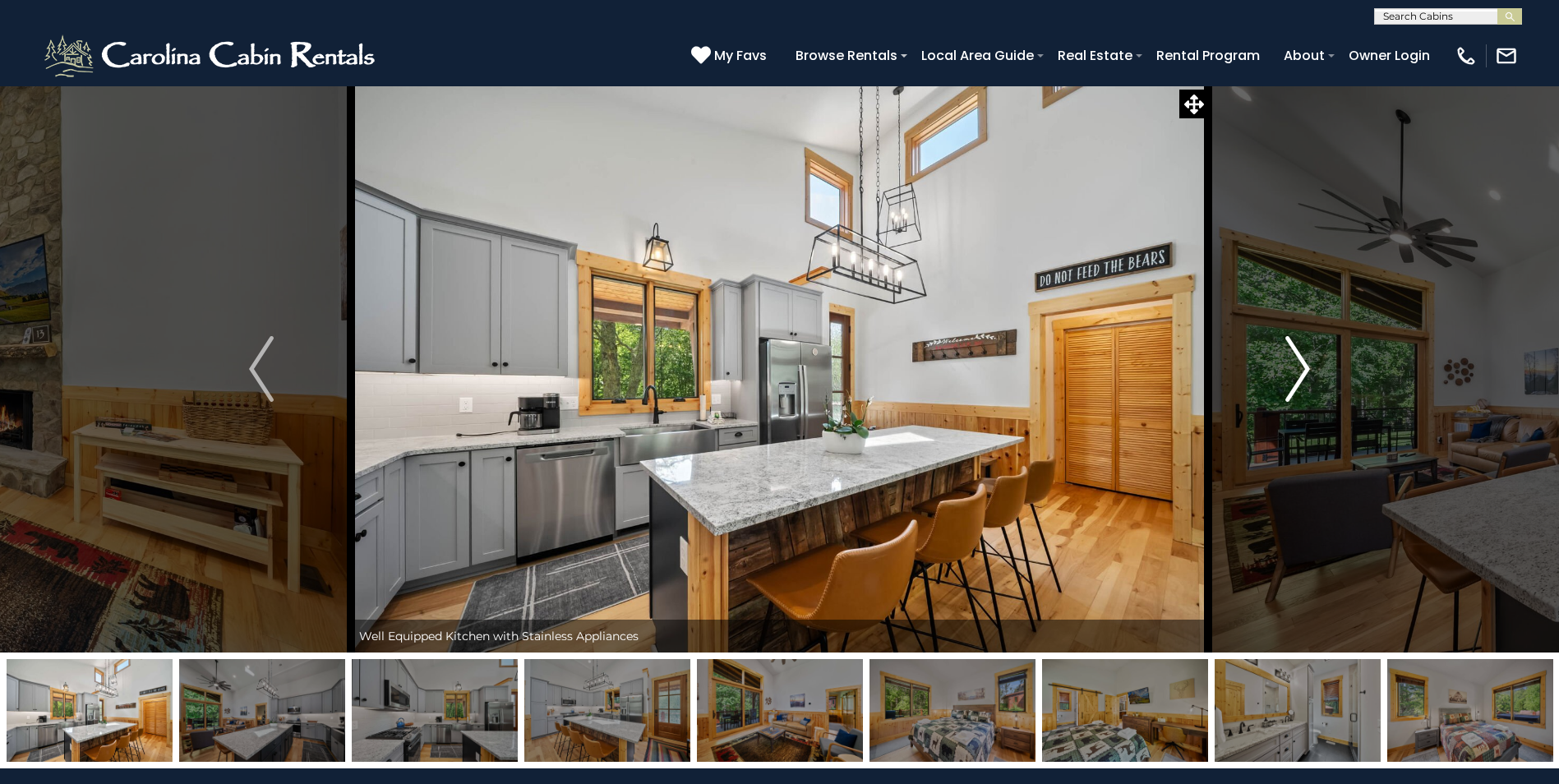
click at [1295, 367] on img "Next" at bounding box center [1298, 368] width 24 height 66
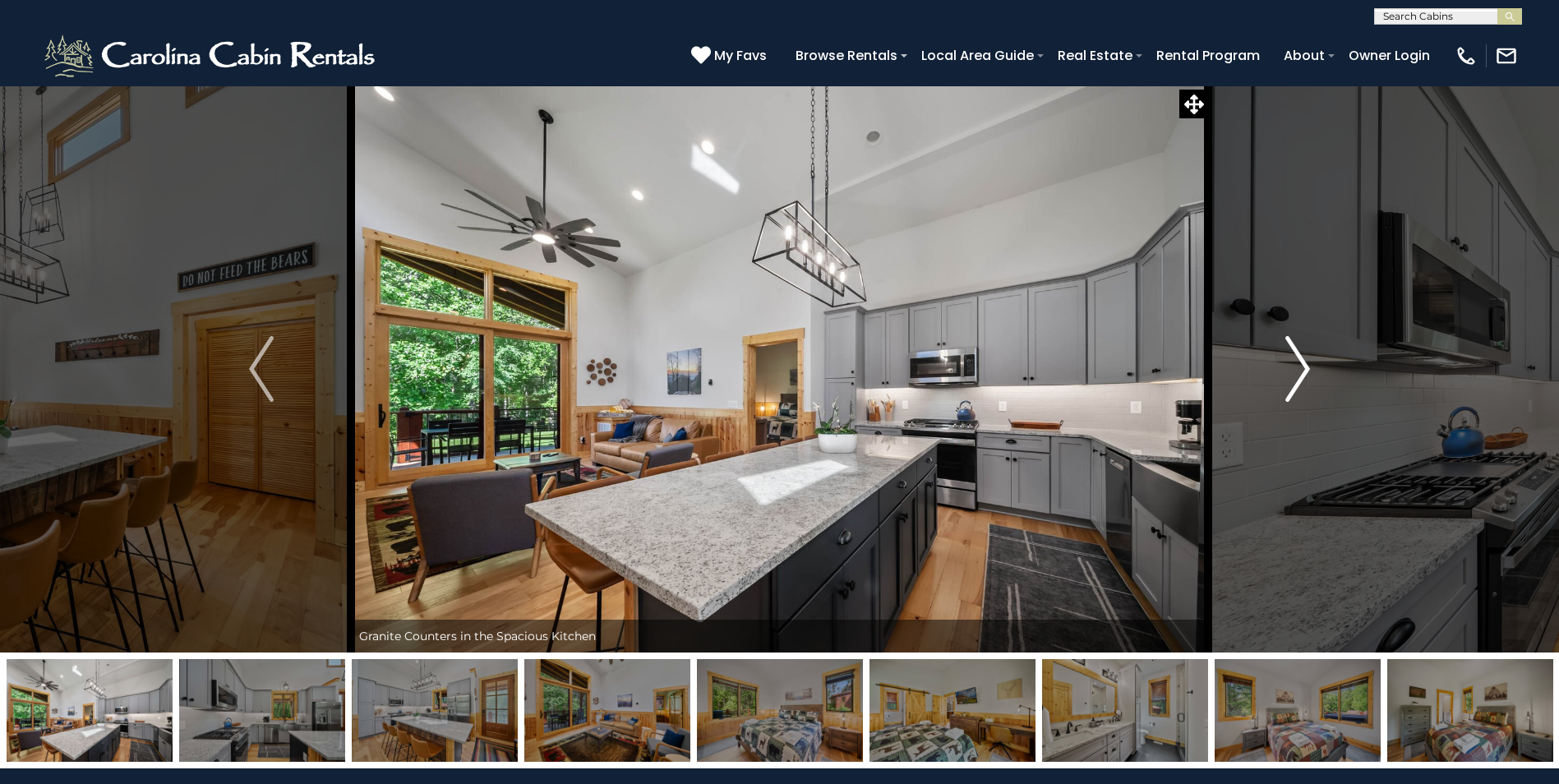
click at [1295, 367] on img "Next" at bounding box center [1298, 368] width 24 height 66
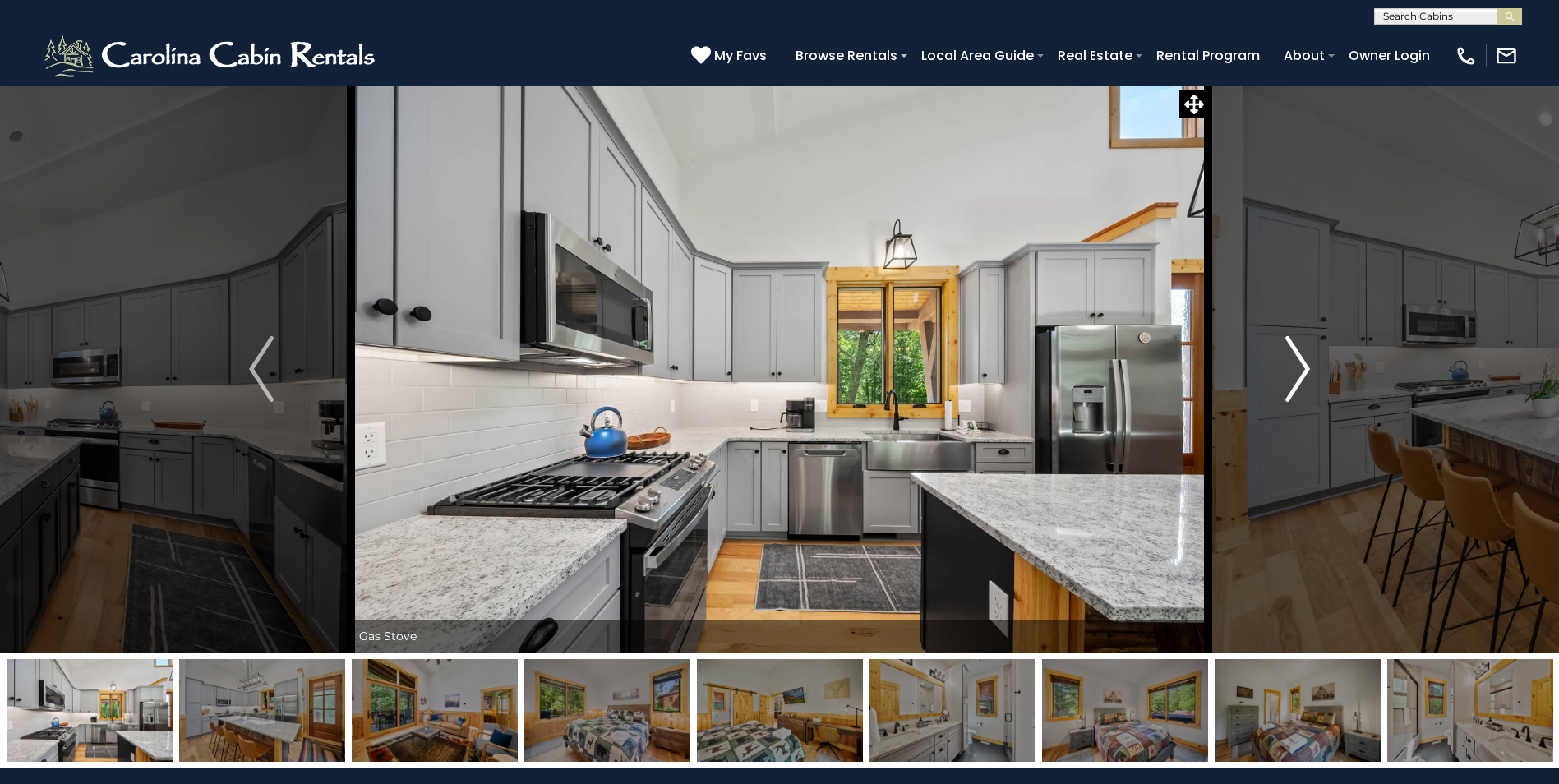
click at [1295, 367] on img "Next" at bounding box center [1298, 368] width 24 height 66
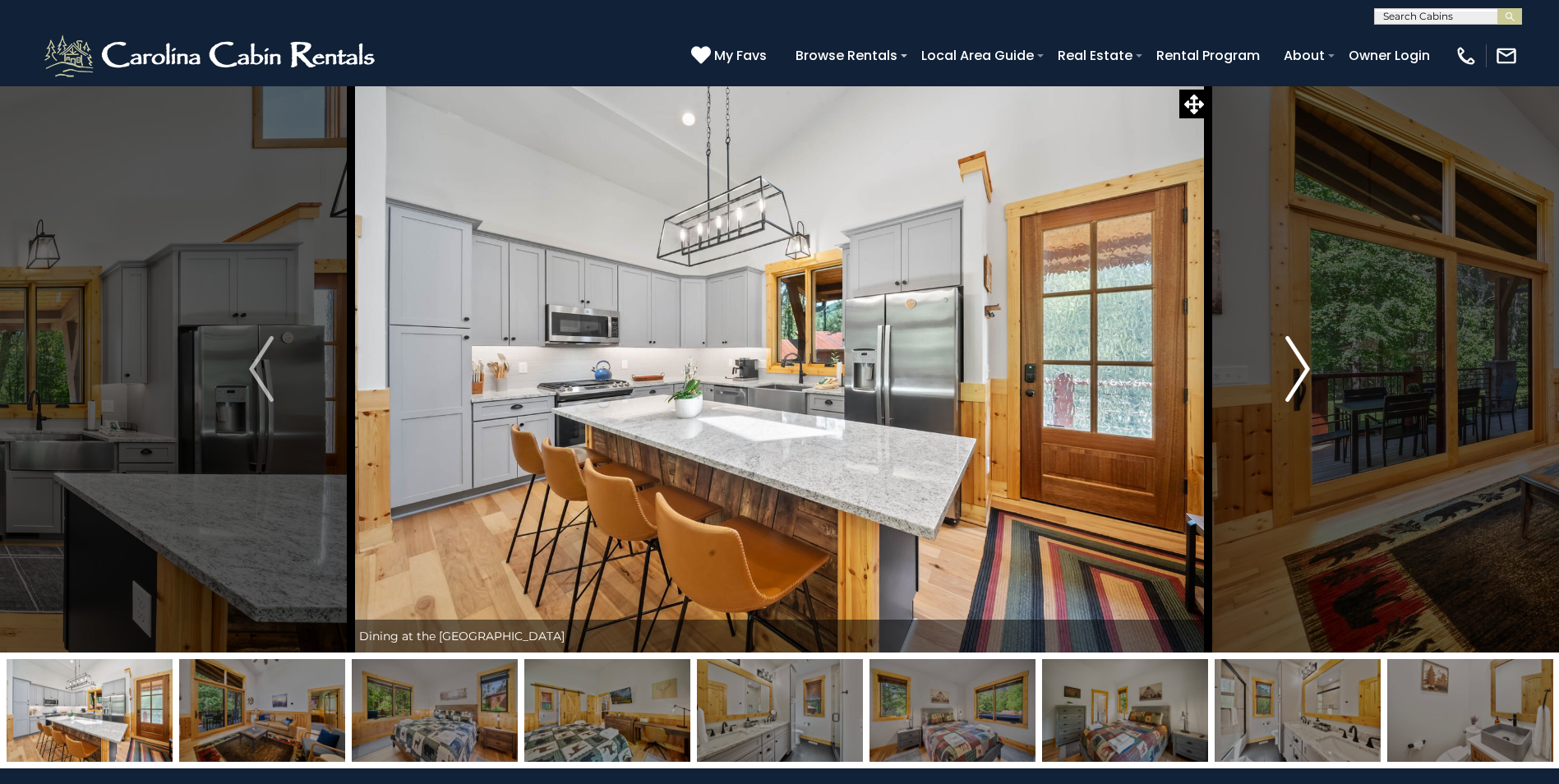
click at [1295, 367] on img "Next" at bounding box center [1298, 368] width 24 height 66
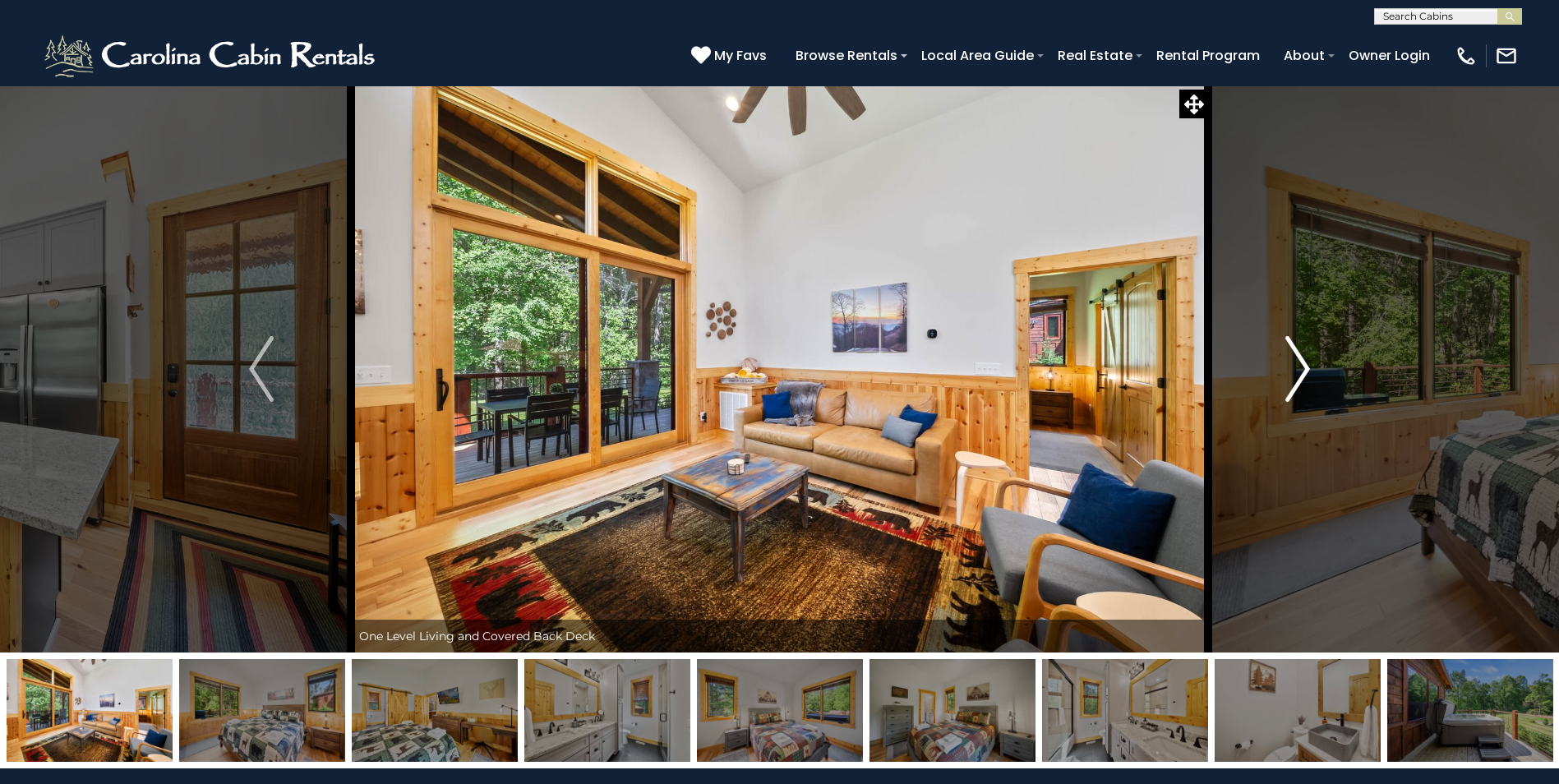
click at [1295, 367] on img "Next" at bounding box center [1298, 368] width 24 height 66
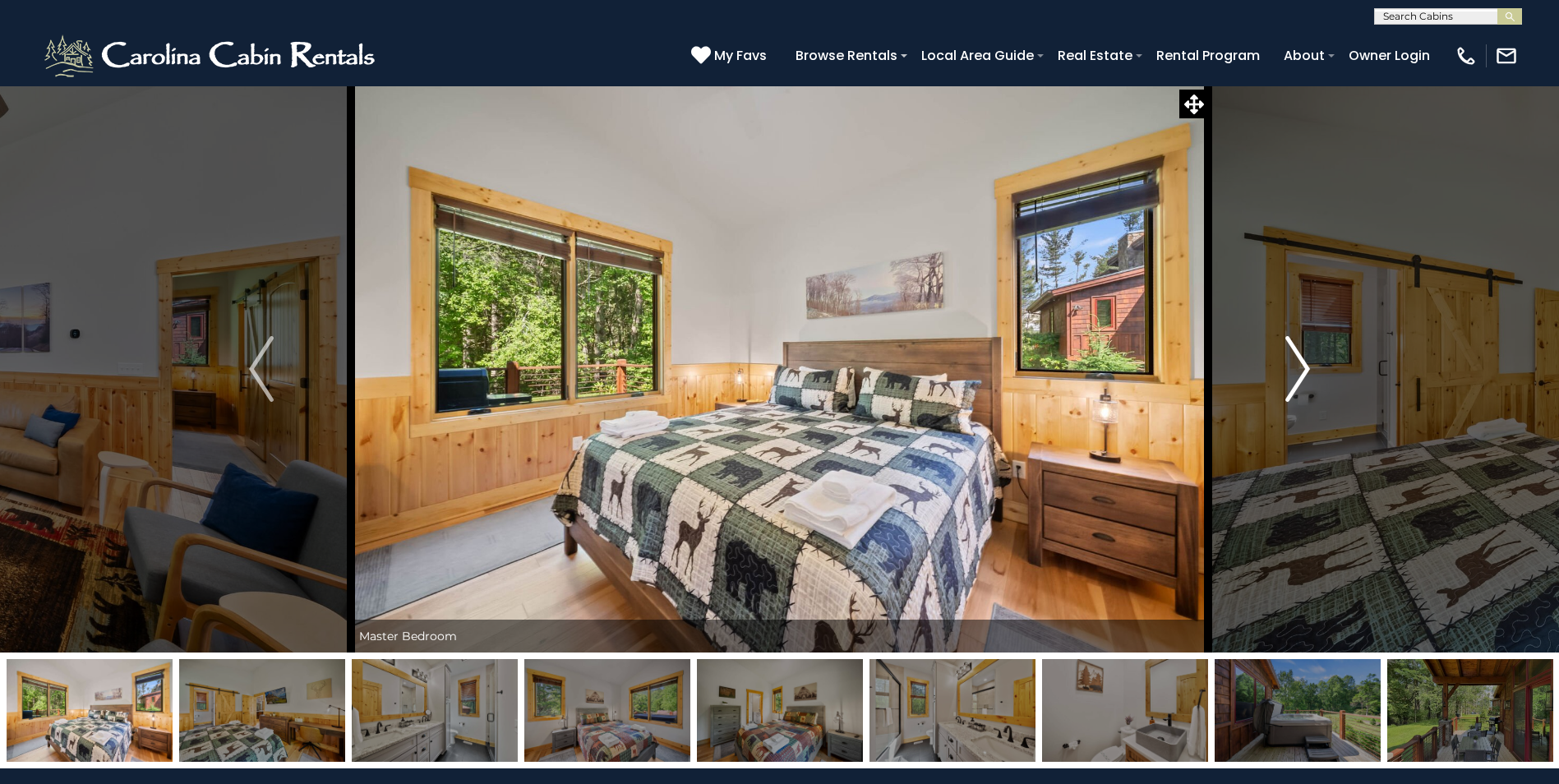
click at [1295, 367] on img "Next" at bounding box center [1298, 368] width 24 height 66
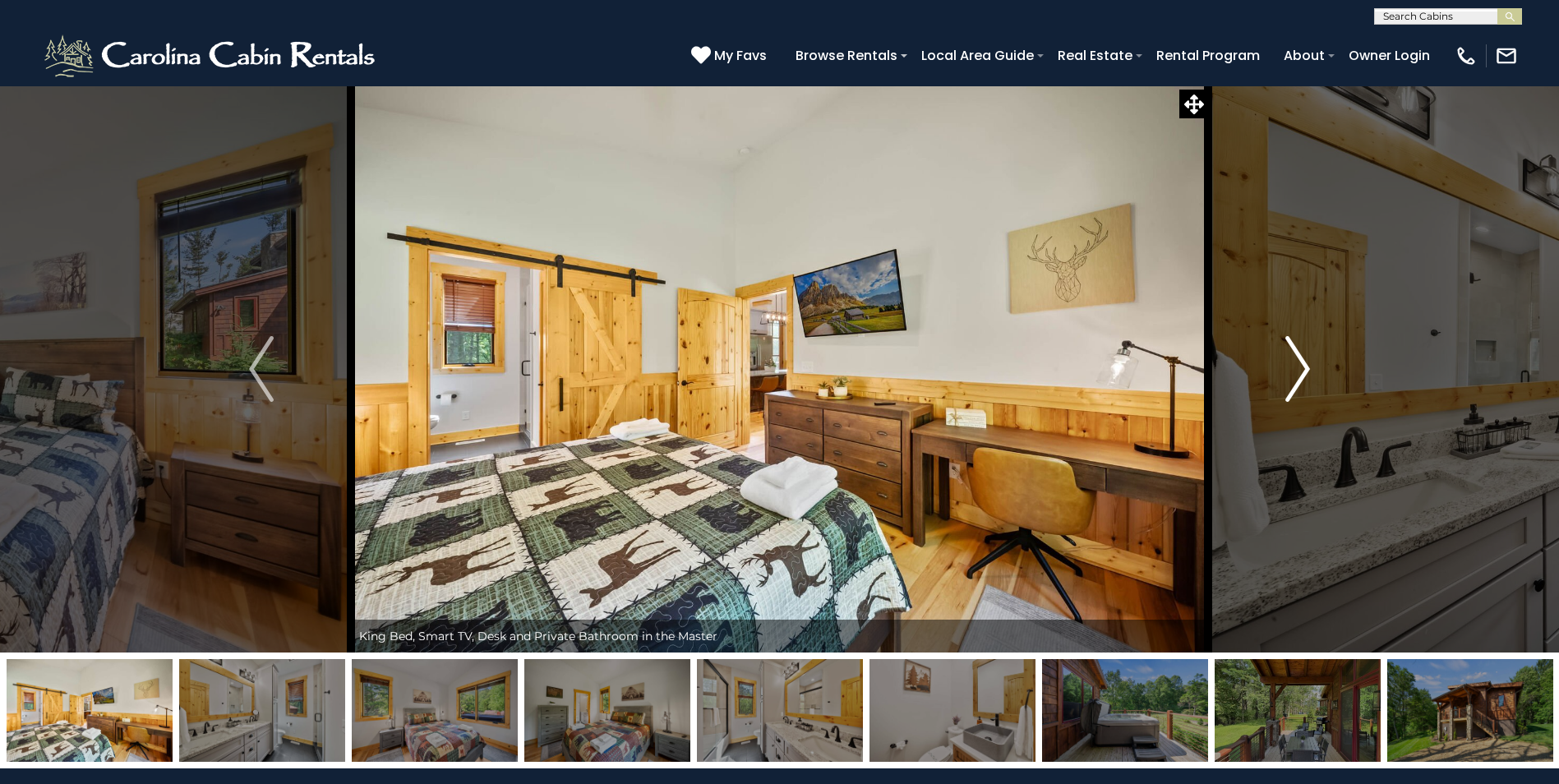
click at [1295, 367] on img "Next" at bounding box center [1298, 368] width 24 height 66
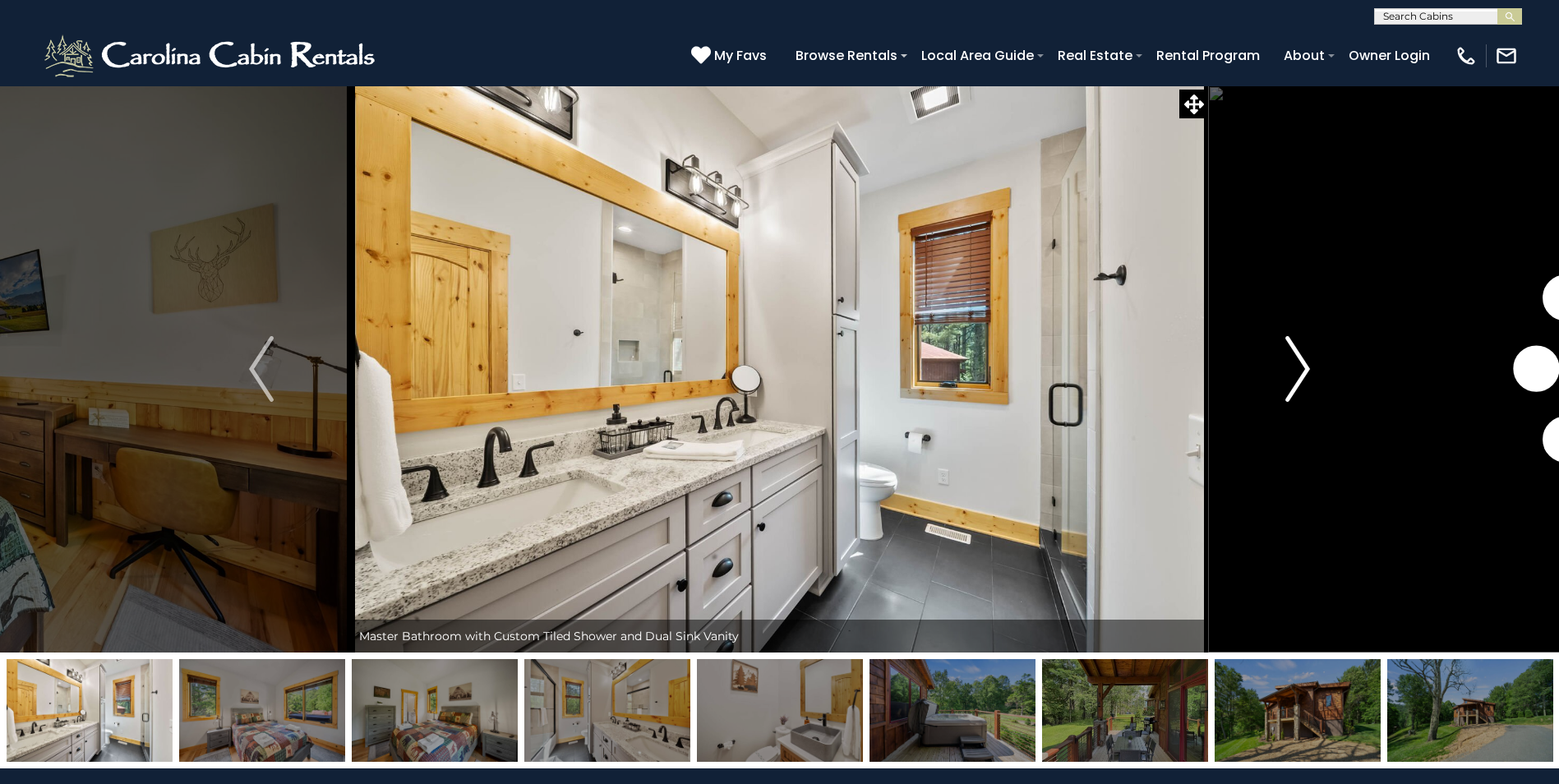
click at [1295, 367] on img "Next" at bounding box center [1298, 368] width 24 height 66
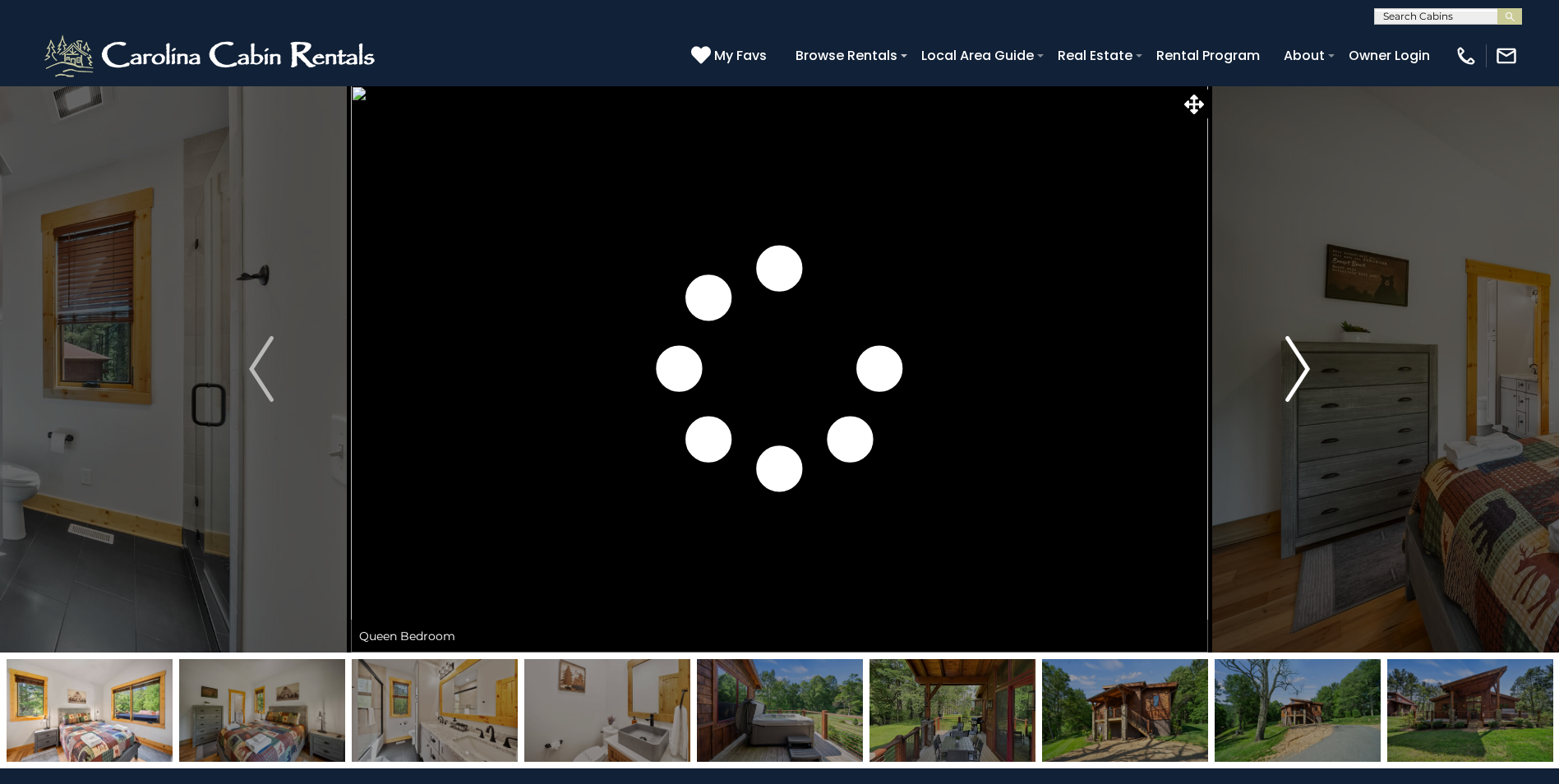
click at [1295, 367] on img "Next" at bounding box center [1298, 368] width 24 height 66
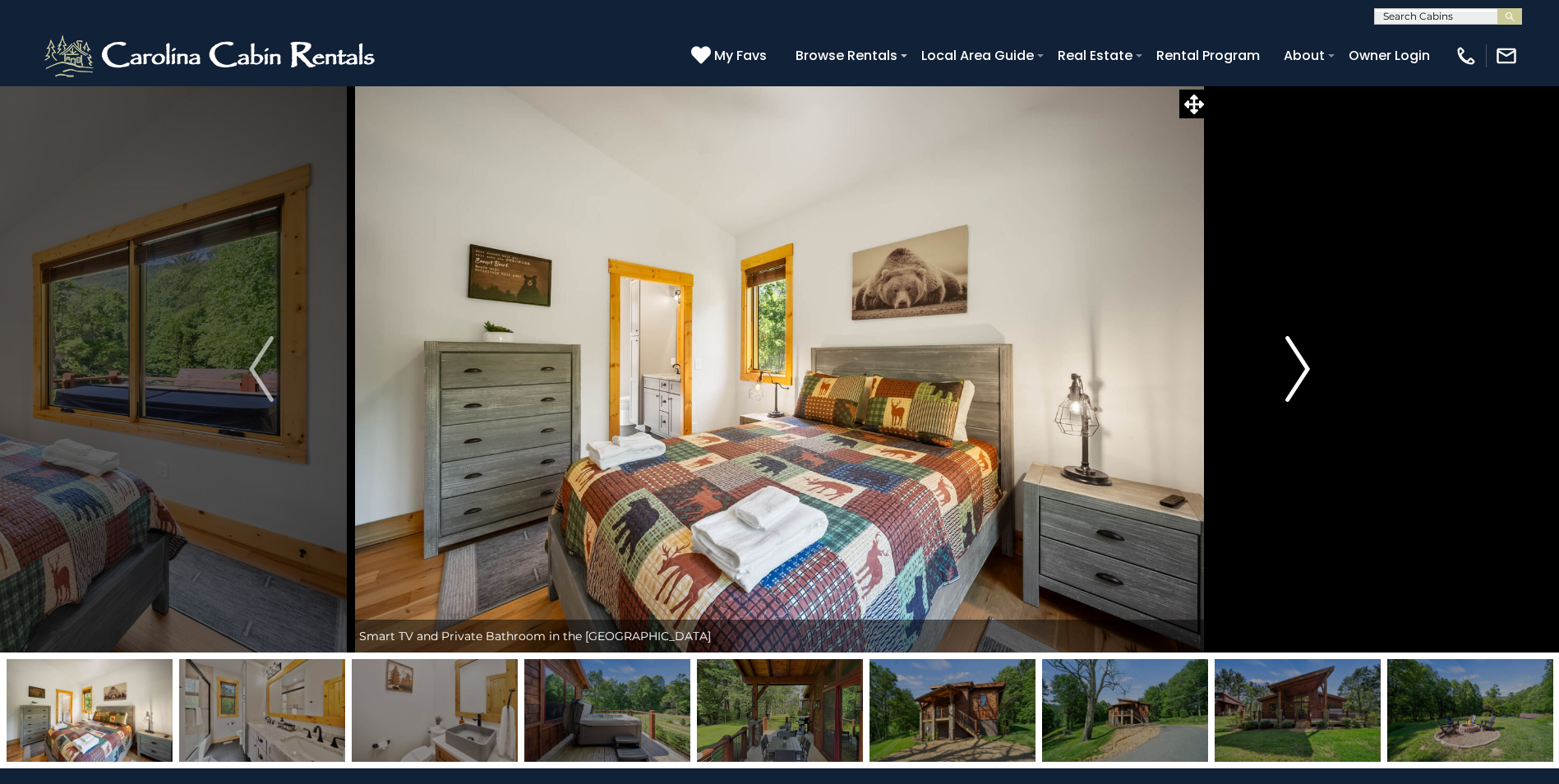
click at [1295, 367] on img "Next" at bounding box center [1298, 368] width 24 height 66
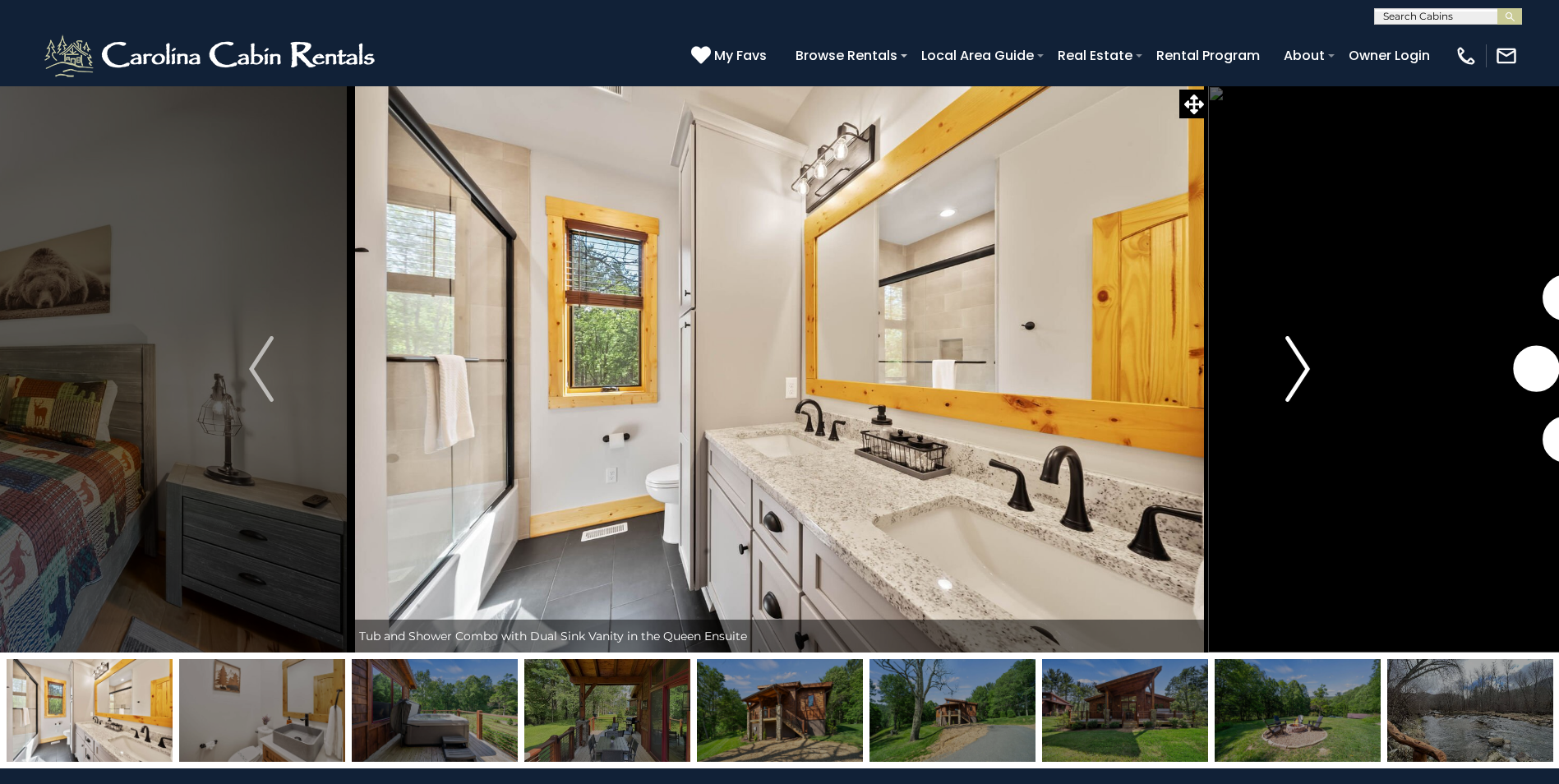
click at [1295, 367] on img "Next" at bounding box center [1298, 368] width 24 height 66
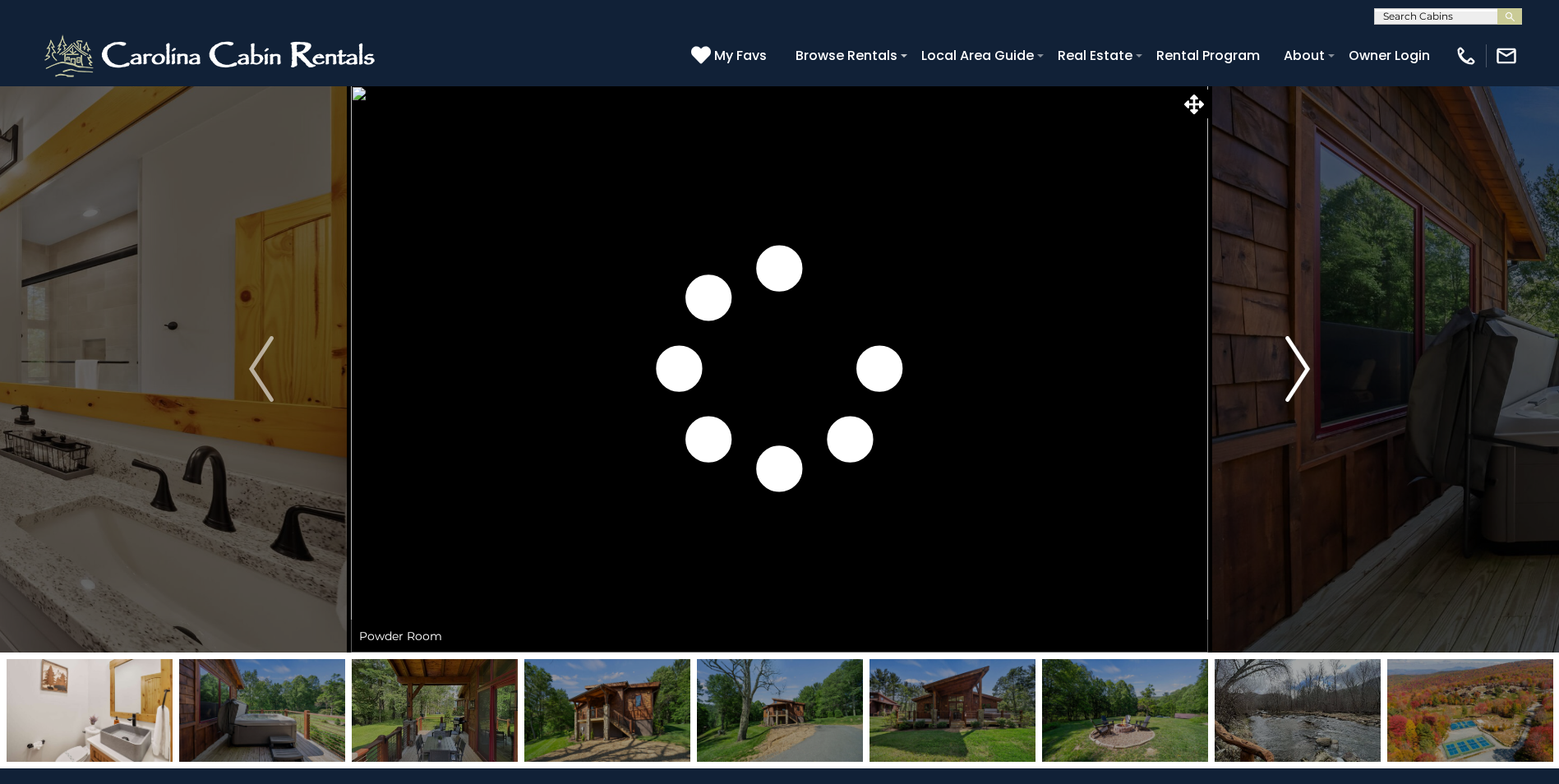
click at [1295, 367] on img "Next" at bounding box center [1298, 368] width 24 height 66
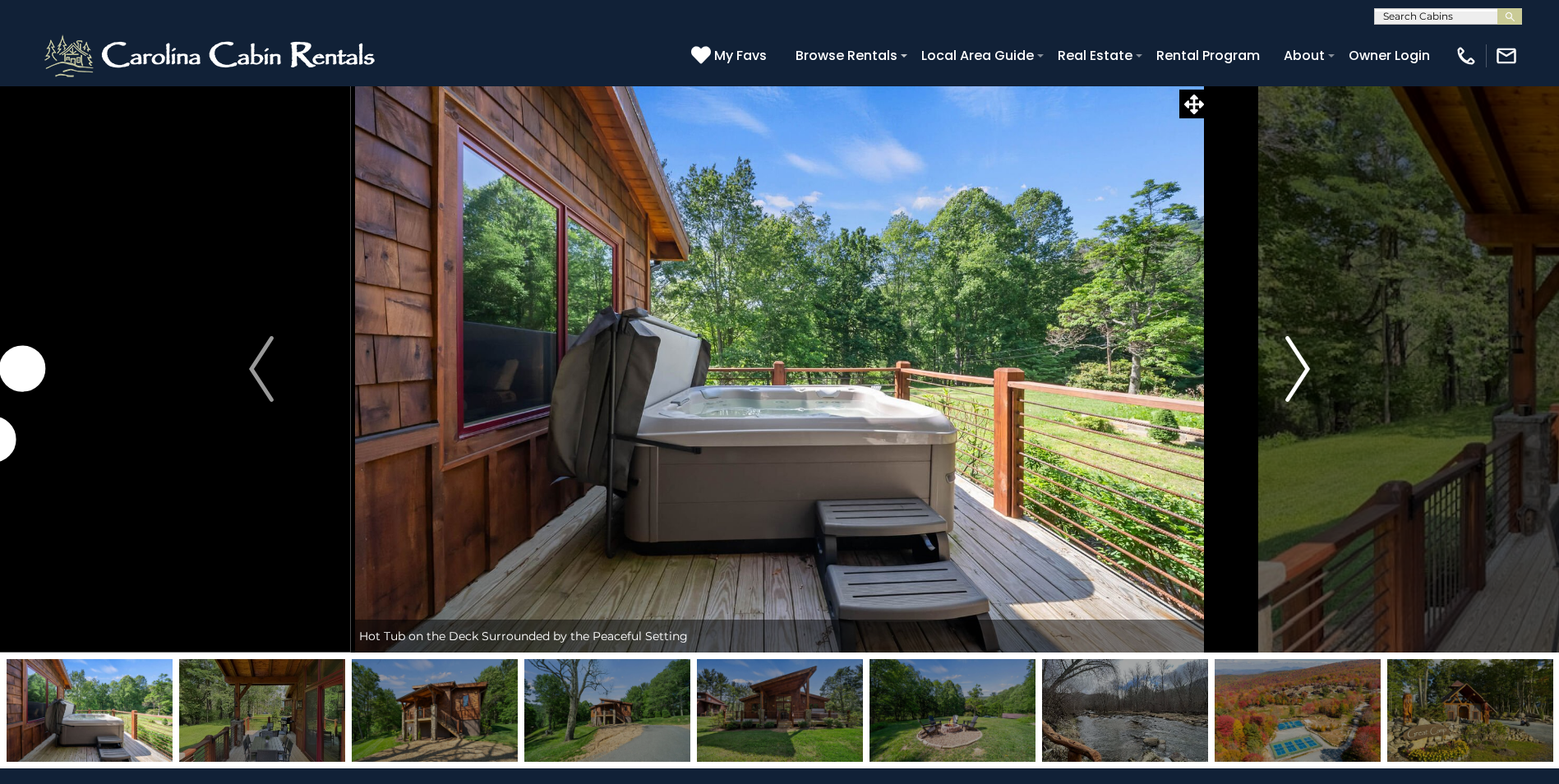
click at [1295, 367] on img "Next" at bounding box center [1298, 368] width 24 height 66
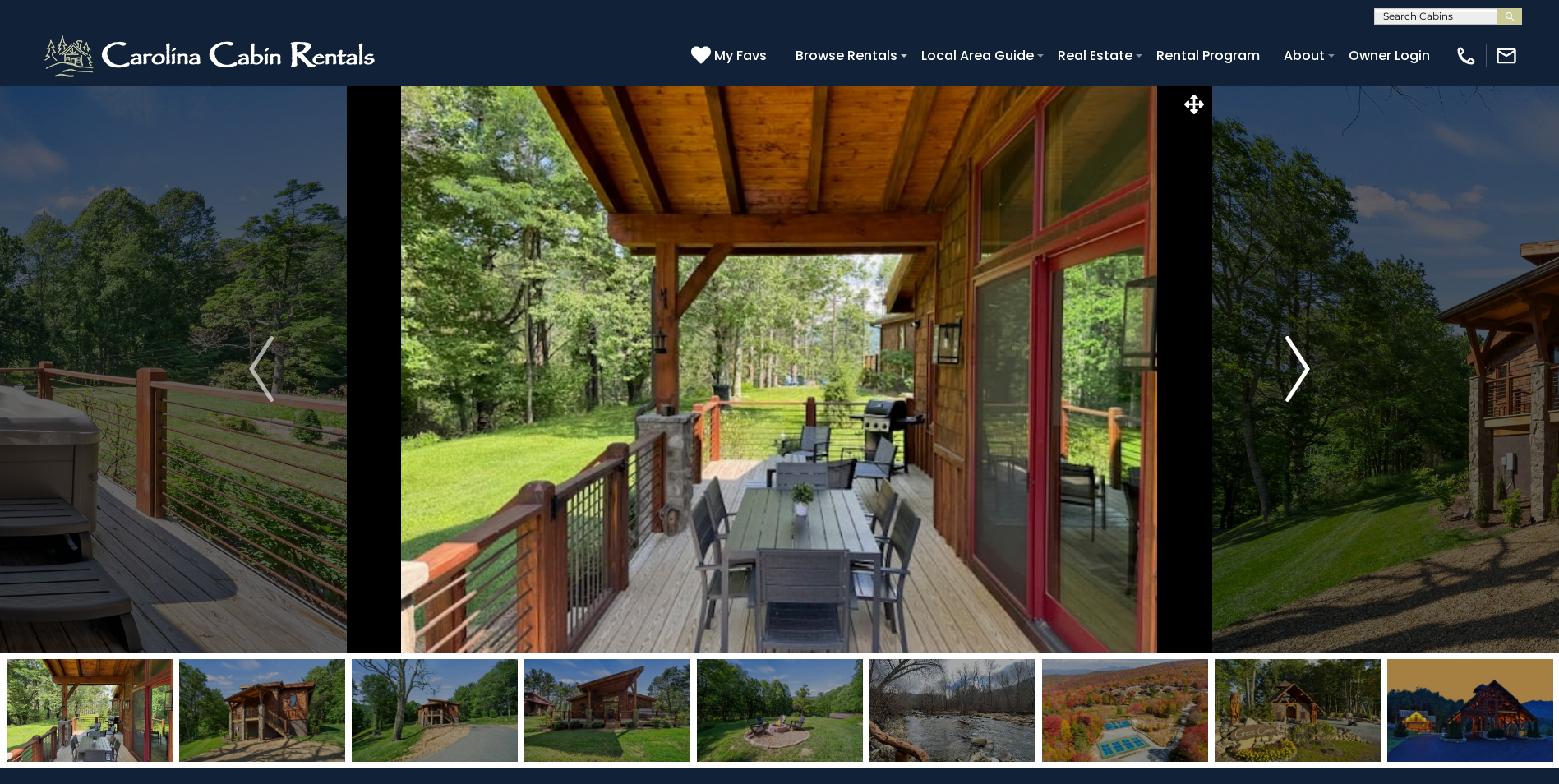
click at [1295, 367] on img "Next" at bounding box center [1298, 368] width 24 height 66
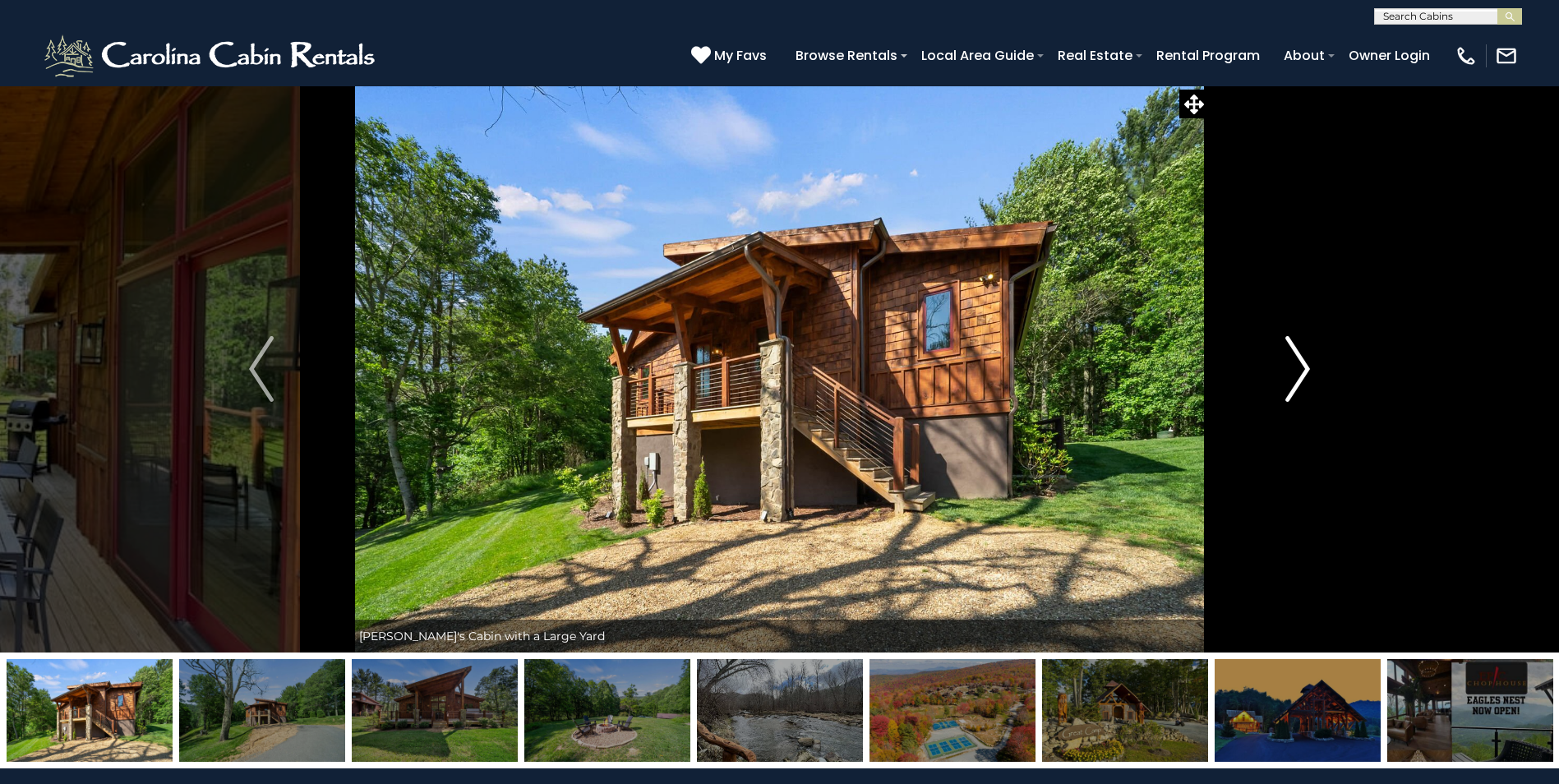
click at [1295, 367] on img "Next" at bounding box center [1298, 368] width 24 height 66
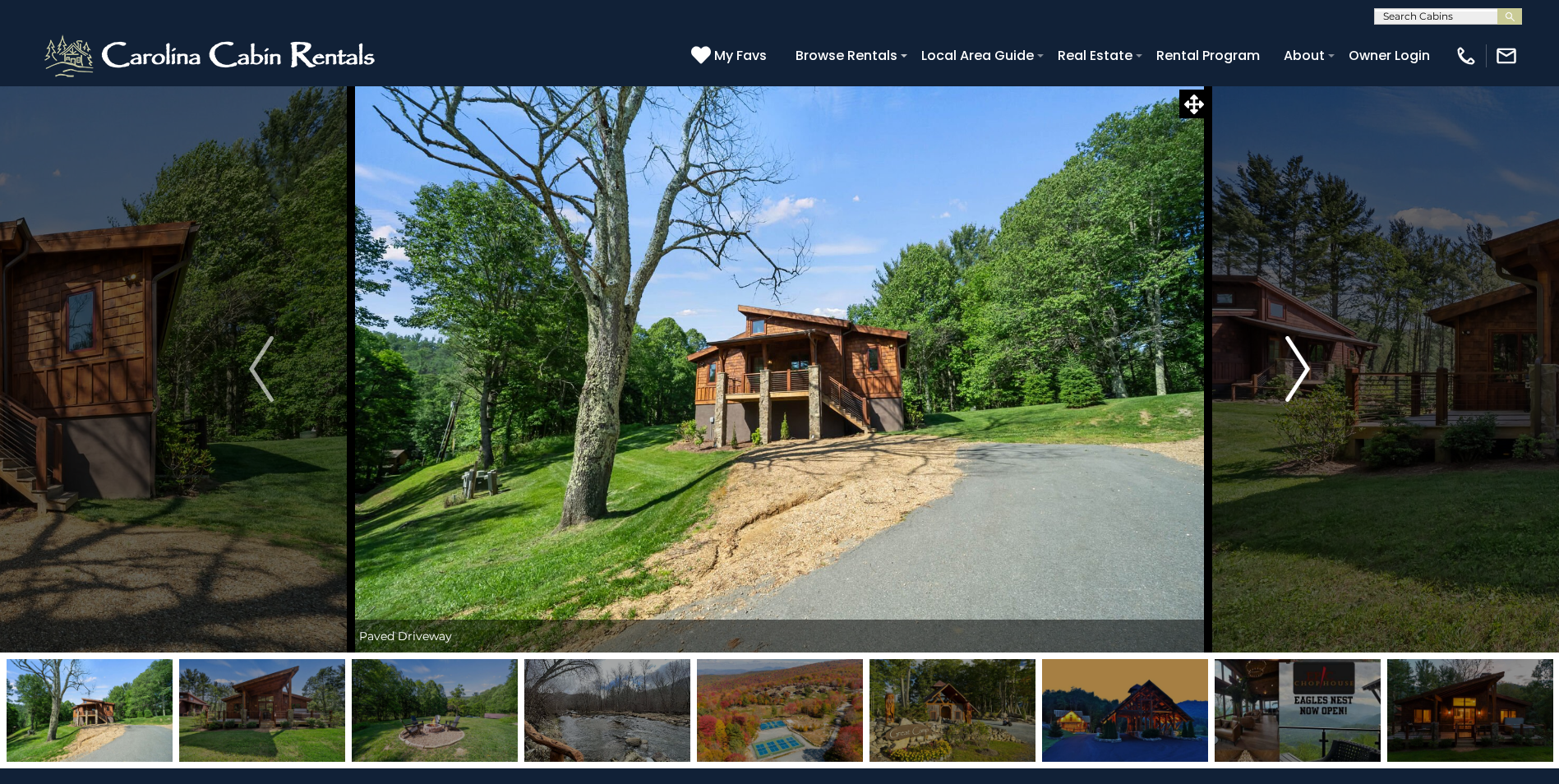
click at [1295, 367] on img "Next" at bounding box center [1298, 368] width 24 height 66
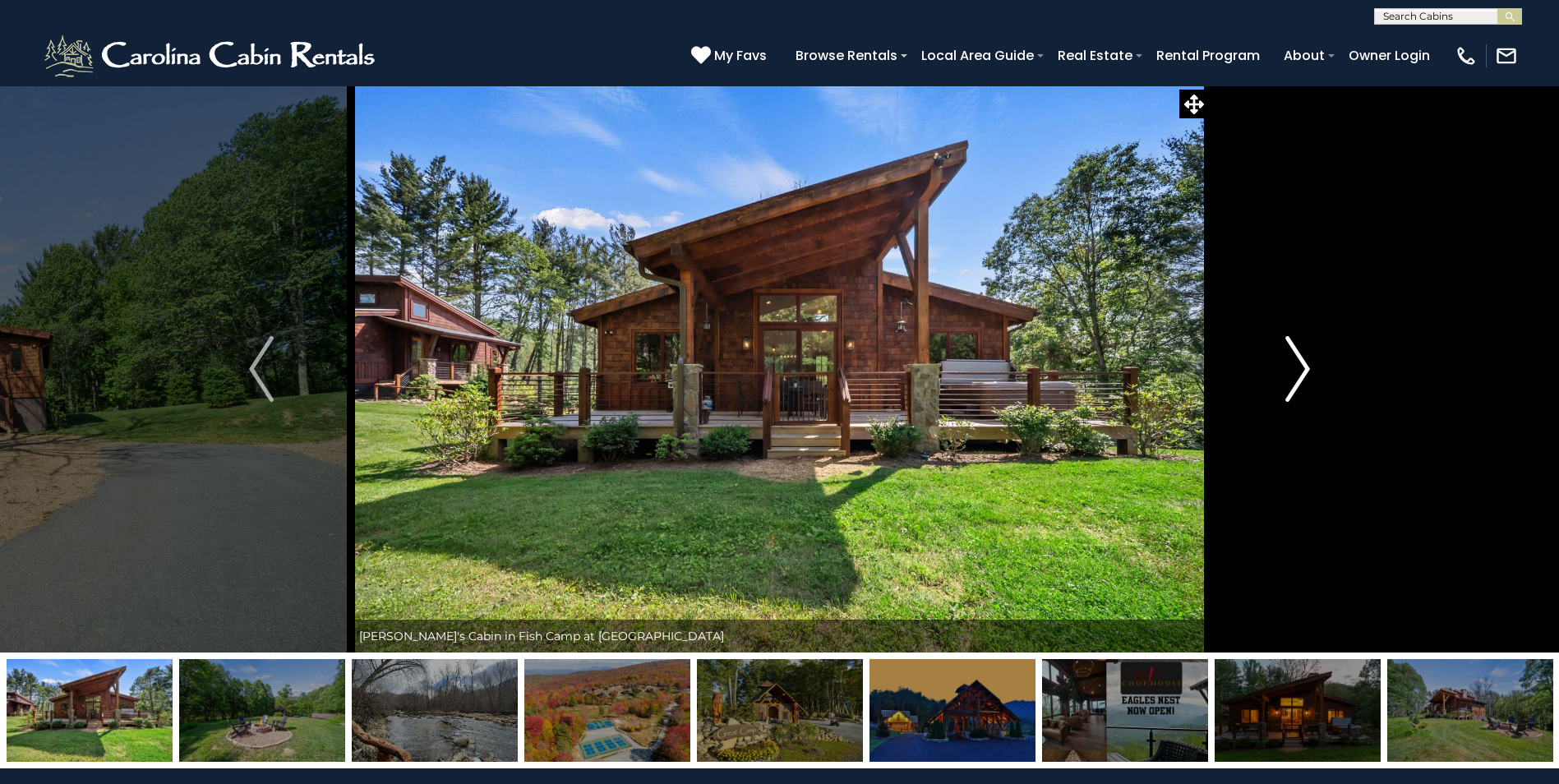
click at [1295, 367] on img "Next" at bounding box center [1298, 368] width 24 height 66
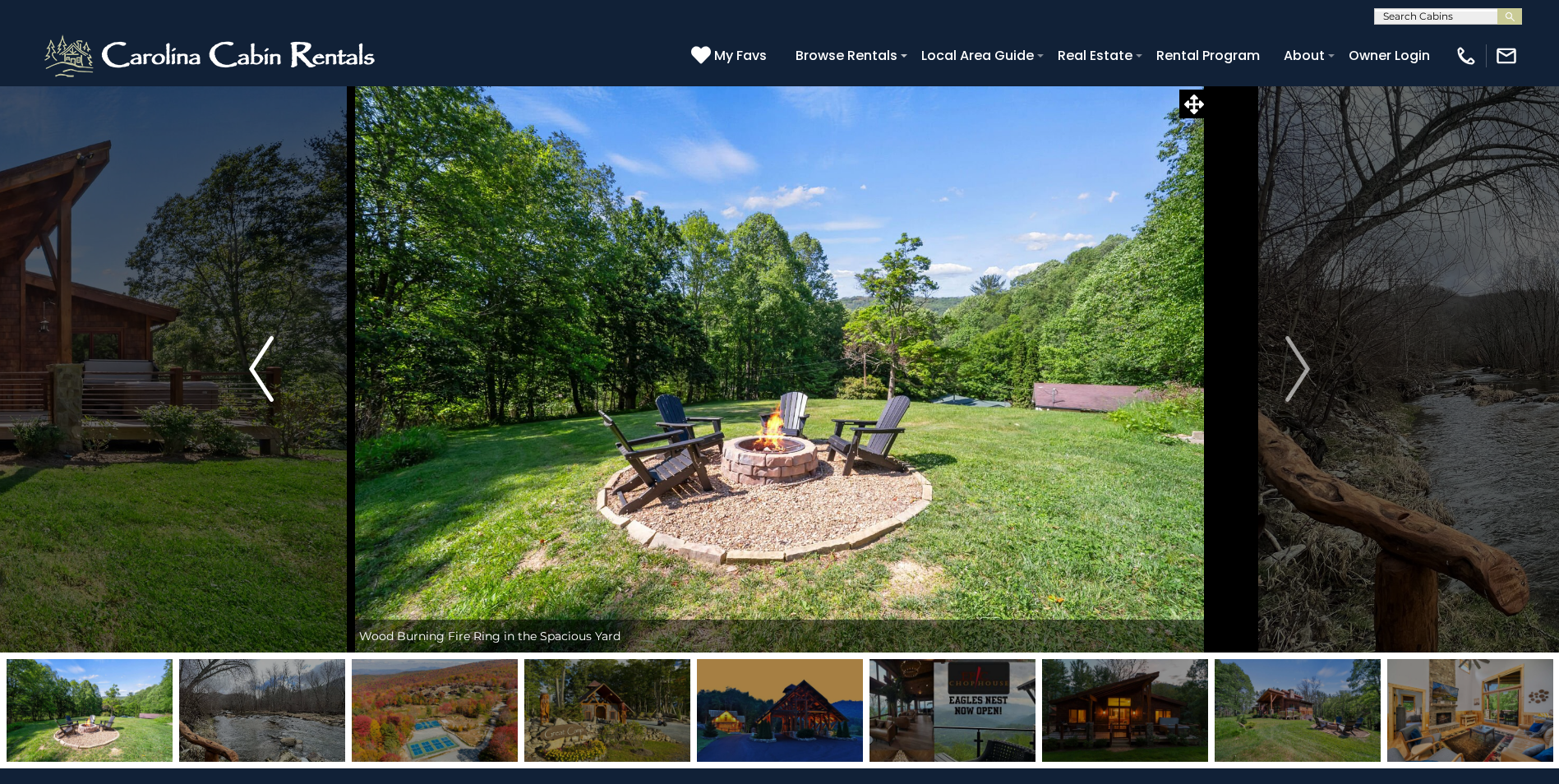
click at [249, 363] on img "Previous" at bounding box center [260, 368] width 24 height 66
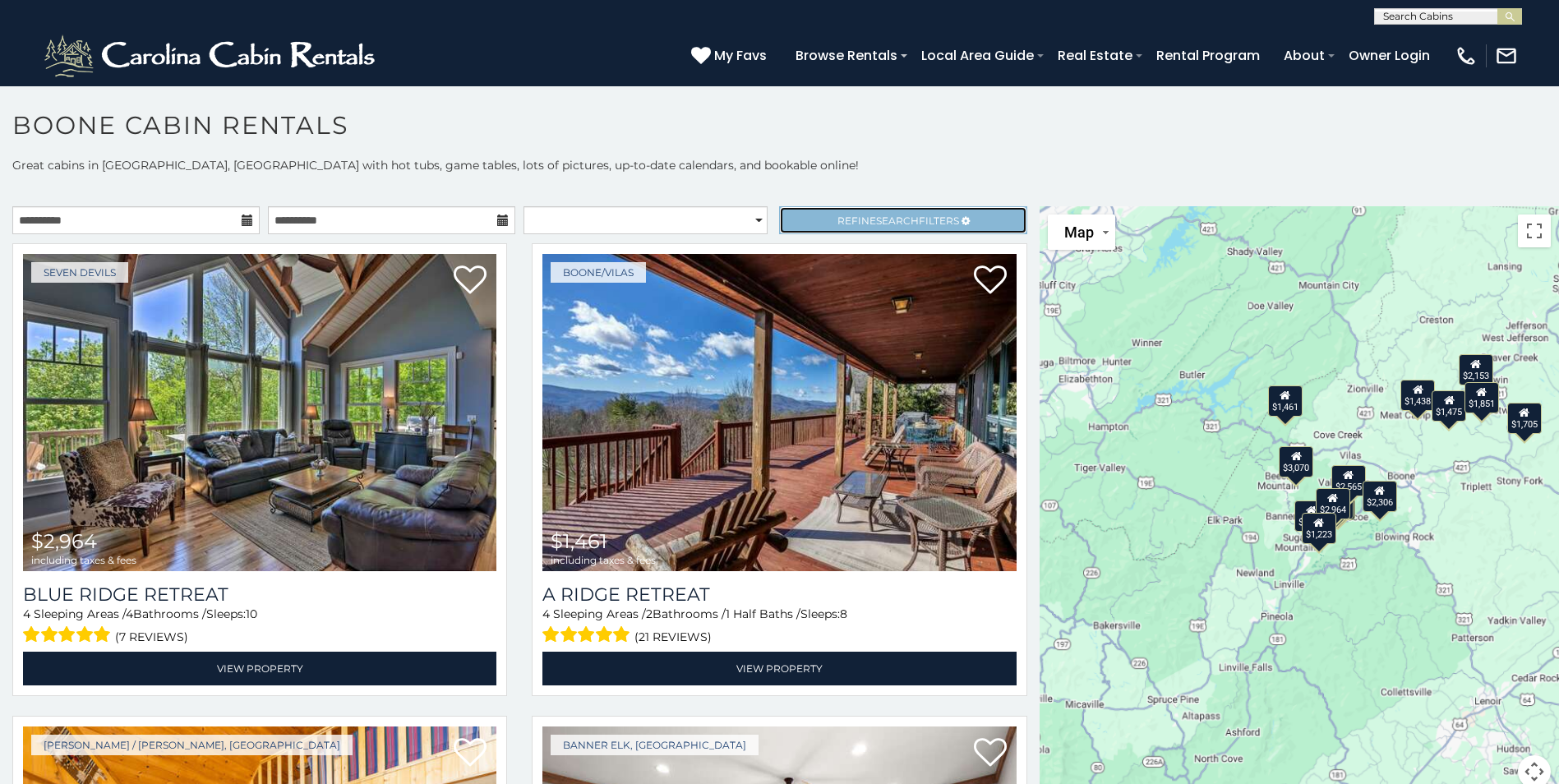
click at [876, 222] on span "Search" at bounding box center [898, 220] width 43 height 13
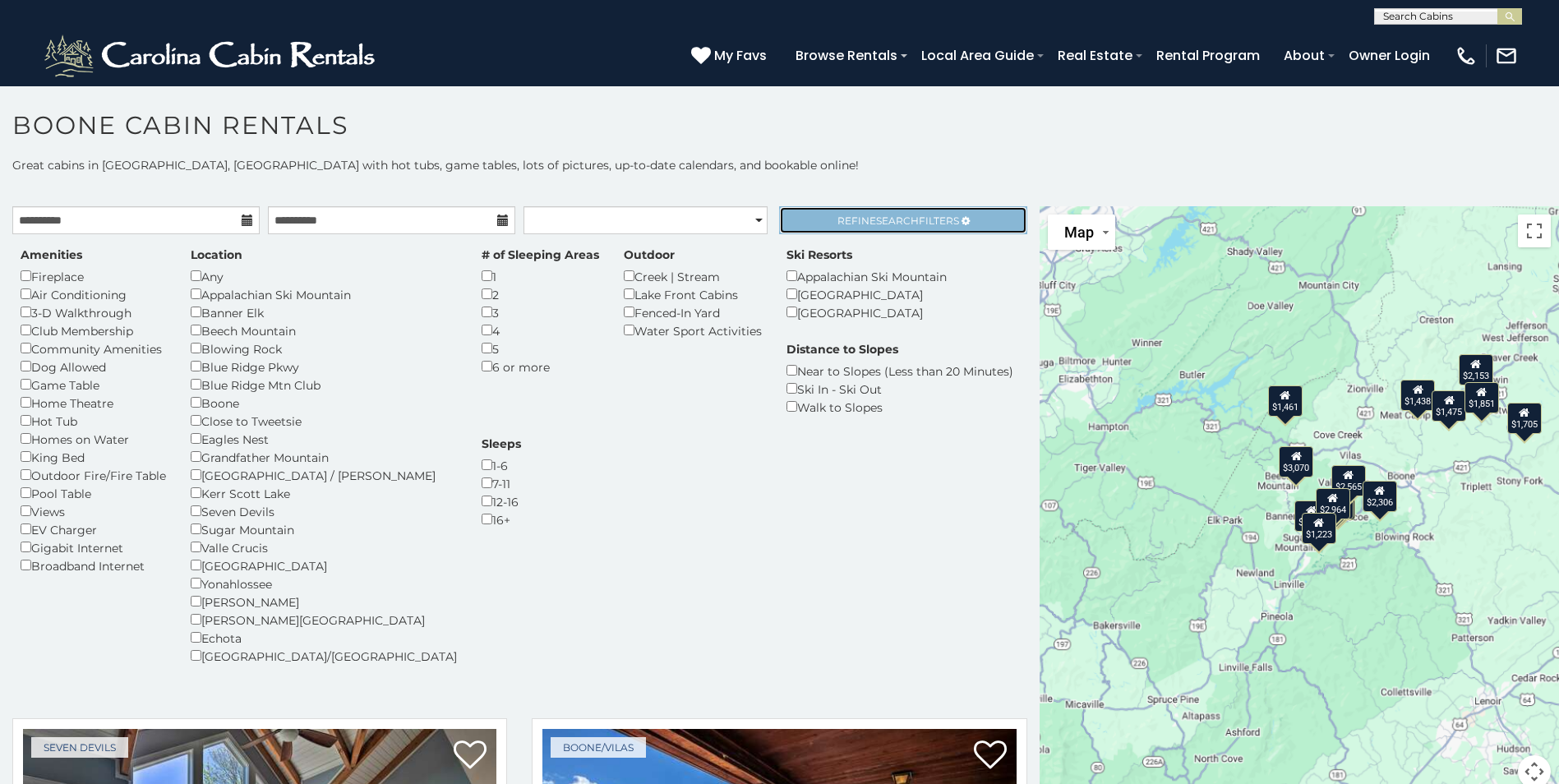
click at [918, 227] on link "Refine Search Filters" at bounding box center [903, 220] width 248 height 28
